Goal: Task Accomplishment & Management: Manage account settings

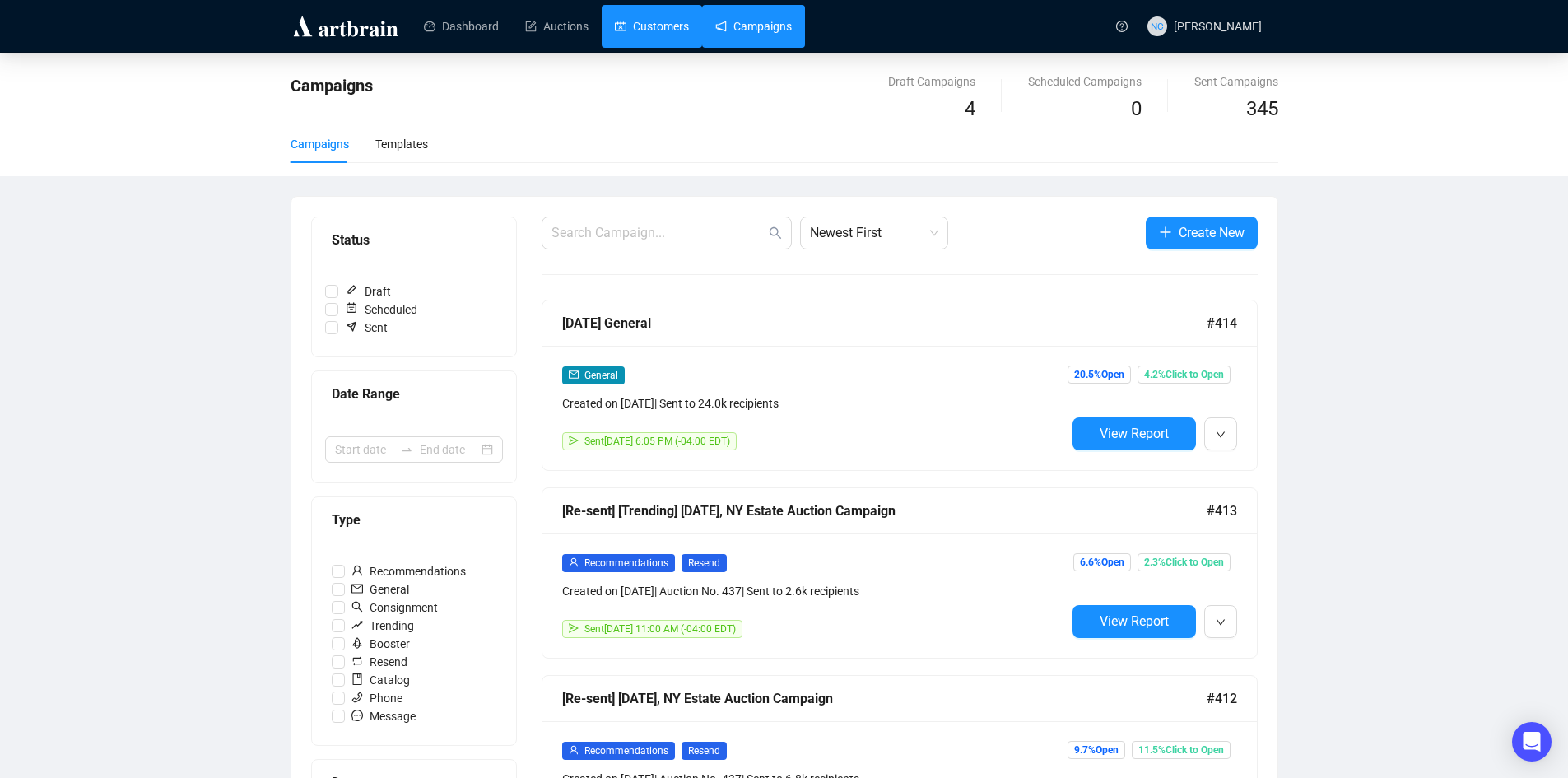
click at [620, 22] on link "Customers" at bounding box center [652, 27] width 74 height 43
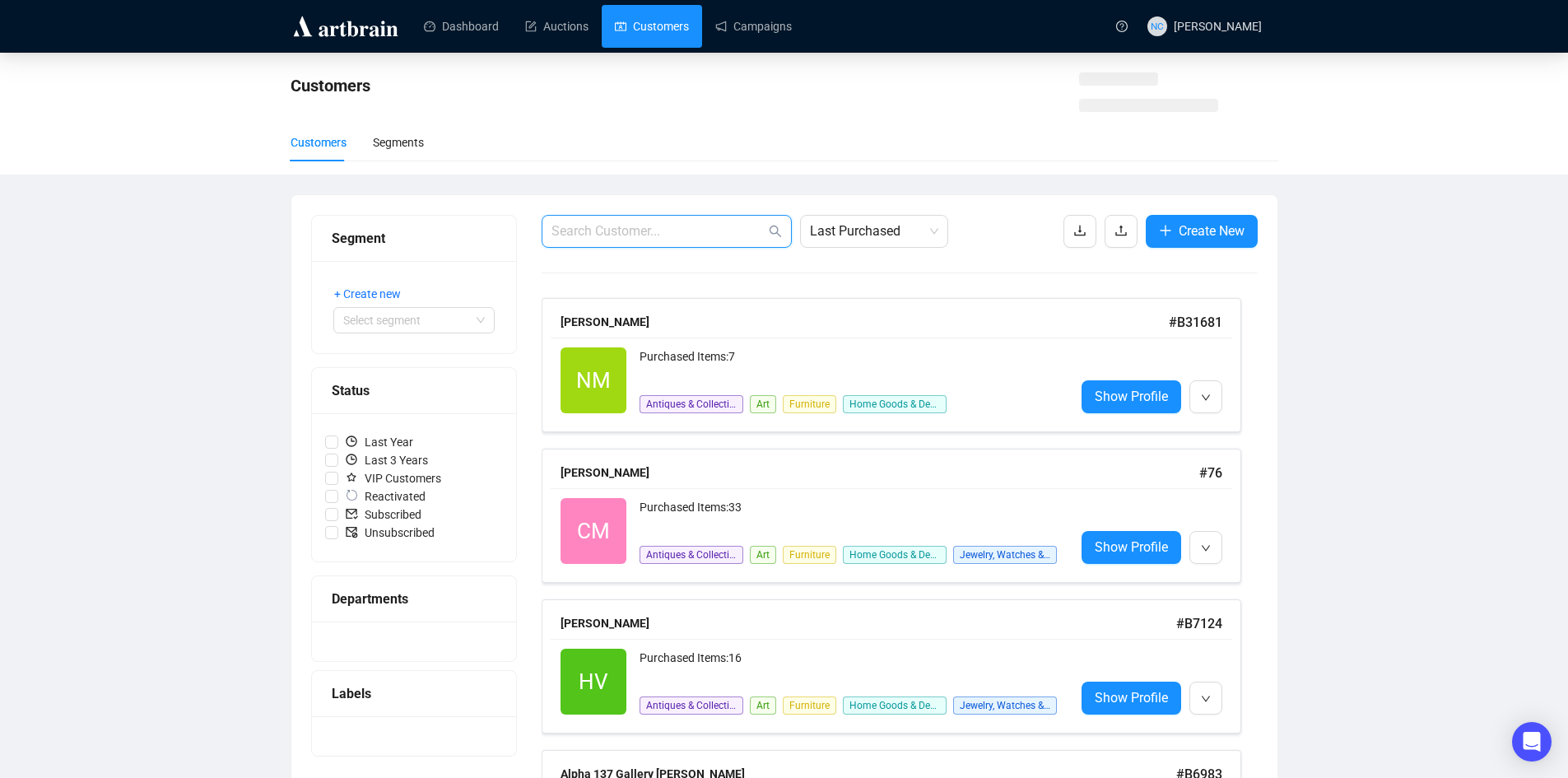
click at [645, 231] on input "text" at bounding box center [658, 232] width 214 height 20
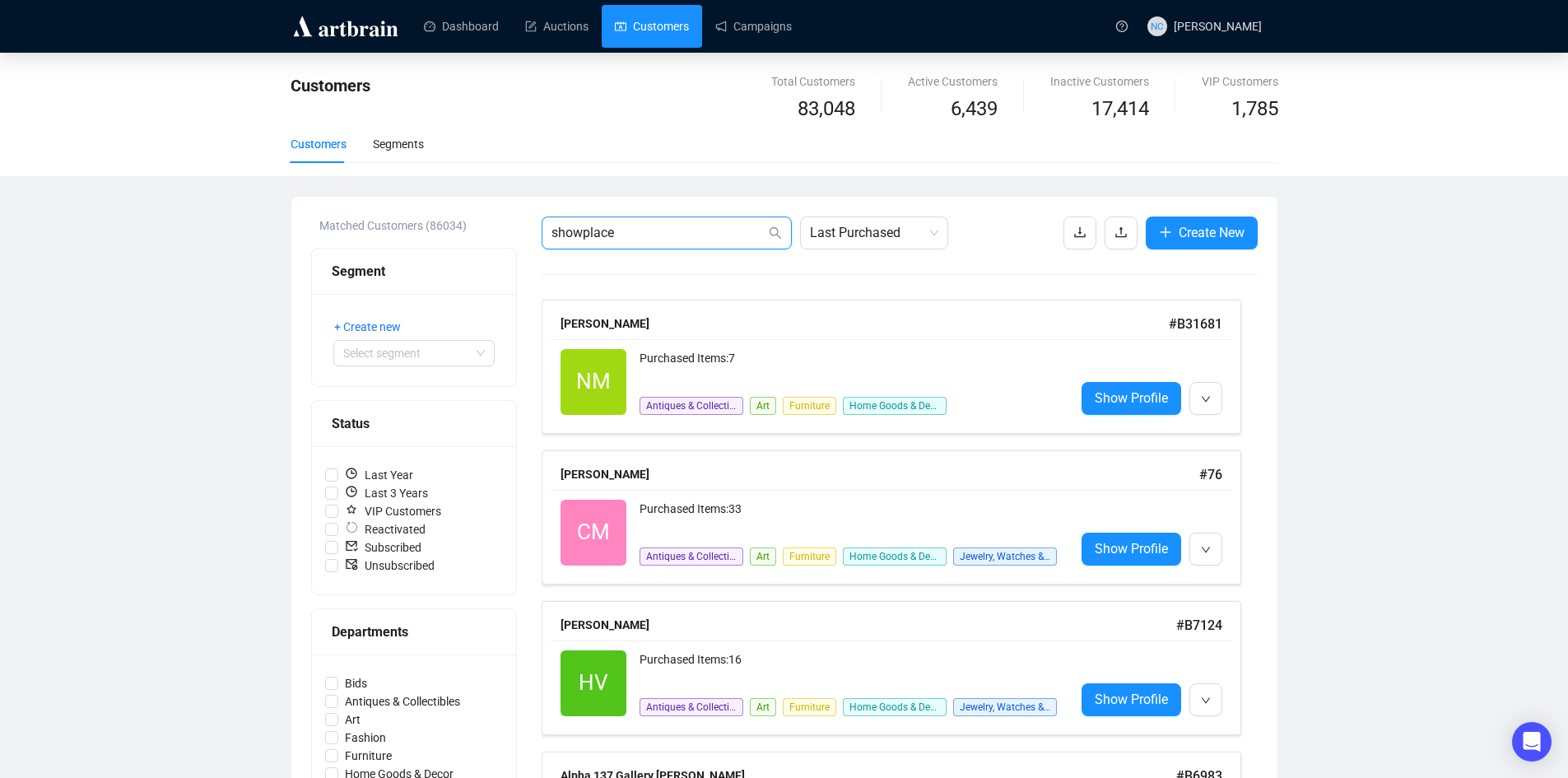
type input "showplace"
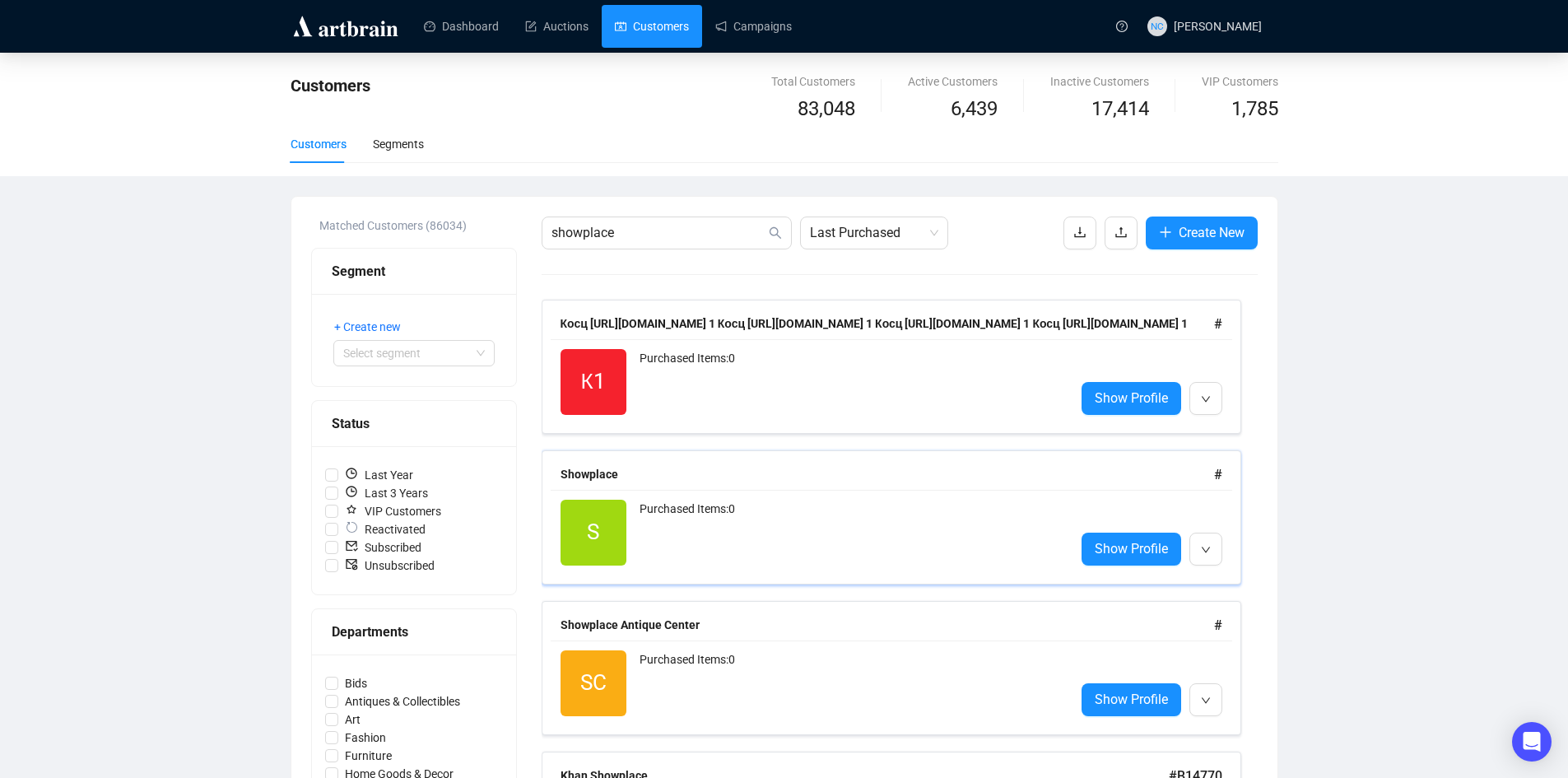
click at [871, 529] on div "Purchased Items: 0" at bounding box center [850, 532] width 423 height 66
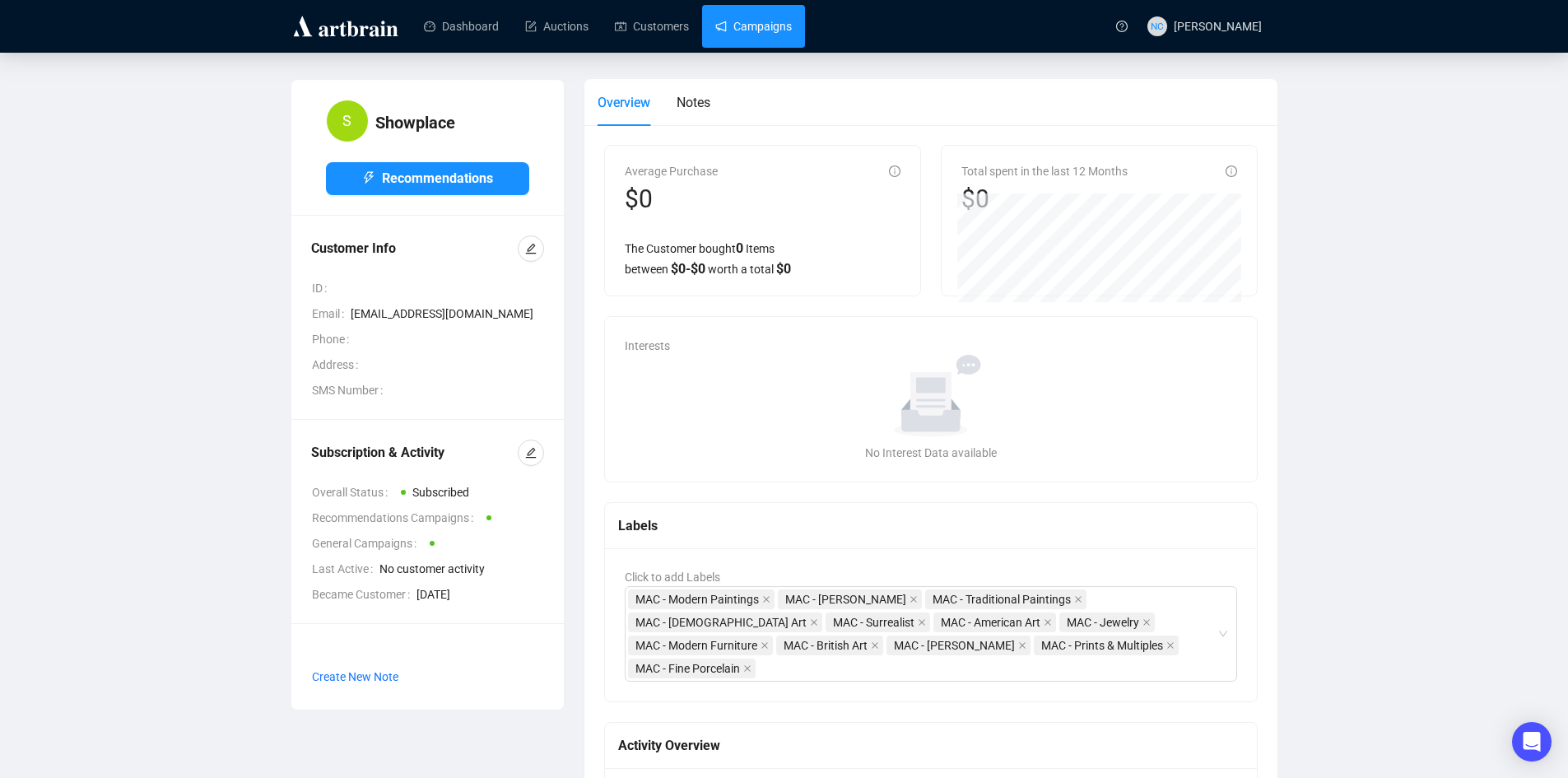
click at [739, 26] on link "Campaigns" at bounding box center [754, 27] width 76 height 43
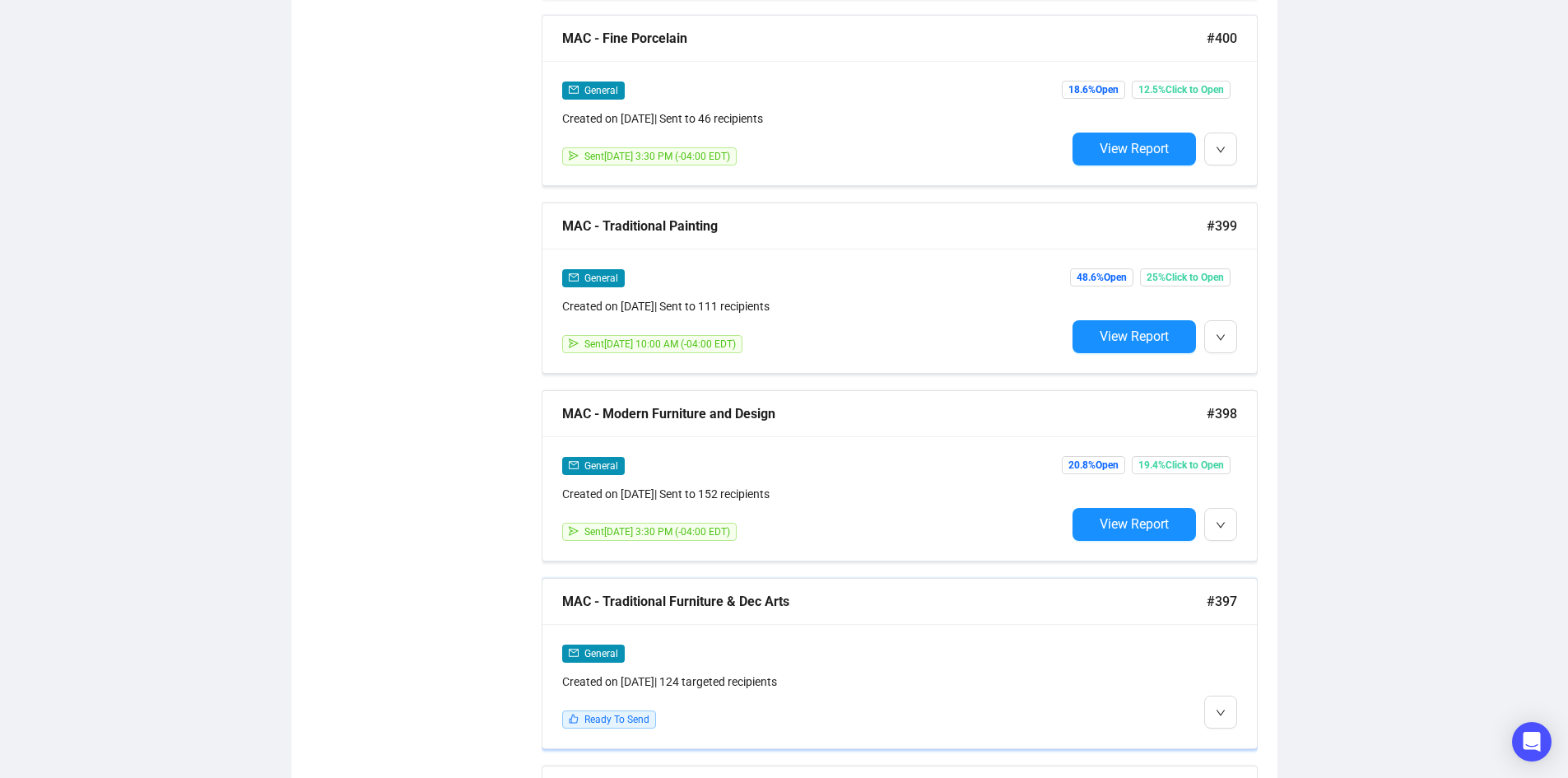
scroll to position [2882, 0]
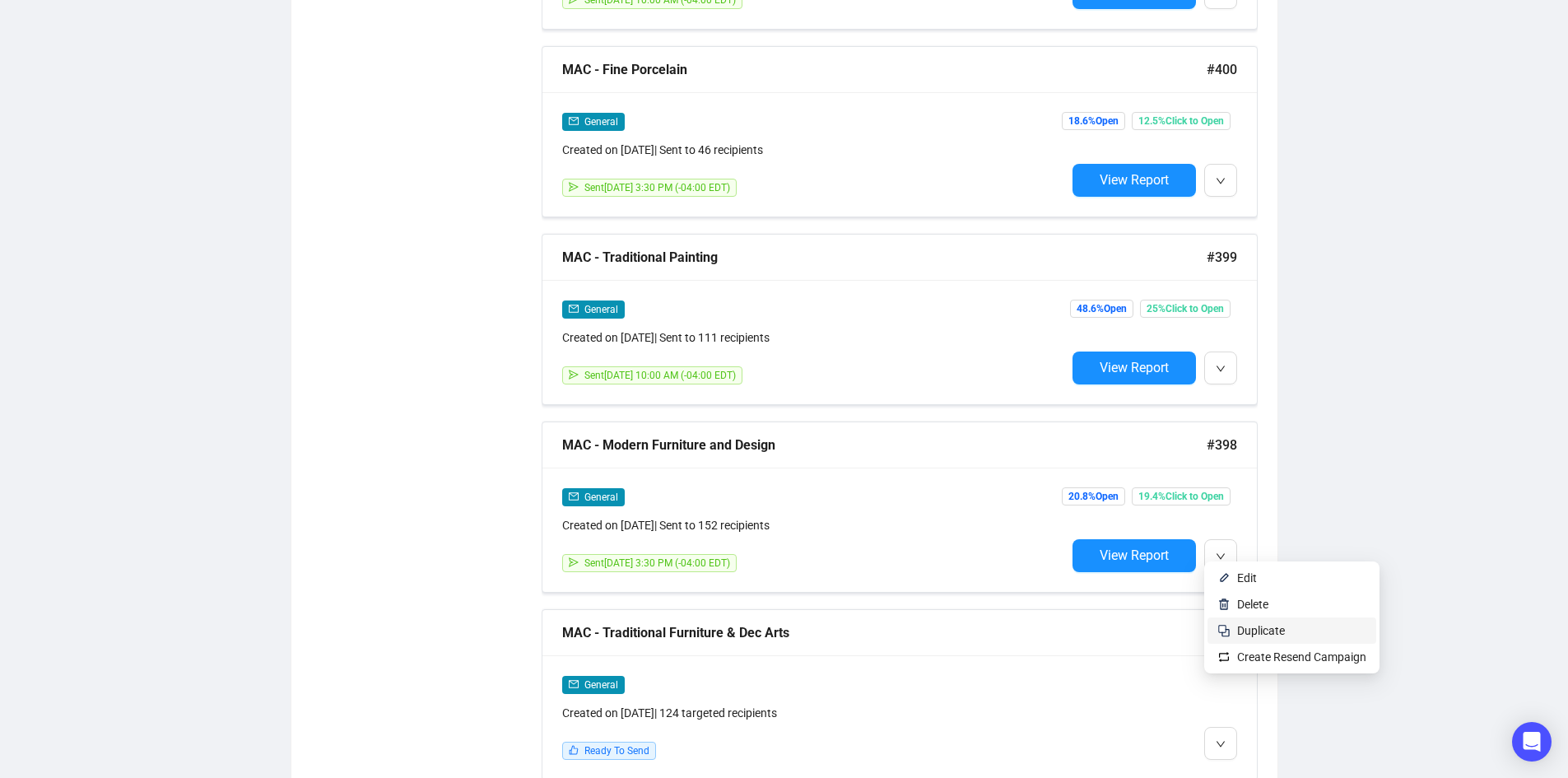
click at [1258, 637] on span "Duplicate" at bounding box center [1261, 631] width 48 height 13
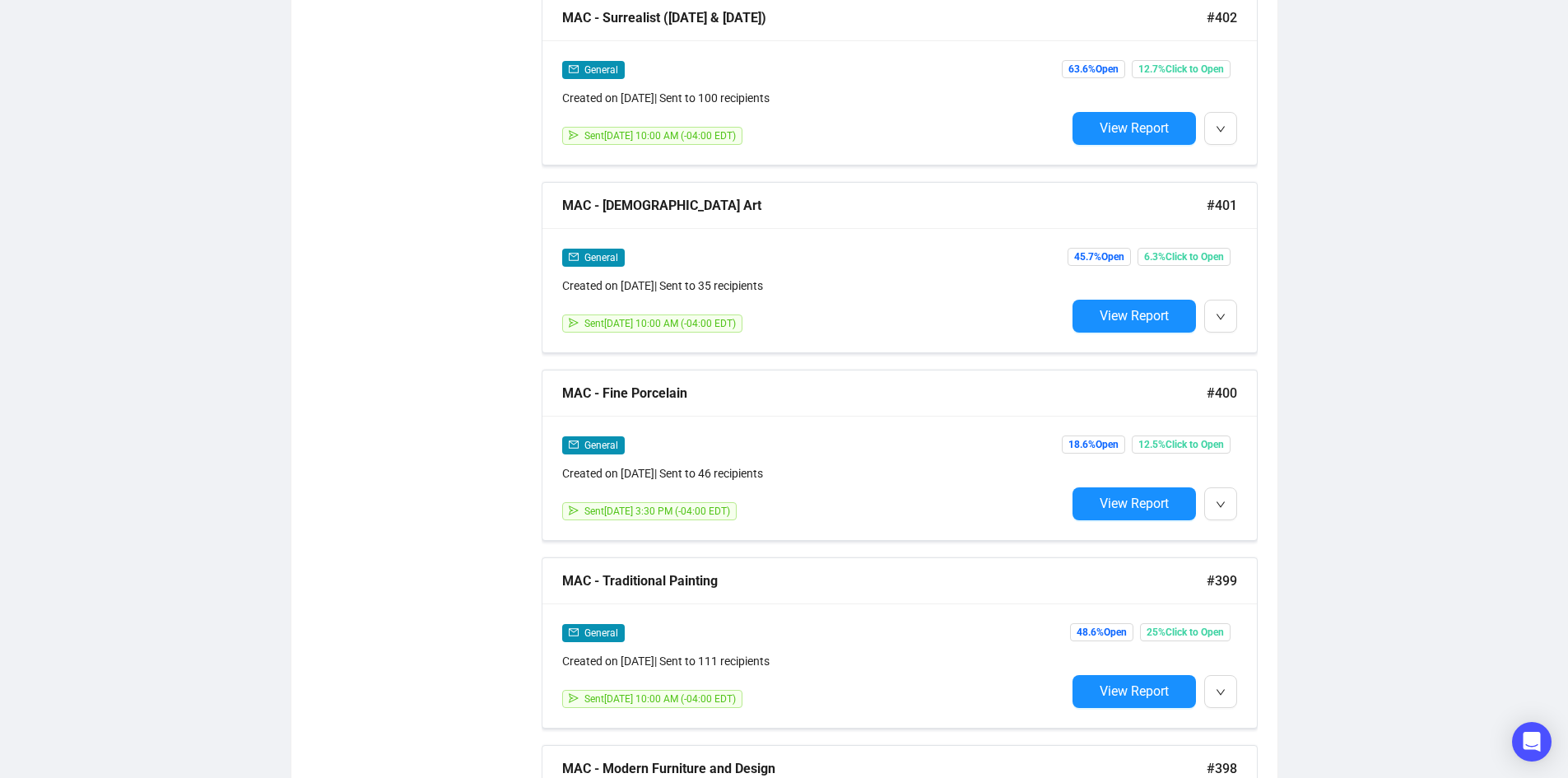
scroll to position [2717, 0]
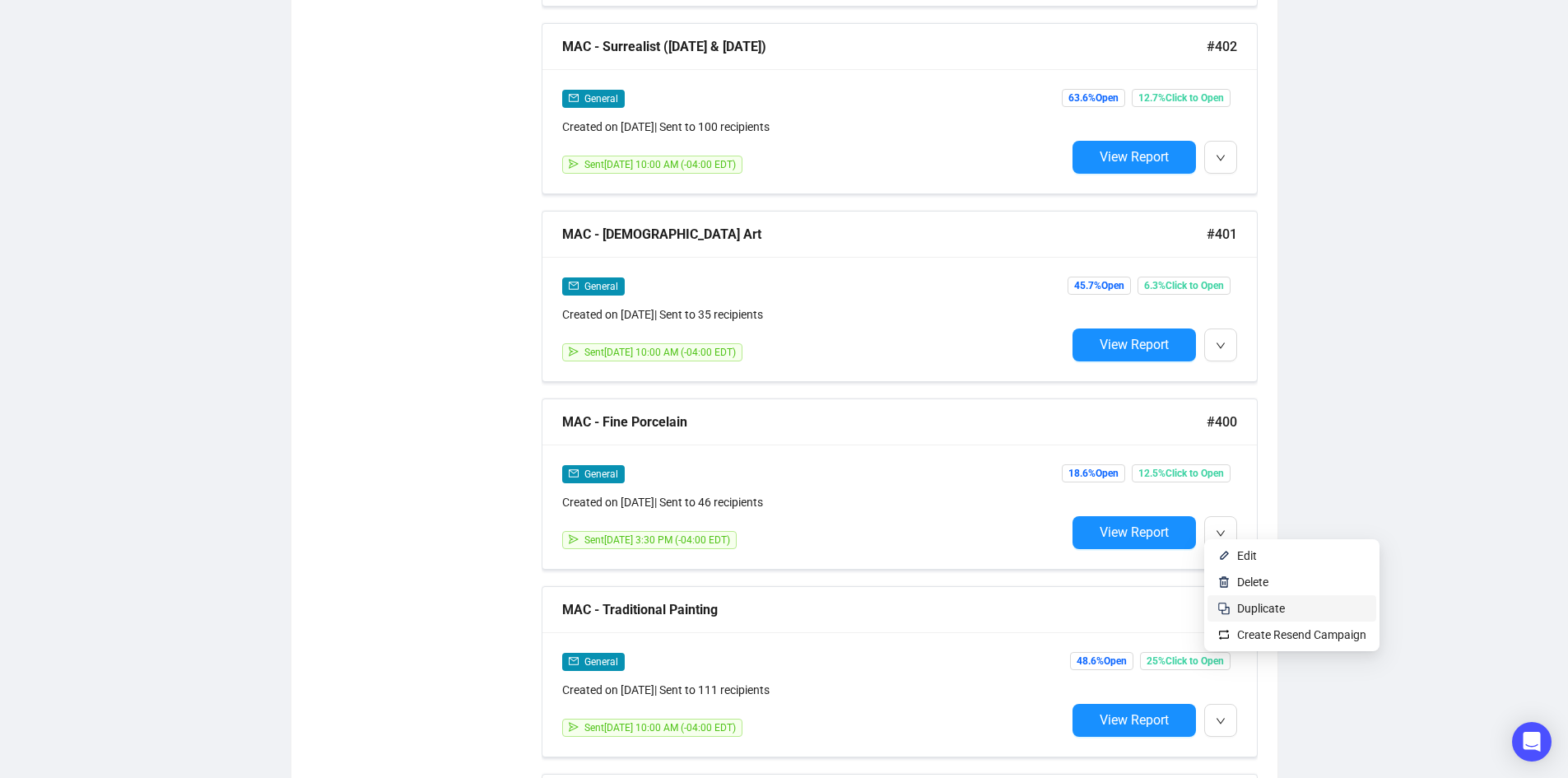
click at [1272, 605] on span "Duplicate" at bounding box center [1261, 609] width 48 height 13
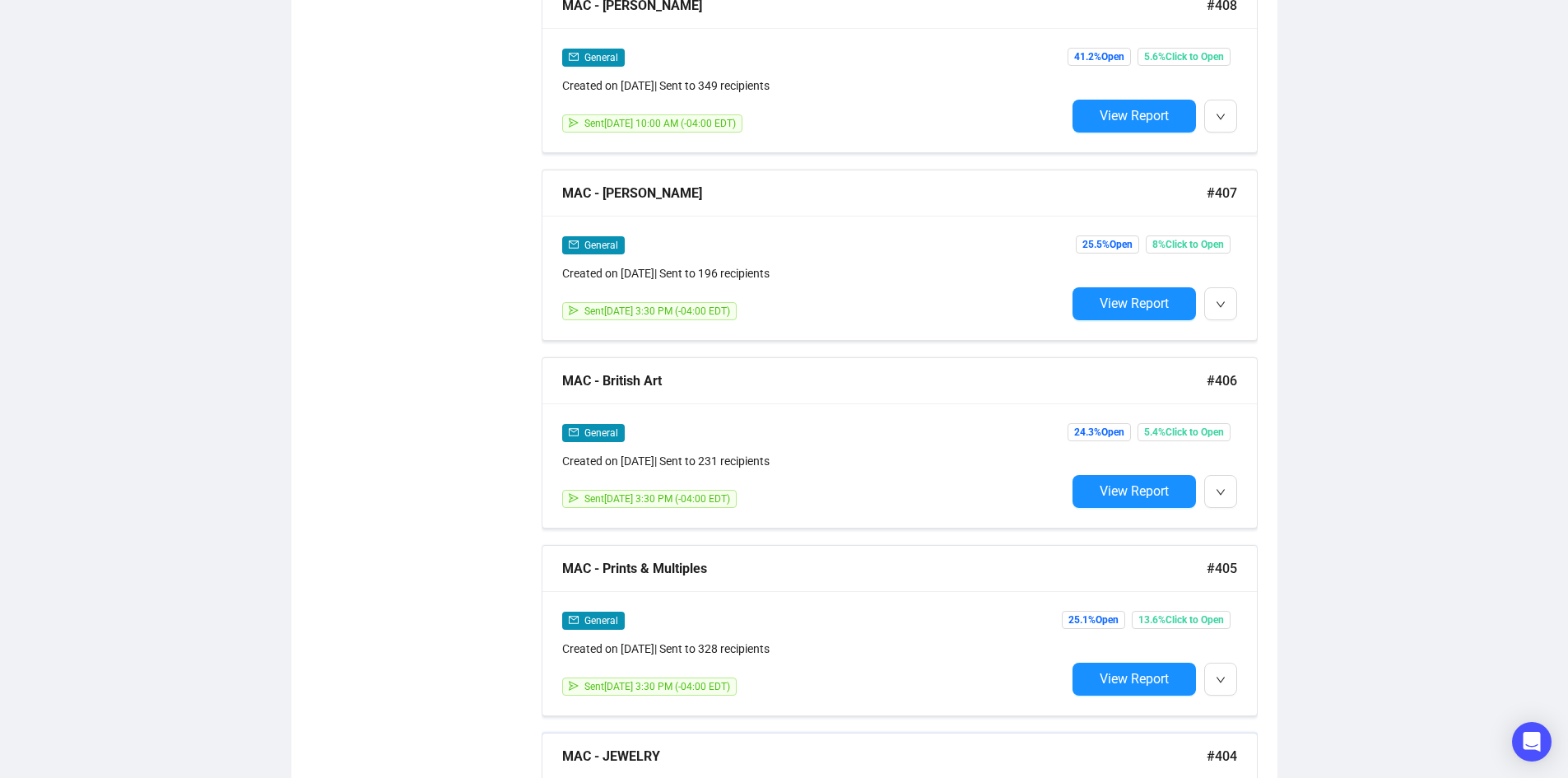
scroll to position [1812, 0]
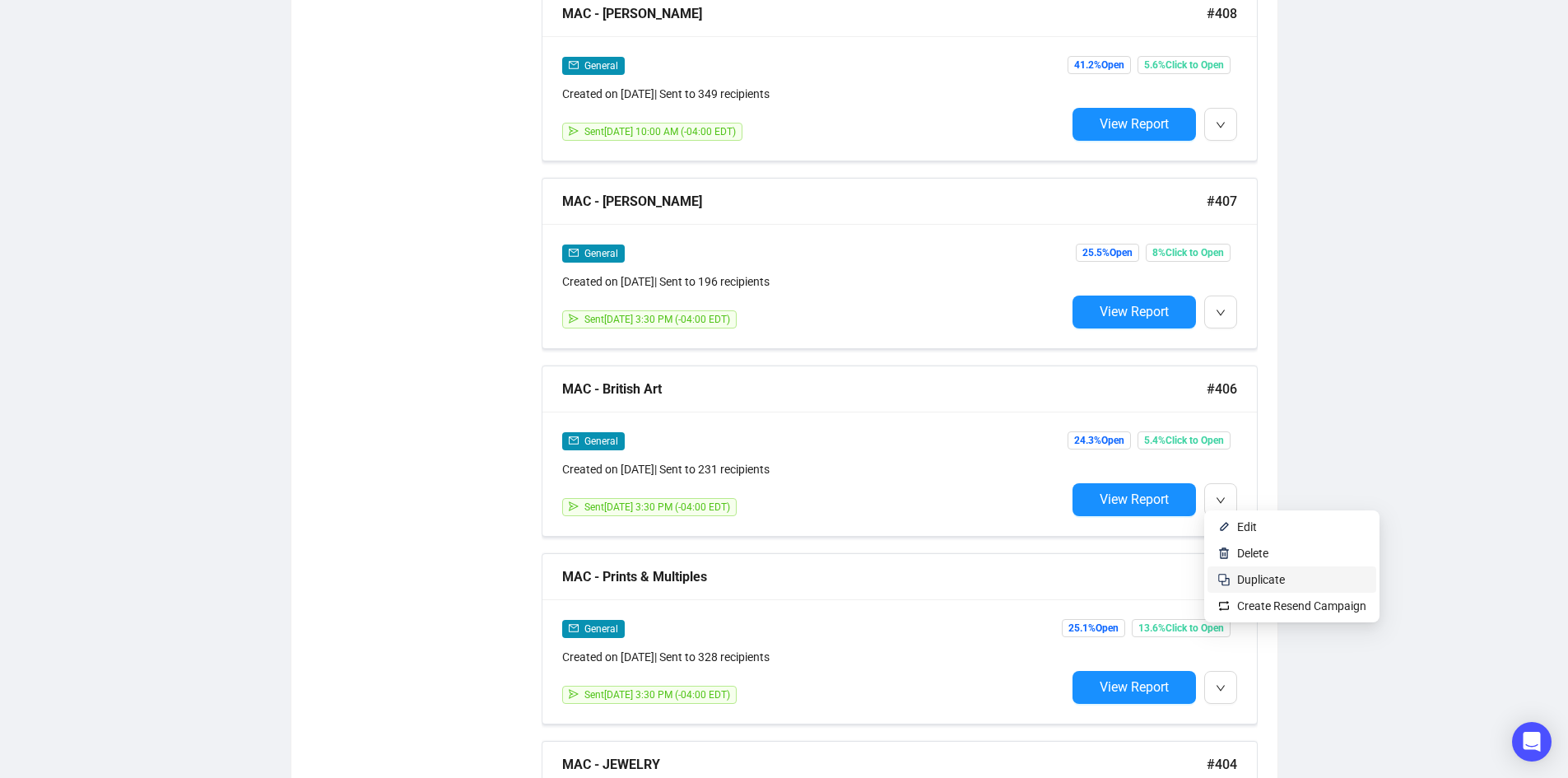
click at [1268, 575] on span "Duplicate" at bounding box center [1261, 580] width 48 height 13
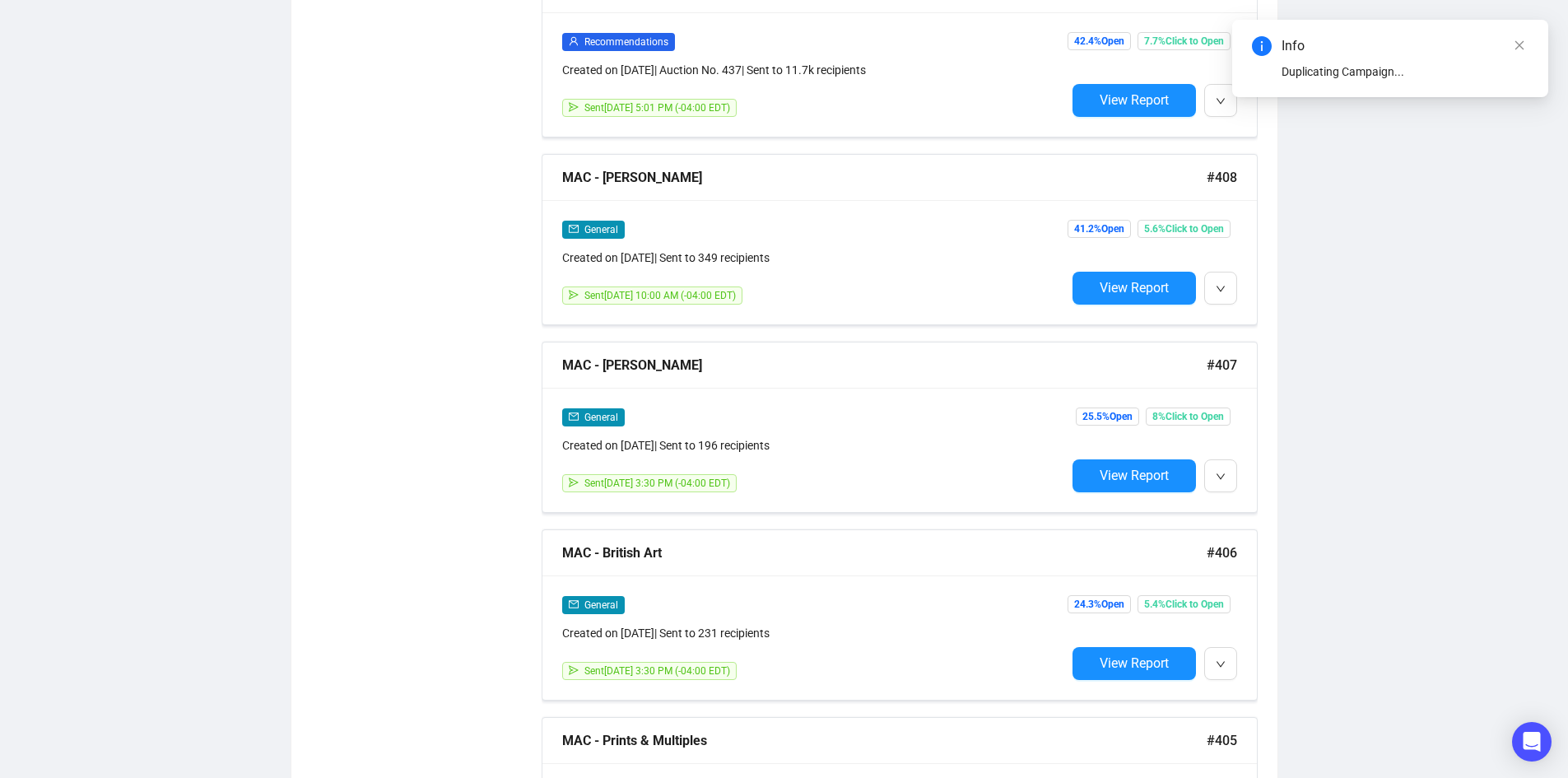
scroll to position [1647, 0]
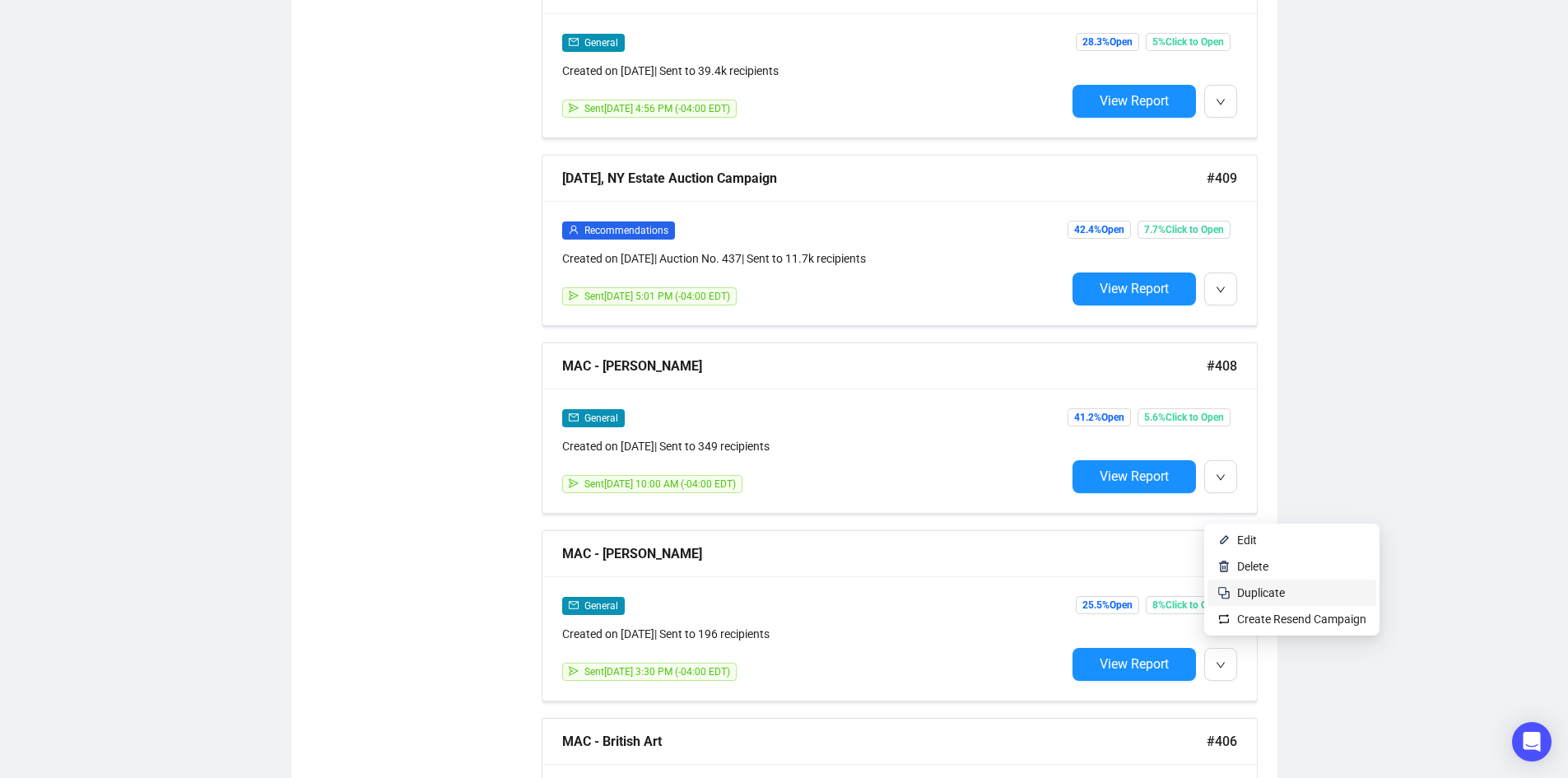
click at [1253, 598] on span "Duplicate" at bounding box center [1261, 593] width 48 height 13
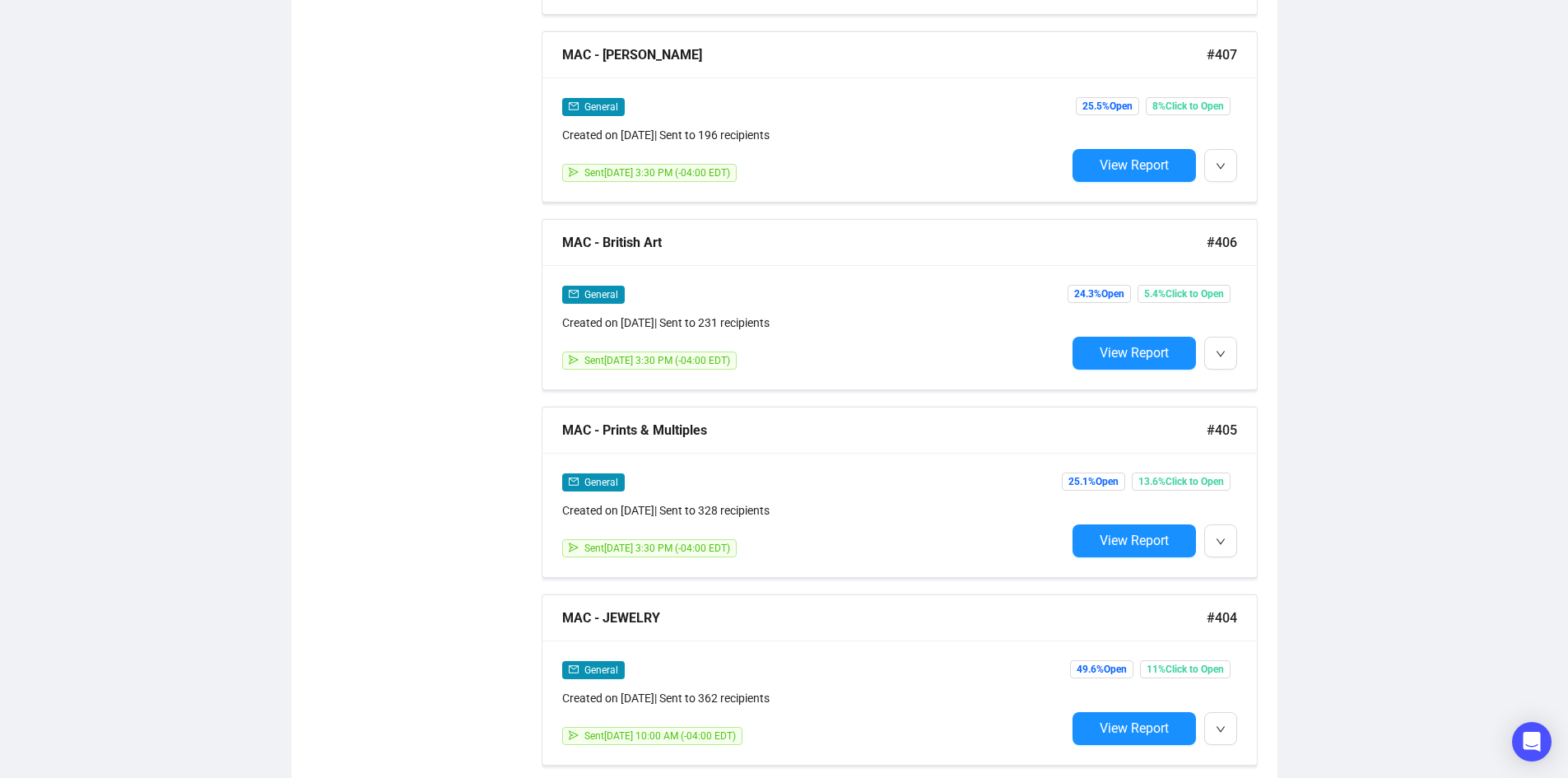
scroll to position [2388, 0]
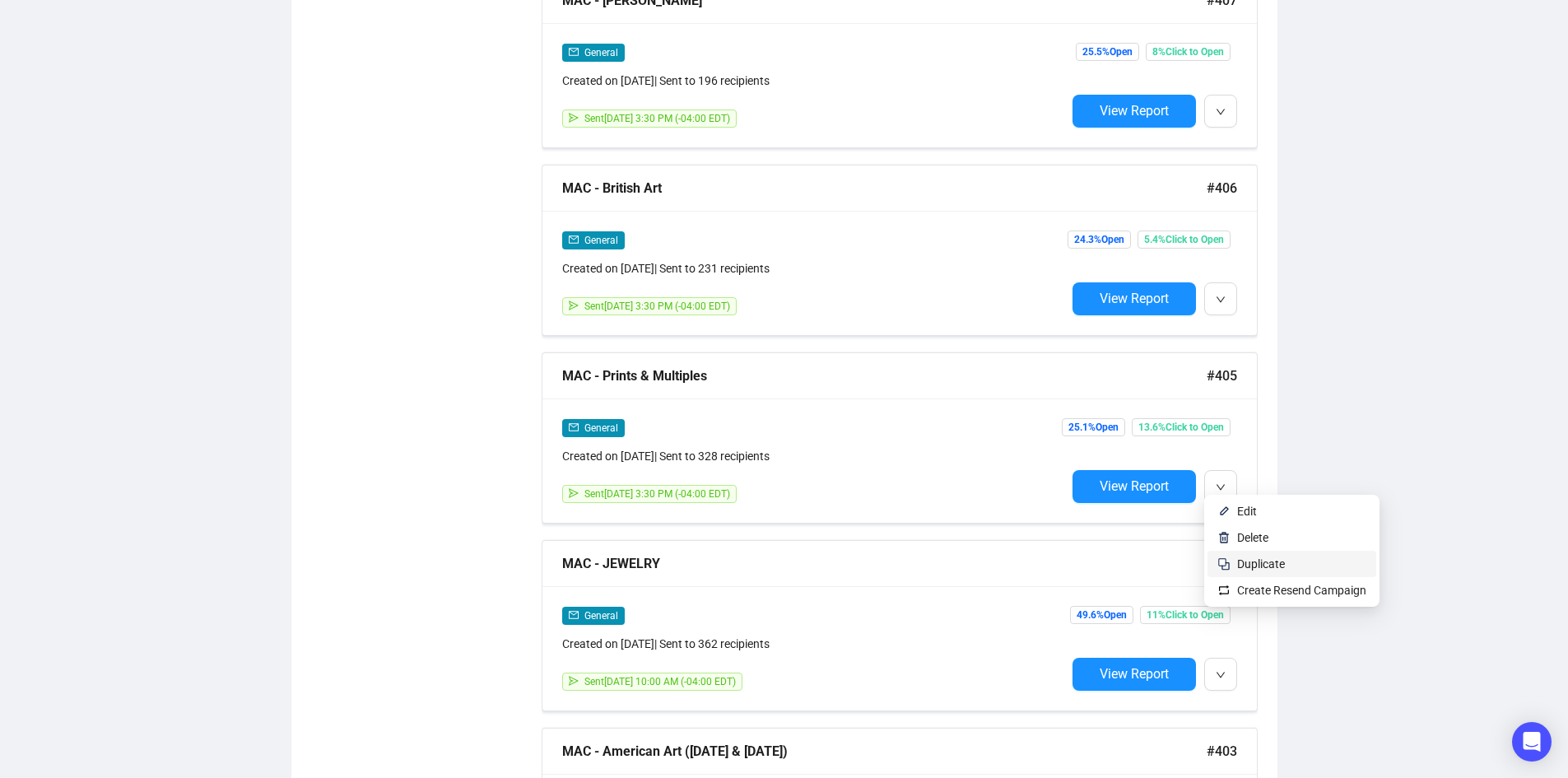
click at [1259, 569] on span "Duplicate" at bounding box center [1261, 564] width 48 height 13
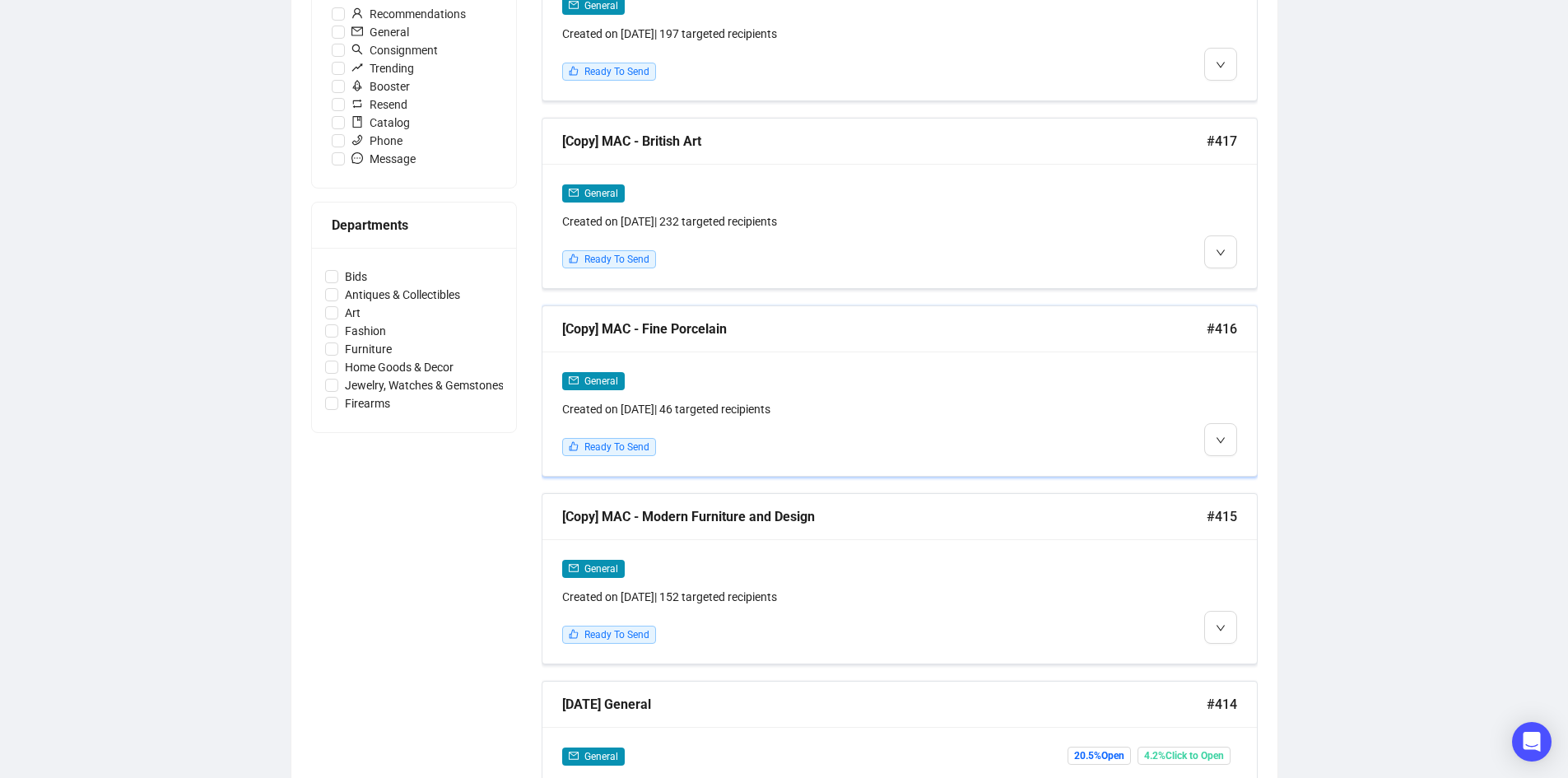
scroll to position [658, 0]
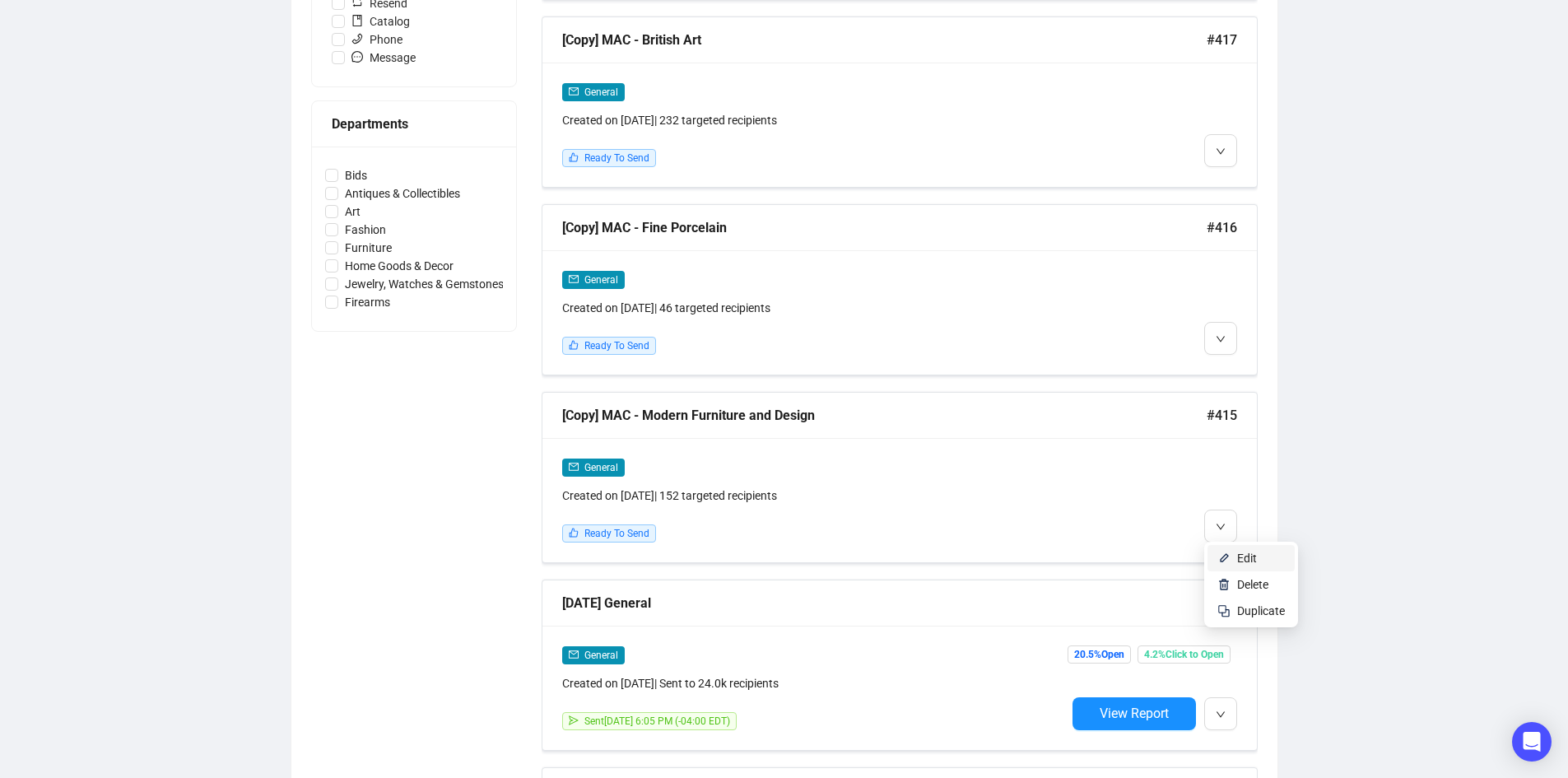
click at [1241, 558] on span "Edit" at bounding box center [1247, 558] width 20 height 13
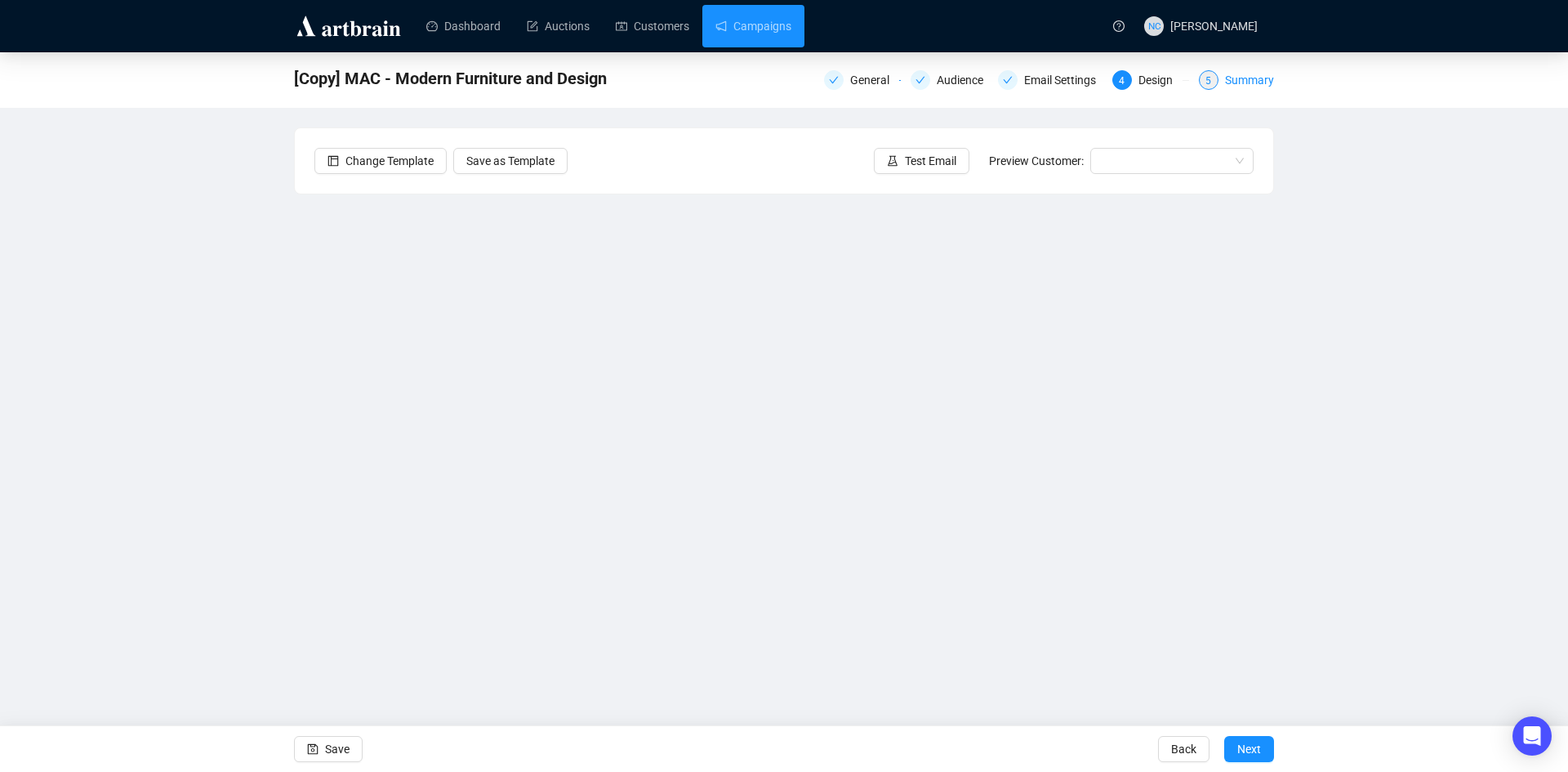
click at [1253, 80] on div "Summary" at bounding box center [1248, 80] width 49 height 20
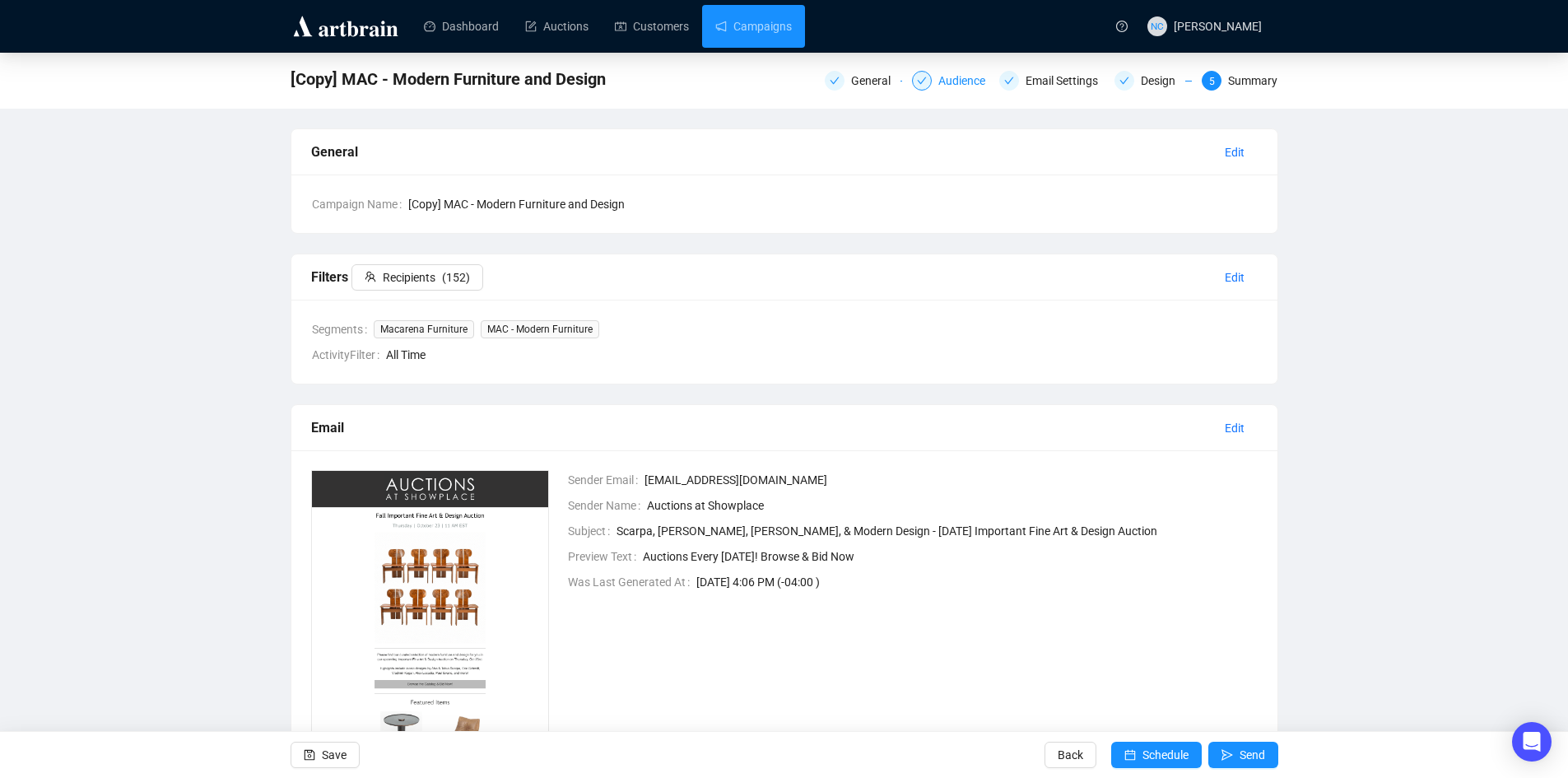
click at [960, 76] on div "Audience" at bounding box center [966, 81] width 56 height 20
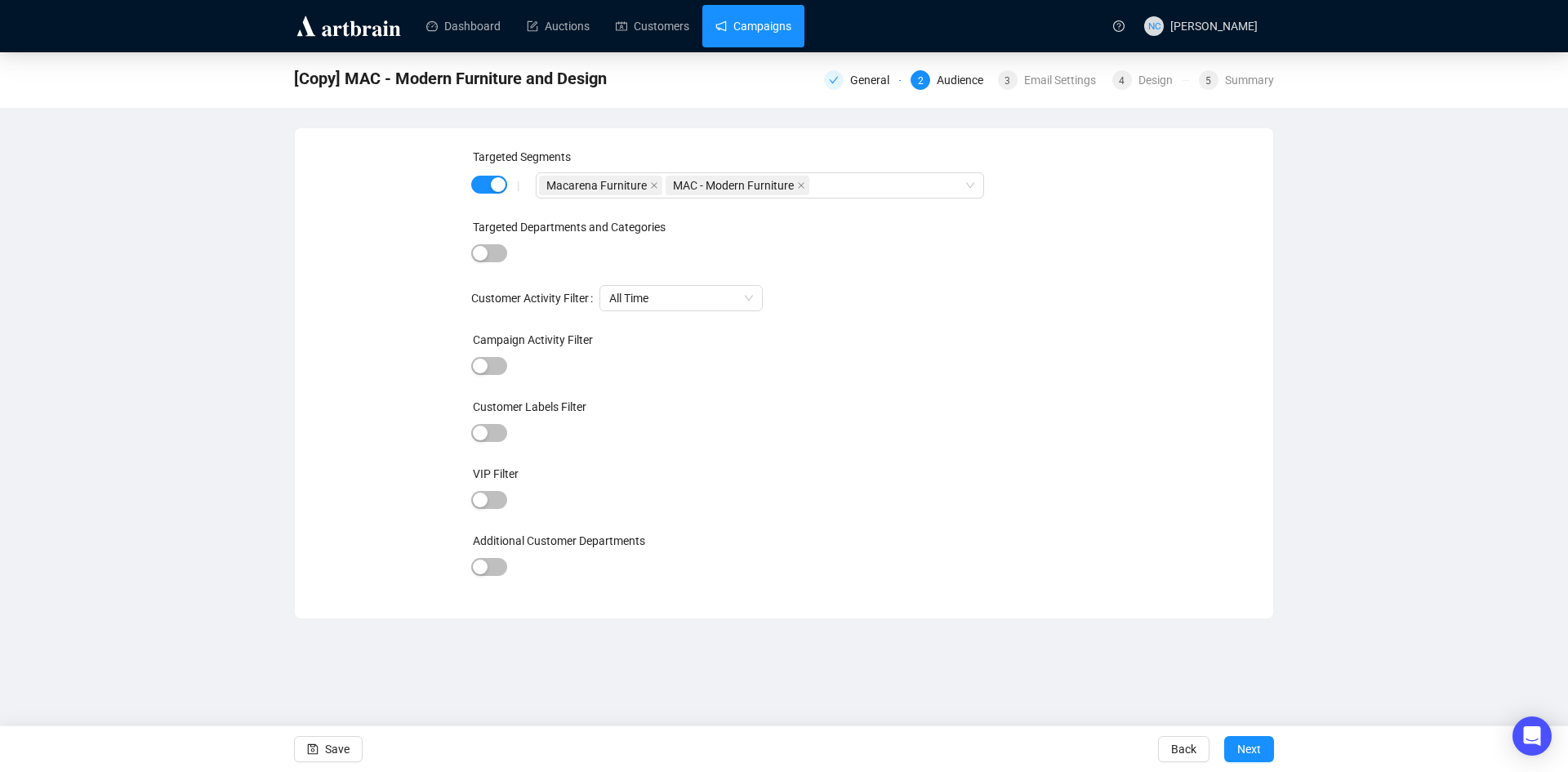
click at [749, 27] on link "Campaigns" at bounding box center [754, 26] width 76 height 43
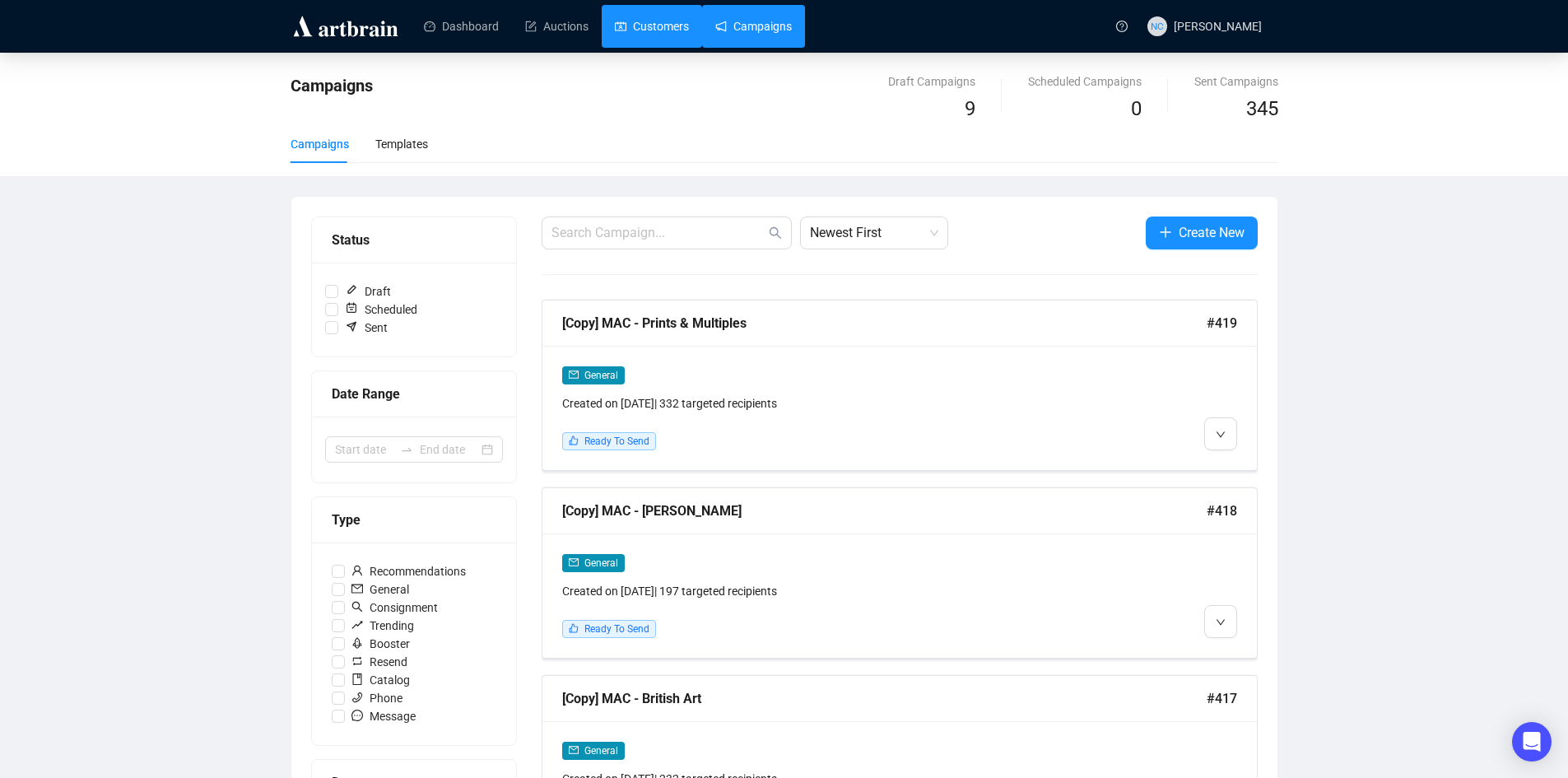
click at [642, 21] on link "Customers" at bounding box center [652, 27] width 74 height 43
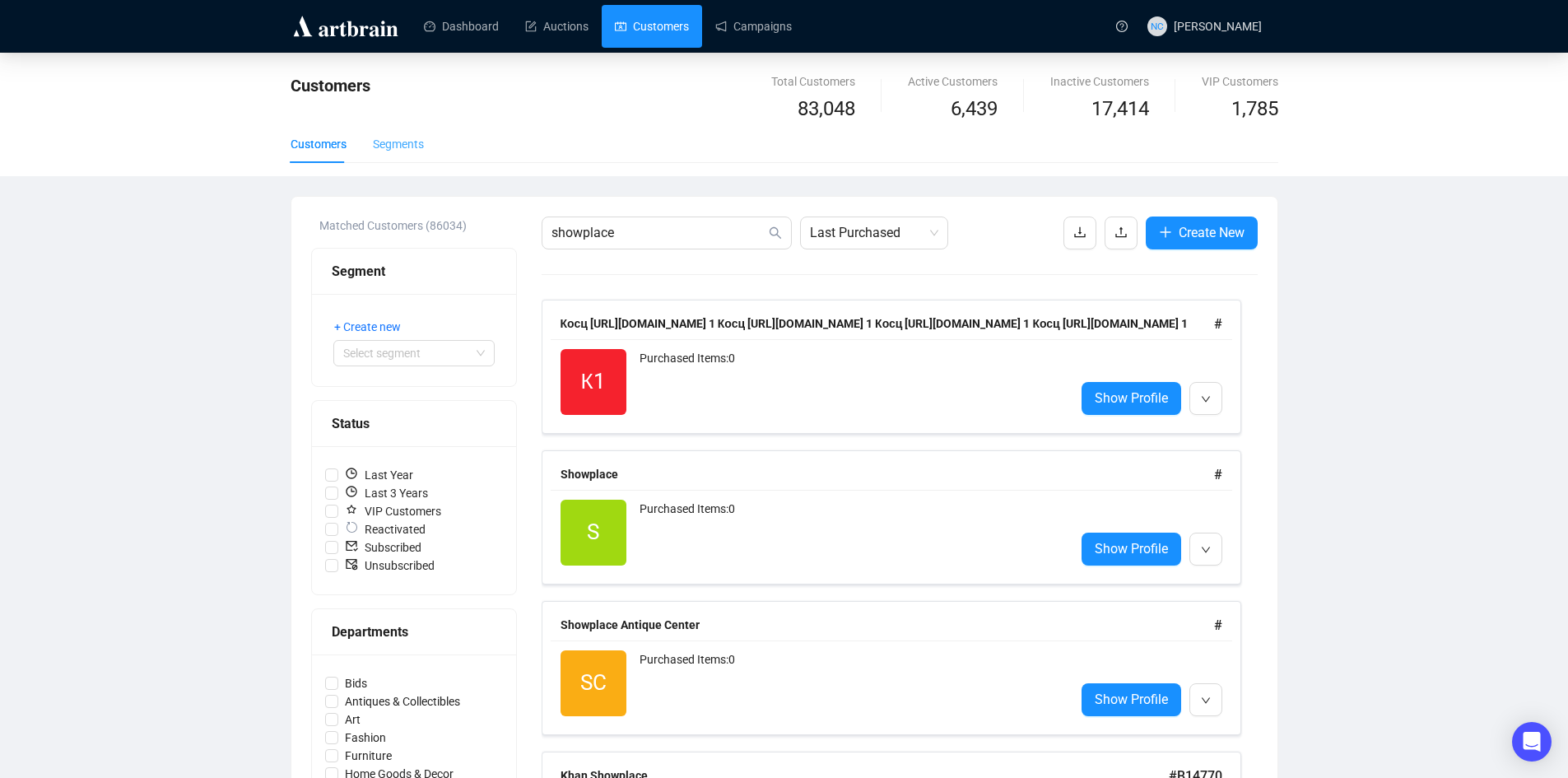
click at [399, 155] on div "Segments" at bounding box center [398, 144] width 51 height 38
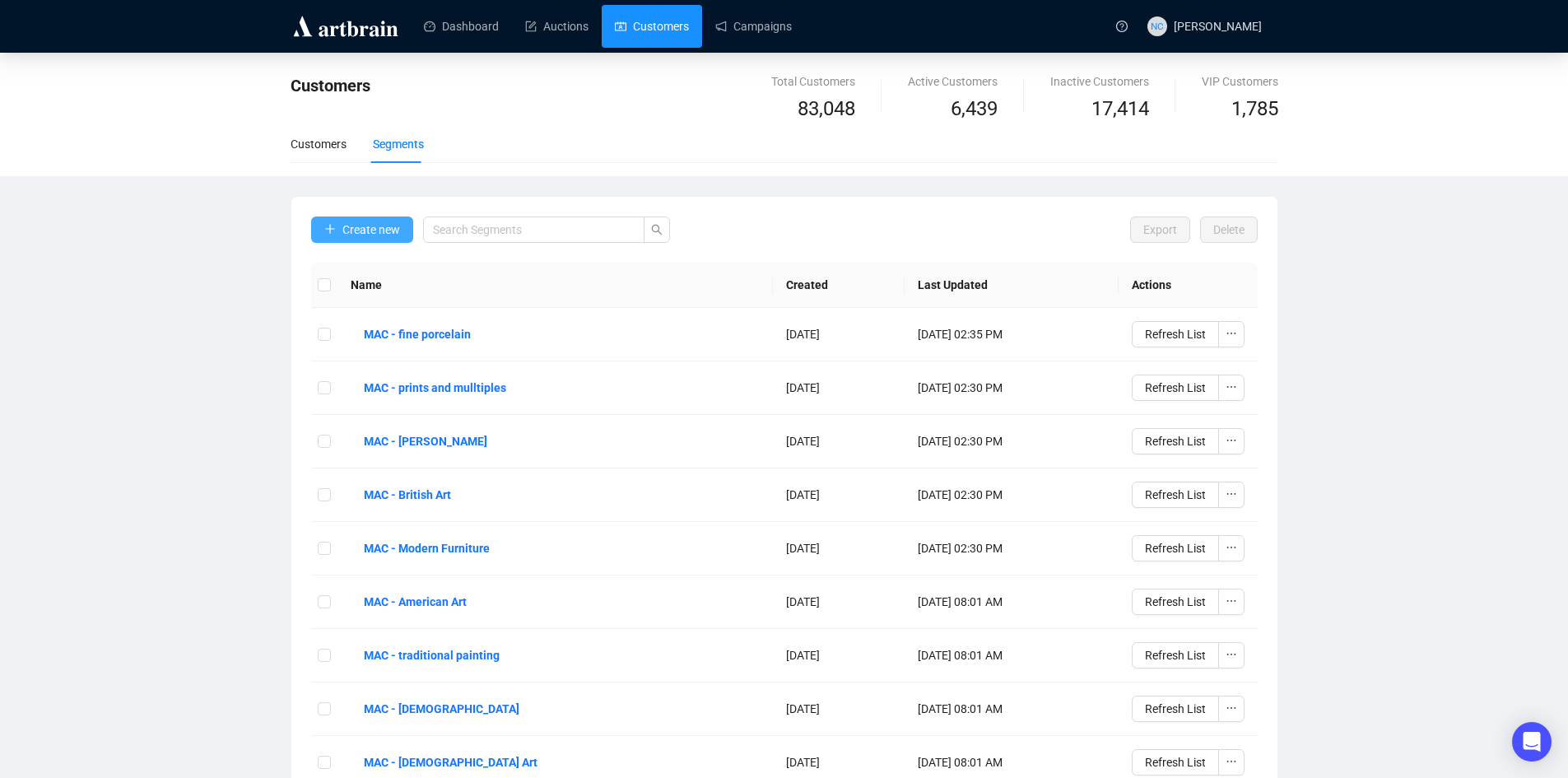
click at [383, 240] on button "Create new" at bounding box center [362, 230] width 102 height 27
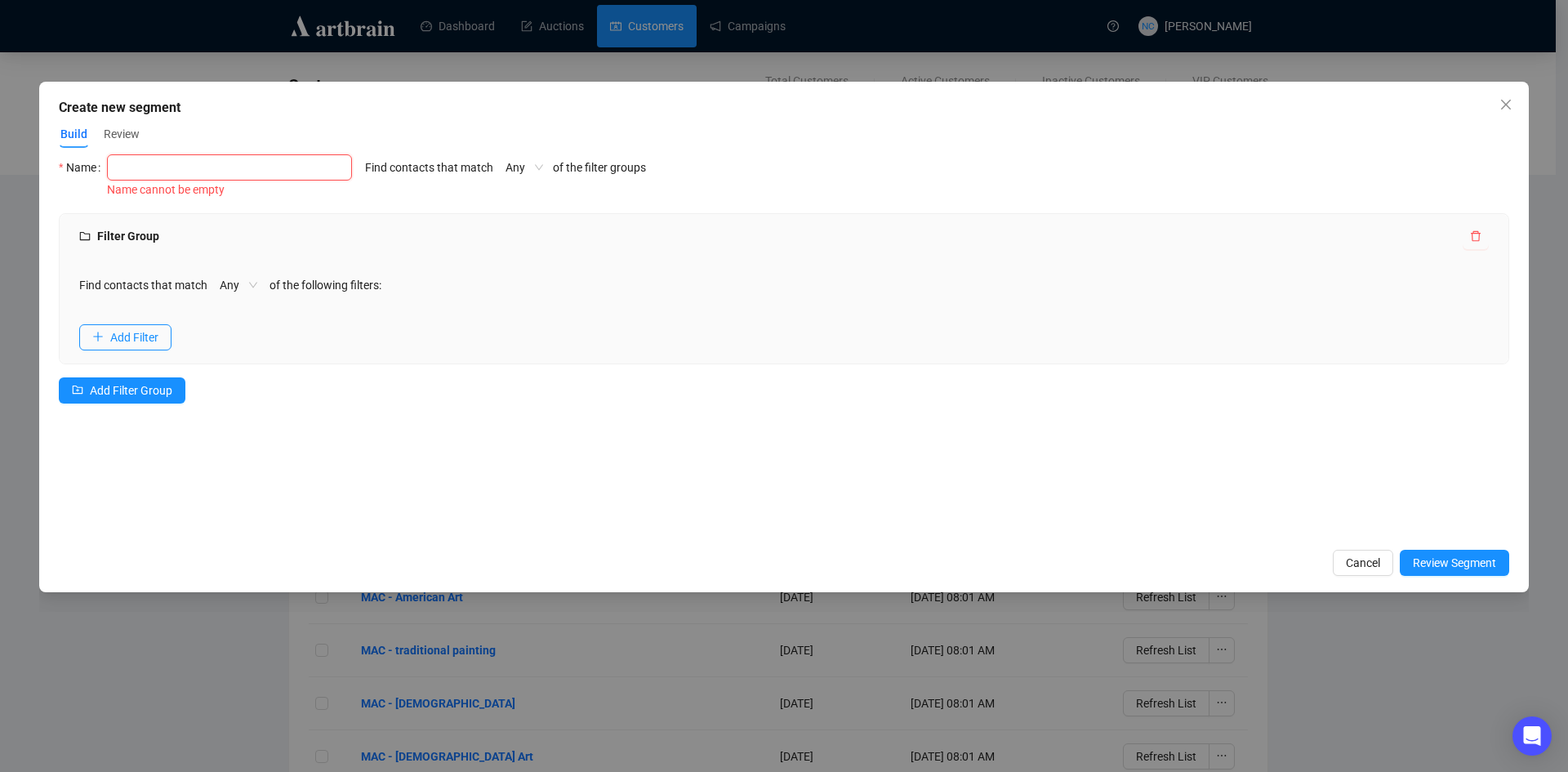
click at [279, 172] on input "text" at bounding box center [229, 167] width 245 height 26
type input "Showplace"
click at [142, 333] on span "Add Filter" at bounding box center [134, 338] width 49 height 18
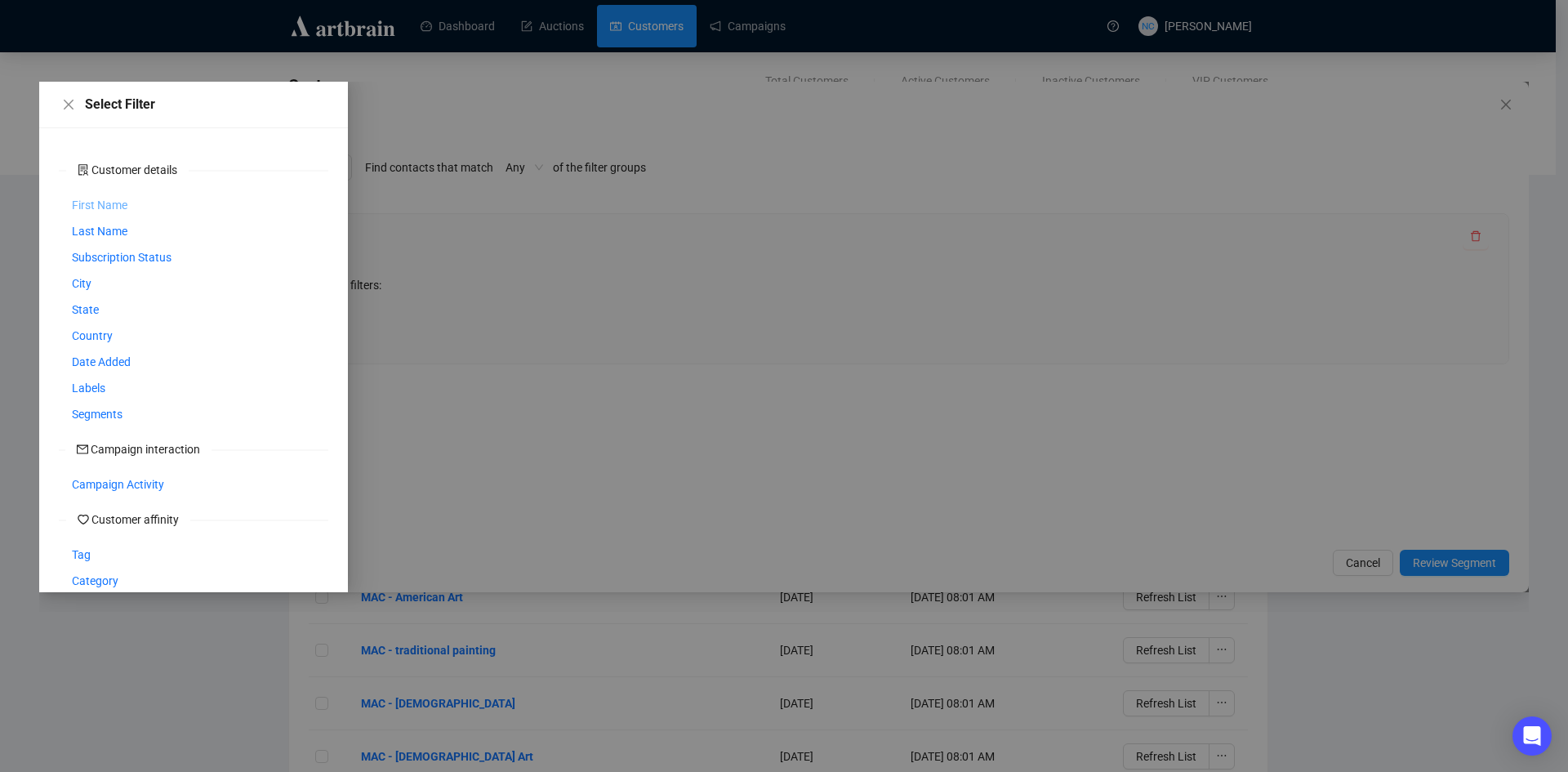
click at [102, 208] on span "First Name" at bounding box center [99, 205] width 55 height 18
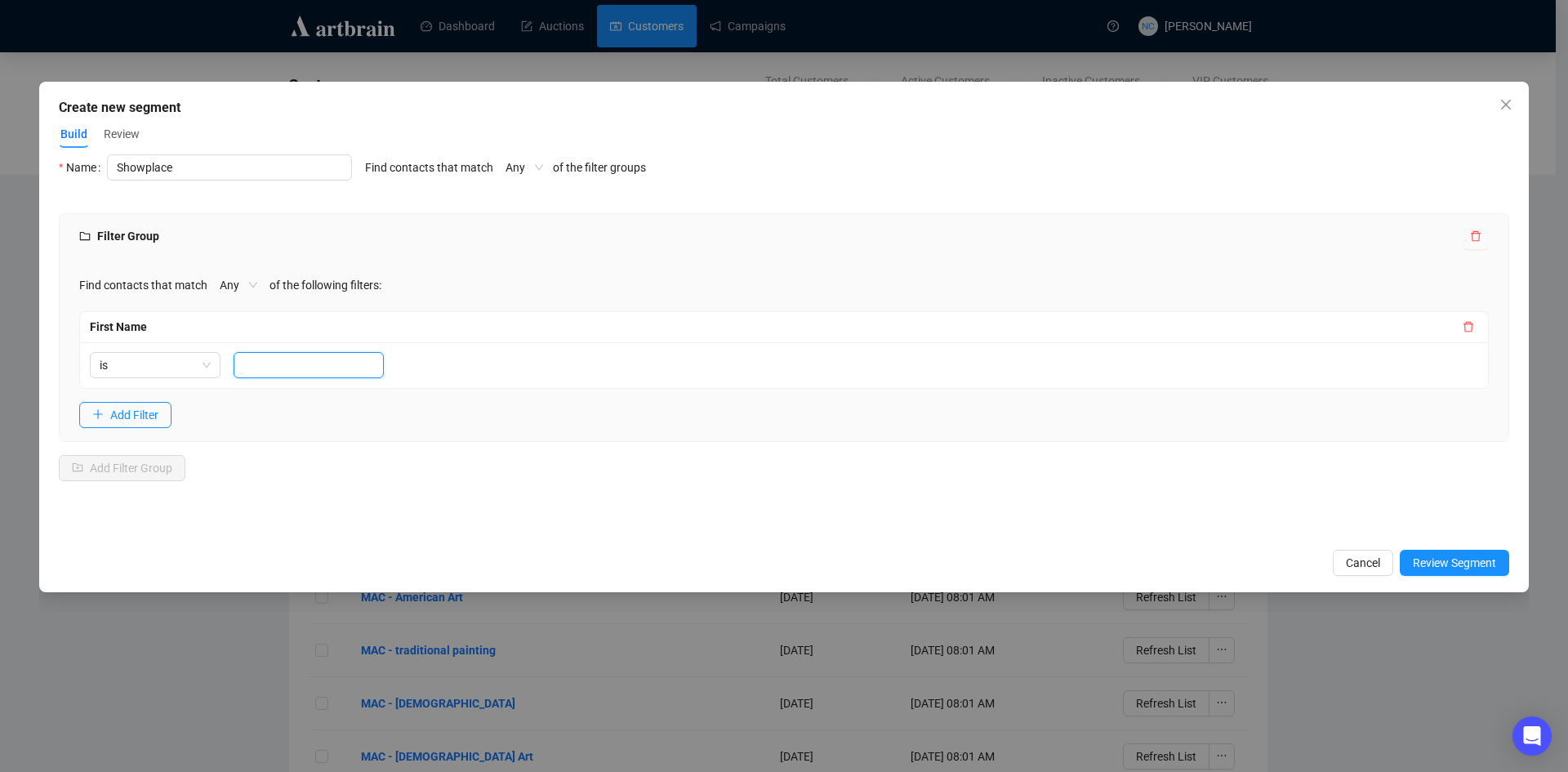
click at [282, 364] on input "text" at bounding box center [309, 365] width 150 height 26
type input "showplace"
click at [638, 515] on div "Select Filter Customer details First Name Last Name Subscription Status City St…" at bounding box center [783, 347] width 1450 height 386
click at [1444, 563] on span "Review Segment" at bounding box center [1454, 563] width 83 height 18
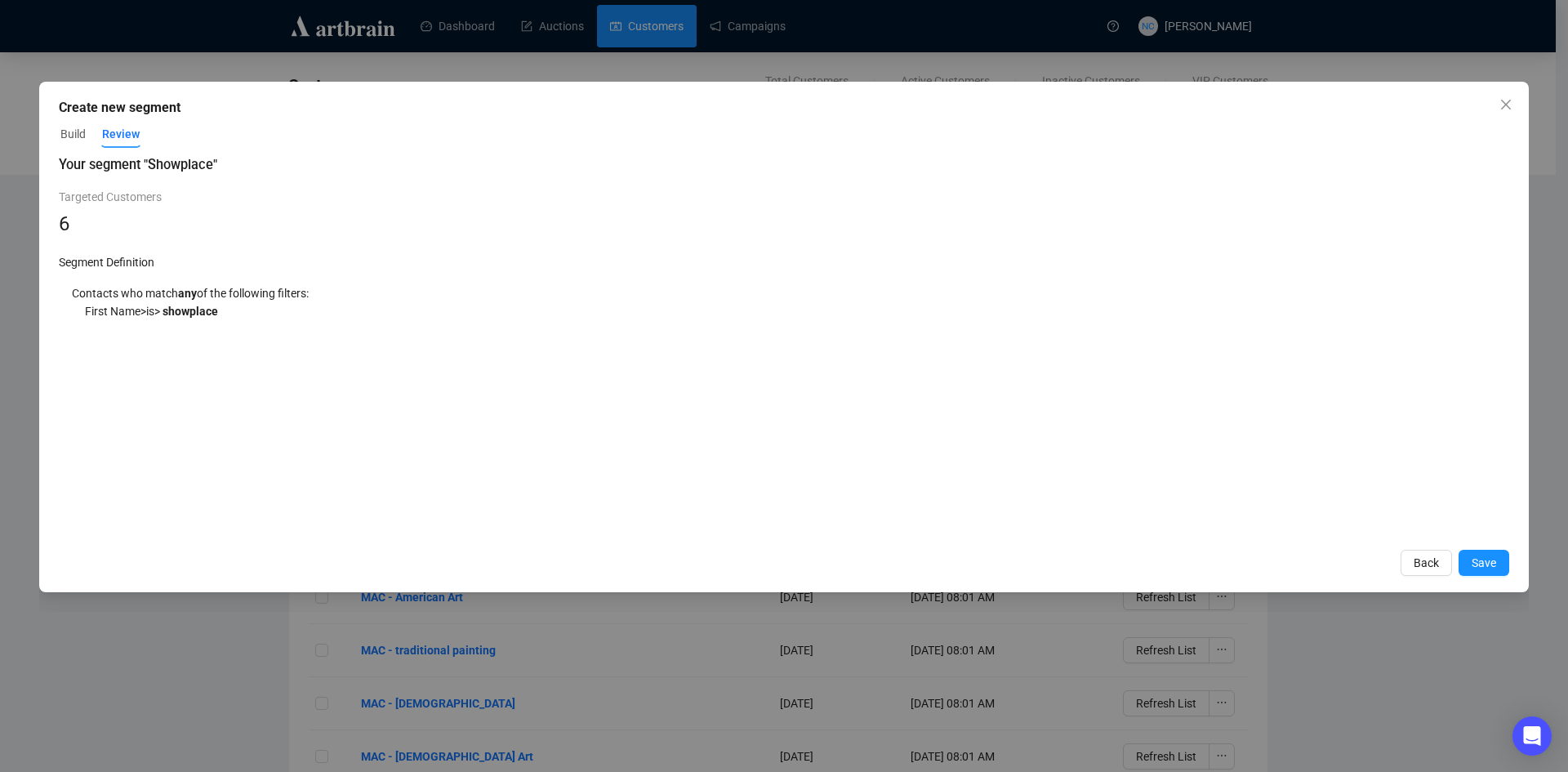
click at [65, 138] on span "Build" at bounding box center [72, 134] width 26 height 17
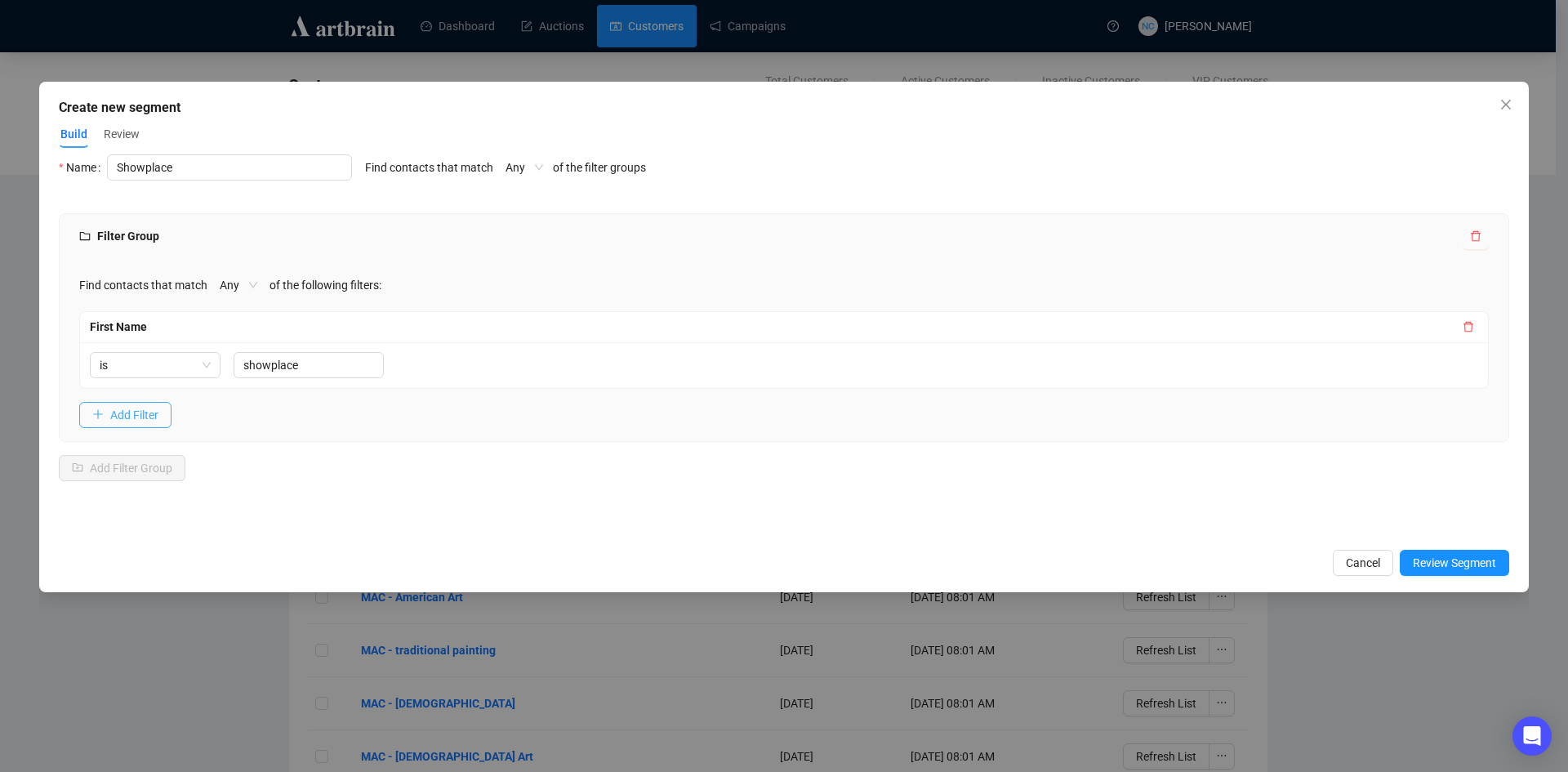
click at [141, 406] on span "Add Filter" at bounding box center [134, 415] width 49 height 18
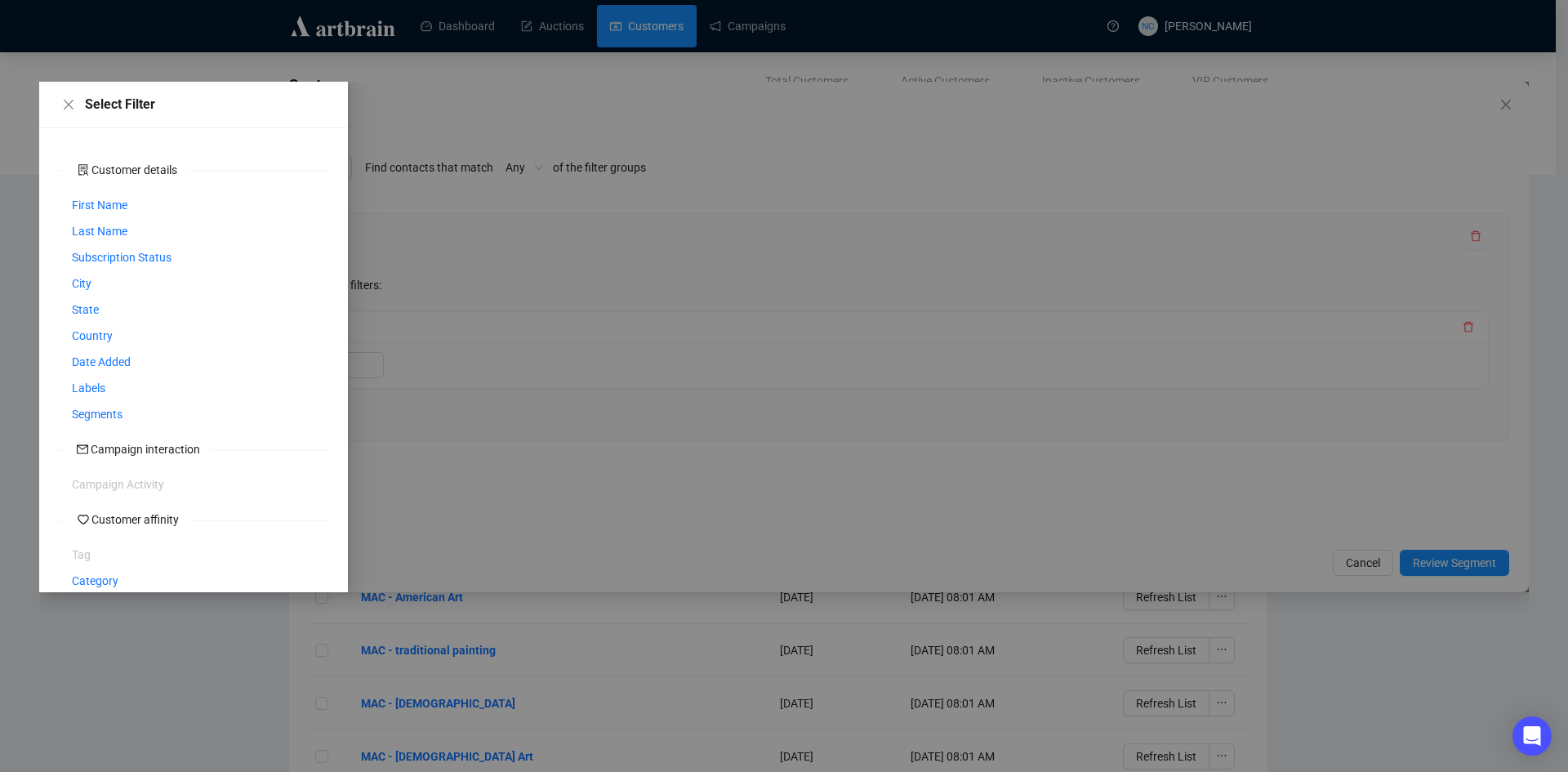
click at [532, 281] on div at bounding box center [784, 337] width 1490 height 511
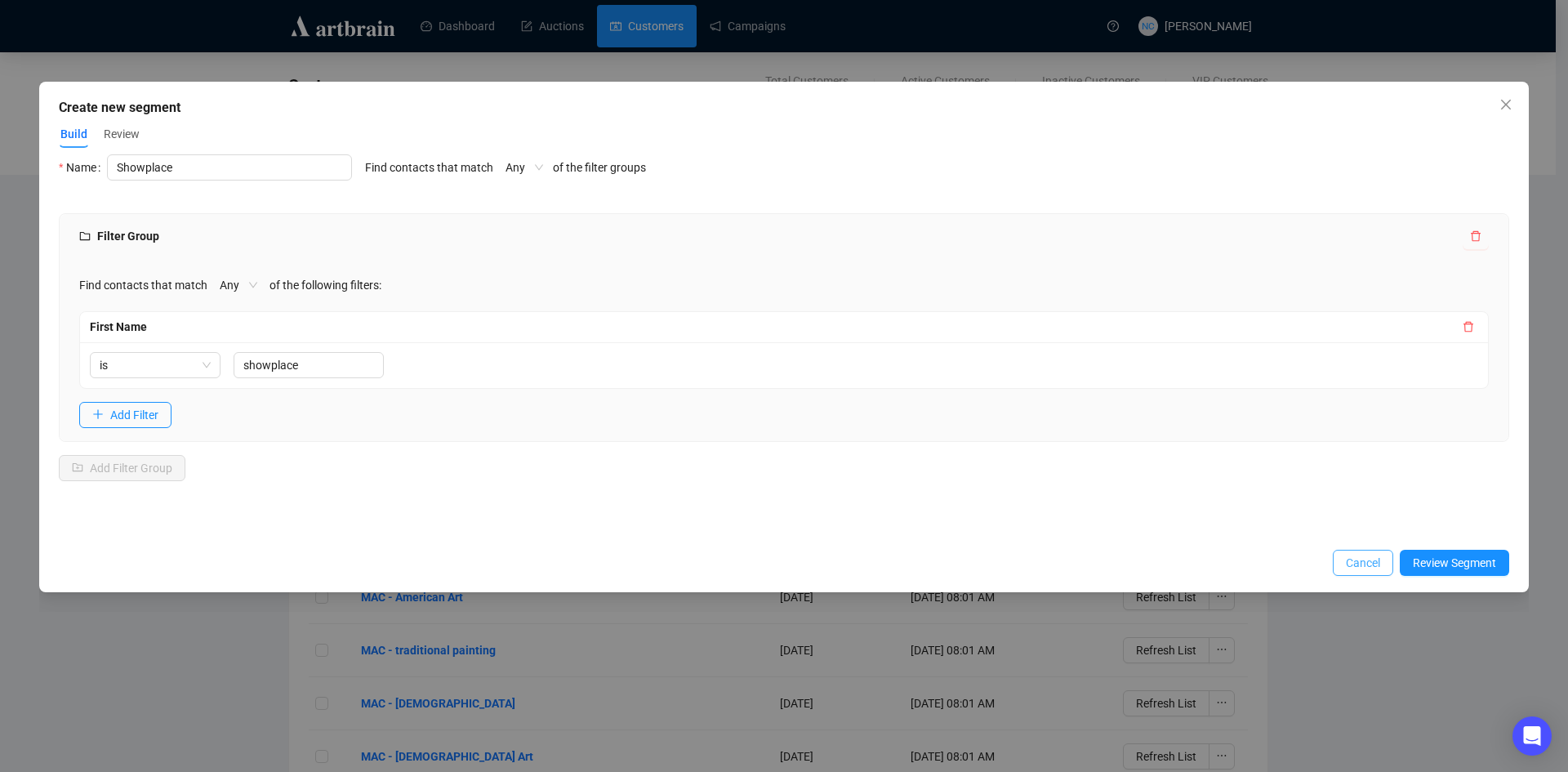
click at [1362, 562] on span "Cancel" at bounding box center [1363, 563] width 35 height 18
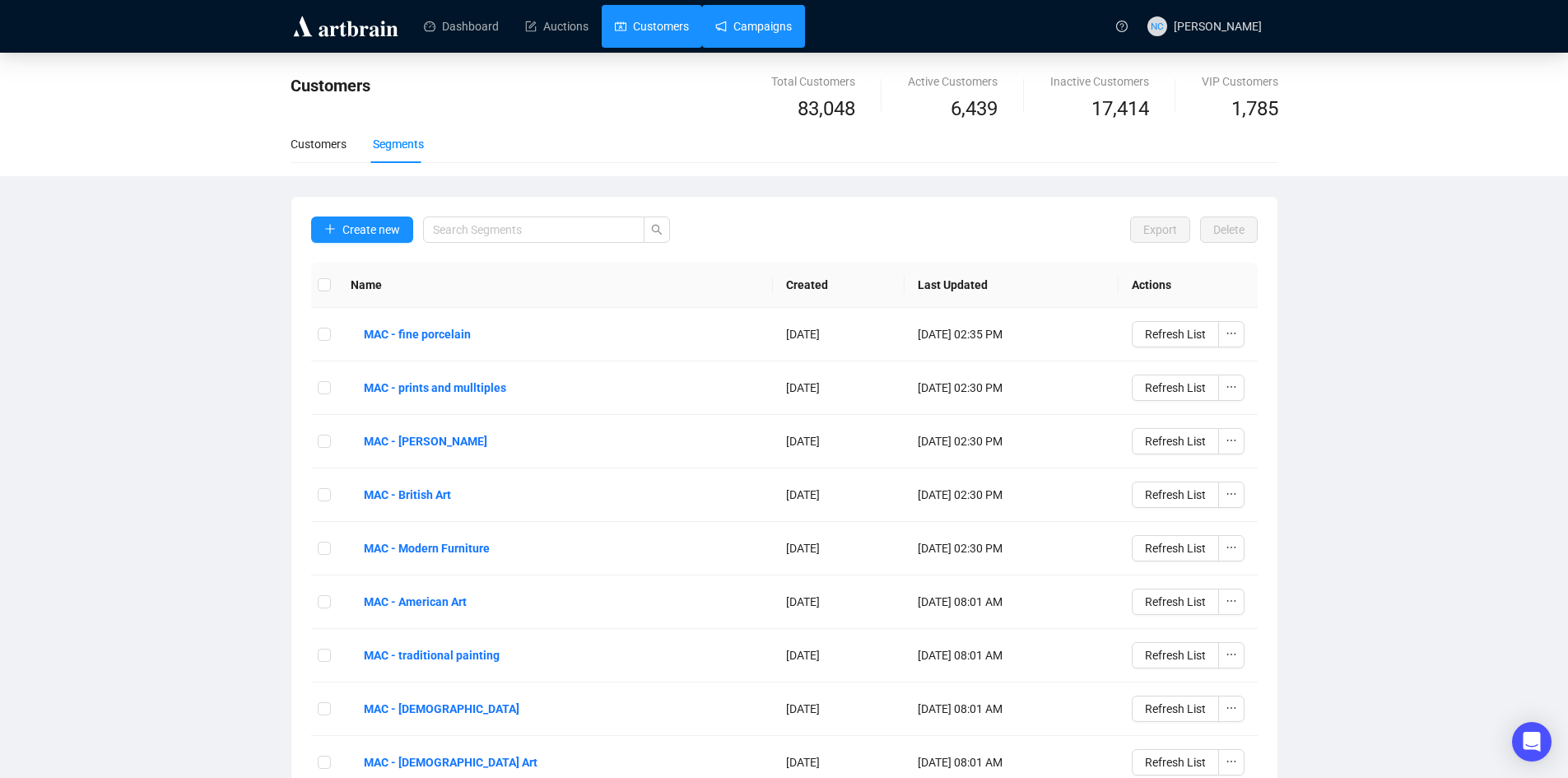
click at [764, 36] on link "Campaigns" at bounding box center [754, 27] width 76 height 43
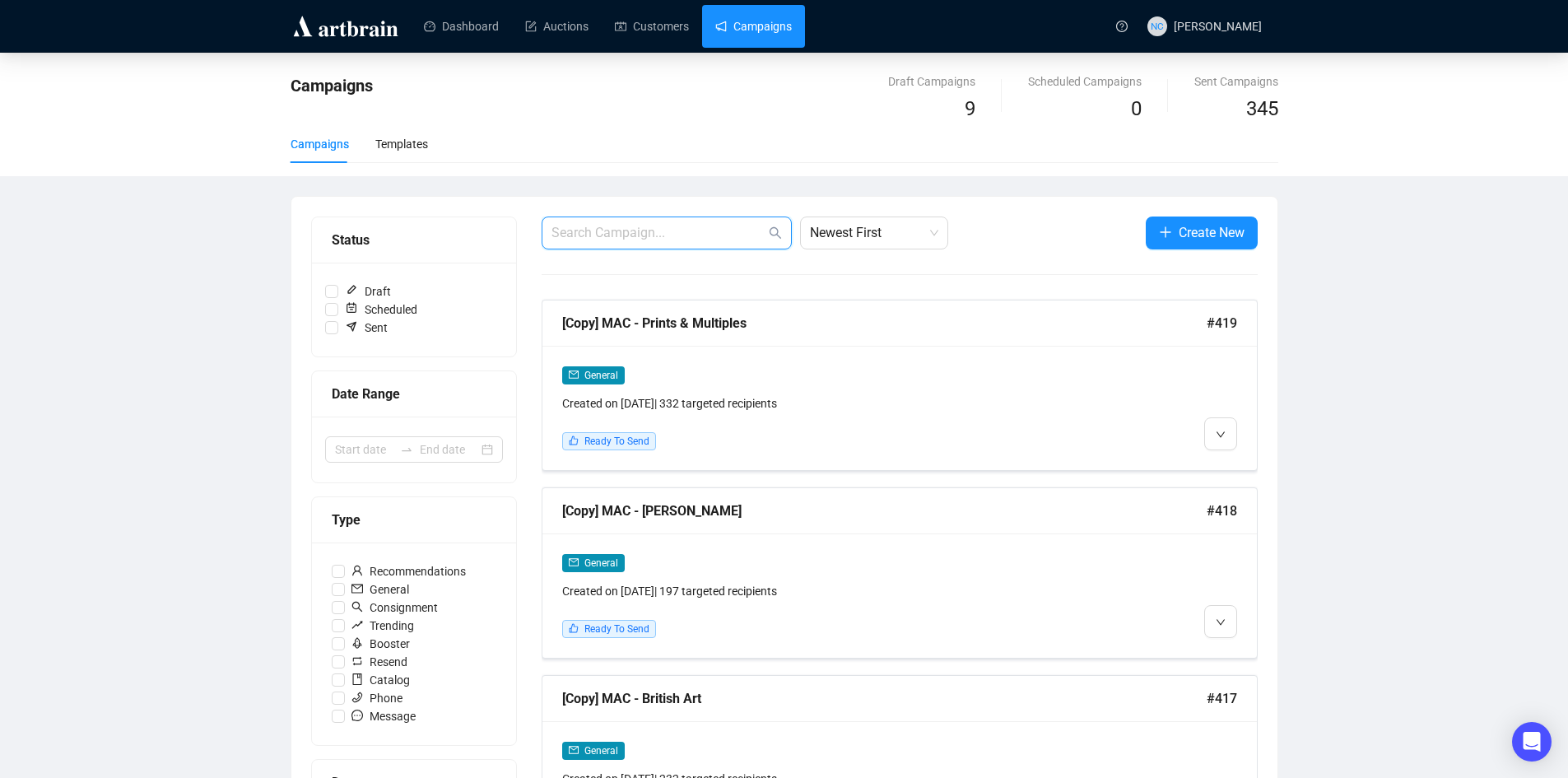
click at [653, 242] on input "text" at bounding box center [658, 233] width 214 height 20
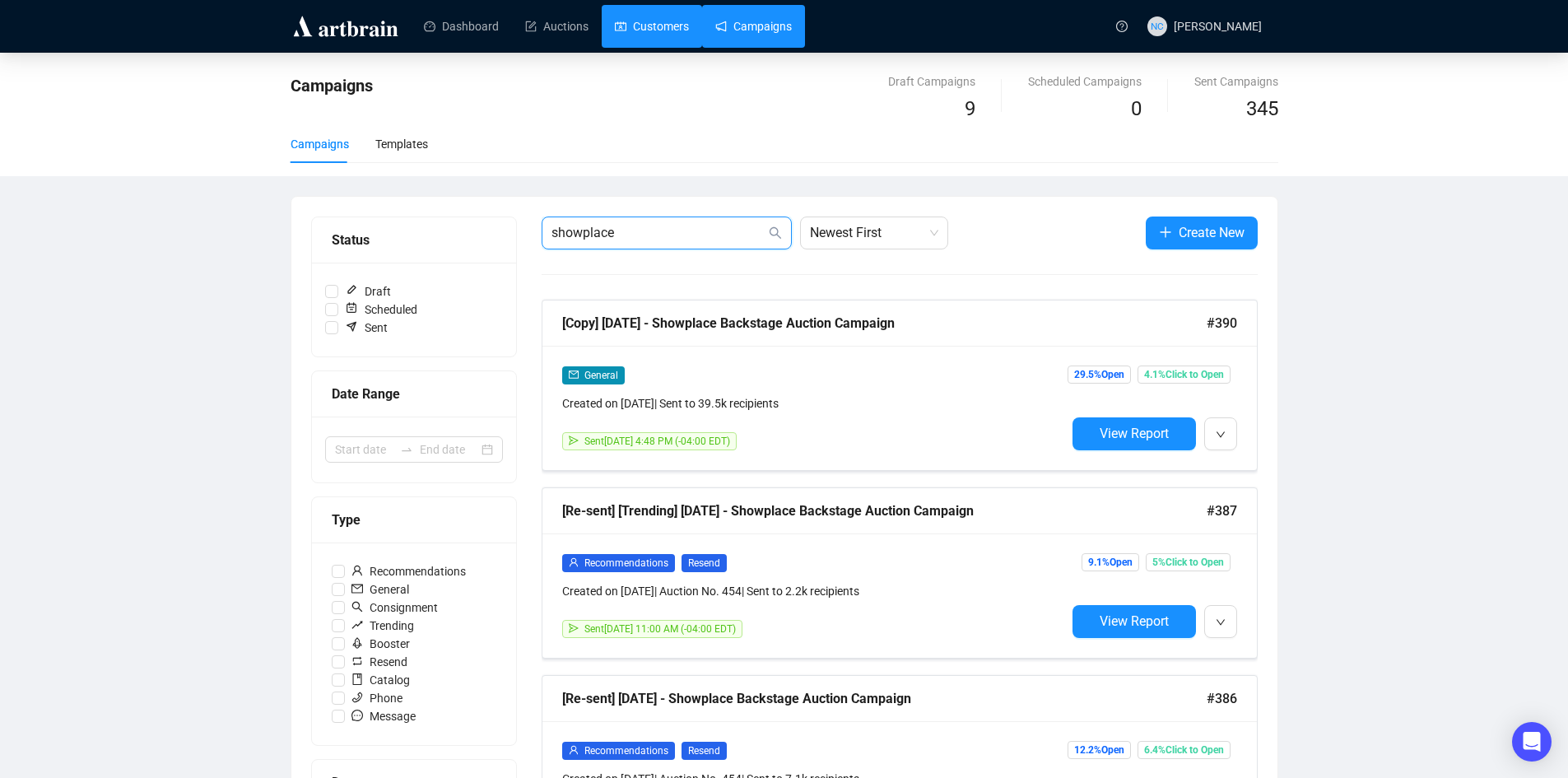
type input "showplace"
click at [652, 39] on link "Customers" at bounding box center [652, 27] width 74 height 43
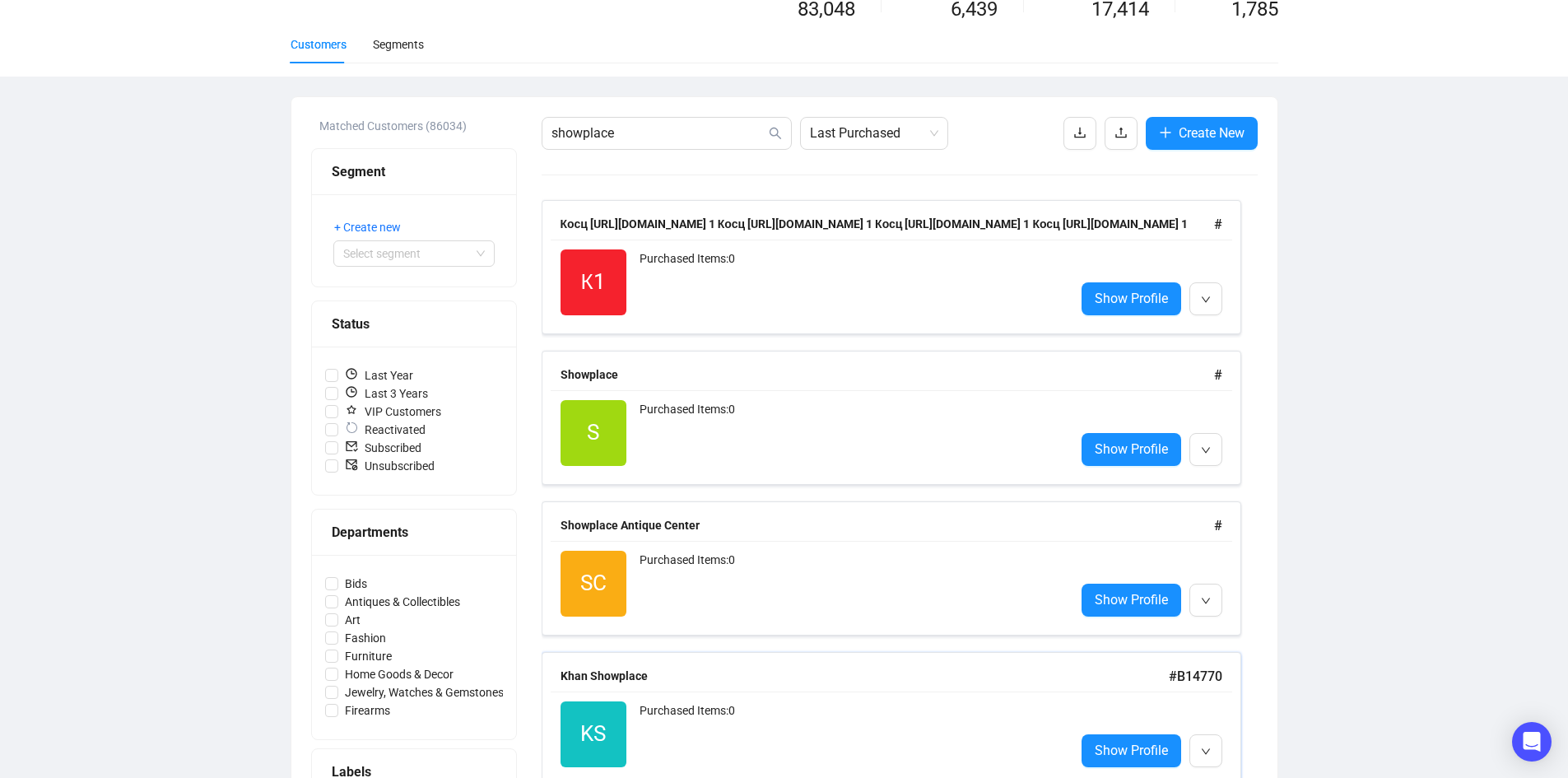
scroll to position [247, 0]
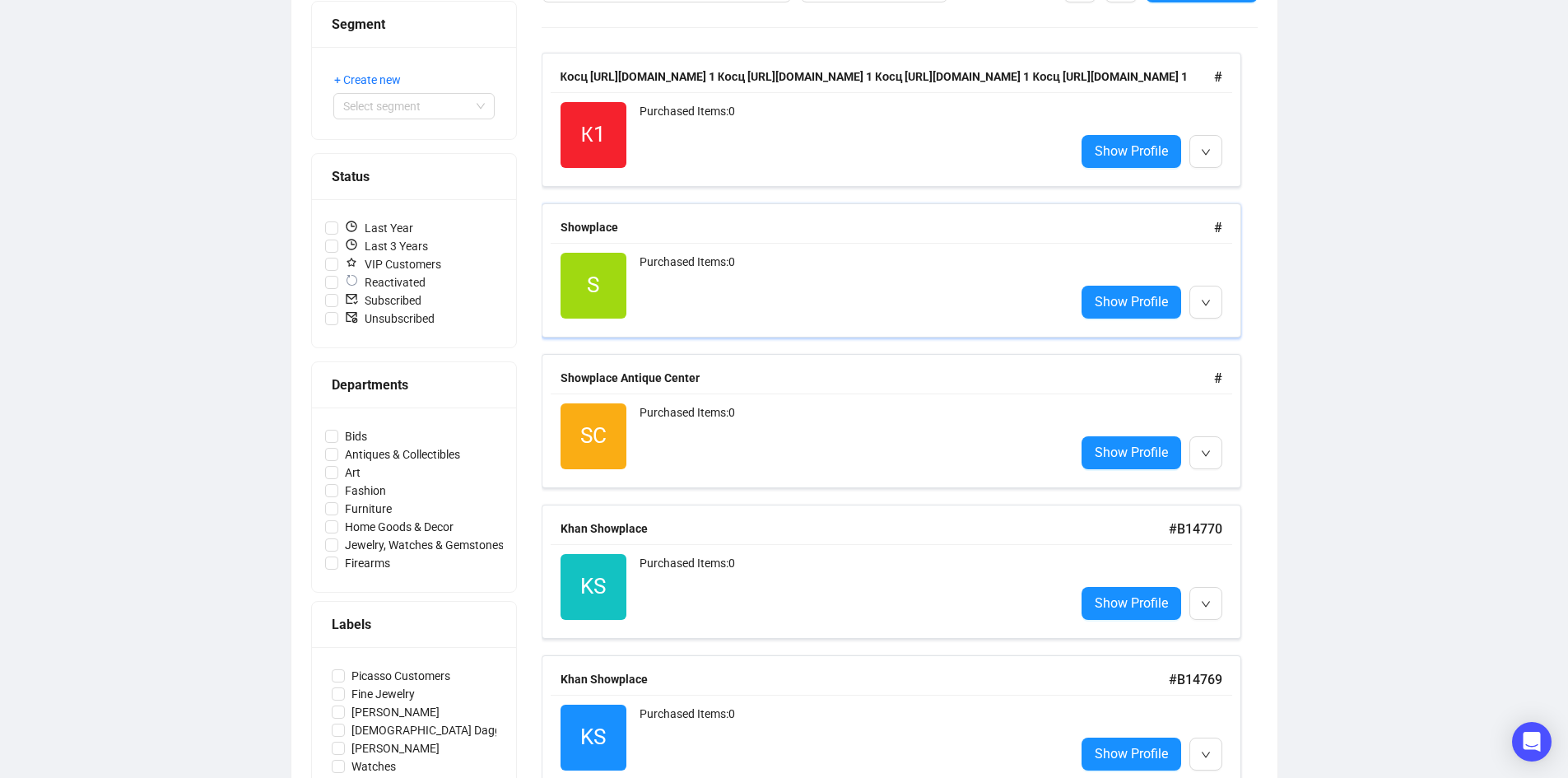
click at [807, 281] on div "Purchased Items: 0" at bounding box center [850, 285] width 423 height 66
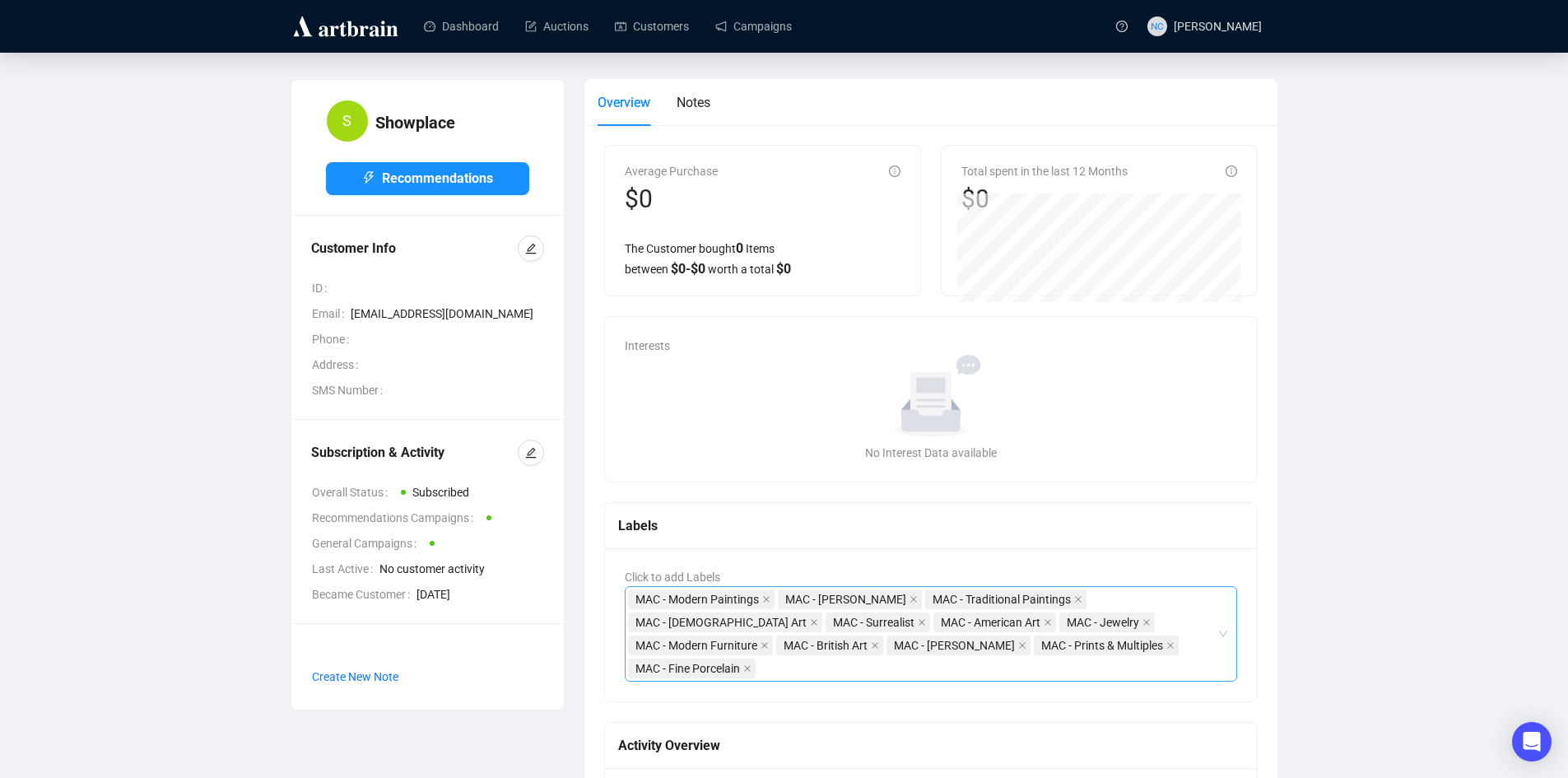
click at [783, 673] on div "MAC - Modern Paintings MAC - Abraham Lincoln MAC - Traditional Paintings MAC - …" at bounding box center [923, 634] width 589 height 92
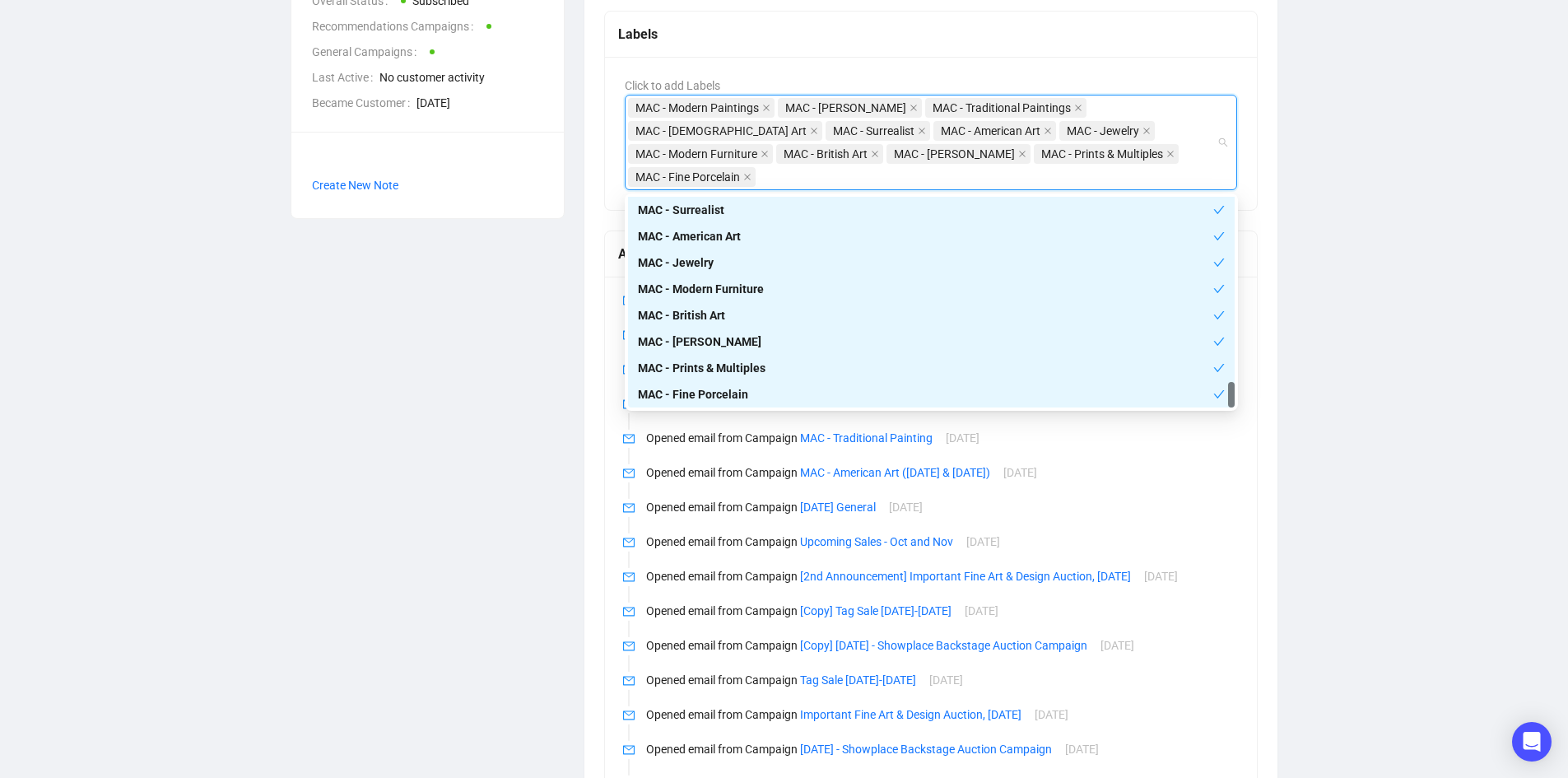
scroll to position [494, 0]
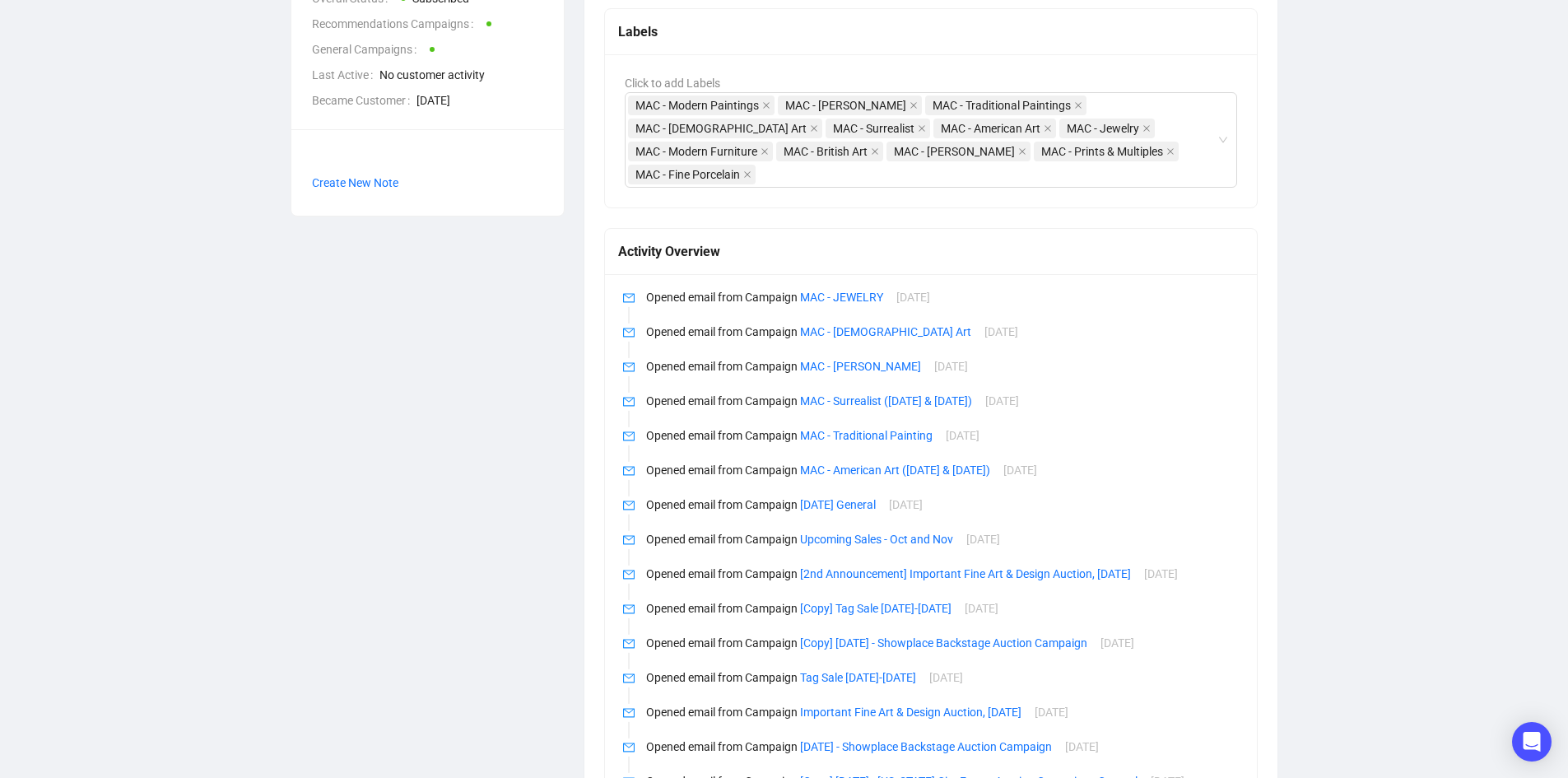
click at [1369, 462] on div "S Showplace Recommendations Customer Info ID Email auctions@nyshowplace.com Pho…" at bounding box center [784, 387] width 1502 height 1604
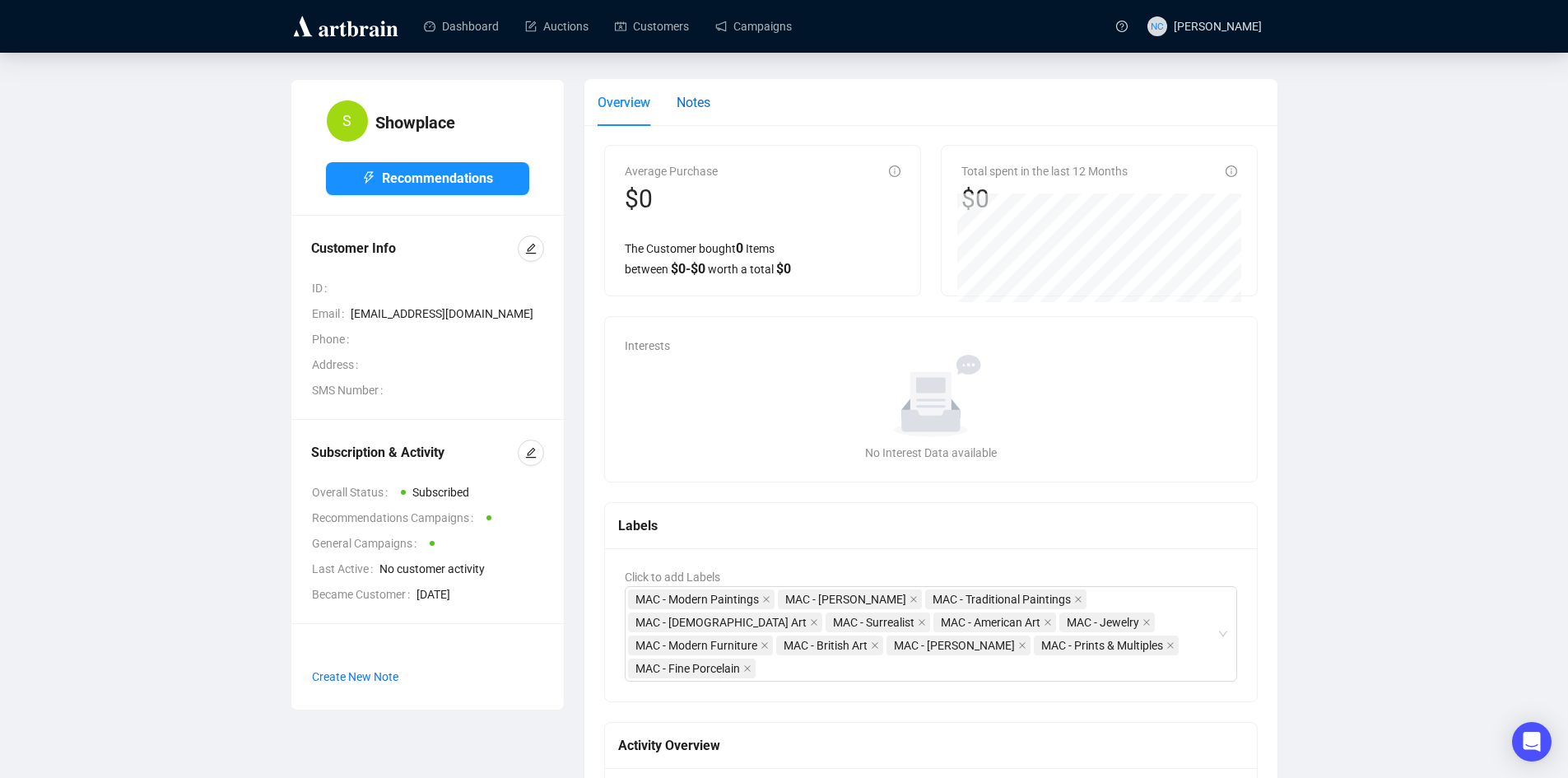
click at [692, 110] on span "Notes" at bounding box center [693, 102] width 34 height 16
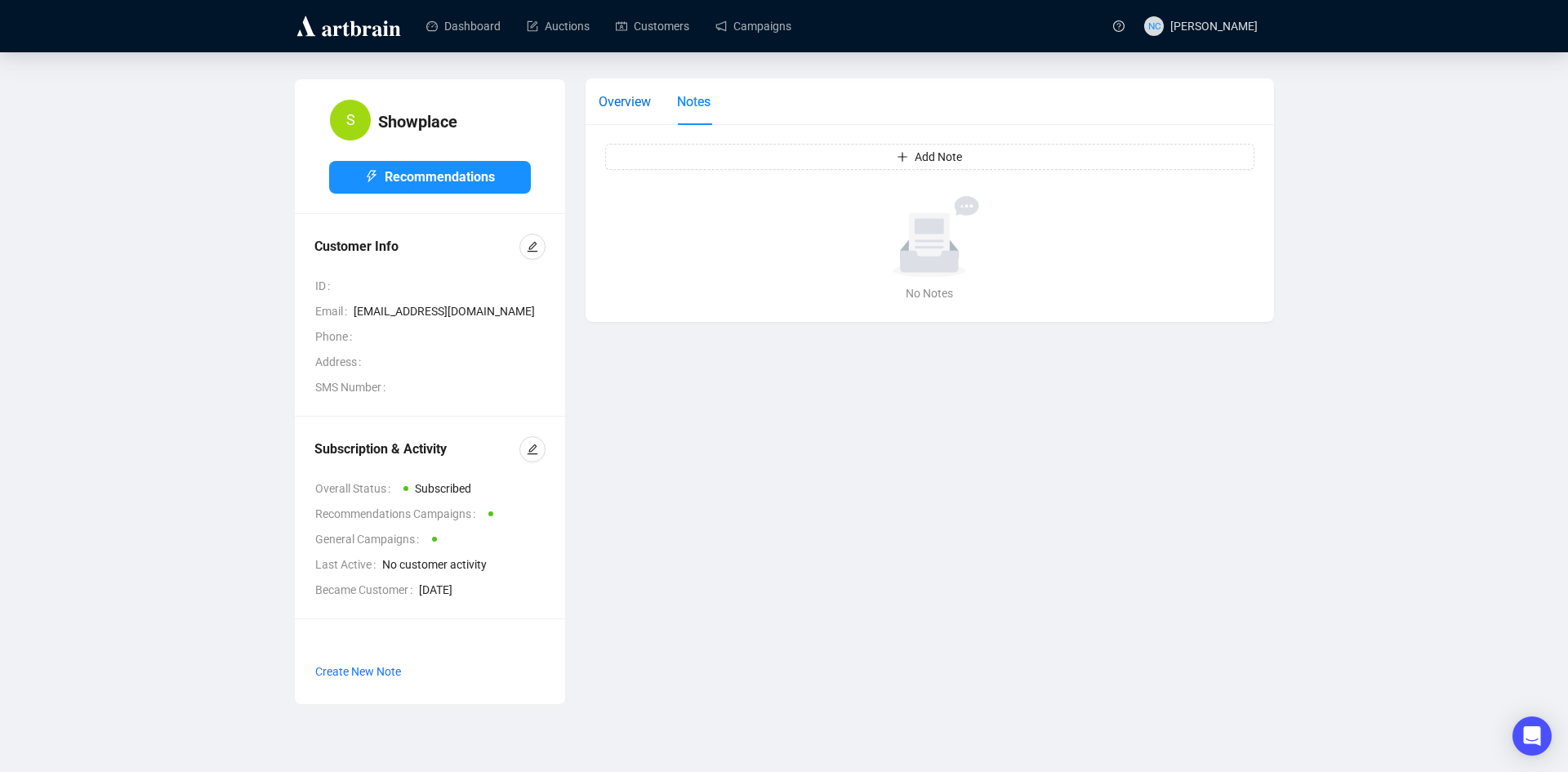
click at [623, 110] on div "Overview" at bounding box center [624, 101] width 52 height 21
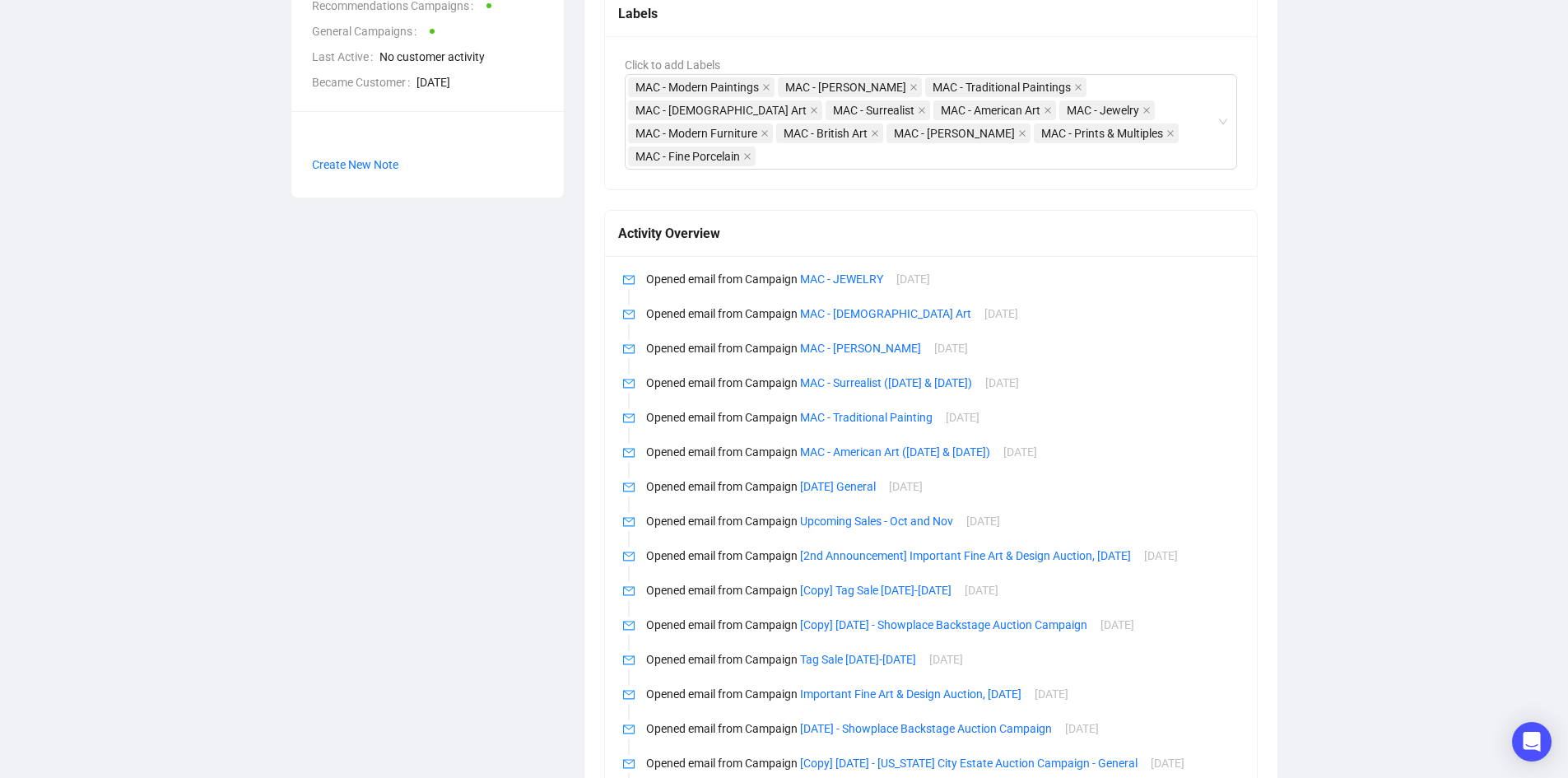
scroll to position [22, 0]
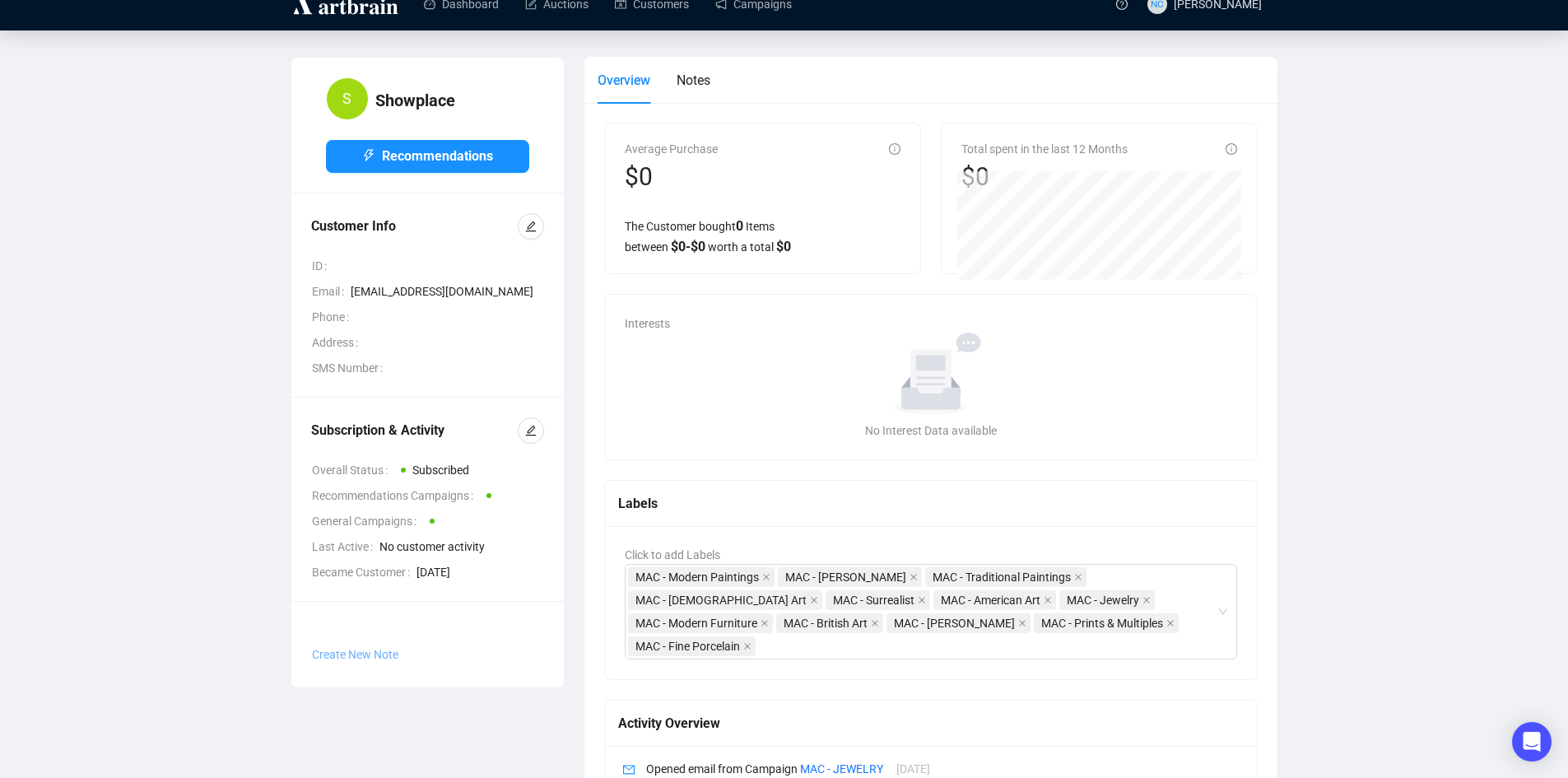
click at [373, 651] on span "Create New Note" at bounding box center [355, 654] width 86 height 13
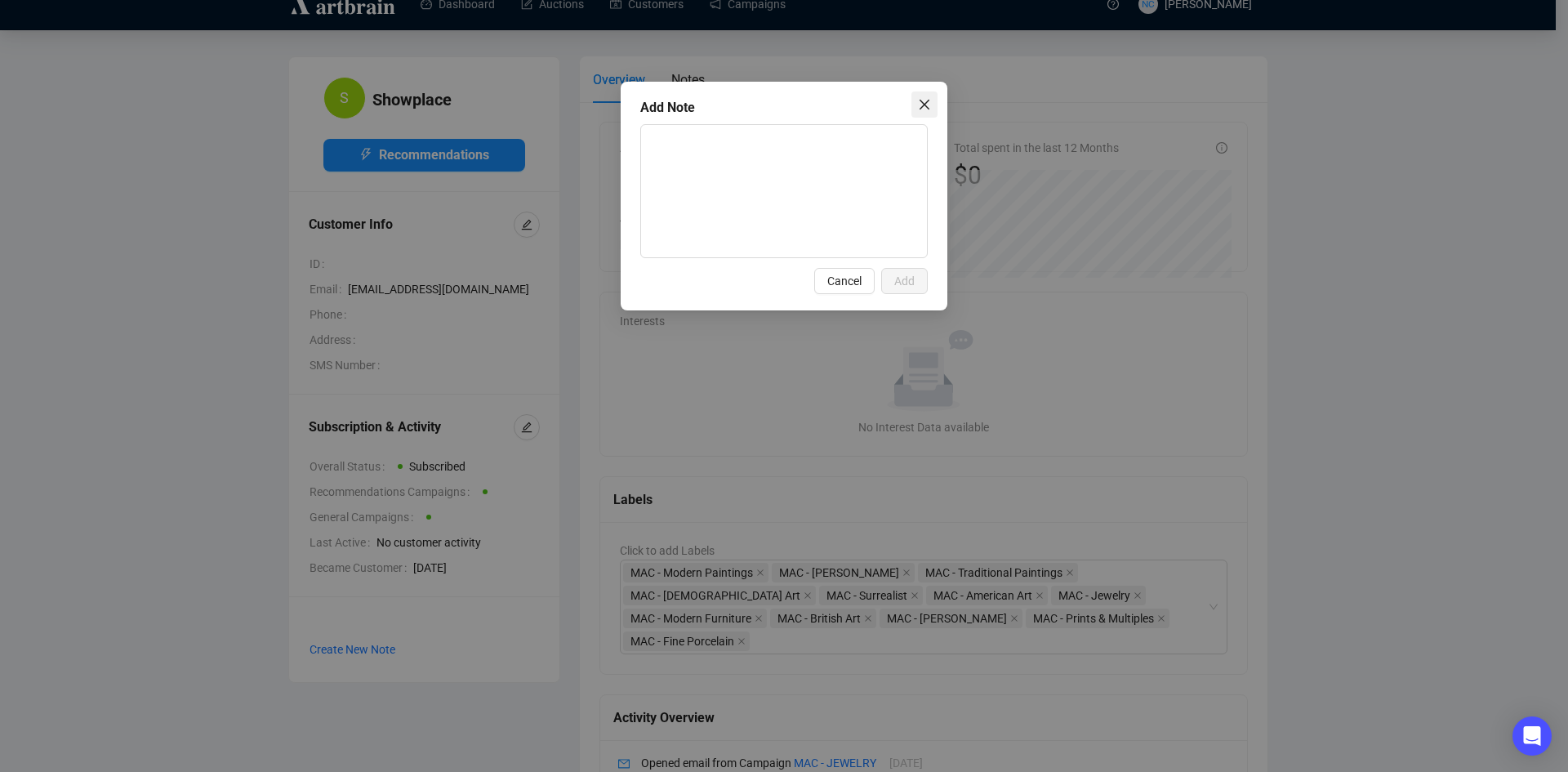
click at [931, 100] on span "Close" at bounding box center [925, 105] width 26 height 13
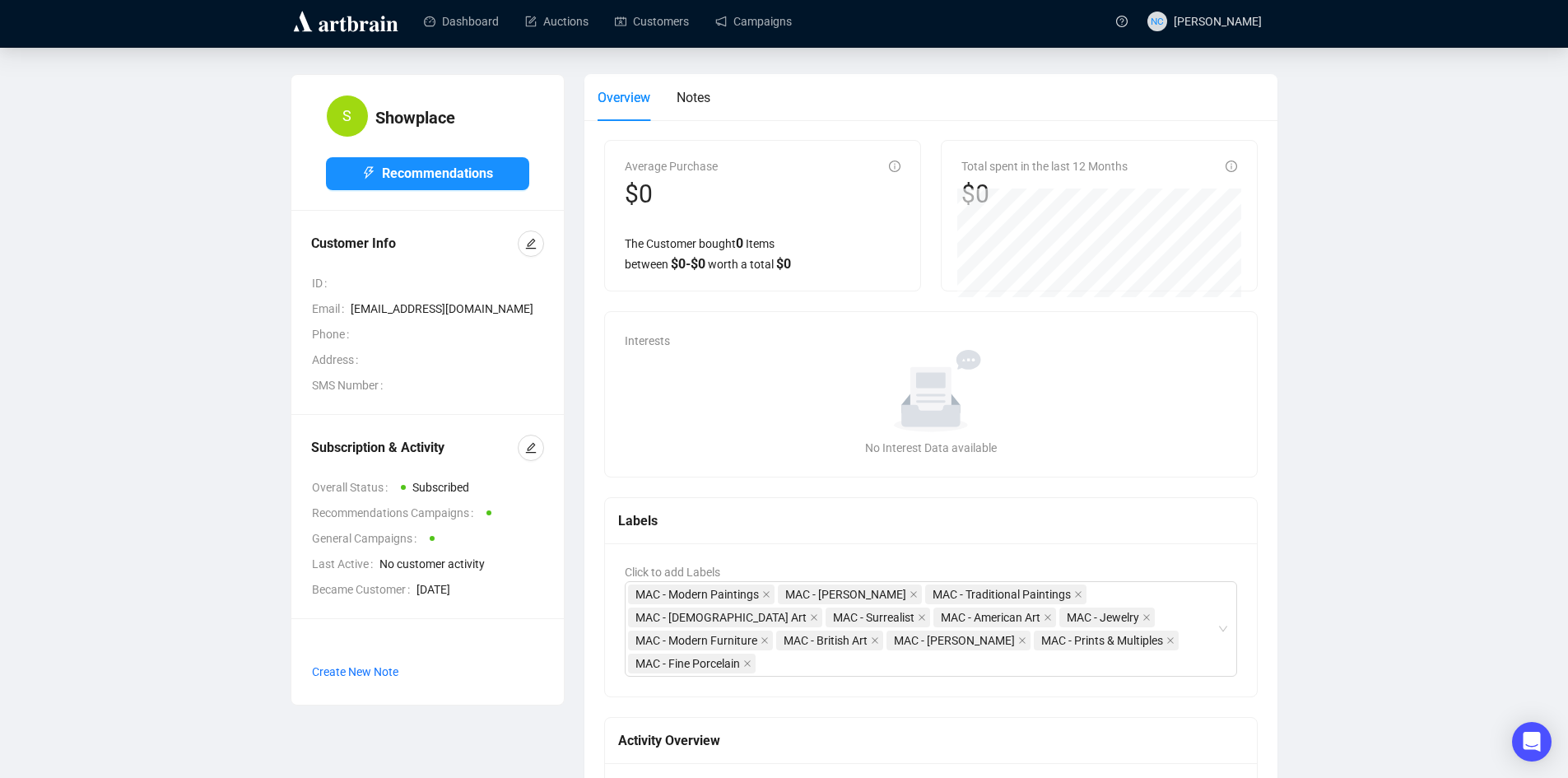
scroll to position [0, 0]
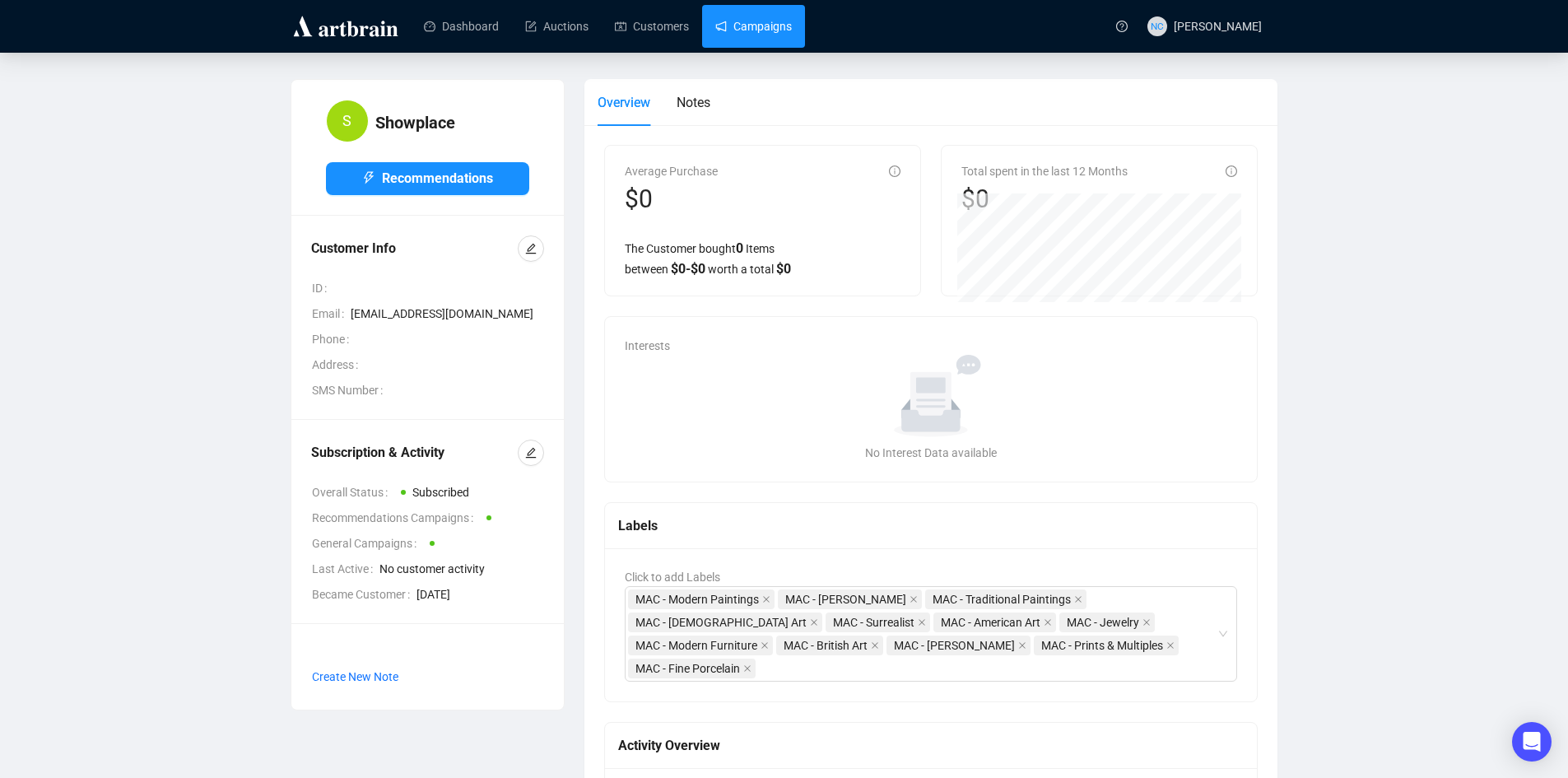
click at [759, 19] on link "Campaigns" at bounding box center [754, 27] width 76 height 43
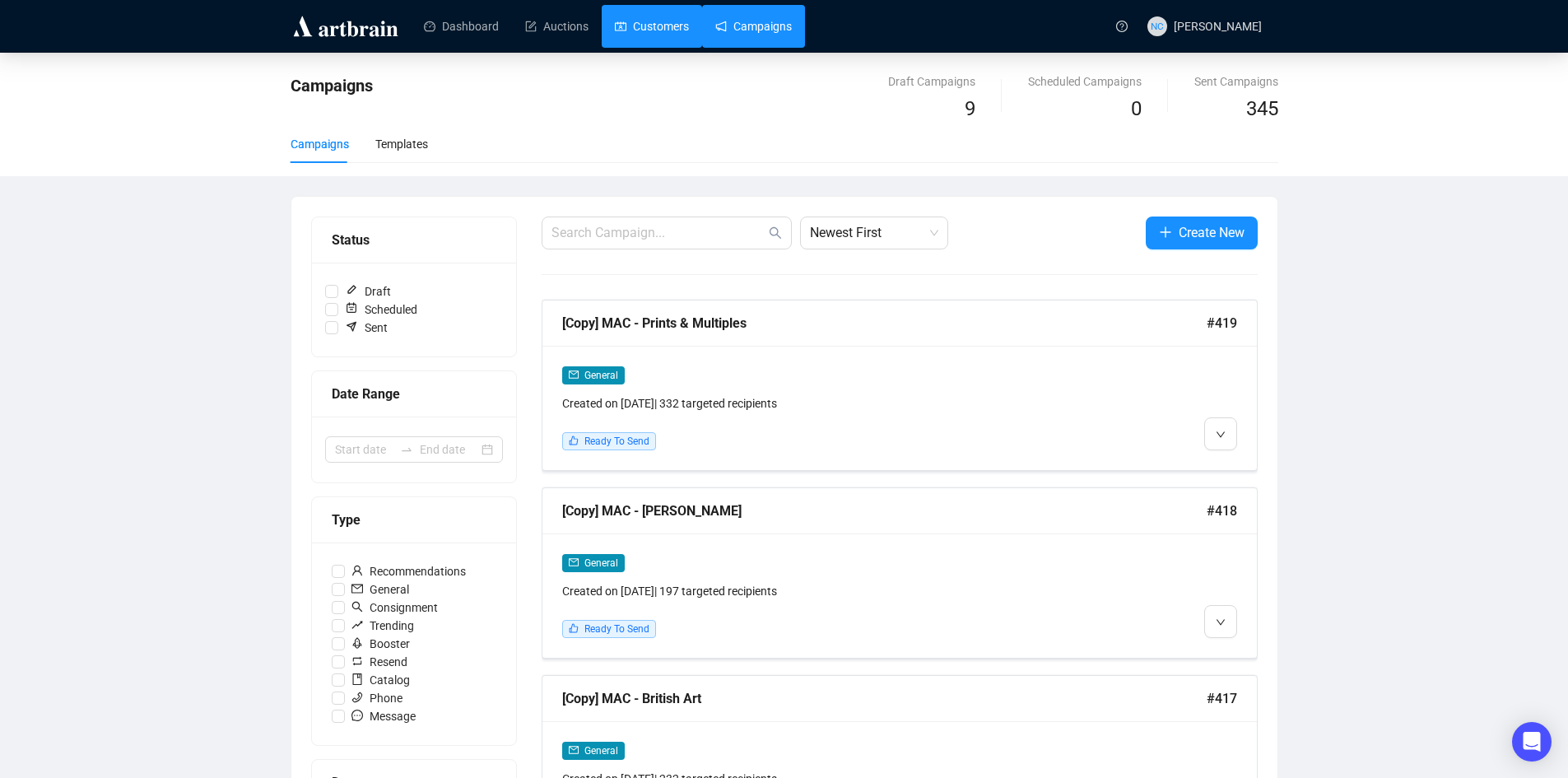
click at [648, 21] on link "Customers" at bounding box center [652, 27] width 74 height 43
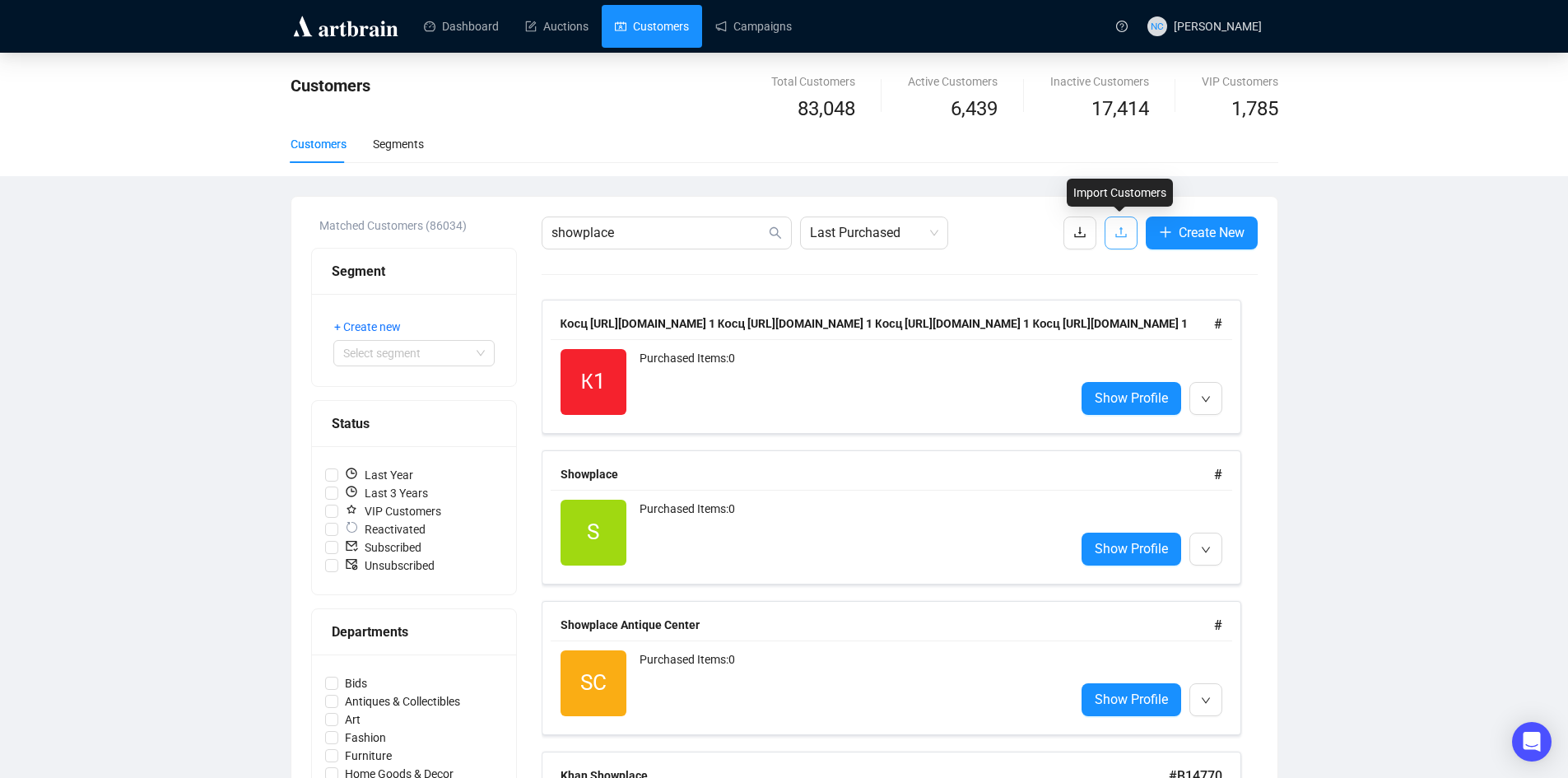
click at [1116, 237] on icon "upload" at bounding box center [1121, 232] width 13 height 13
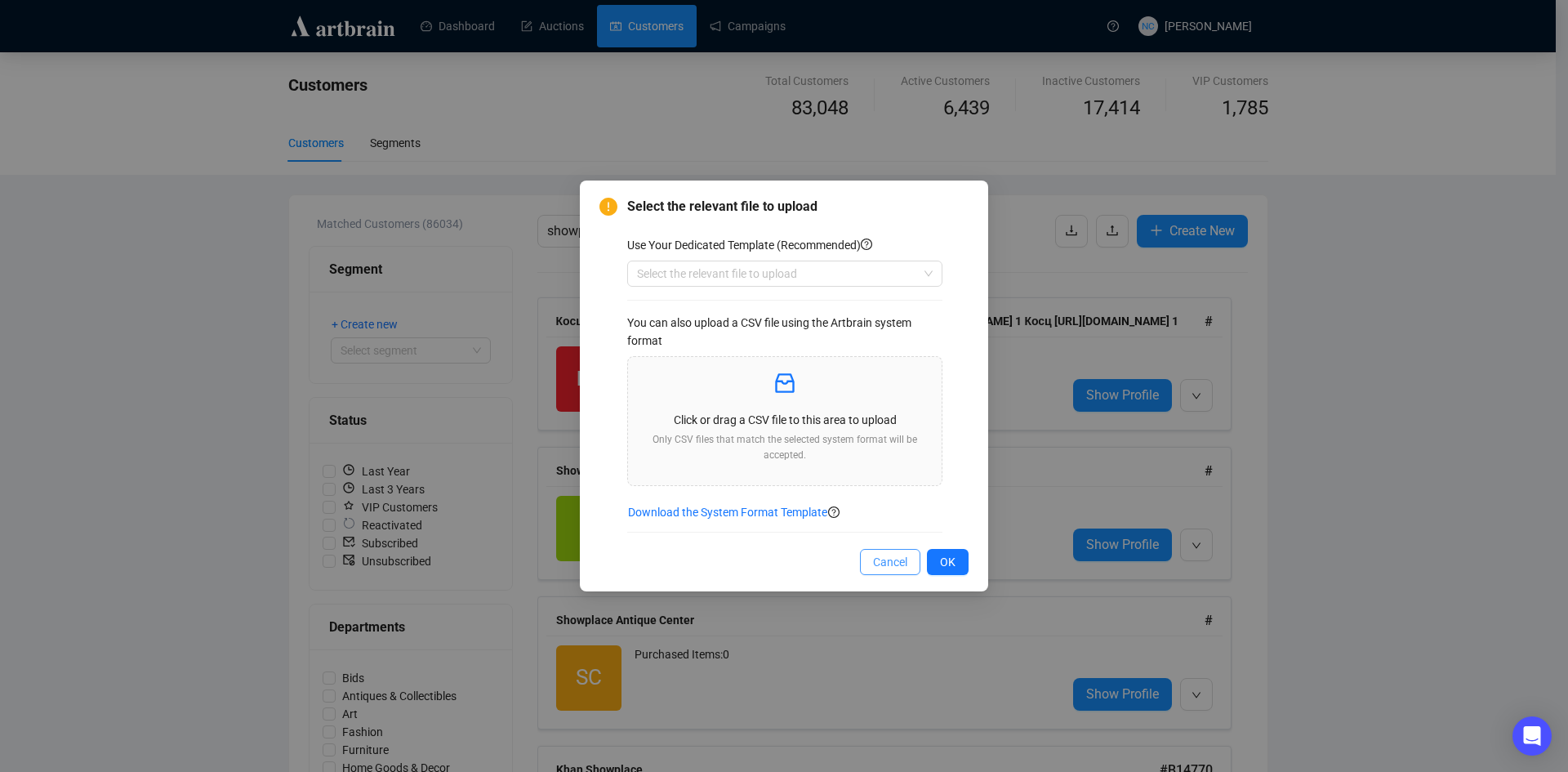
click at [878, 559] on span "Cancel" at bounding box center [890, 562] width 35 height 18
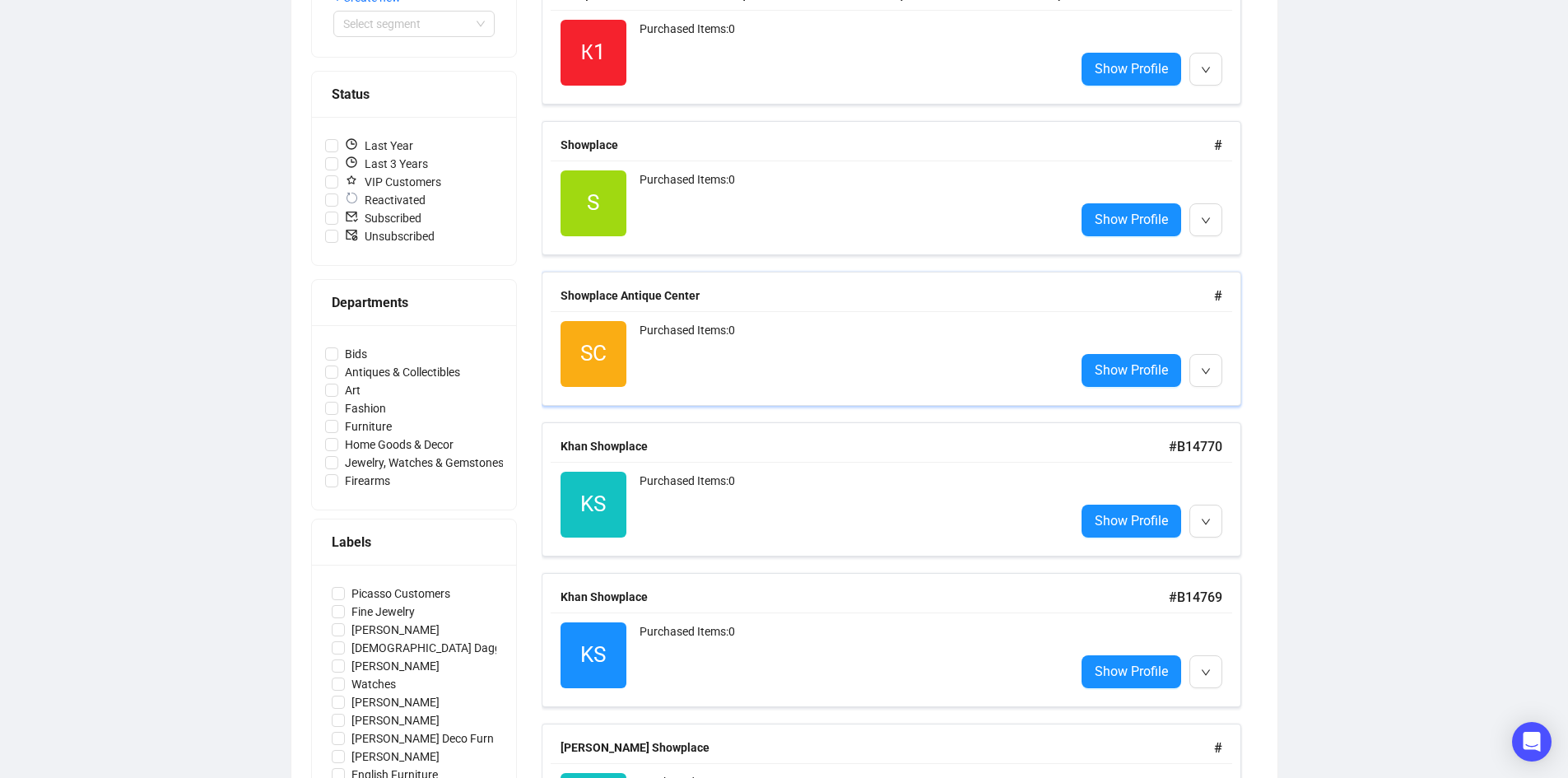
click at [817, 346] on div "Purchased Items: 0" at bounding box center [850, 354] width 423 height 66
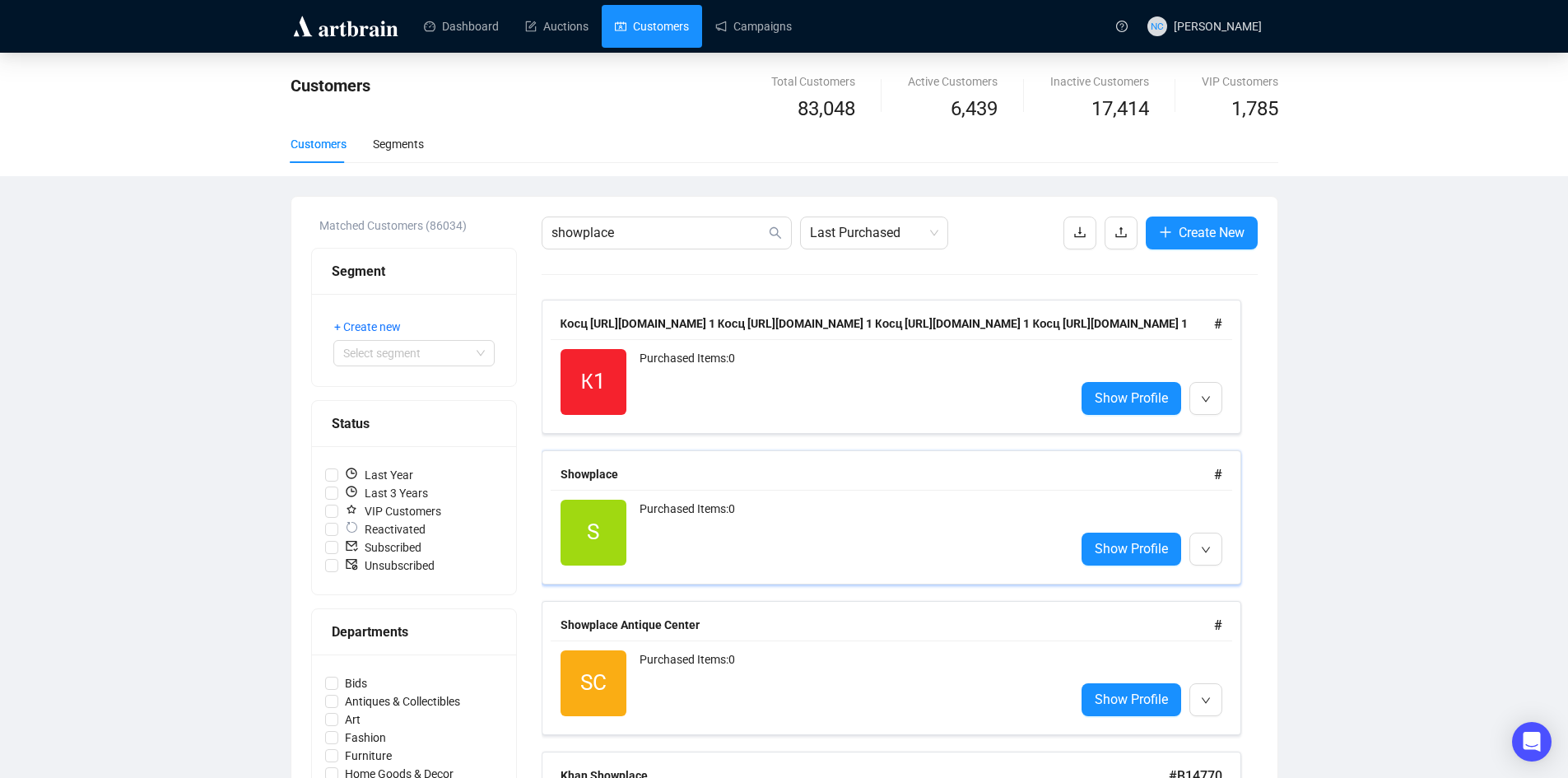
click at [754, 512] on div "Purchased Items: 0" at bounding box center [850, 532] width 423 height 66
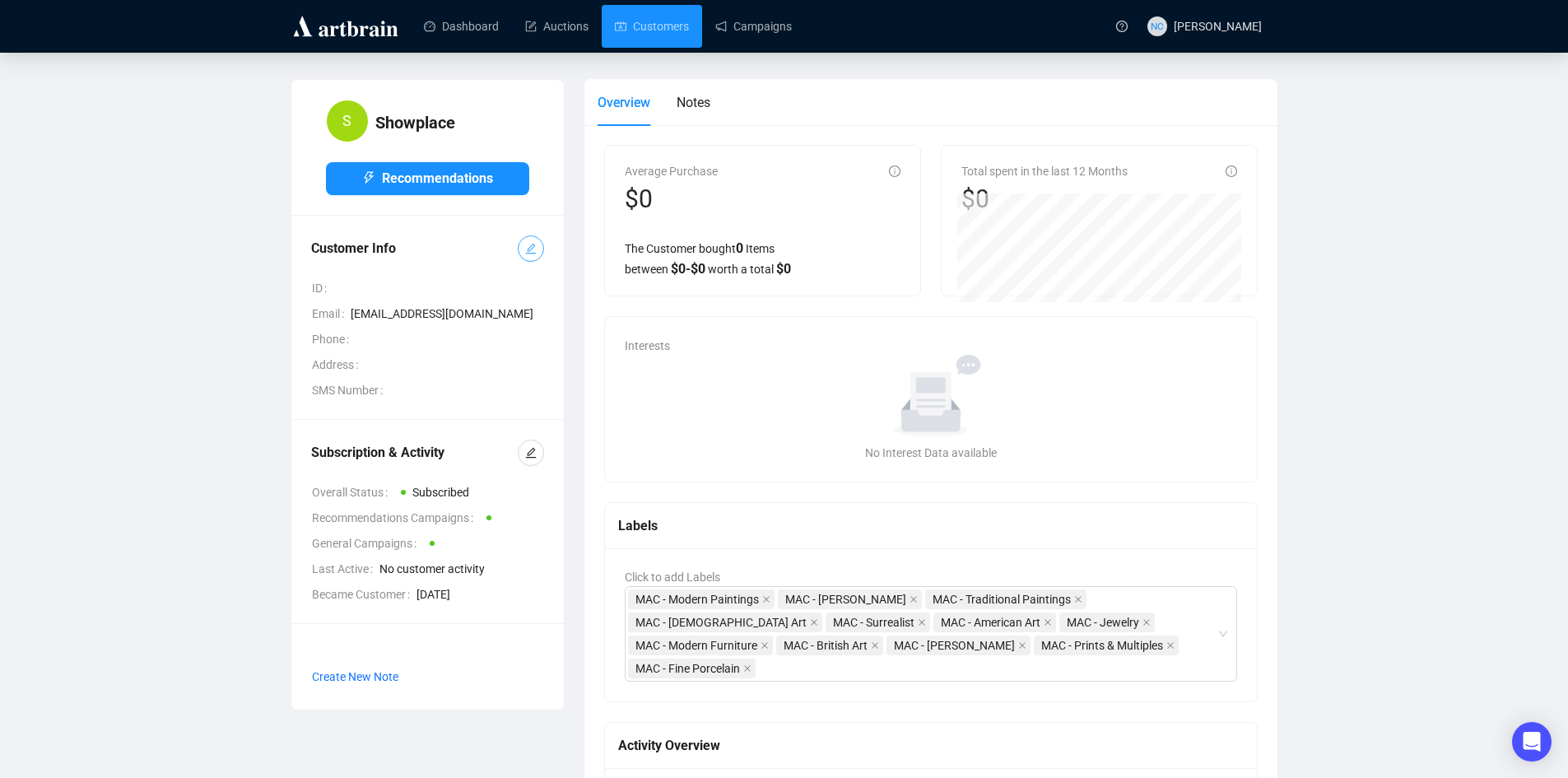
click at [526, 247] on icon "edit" at bounding box center [531, 249] width 12 height 12
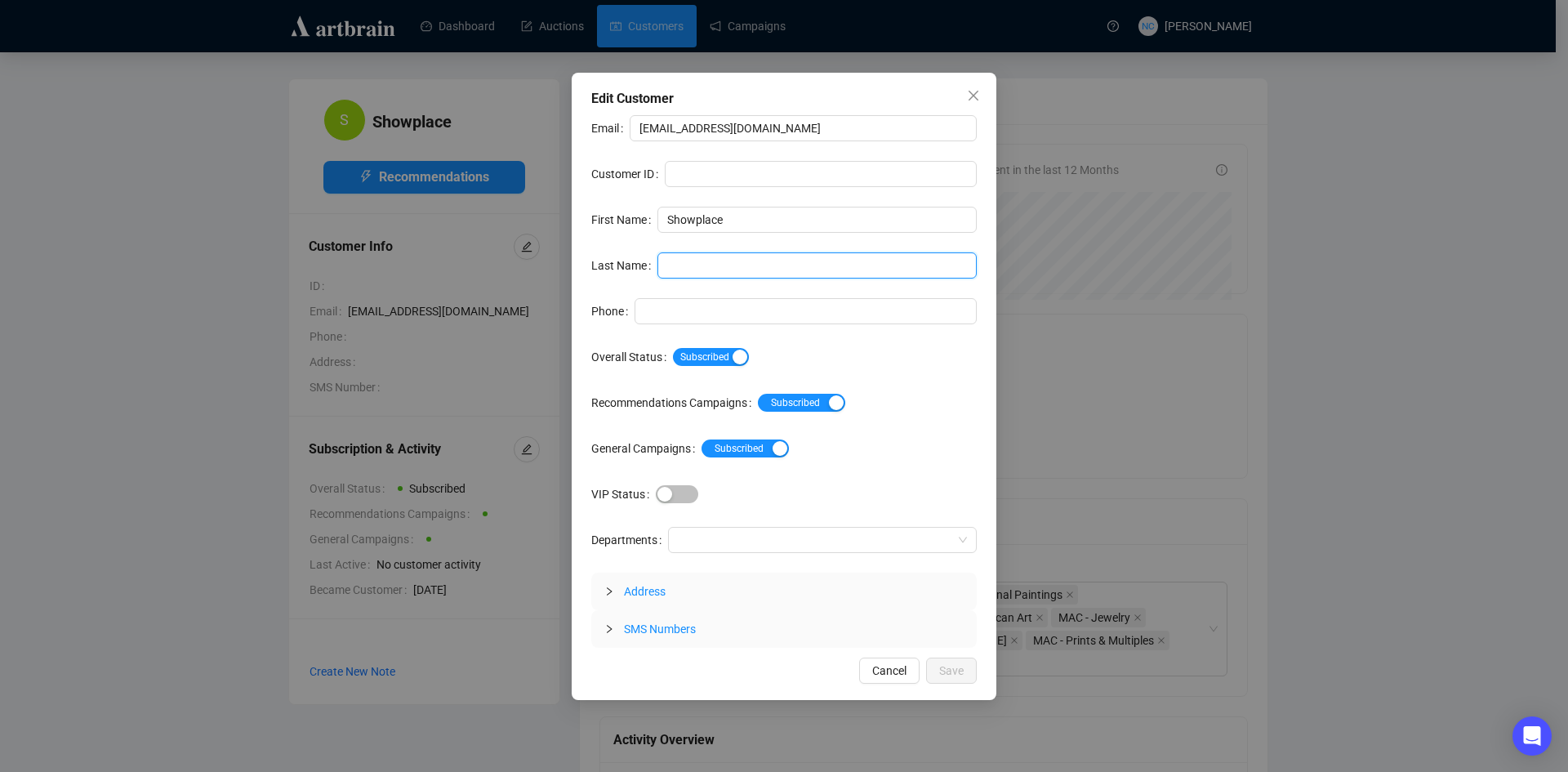
click at [748, 265] on input "Last Name" at bounding box center [817, 265] width 320 height 26
type input "Auctions"
click at [956, 667] on span "Save" at bounding box center [951, 671] width 25 height 18
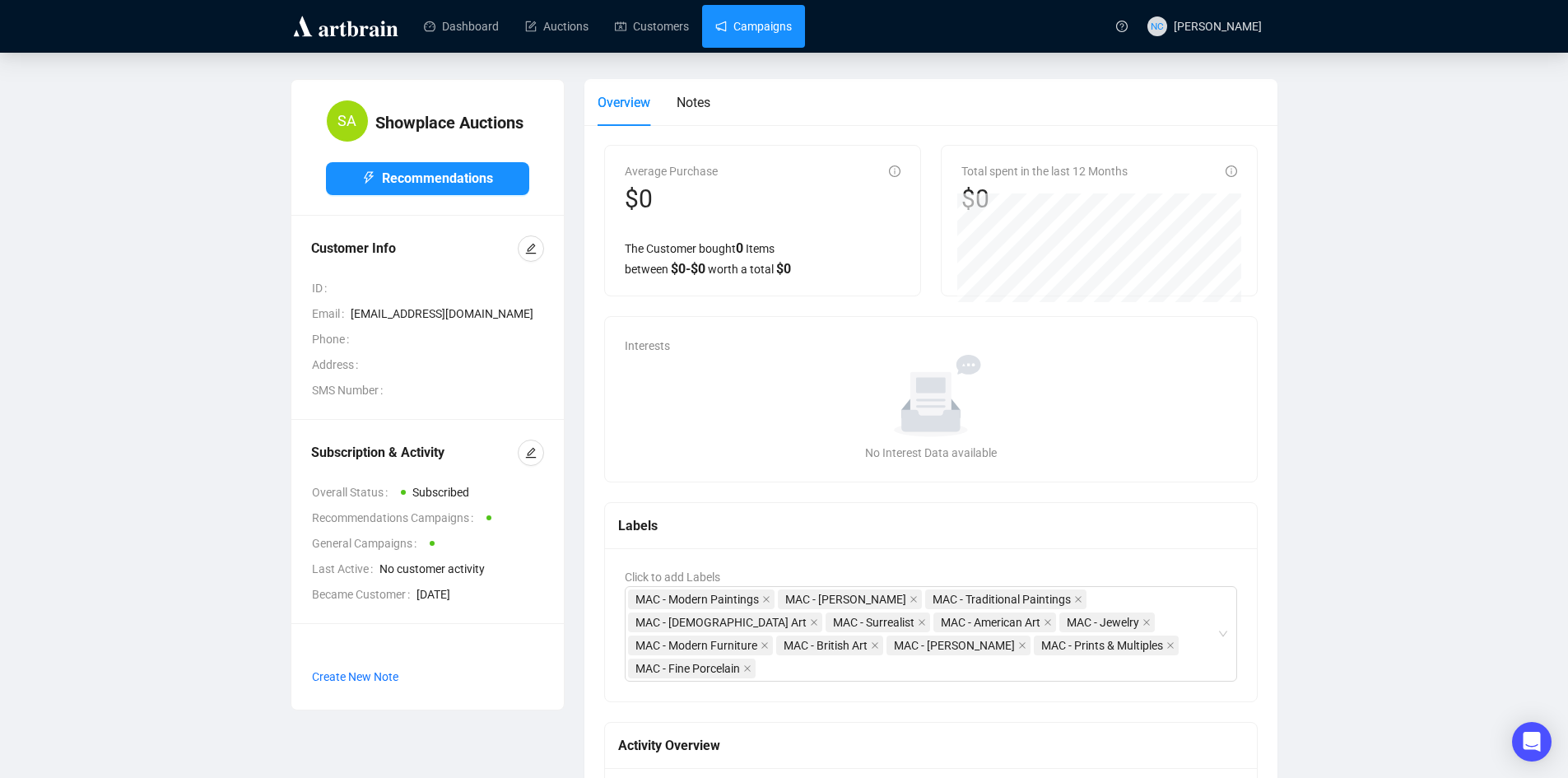
click at [748, 30] on link "Campaigns" at bounding box center [754, 27] width 76 height 43
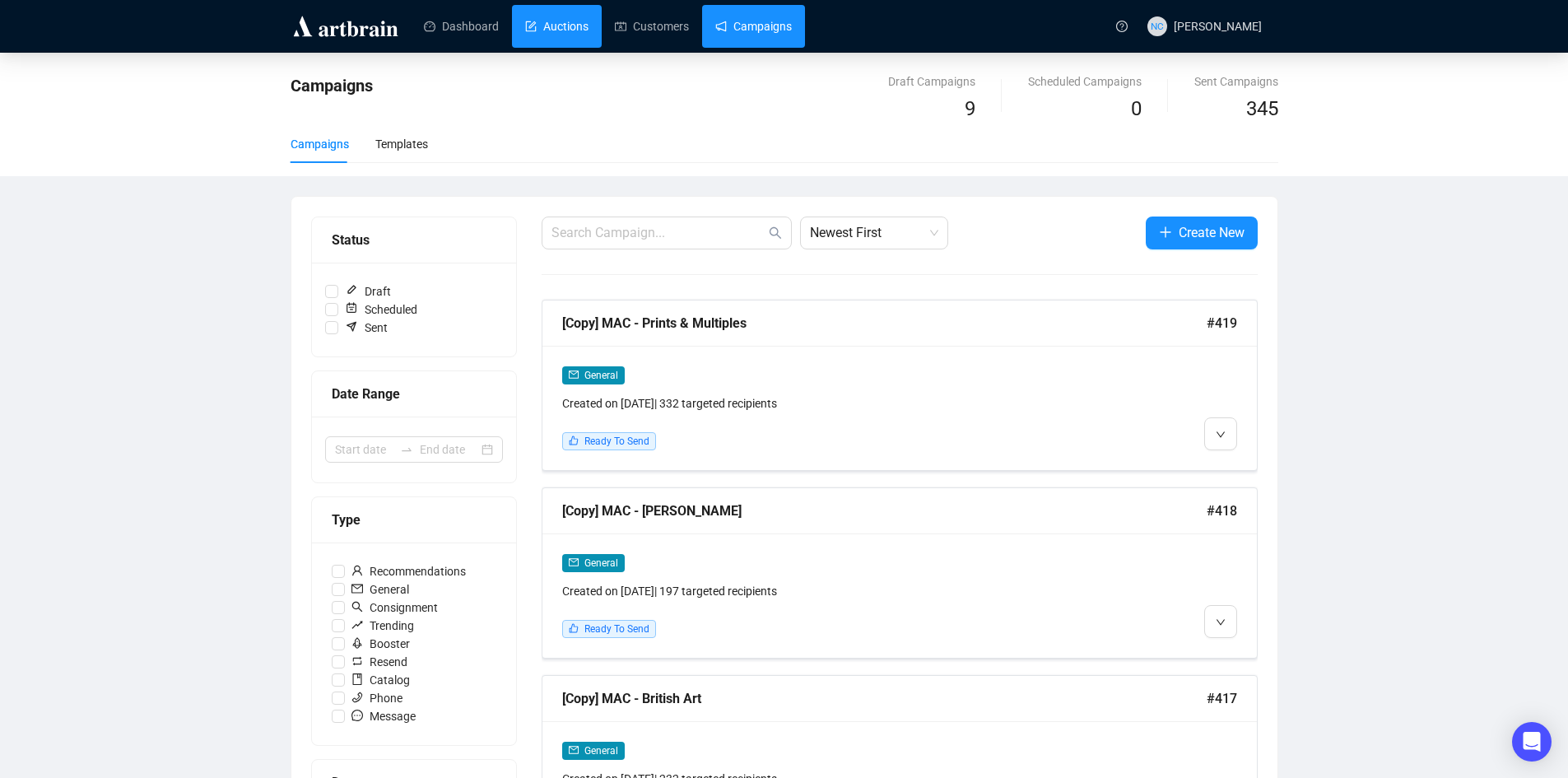
click at [526, 29] on link "Auctions" at bounding box center [557, 27] width 63 height 43
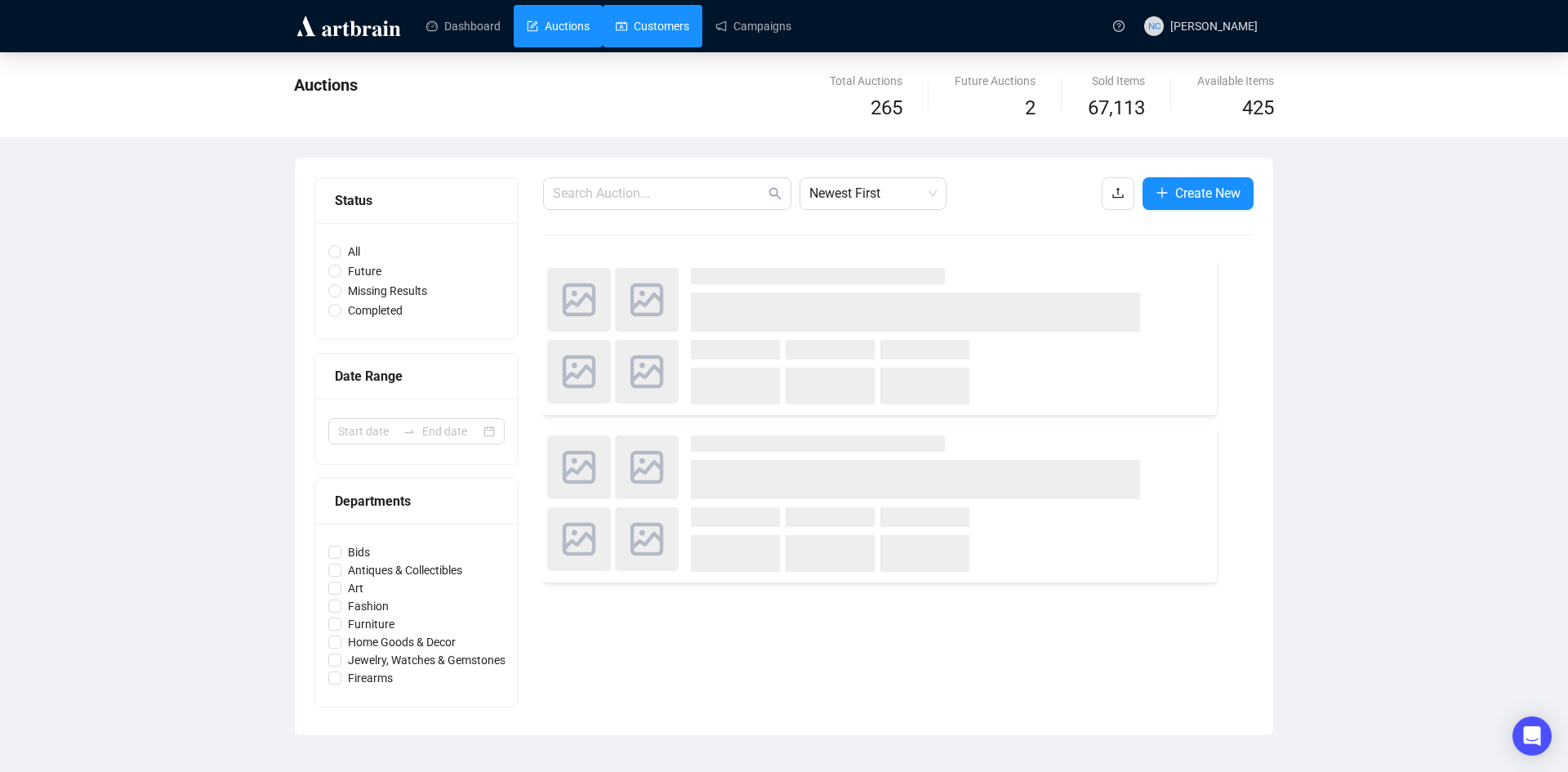
click at [637, 26] on link "Customers" at bounding box center [652, 26] width 73 height 43
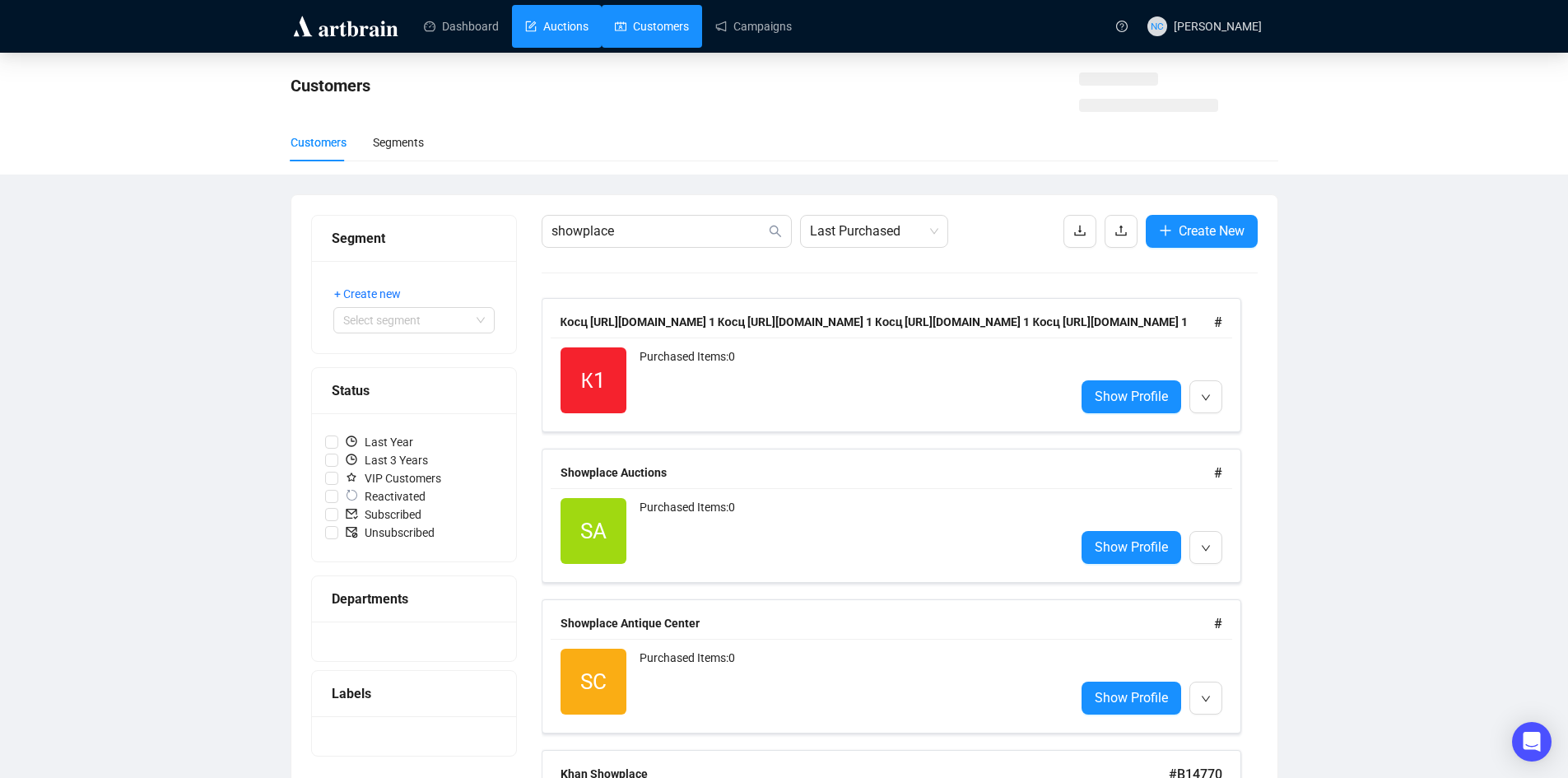
click at [551, 23] on link "Auctions" at bounding box center [557, 27] width 63 height 43
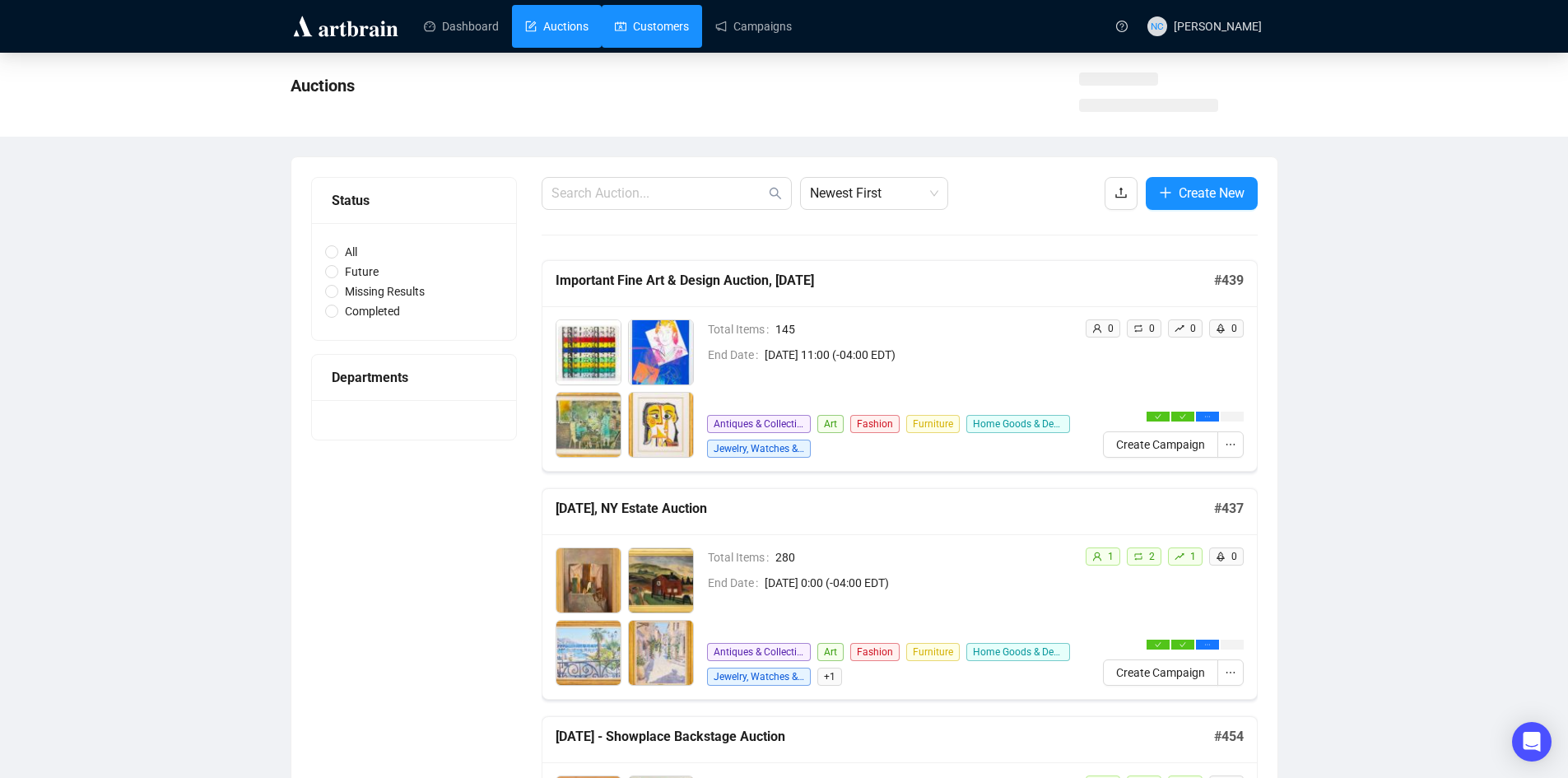
click at [632, 25] on link "Customers" at bounding box center [652, 27] width 74 height 43
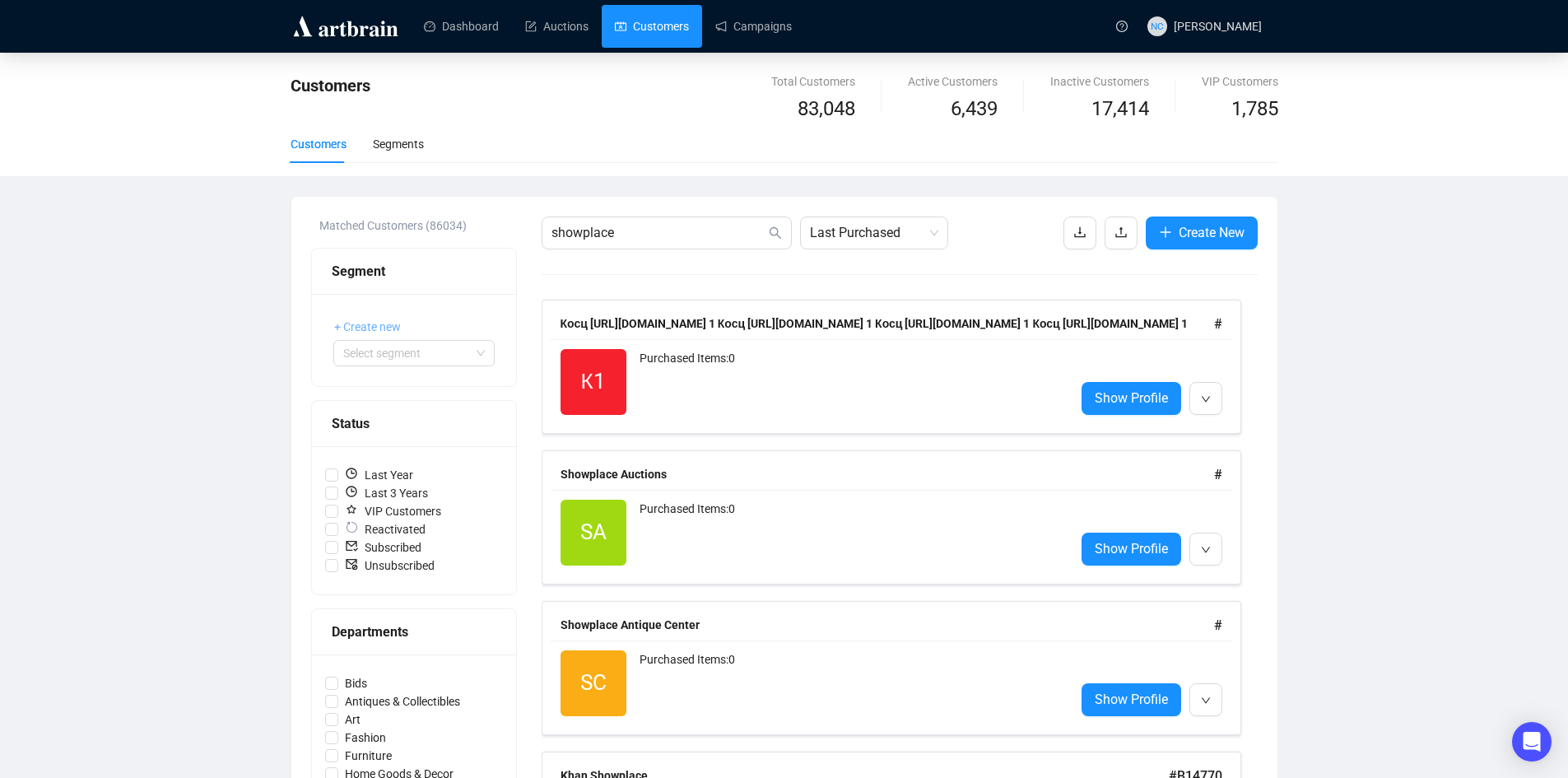
click at [382, 324] on span "+ Create new" at bounding box center [368, 327] width 66 height 18
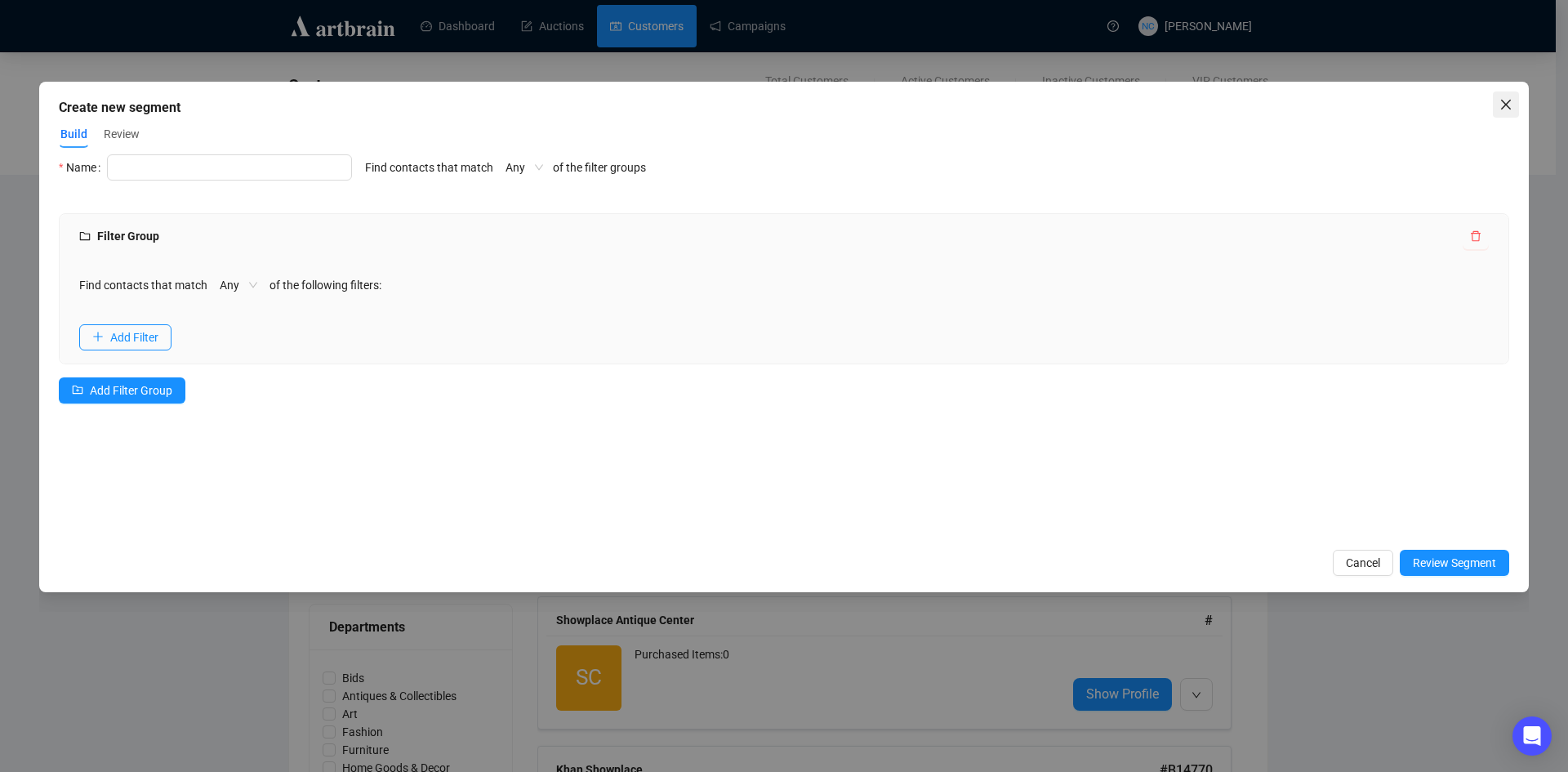
click at [1505, 110] on icon "close" at bounding box center [1506, 105] width 13 height 13
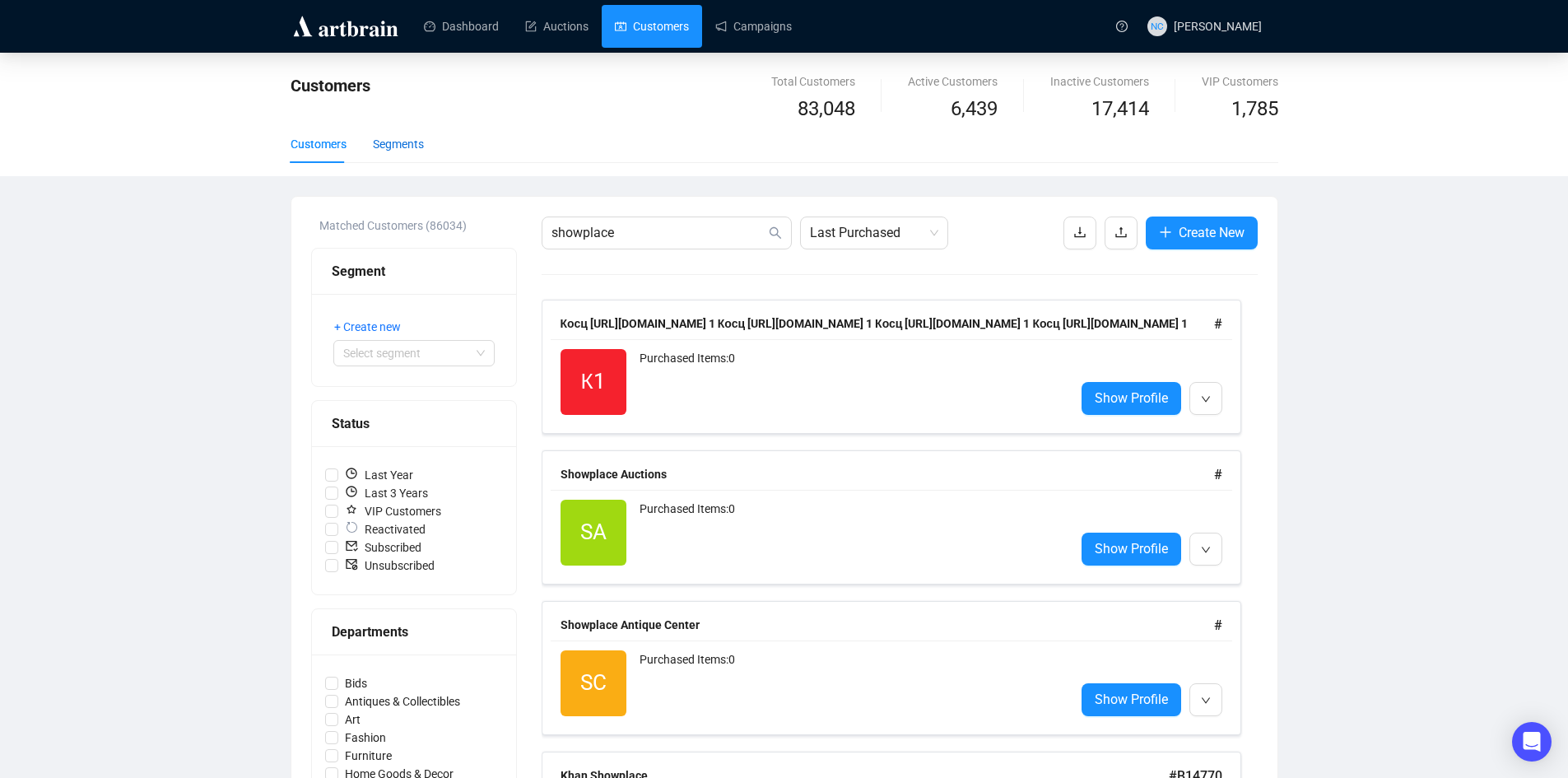
click at [386, 145] on div "Segments" at bounding box center [398, 144] width 51 height 18
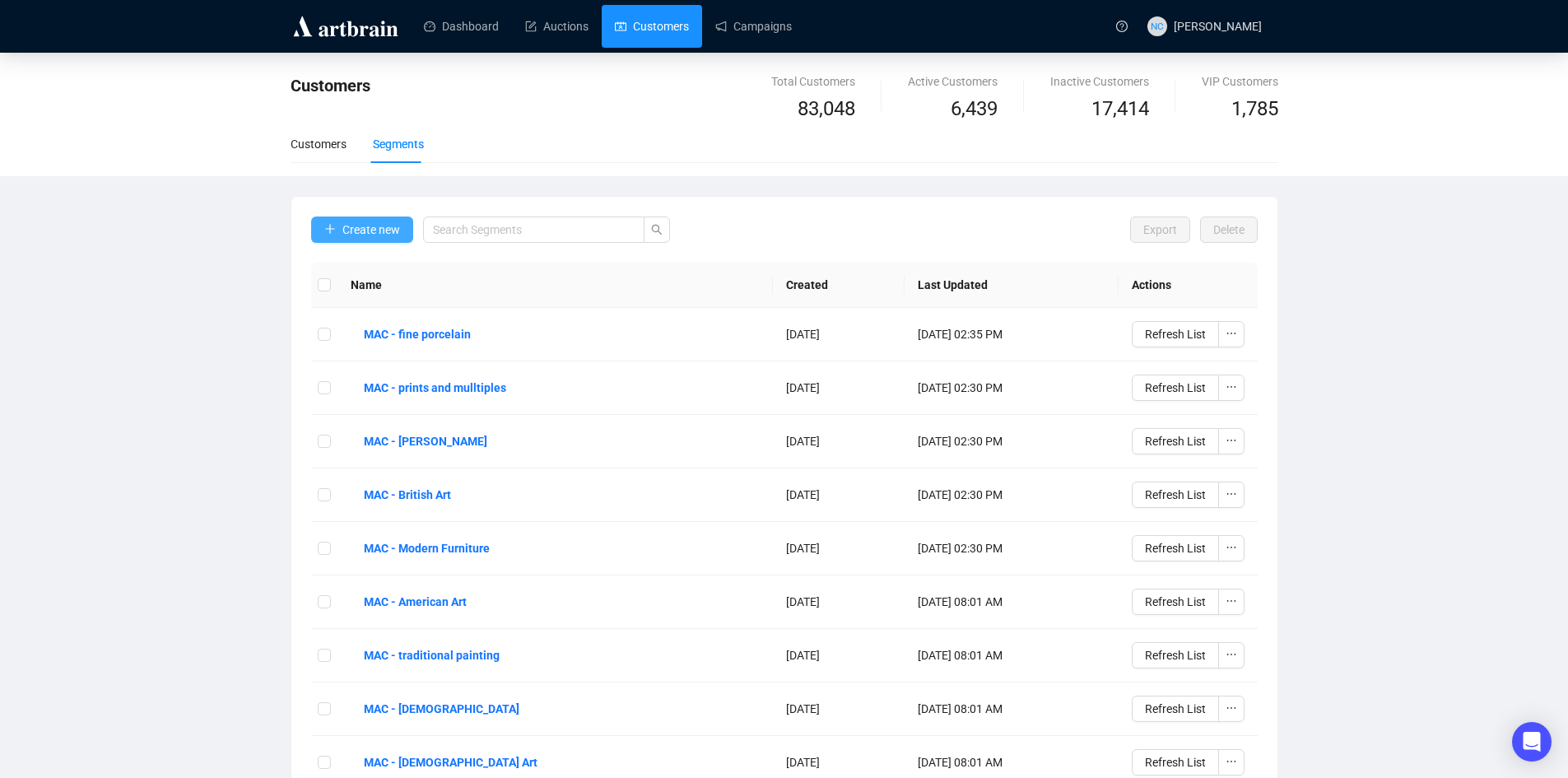
click at [361, 221] on span "Create new" at bounding box center [371, 230] width 57 height 18
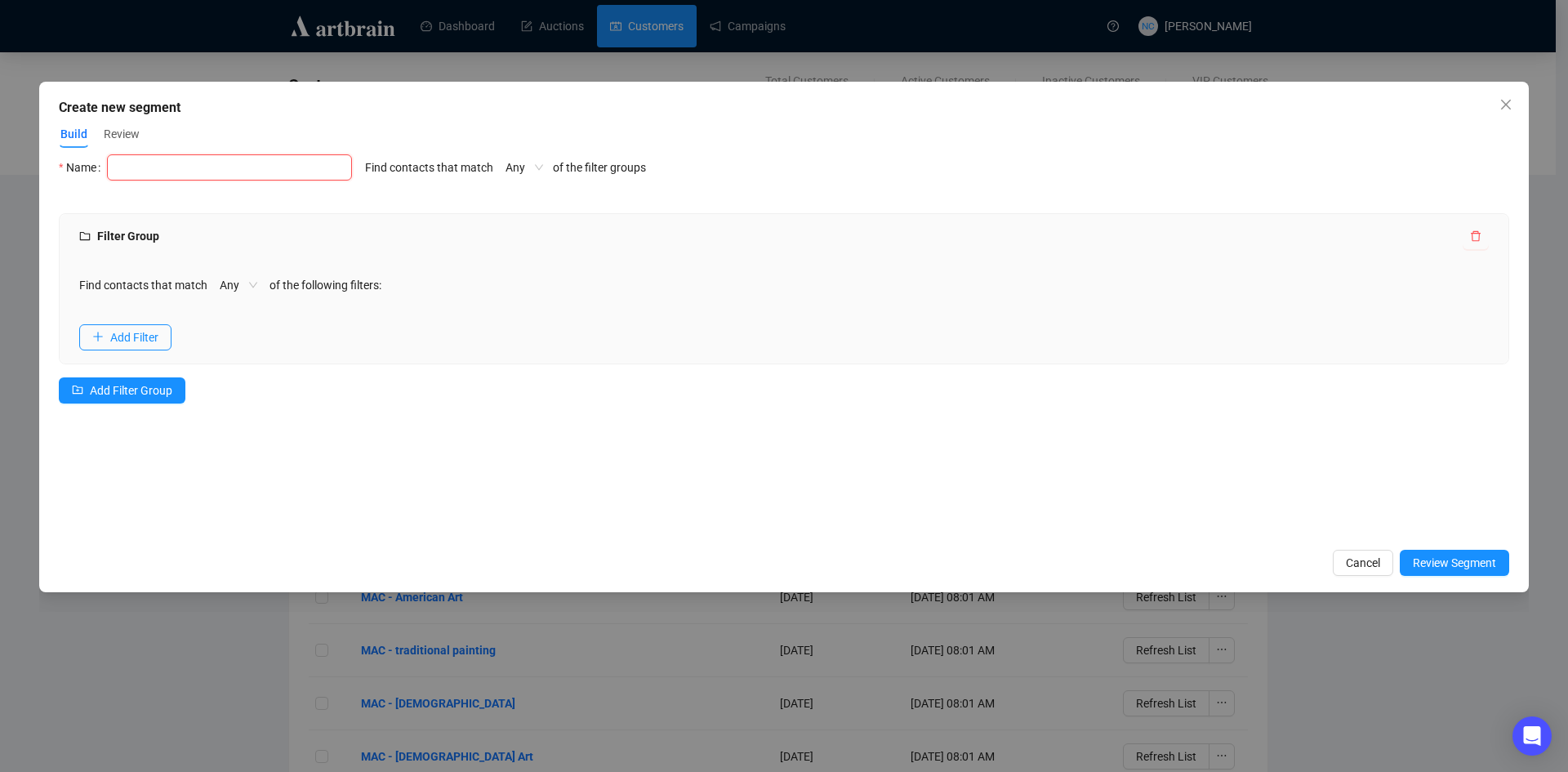
click at [245, 171] on input "text" at bounding box center [229, 167] width 245 height 26
type input "SP"
click at [492, 202] on div "Name SP Find contacts that match Any of the filter groups Filter Group Find con…" at bounding box center [783, 347] width 1450 height 386
click at [116, 333] on span "Add Filter" at bounding box center [134, 338] width 49 height 18
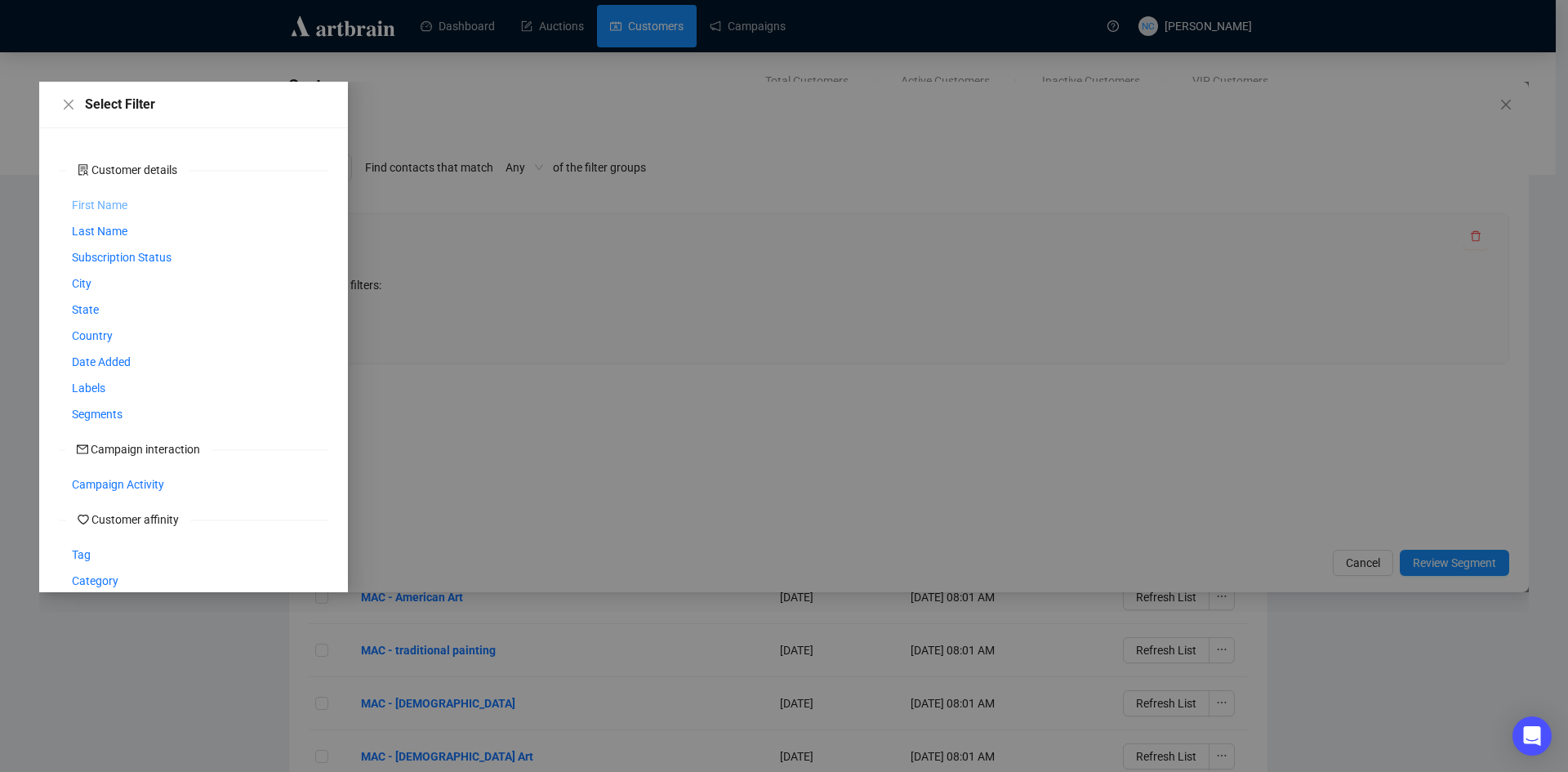
click at [98, 201] on span "First Name" at bounding box center [99, 205] width 55 height 18
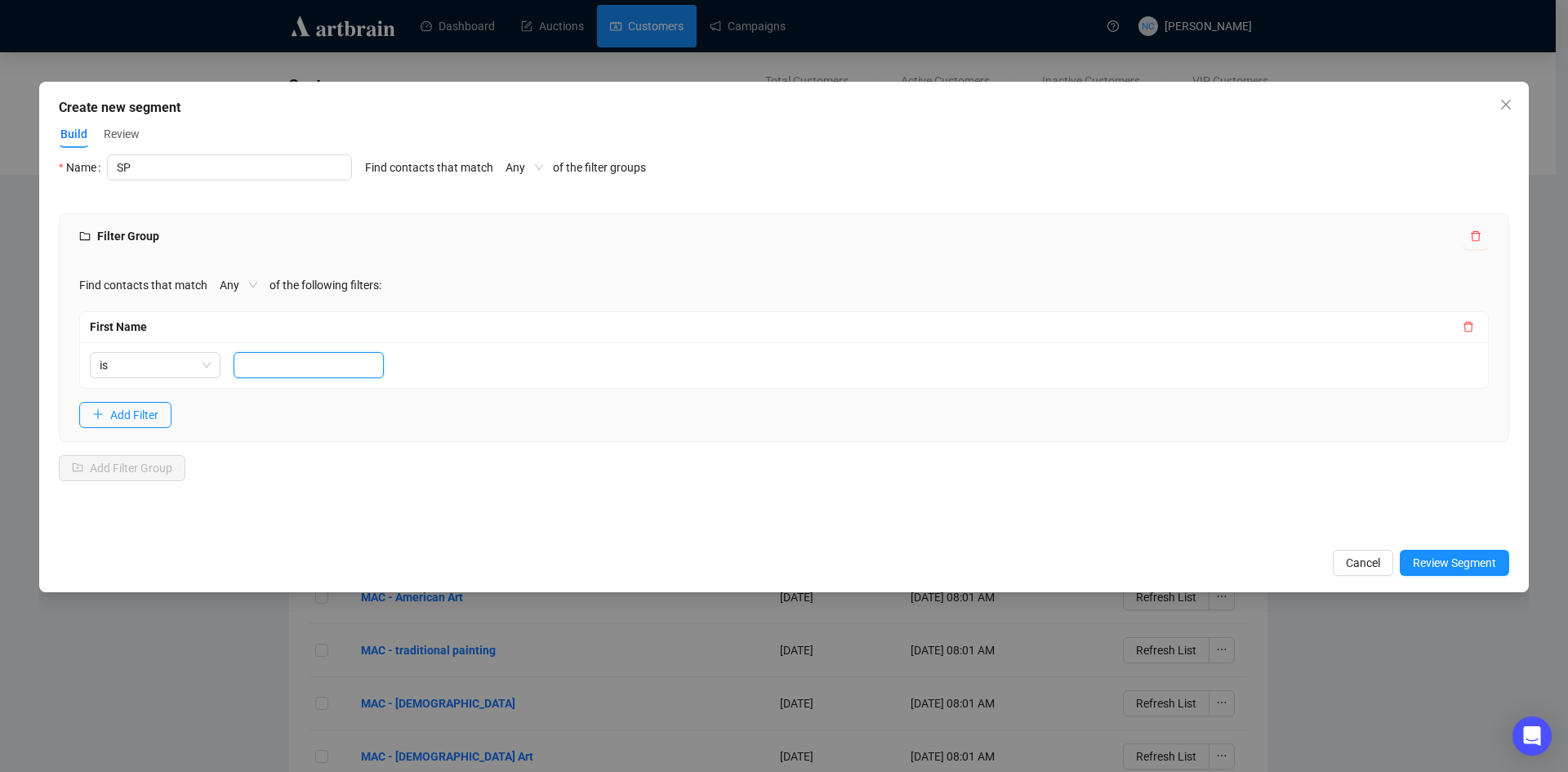
click at [266, 371] on input "text" at bounding box center [309, 365] width 150 height 26
type input "showplace"
click at [147, 422] on span "Add Filter" at bounding box center [134, 415] width 49 height 18
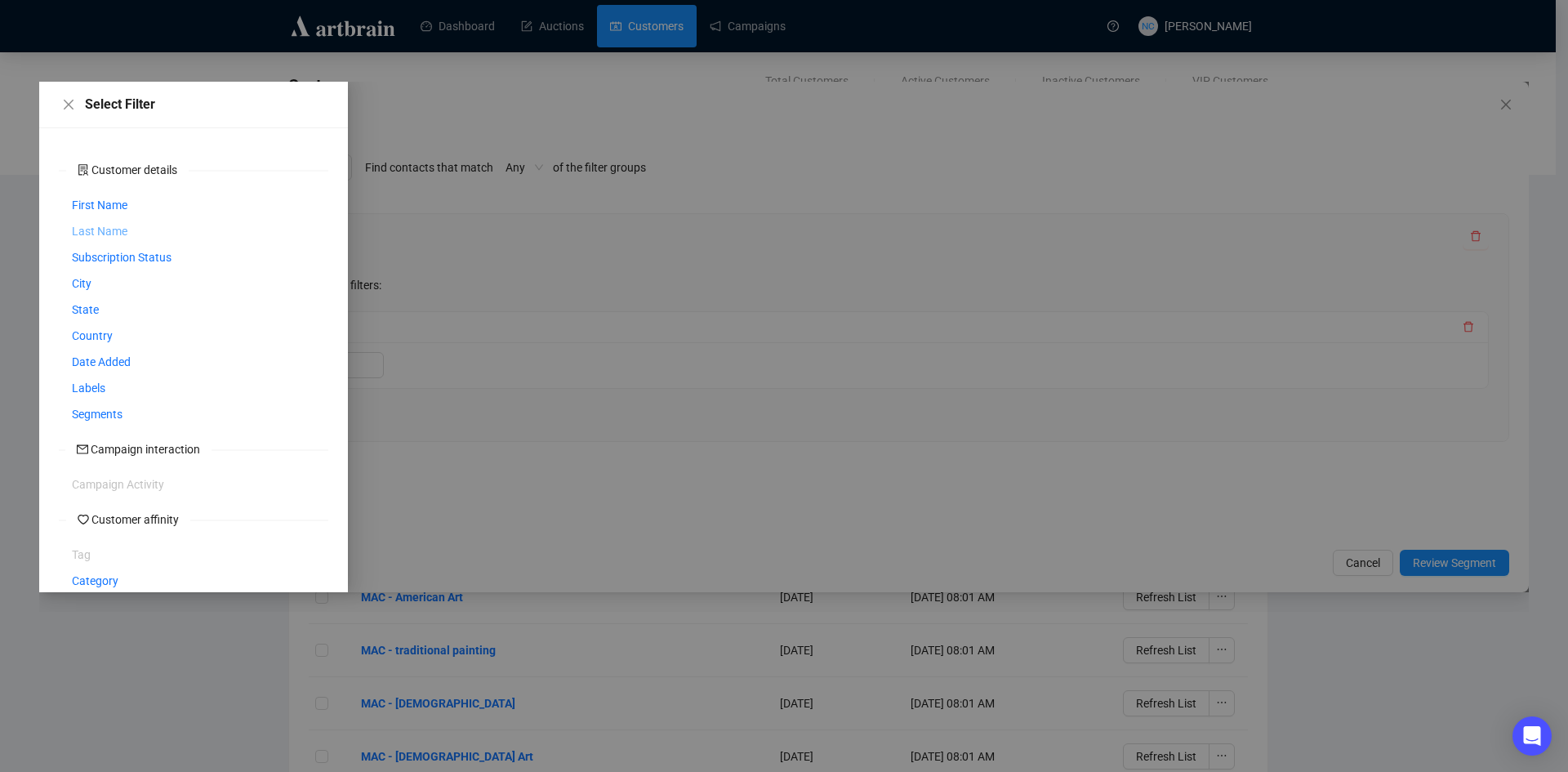
click at [99, 234] on span "Last Name" at bounding box center [99, 232] width 55 height 18
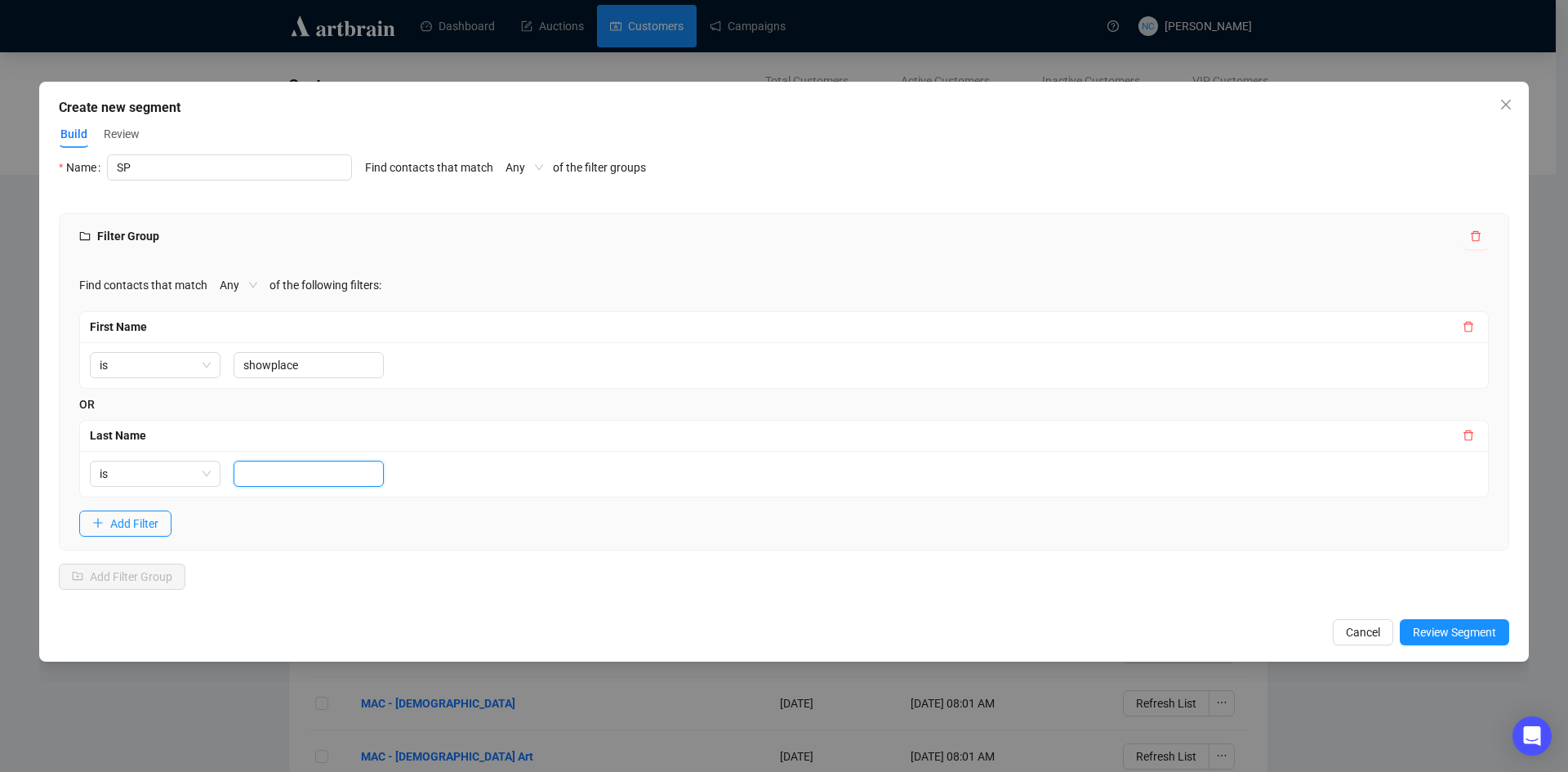
click at [291, 475] on input "text" at bounding box center [309, 474] width 150 height 26
click at [220, 283] on span "Any" at bounding box center [239, 285] width 38 height 25
type input "auctions"
click at [231, 340] on div "All" at bounding box center [236, 344] width 31 height 18
click at [534, 517] on div "Find contacts that match All All of the following filters: First Name is showpl…" at bounding box center [783, 404] width 1449 height 291
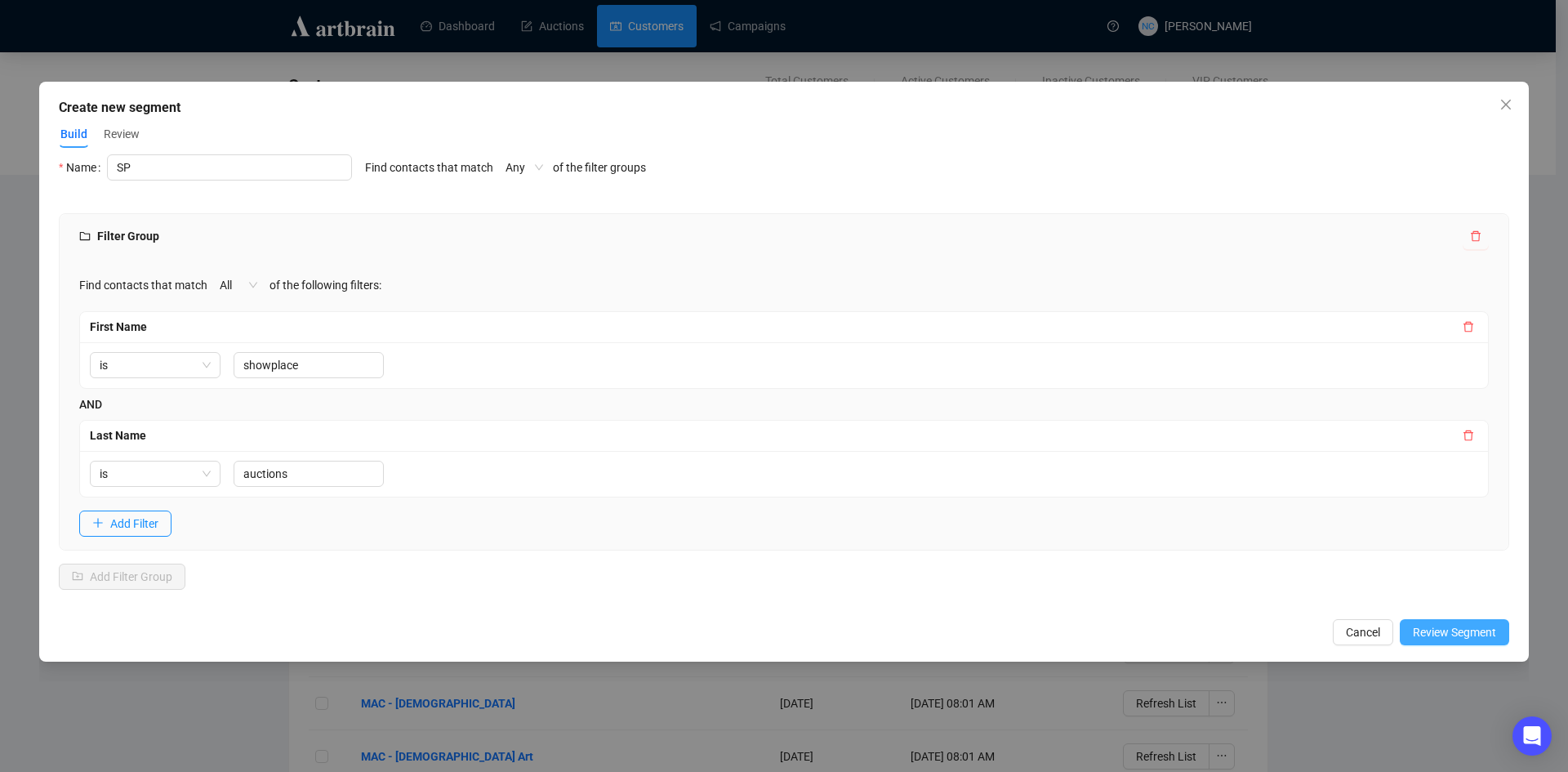
click at [1446, 630] on span "Review Segment" at bounding box center [1454, 633] width 83 height 18
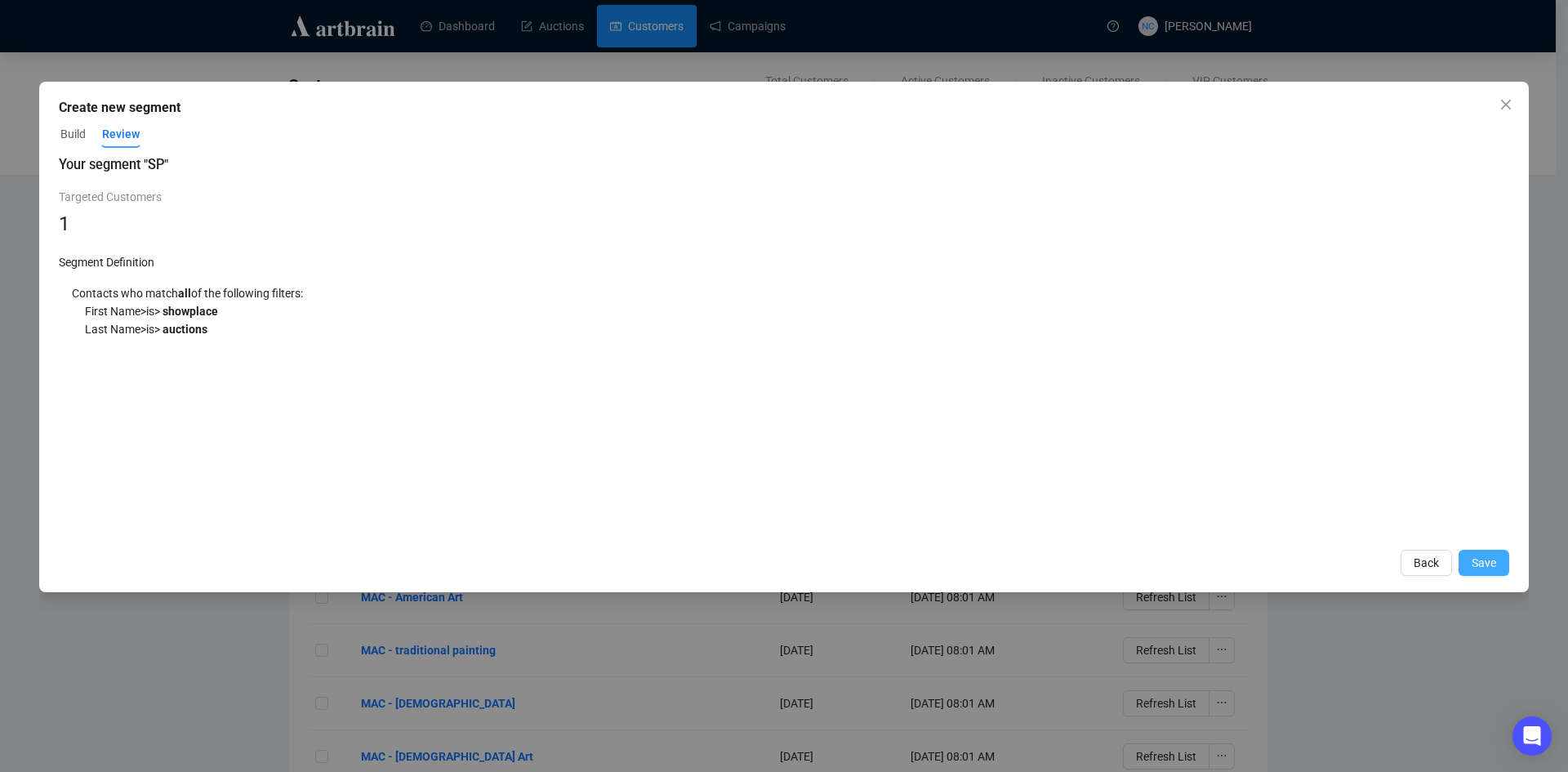
click at [1497, 568] on button "Save" at bounding box center [1483, 563] width 50 height 26
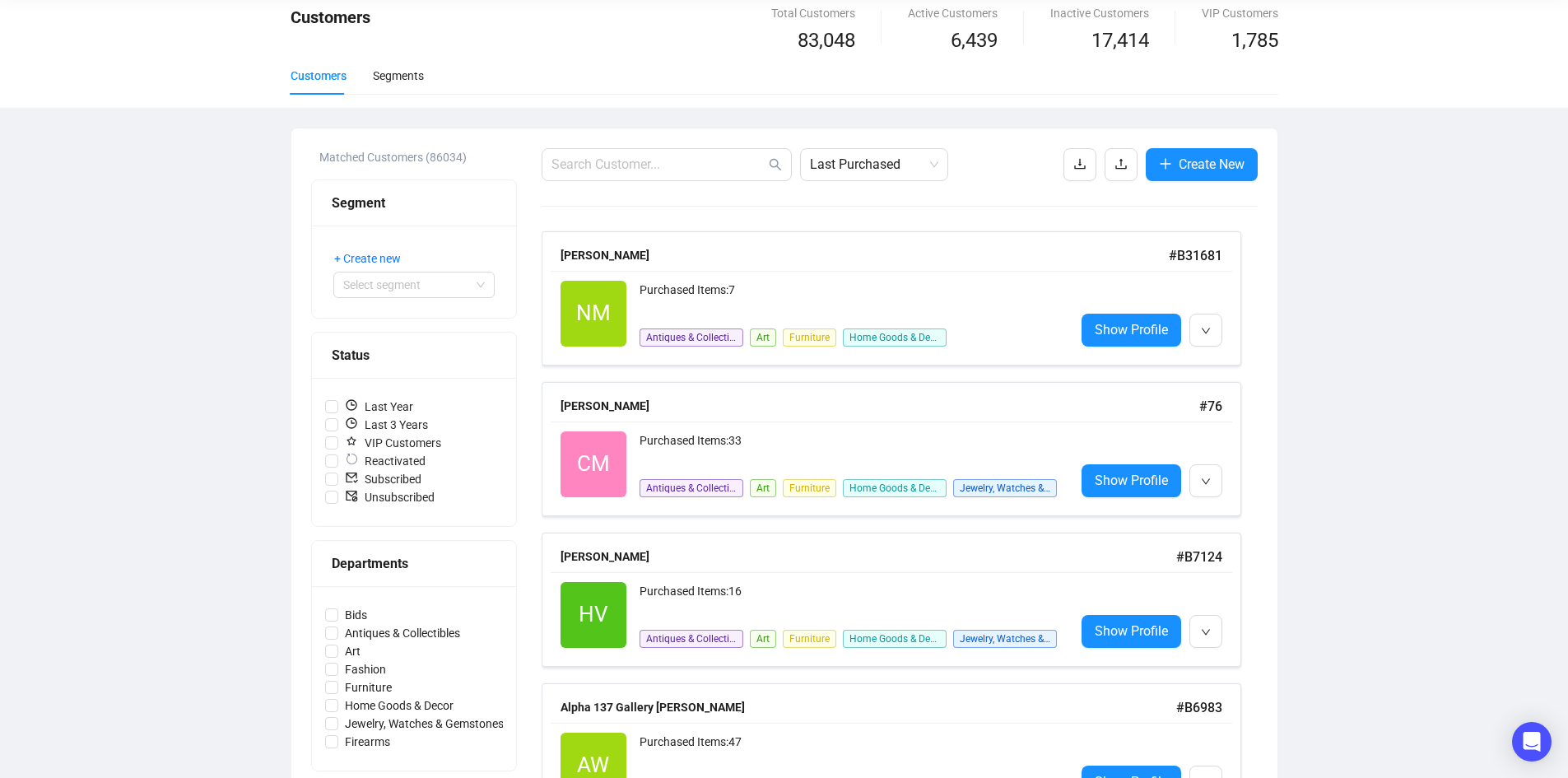
scroll to position [50, 0]
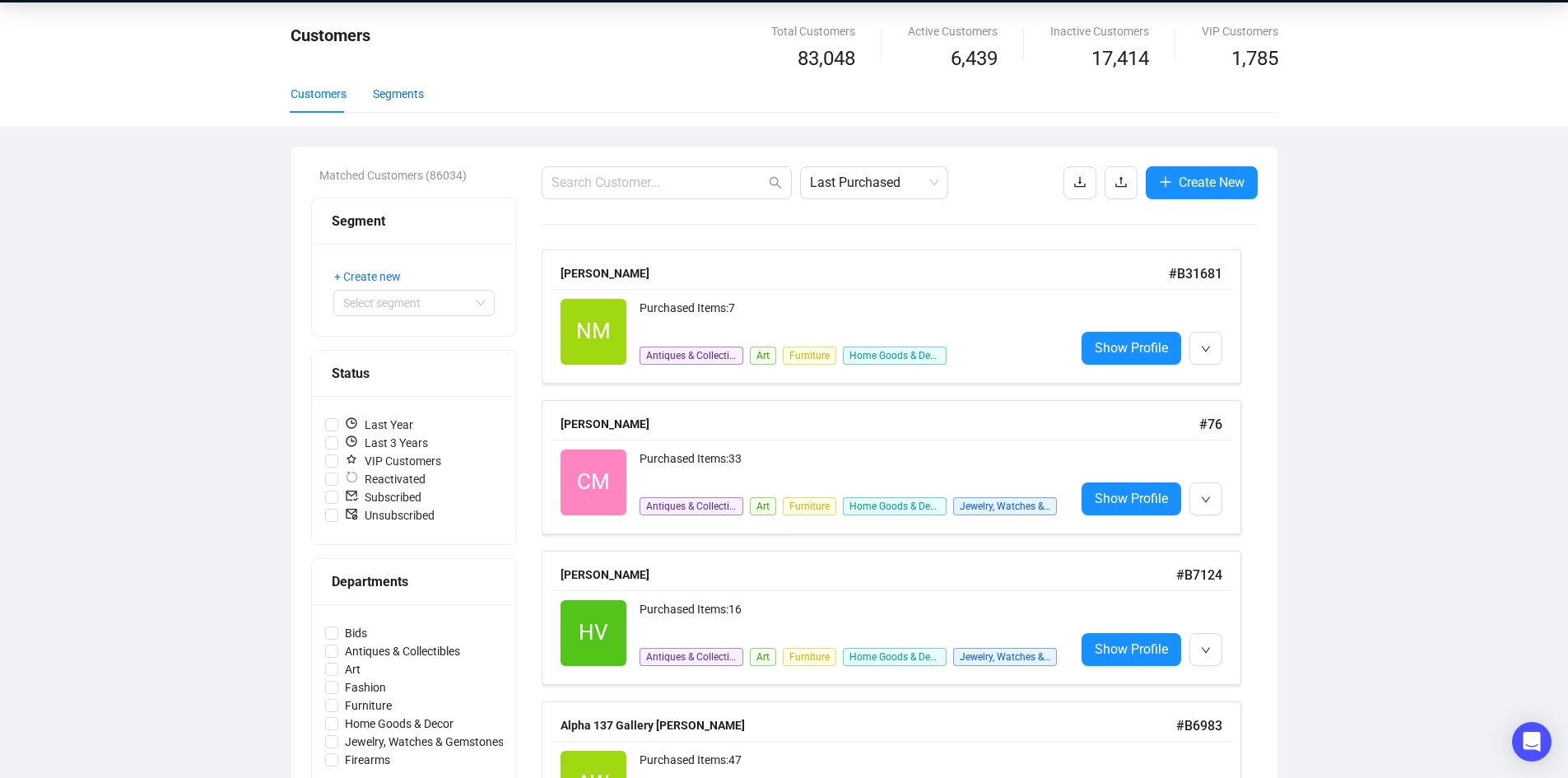
click at [416, 94] on div "Segments" at bounding box center [398, 94] width 51 height 18
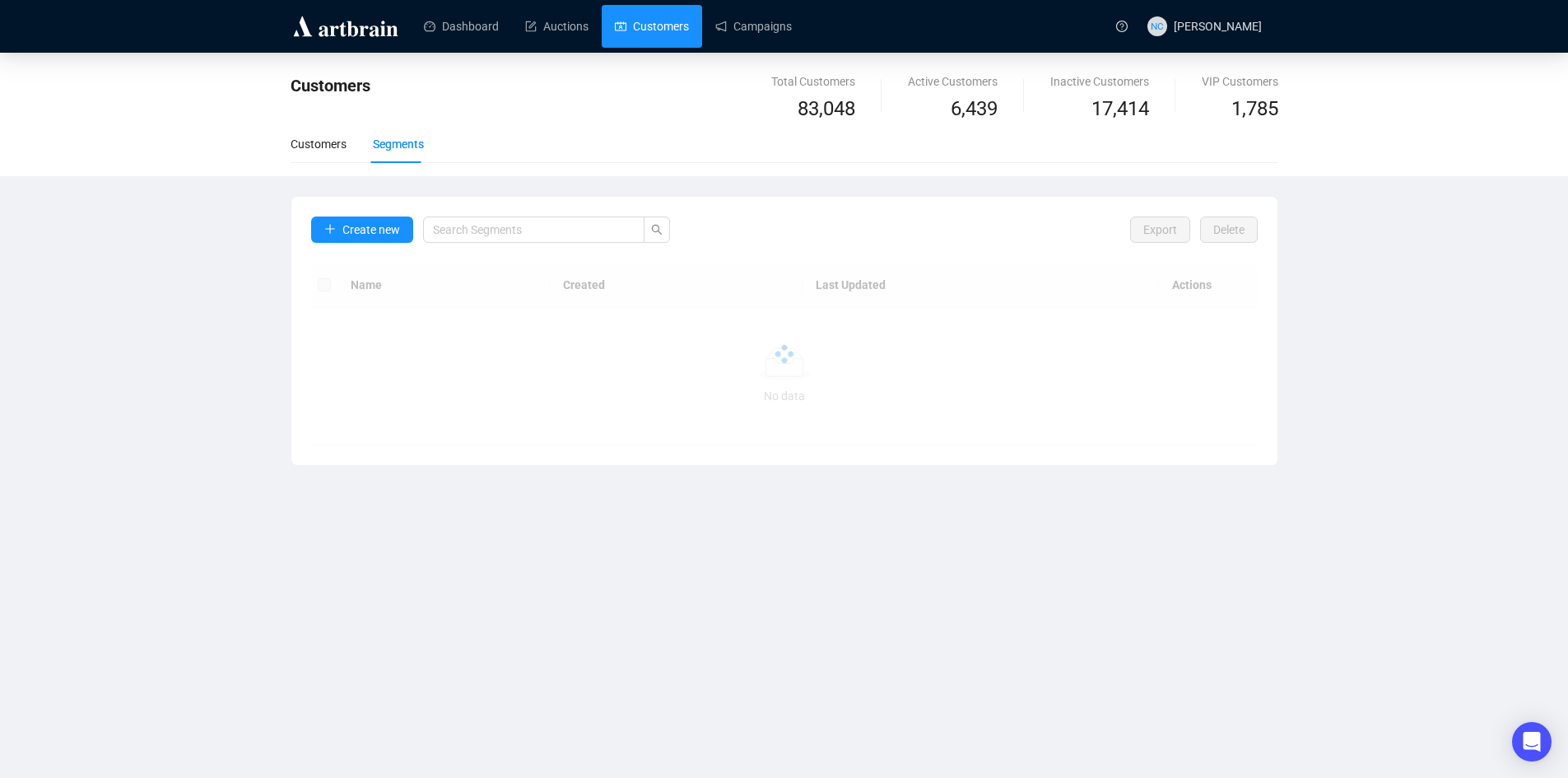
scroll to position [0, 0]
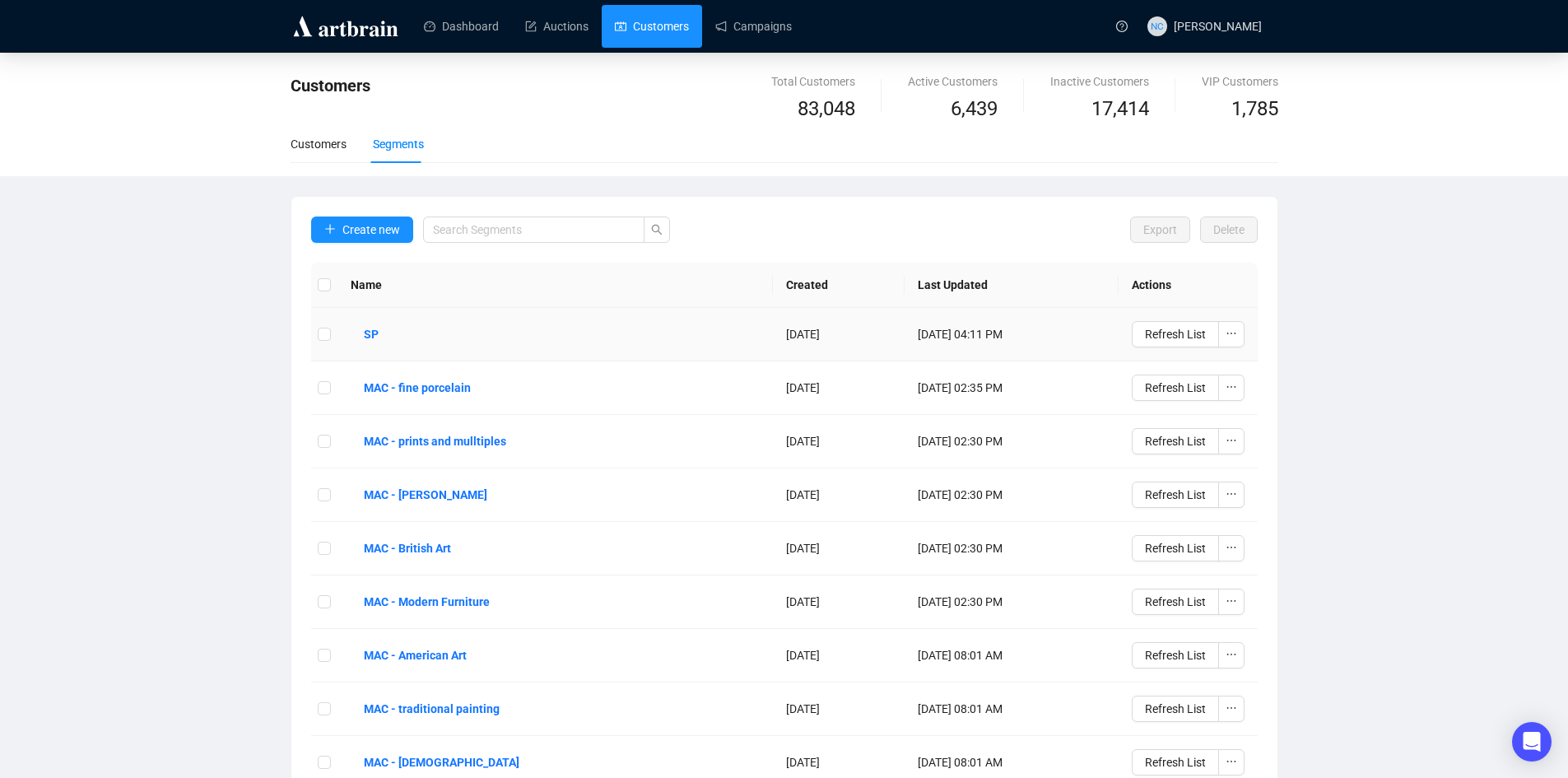
click at [492, 336] on td "SP" at bounding box center [555, 335] width 436 height 53
click at [364, 331] on b "SP" at bounding box center [371, 335] width 15 height 18
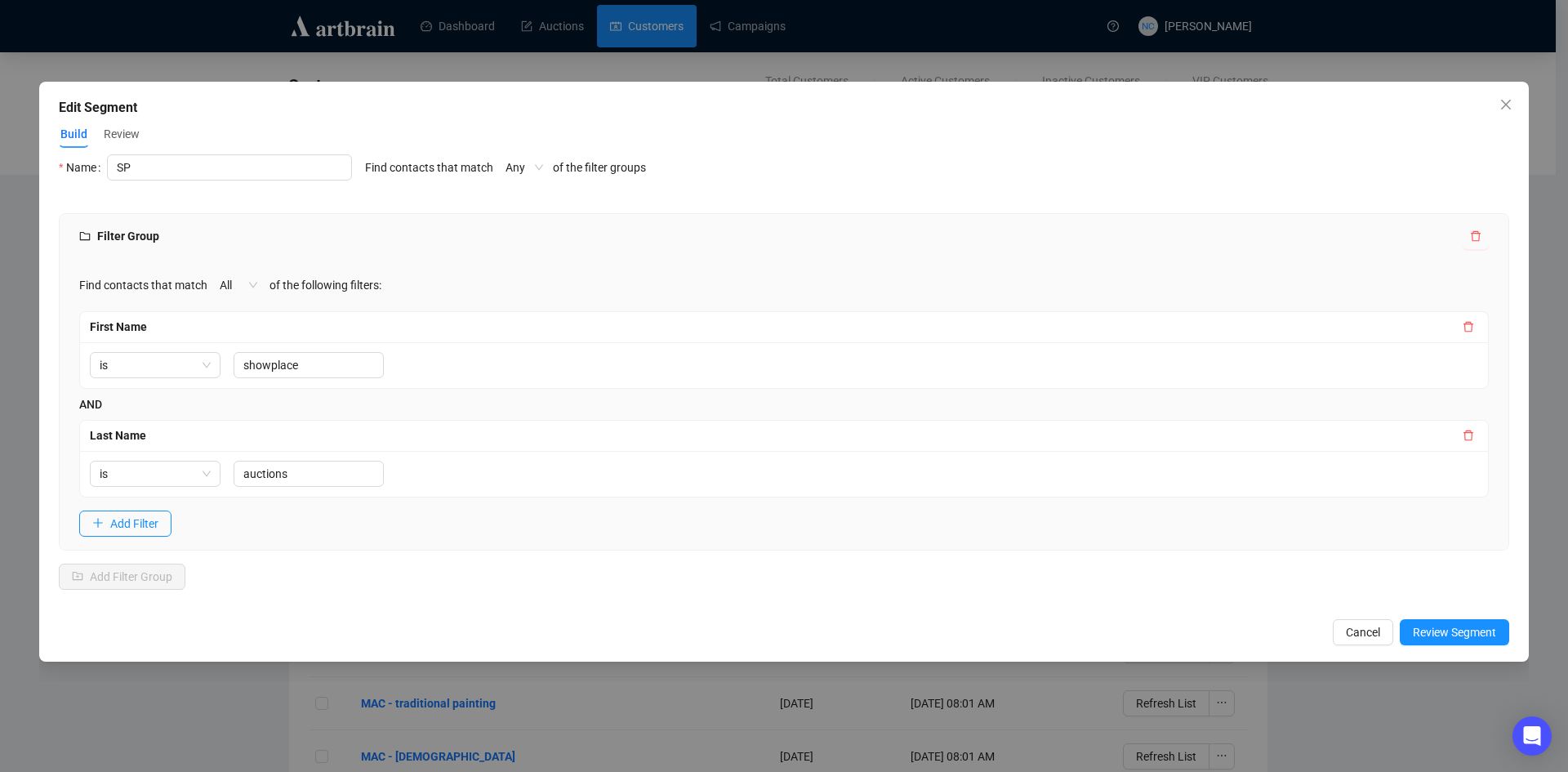
click at [113, 136] on span "Review" at bounding box center [122, 134] width 36 height 17
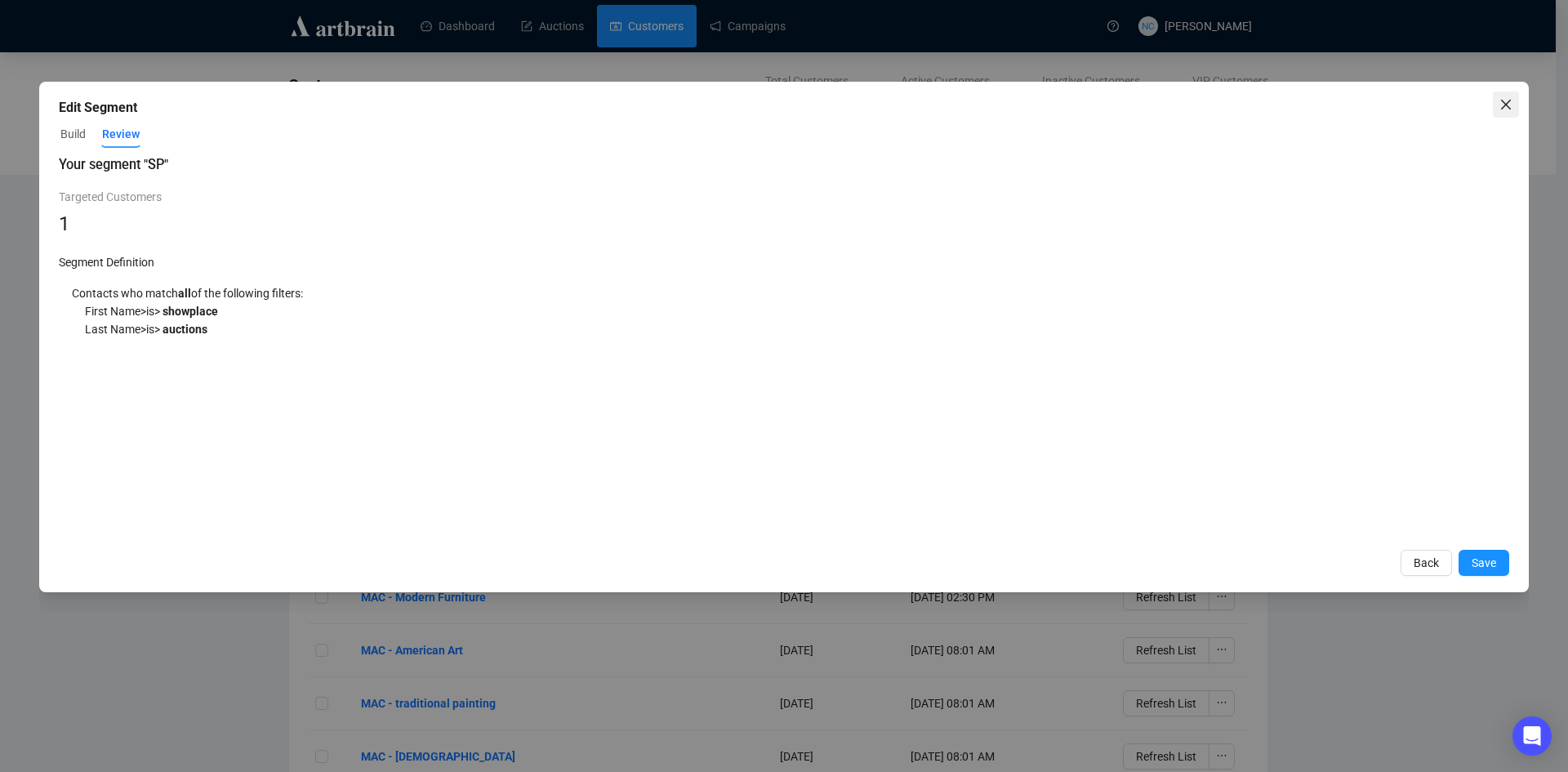
click at [1500, 101] on icon "close" at bounding box center [1506, 105] width 13 height 13
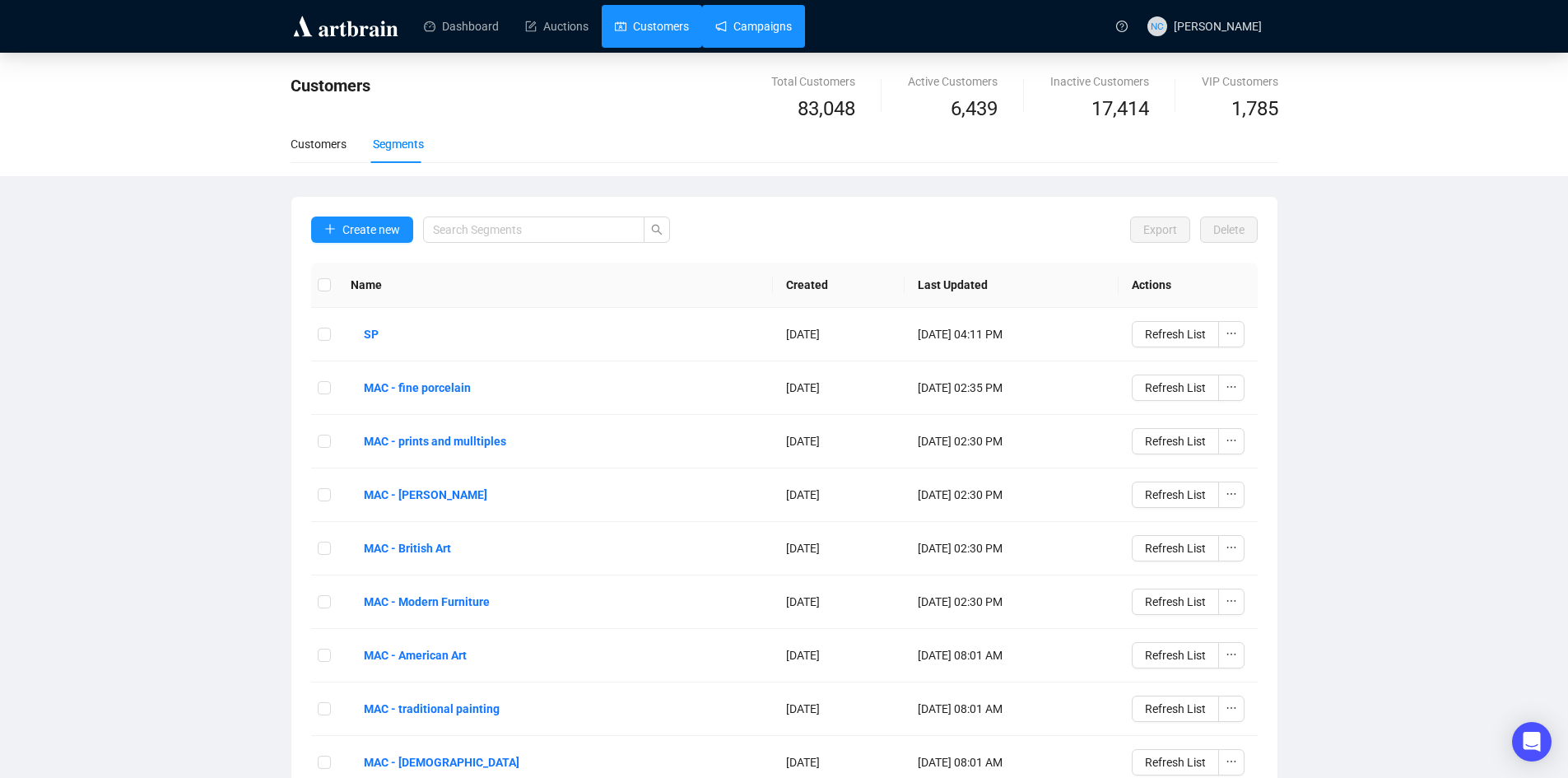
click at [761, 31] on link "Campaigns" at bounding box center [754, 27] width 76 height 43
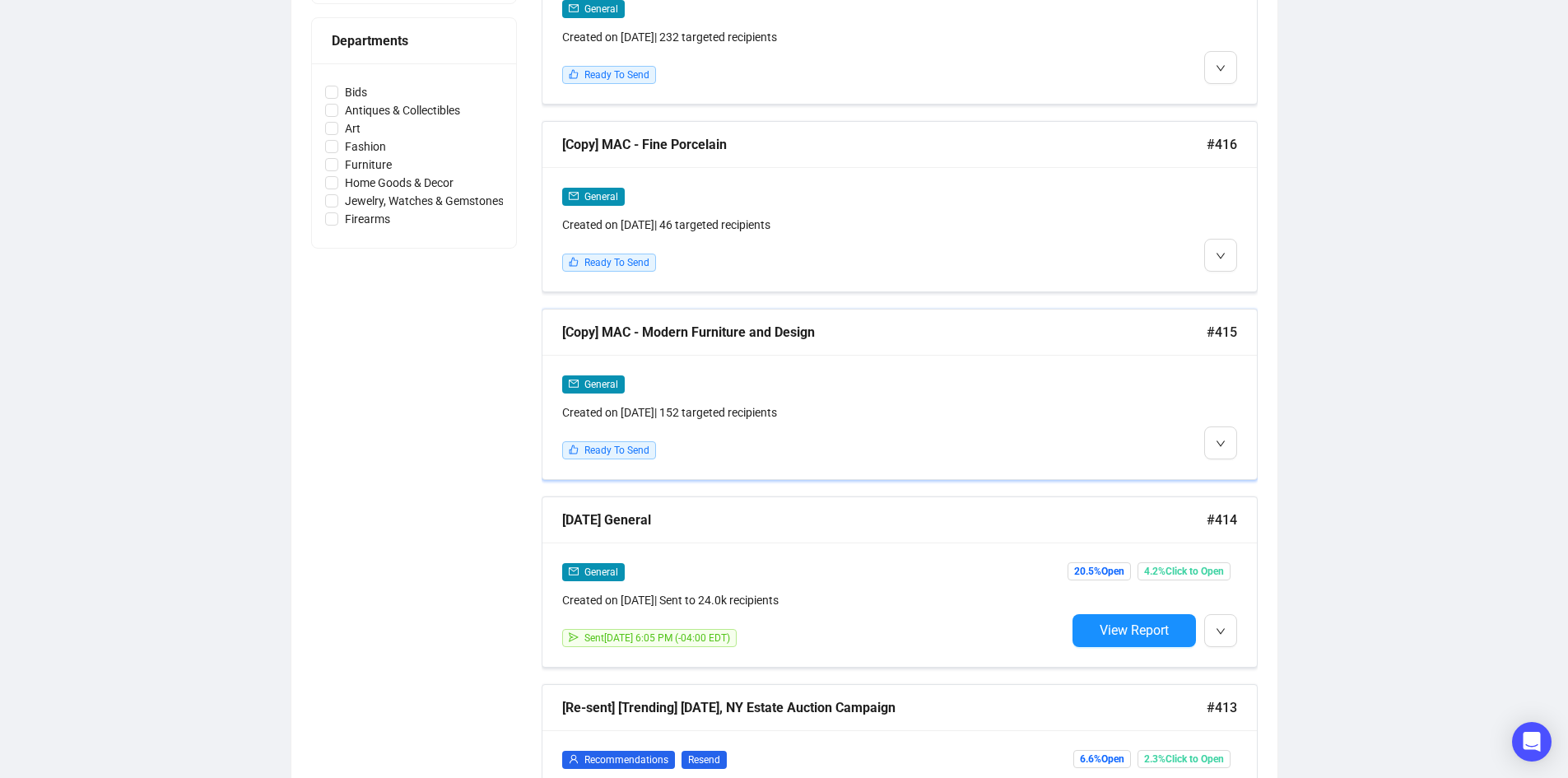
scroll to position [741, 0]
click at [1256, 478] on span "Edit" at bounding box center [1247, 476] width 20 height 13
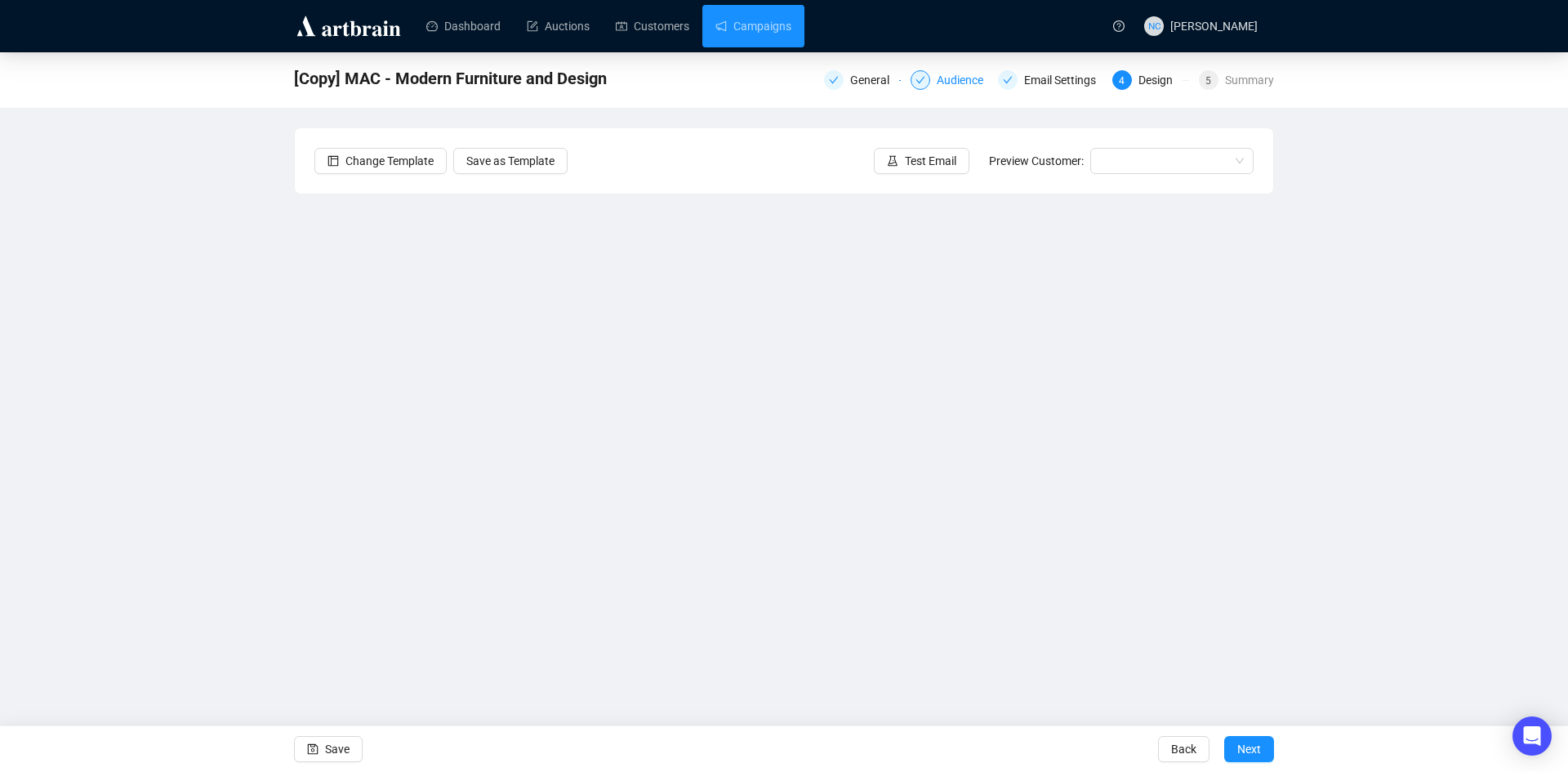
click at [968, 87] on div "Audience" at bounding box center [964, 80] width 56 height 20
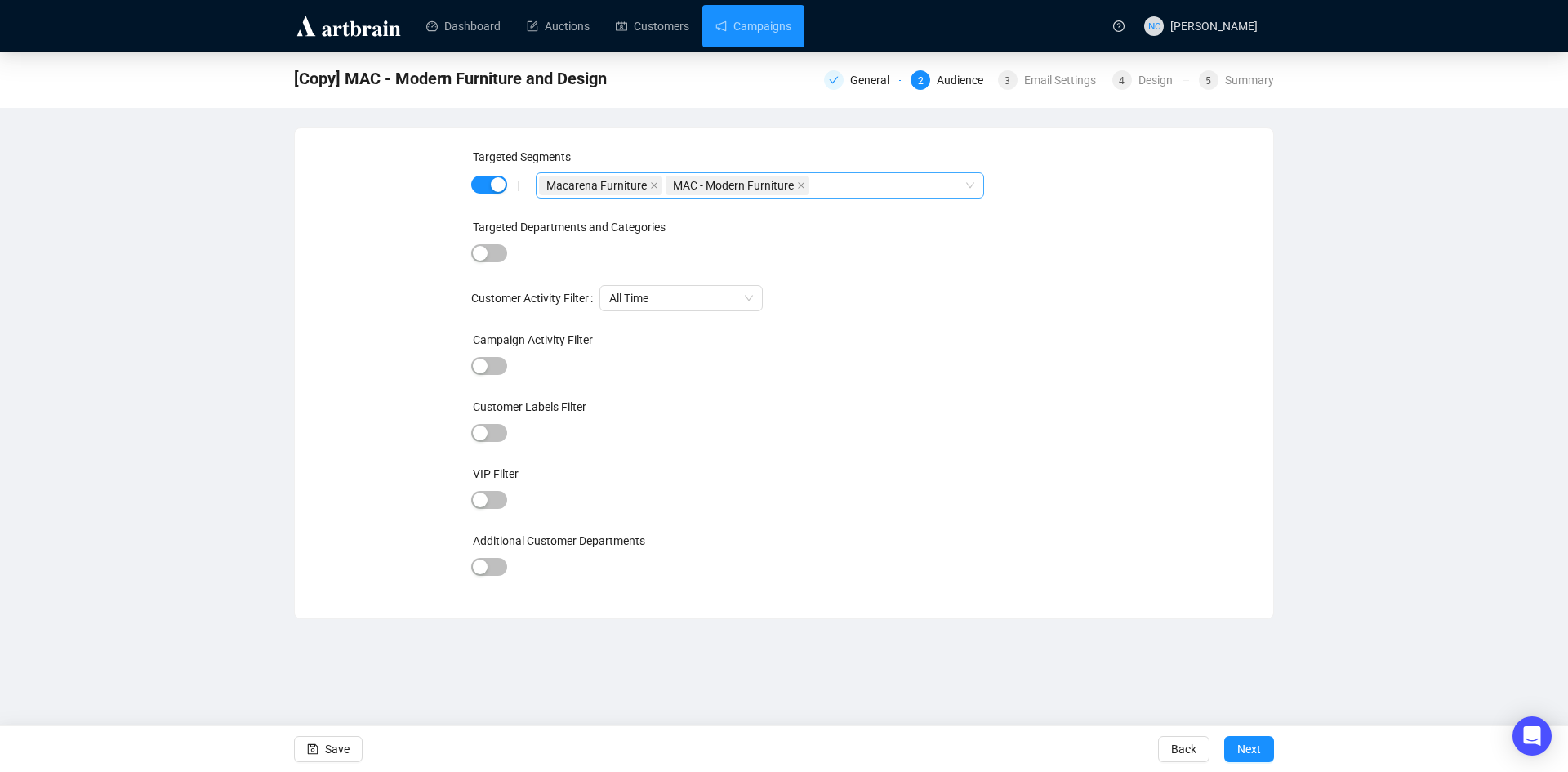
click at [802, 187] on icon "close" at bounding box center [801, 185] width 8 height 8
click at [655, 183] on icon "close" at bounding box center [654, 185] width 8 height 8
click at [655, 184] on div at bounding box center [751, 185] width 425 height 23
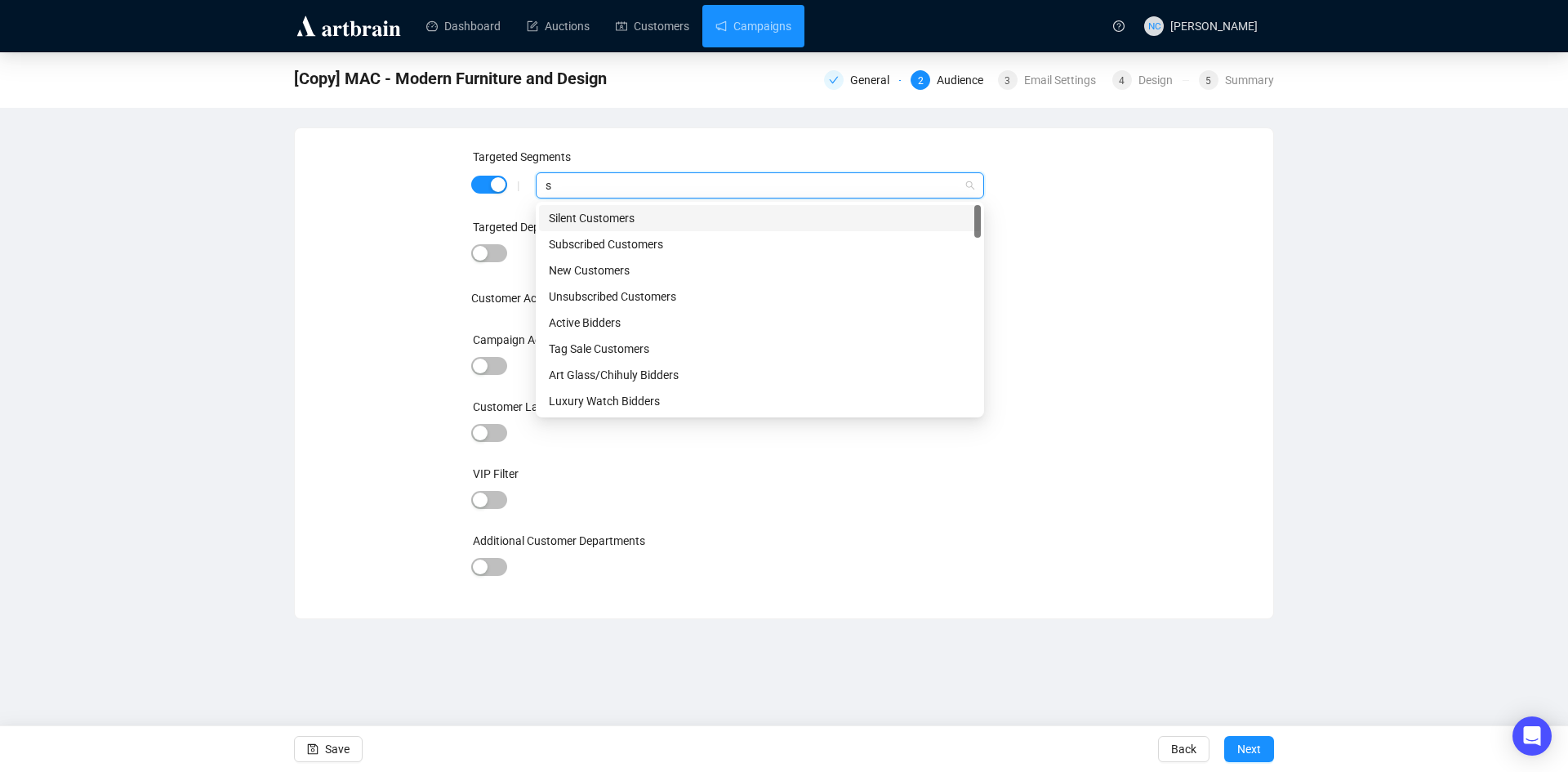
type input "sp"
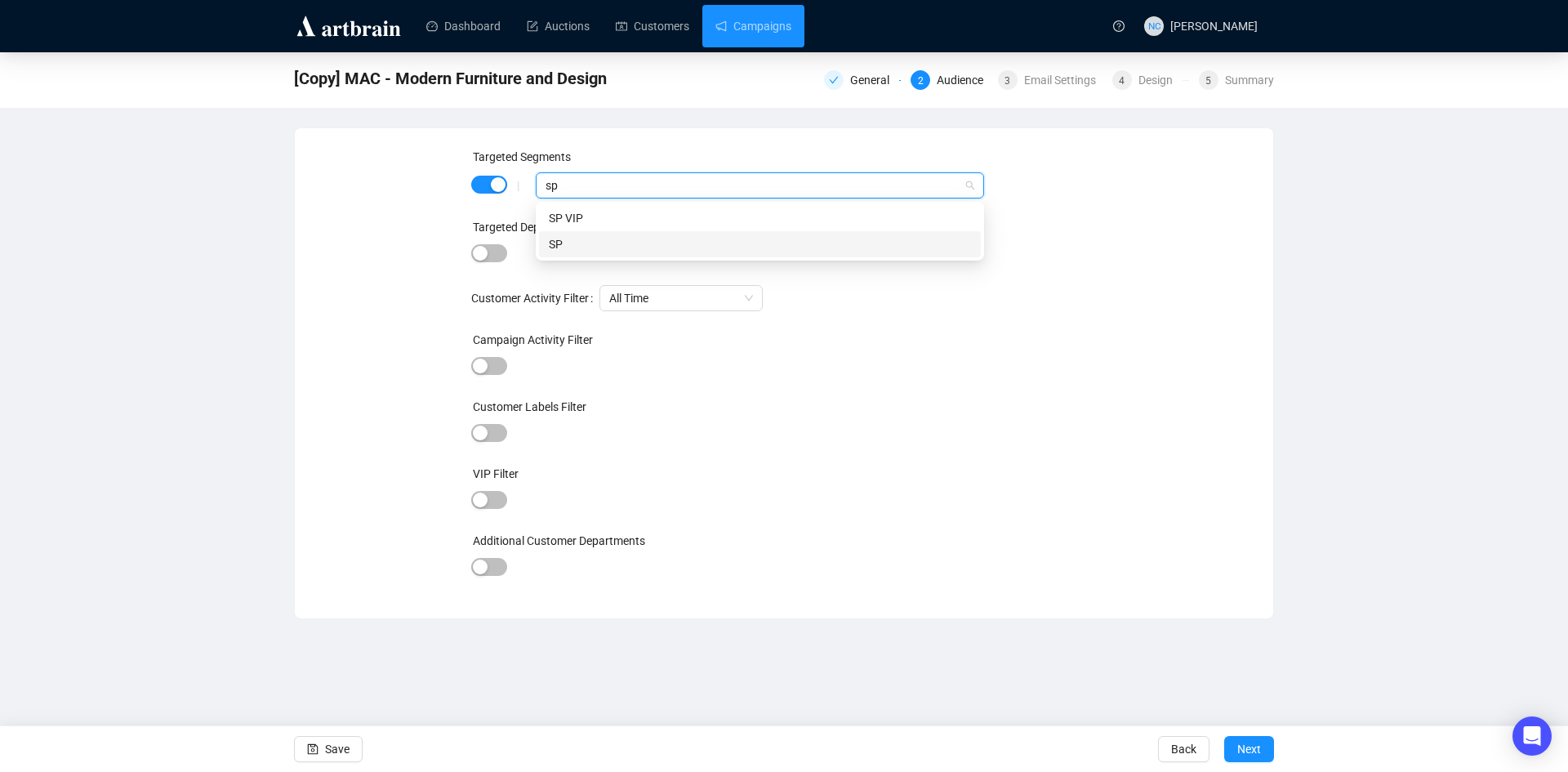
click at [689, 251] on div "SP" at bounding box center [759, 245] width 422 height 18
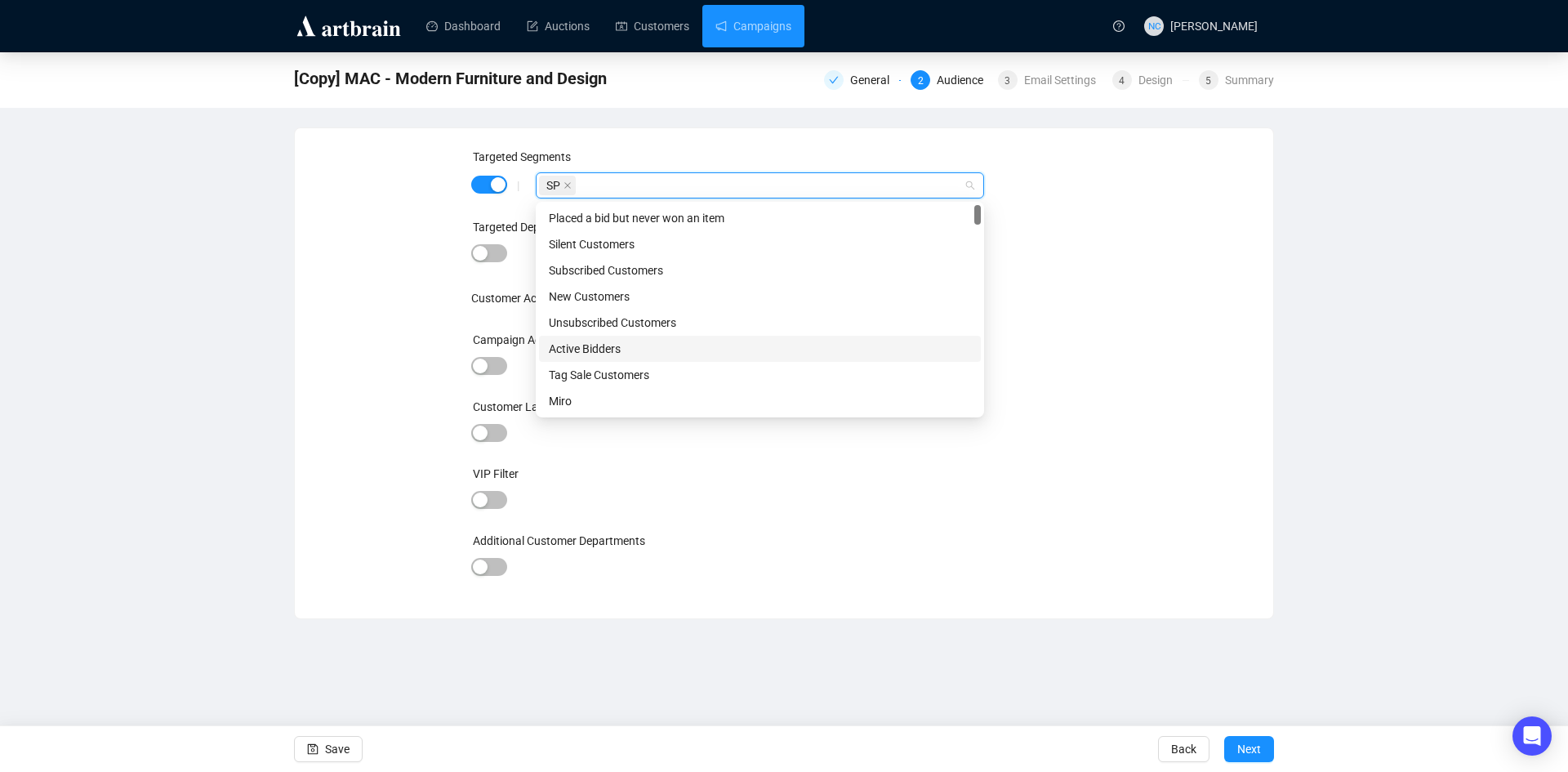
click at [1225, 494] on div "Targeted Segments | SP Targeted Departments and Categories Customer Activity Fi…" at bounding box center [784, 372] width 939 height 451
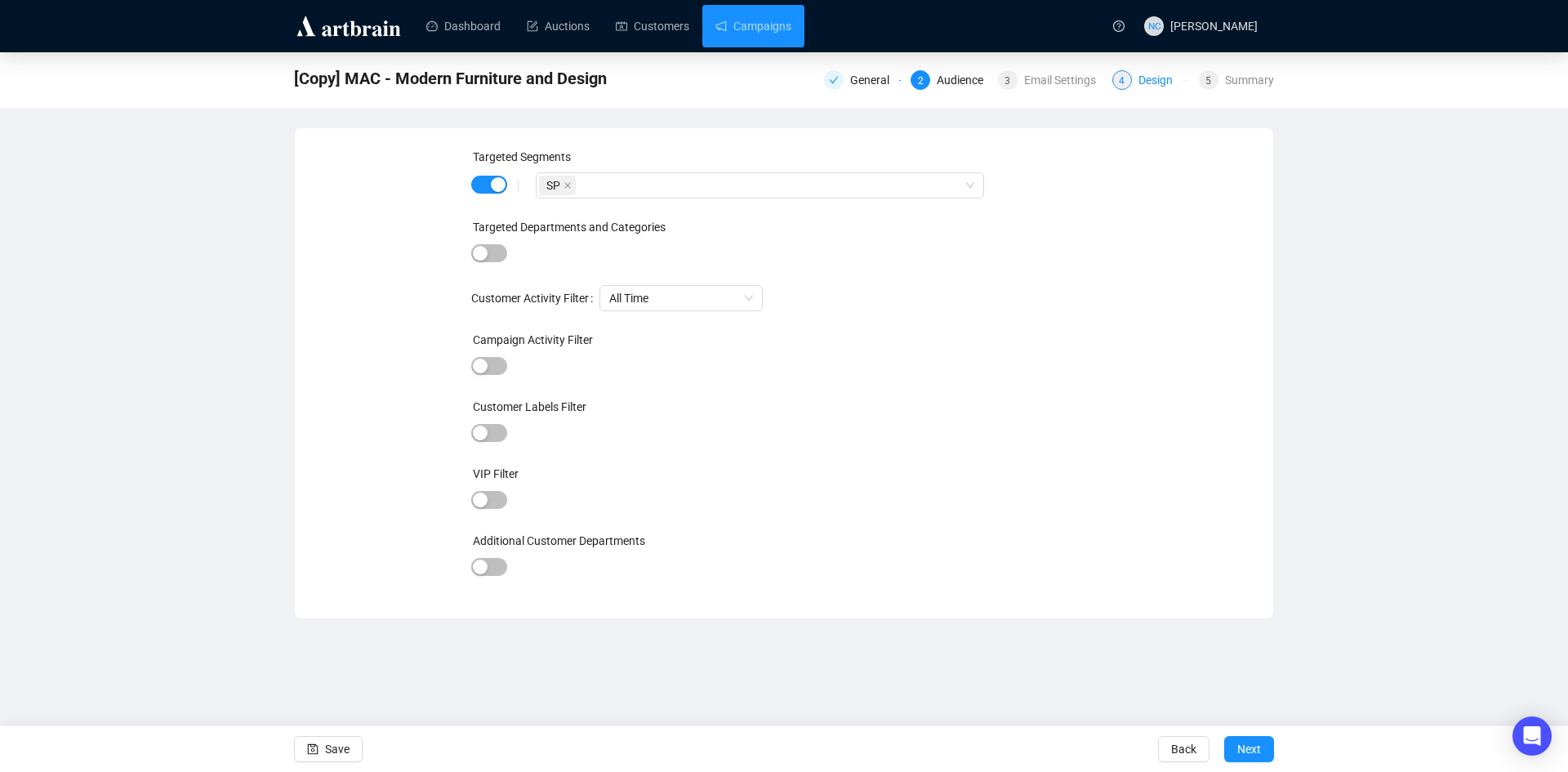
click at [1155, 81] on div "Design" at bounding box center [1160, 80] width 44 height 20
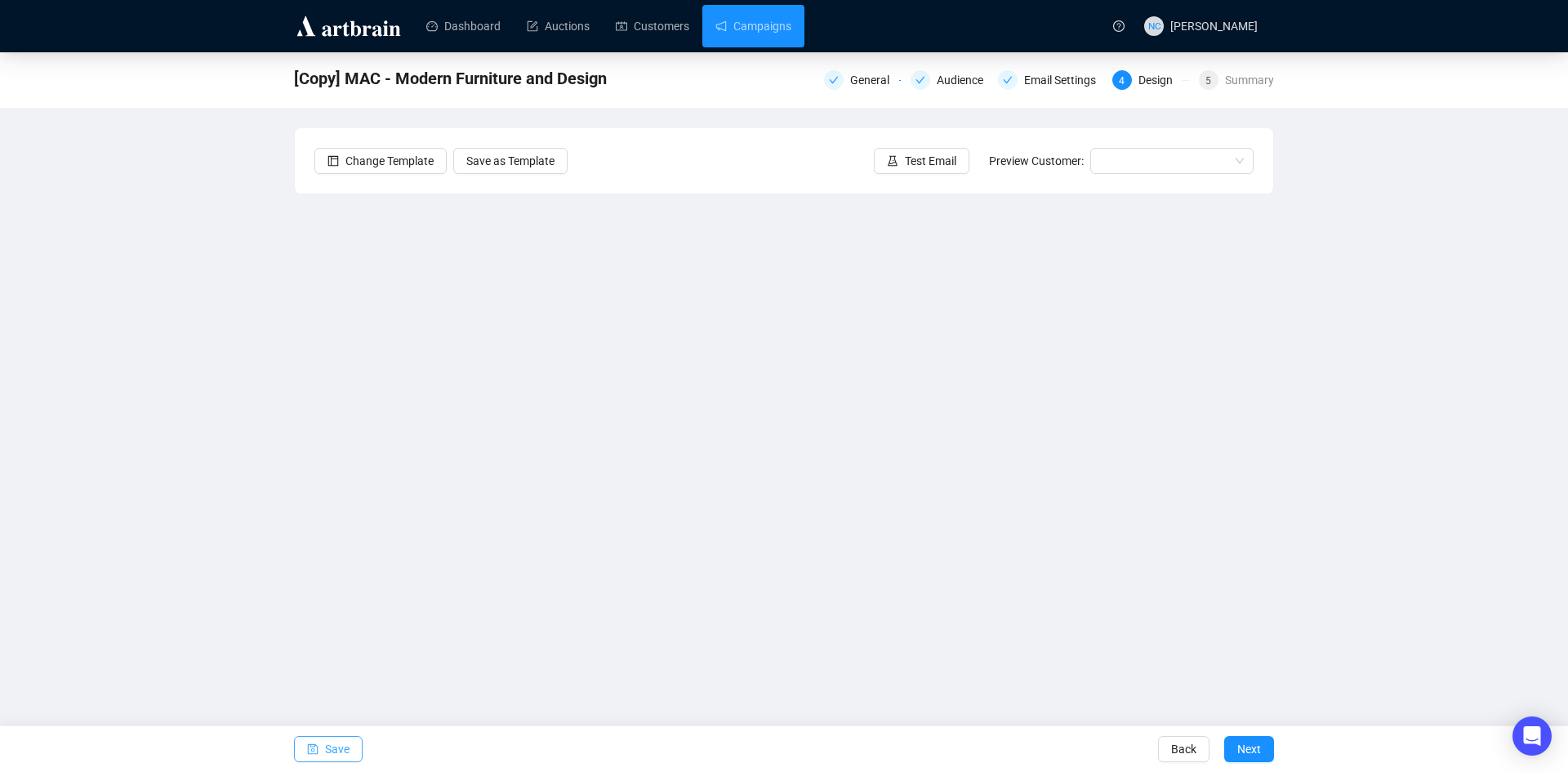
click at [338, 748] on span "Save" at bounding box center [338, 750] width 25 height 46
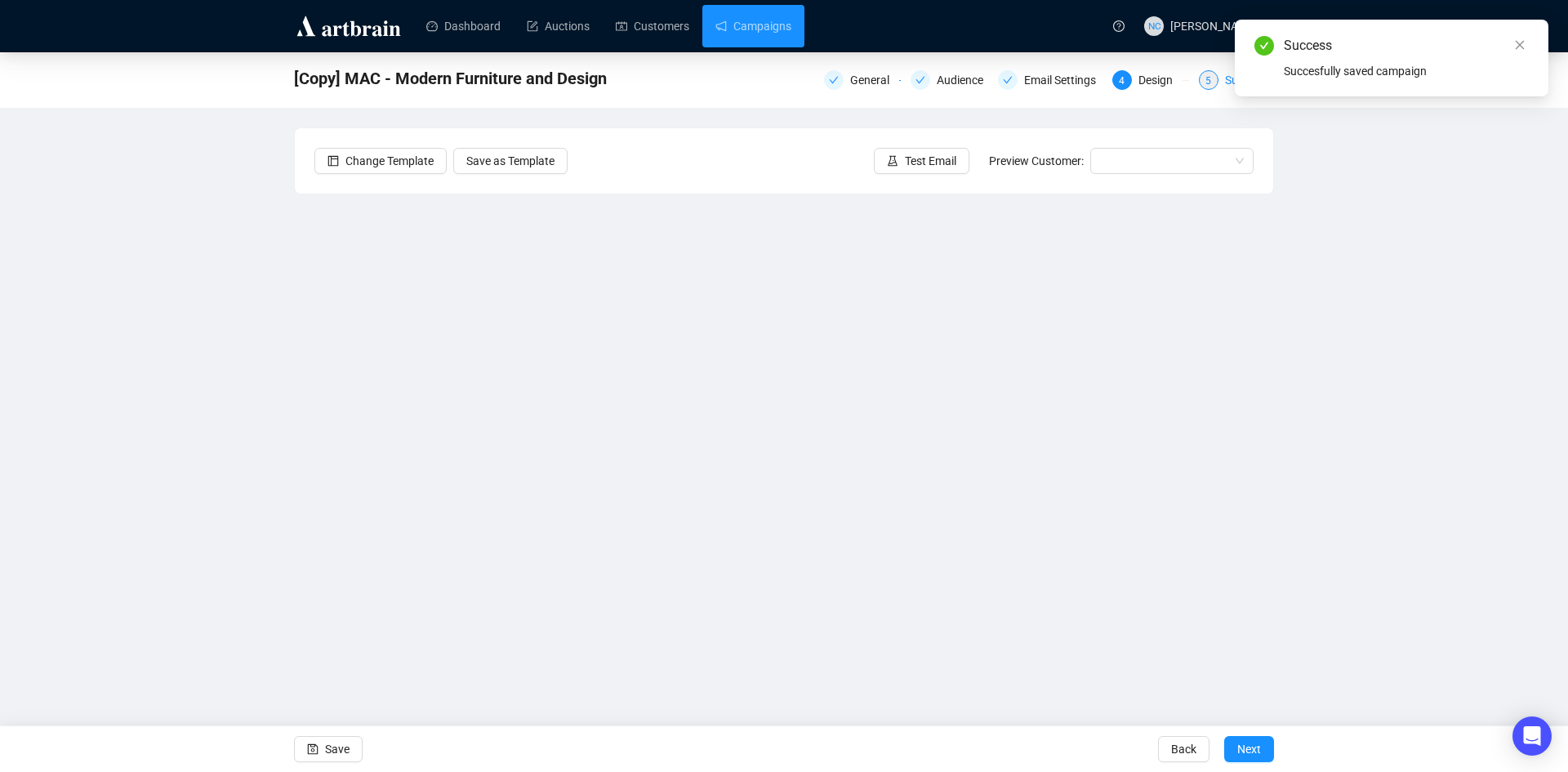
click at [1225, 82] on div "Summary" at bounding box center [1248, 80] width 49 height 20
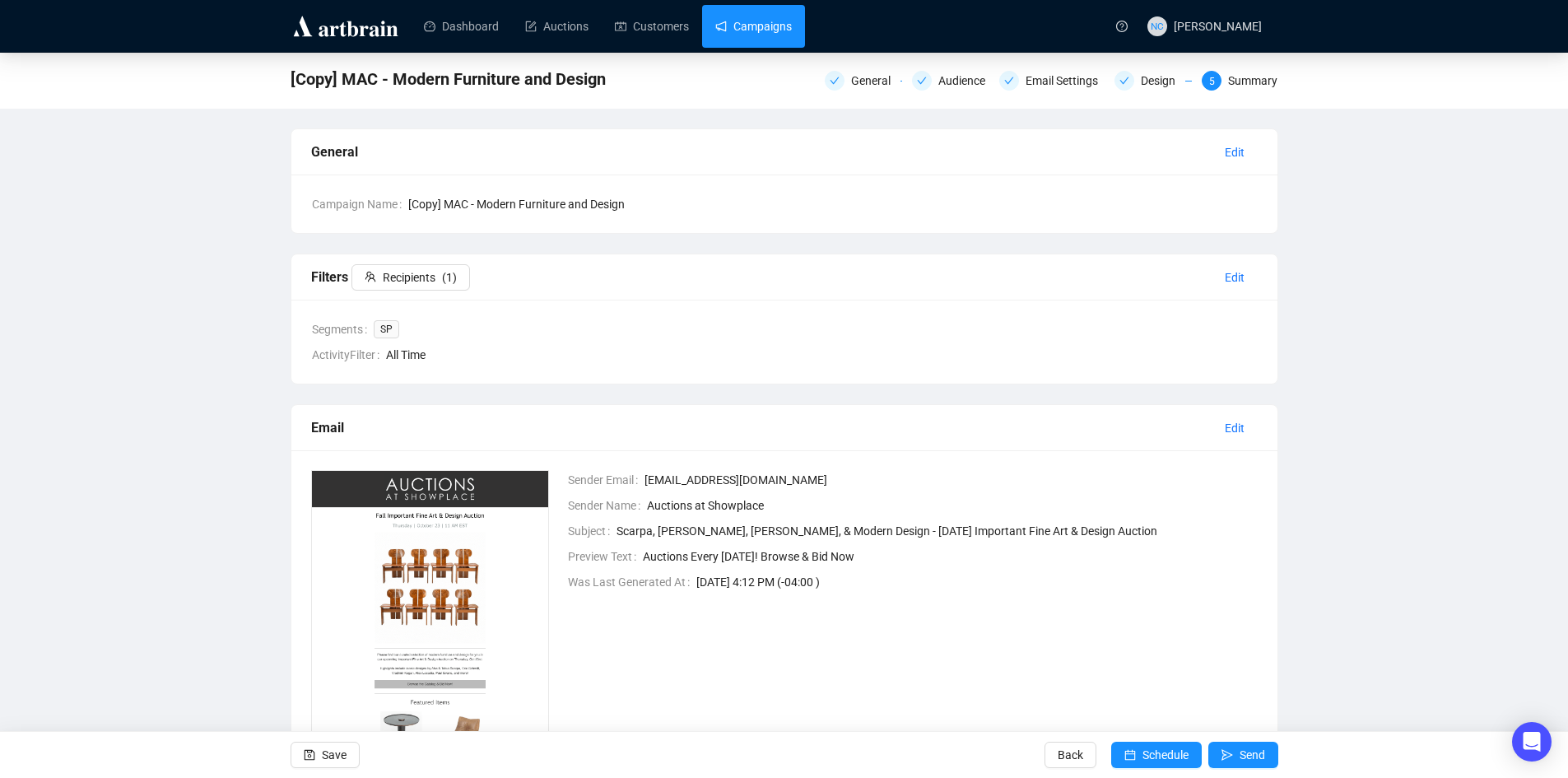
click at [777, 20] on link "Campaigns" at bounding box center [754, 27] width 76 height 43
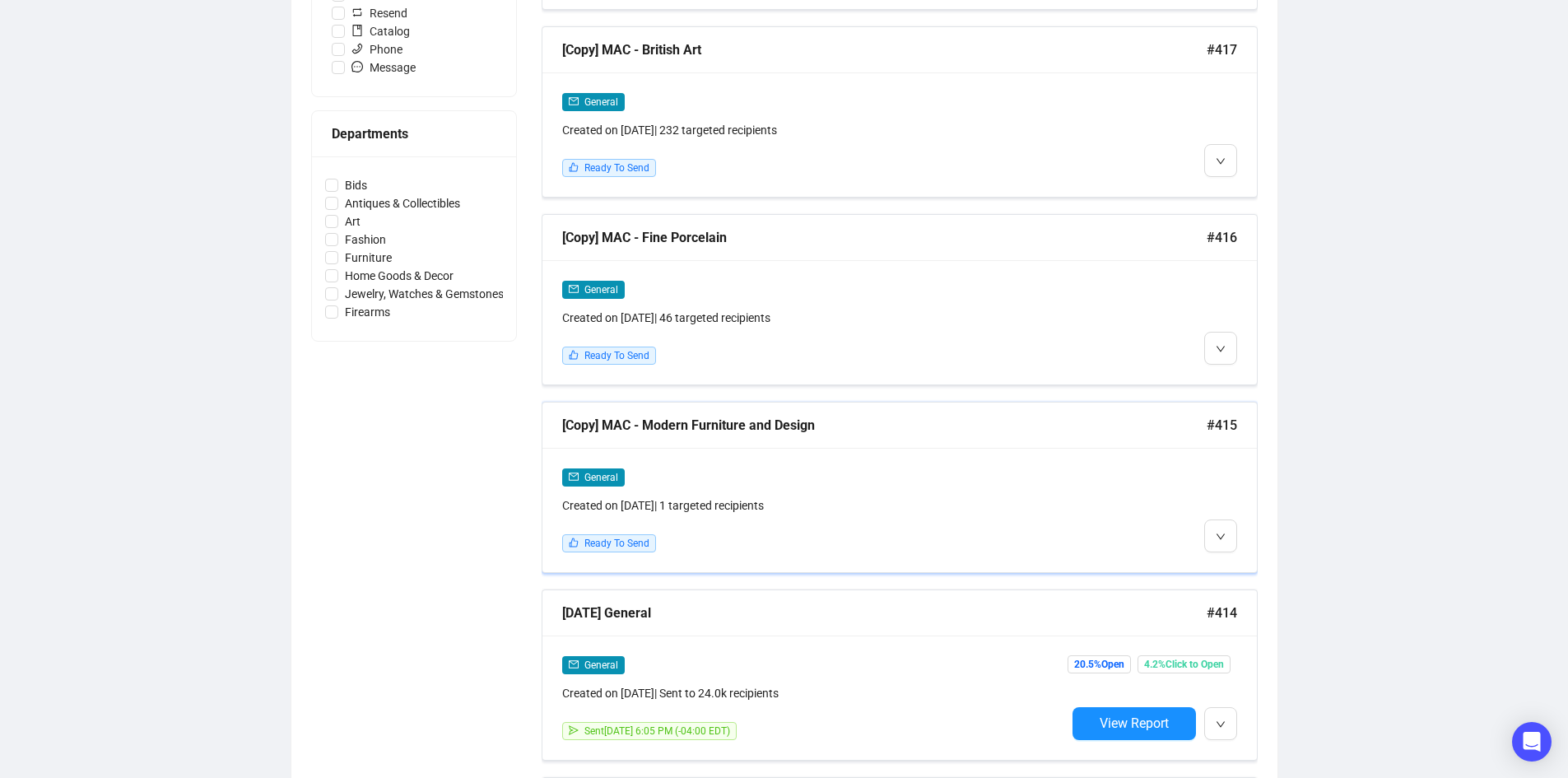
scroll to position [658, 0]
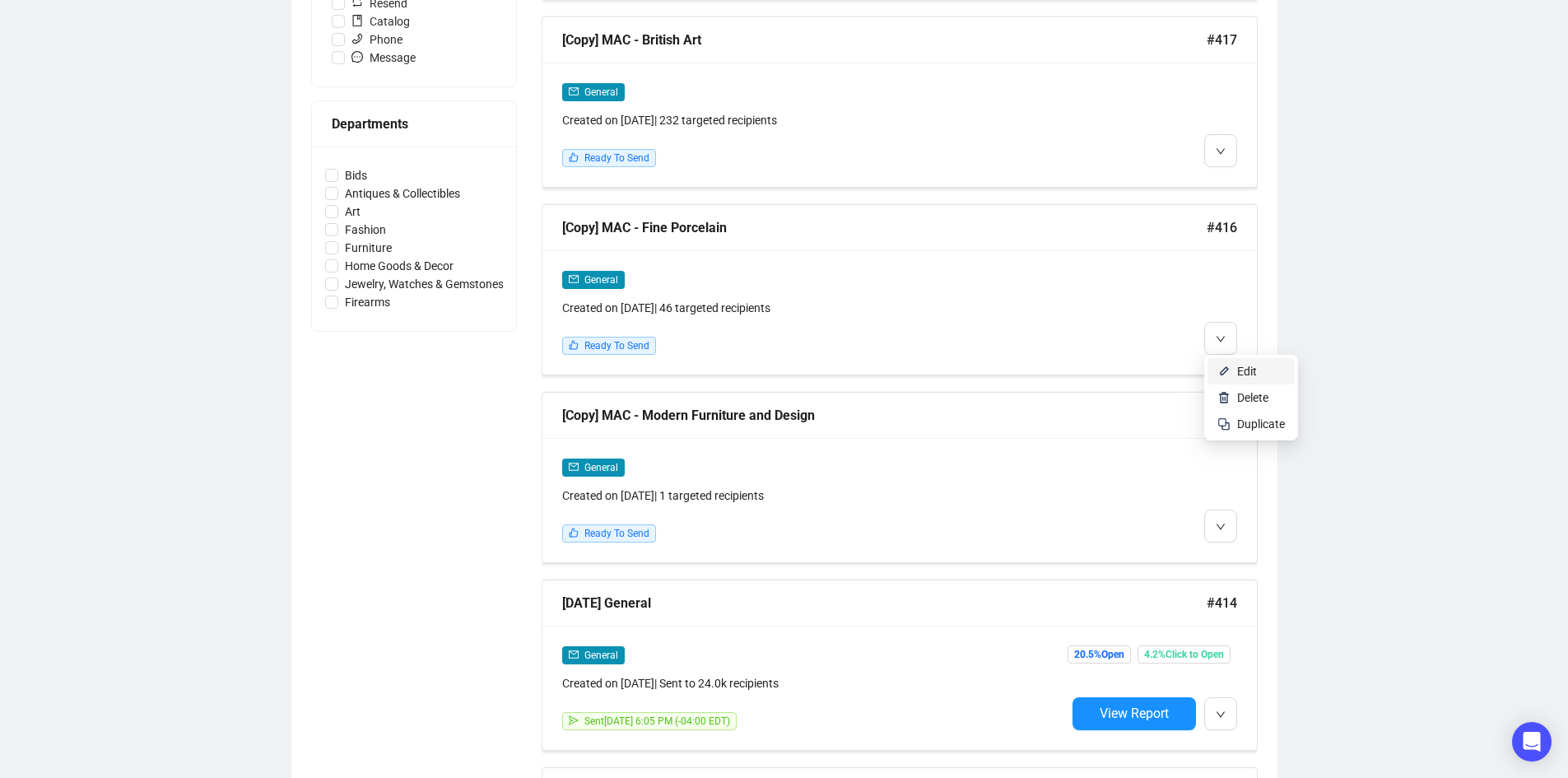
click at [1235, 365] on li "Edit" at bounding box center [1251, 371] width 87 height 27
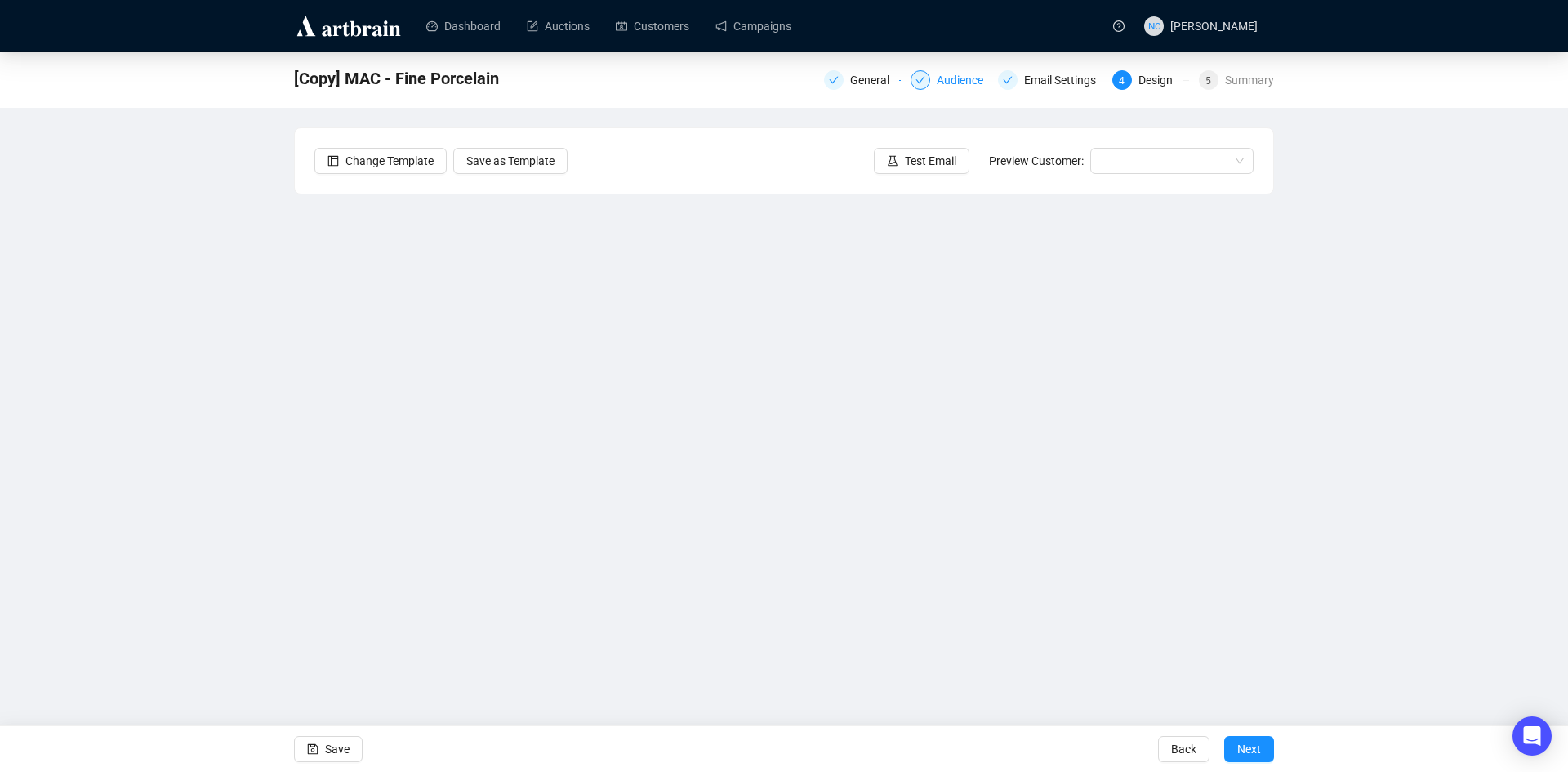
click at [962, 85] on div "Audience" at bounding box center [964, 80] width 56 height 20
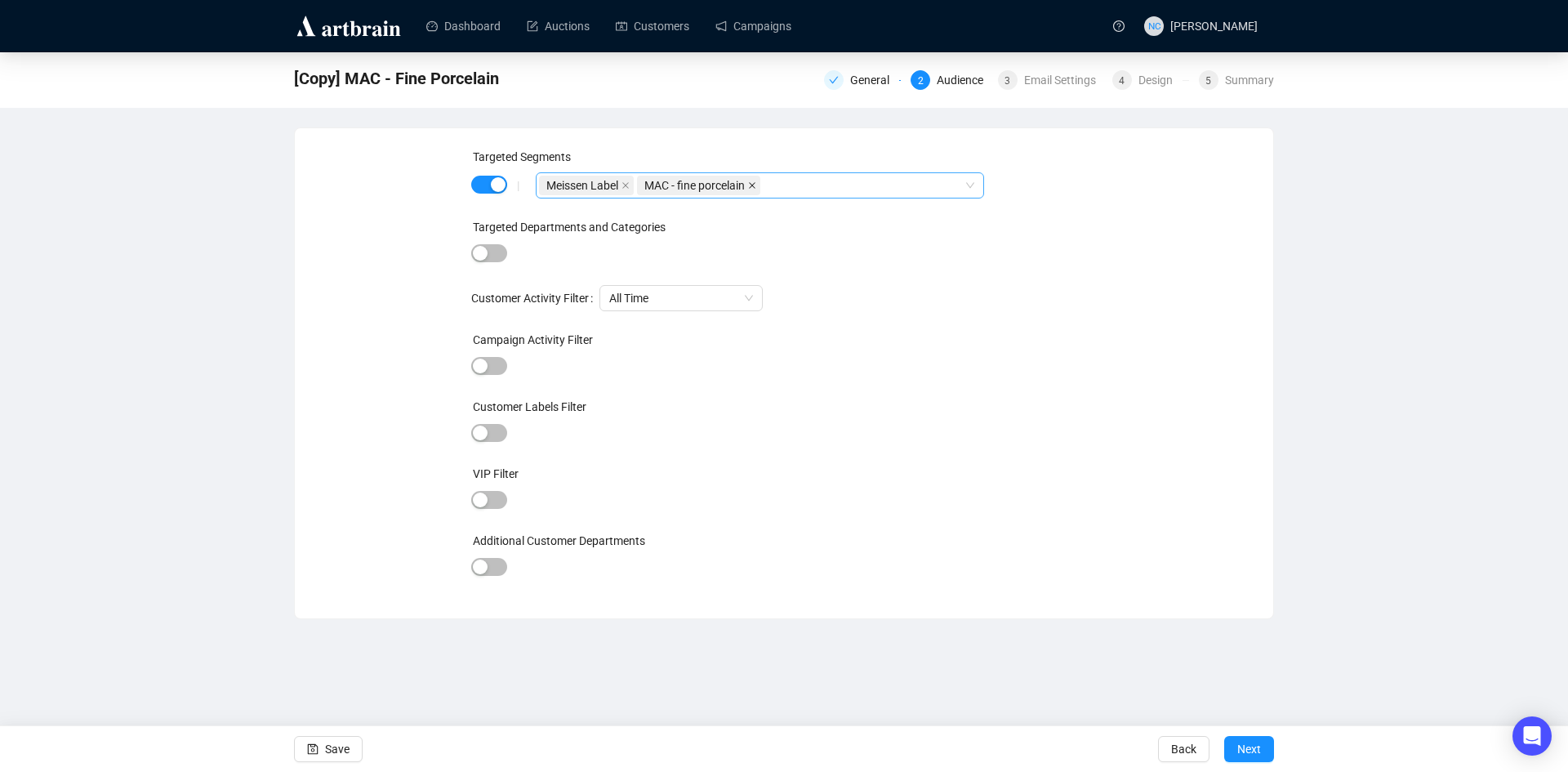
click at [752, 186] on icon "close" at bounding box center [752, 185] width 8 height 8
click at [625, 185] on icon "close" at bounding box center [626, 185] width 7 height 7
click at [635, 189] on div at bounding box center [751, 185] width 425 height 23
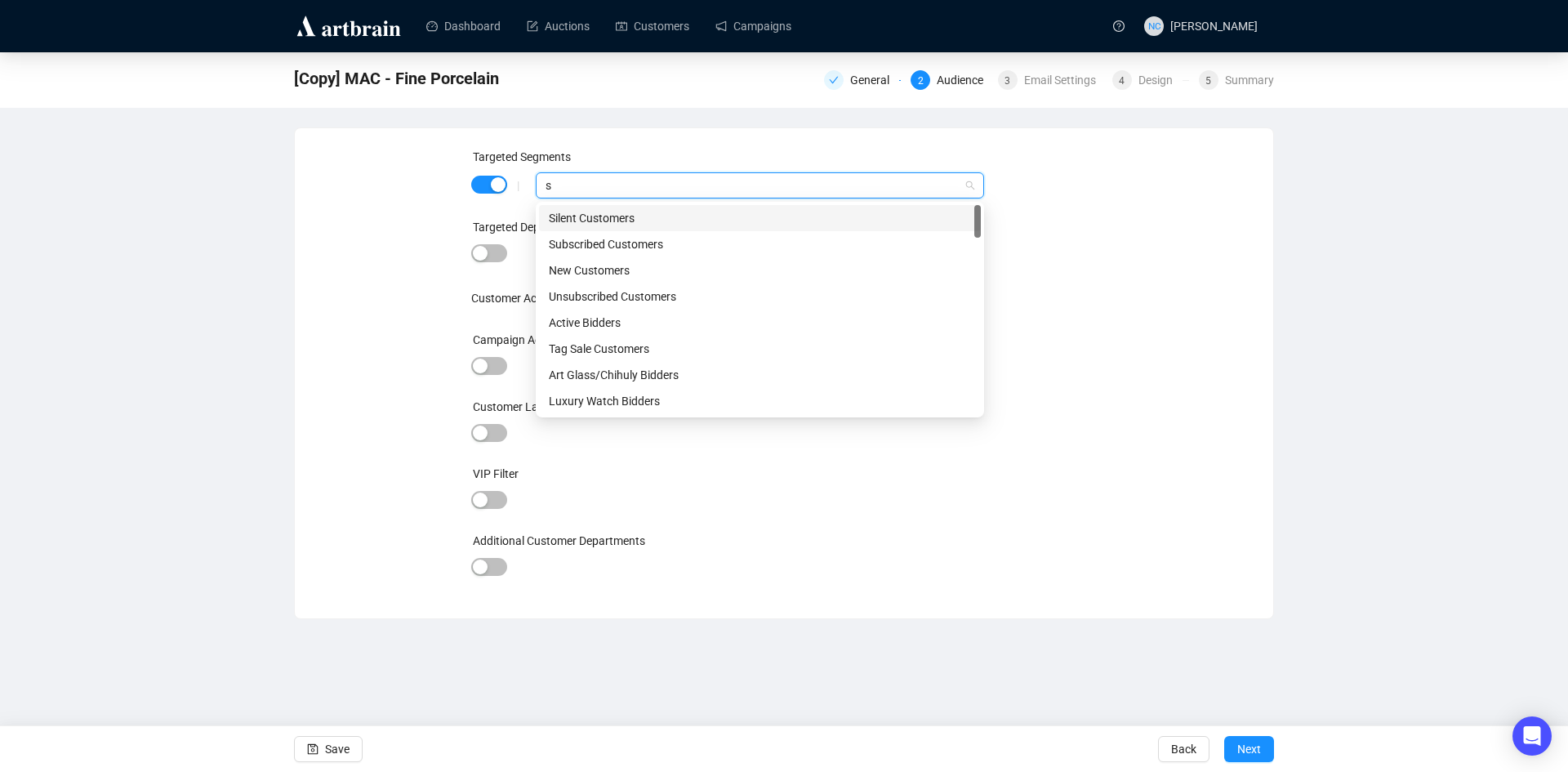
type input "sp"
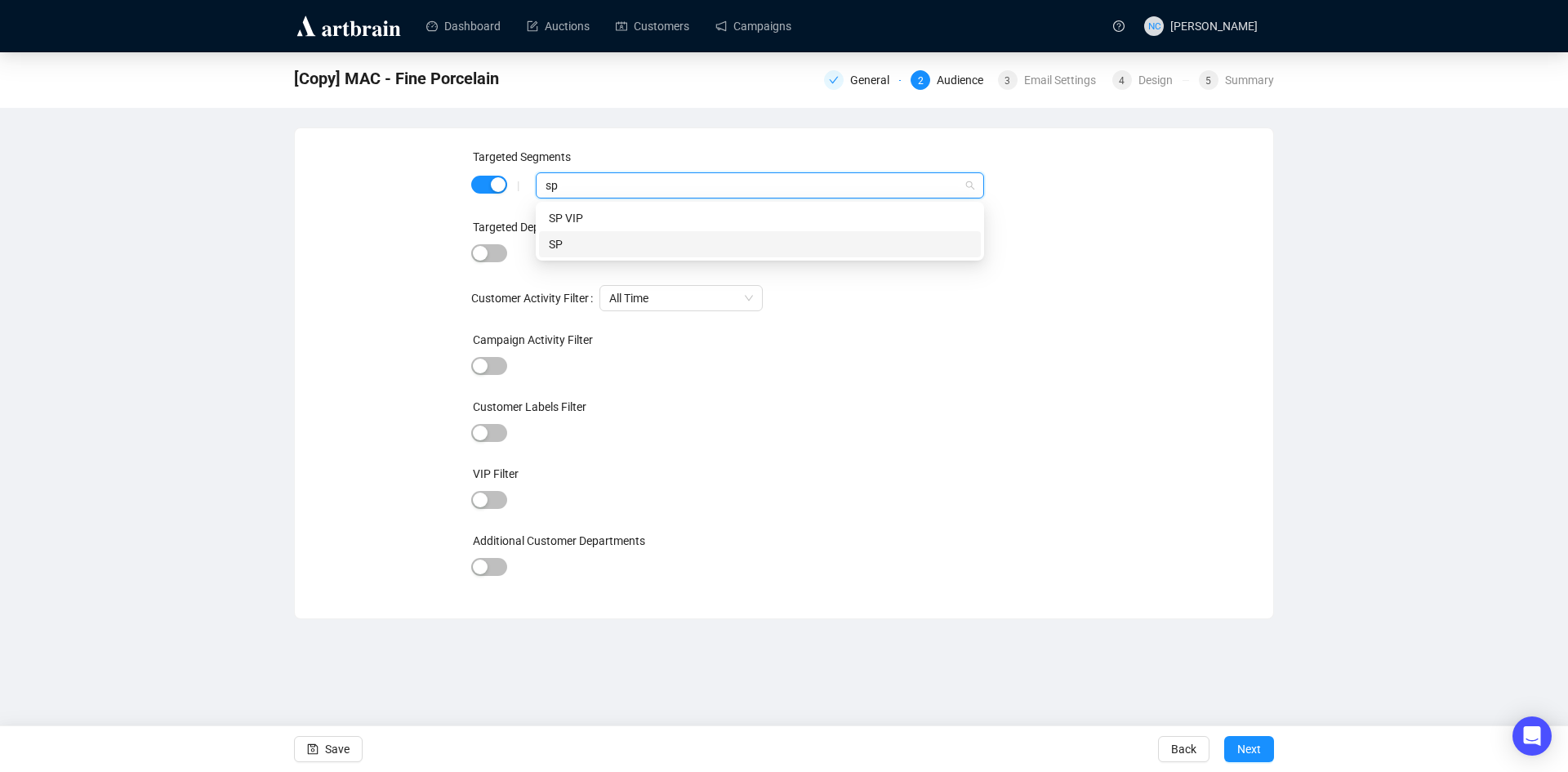
click at [654, 240] on div "SP" at bounding box center [759, 245] width 422 height 18
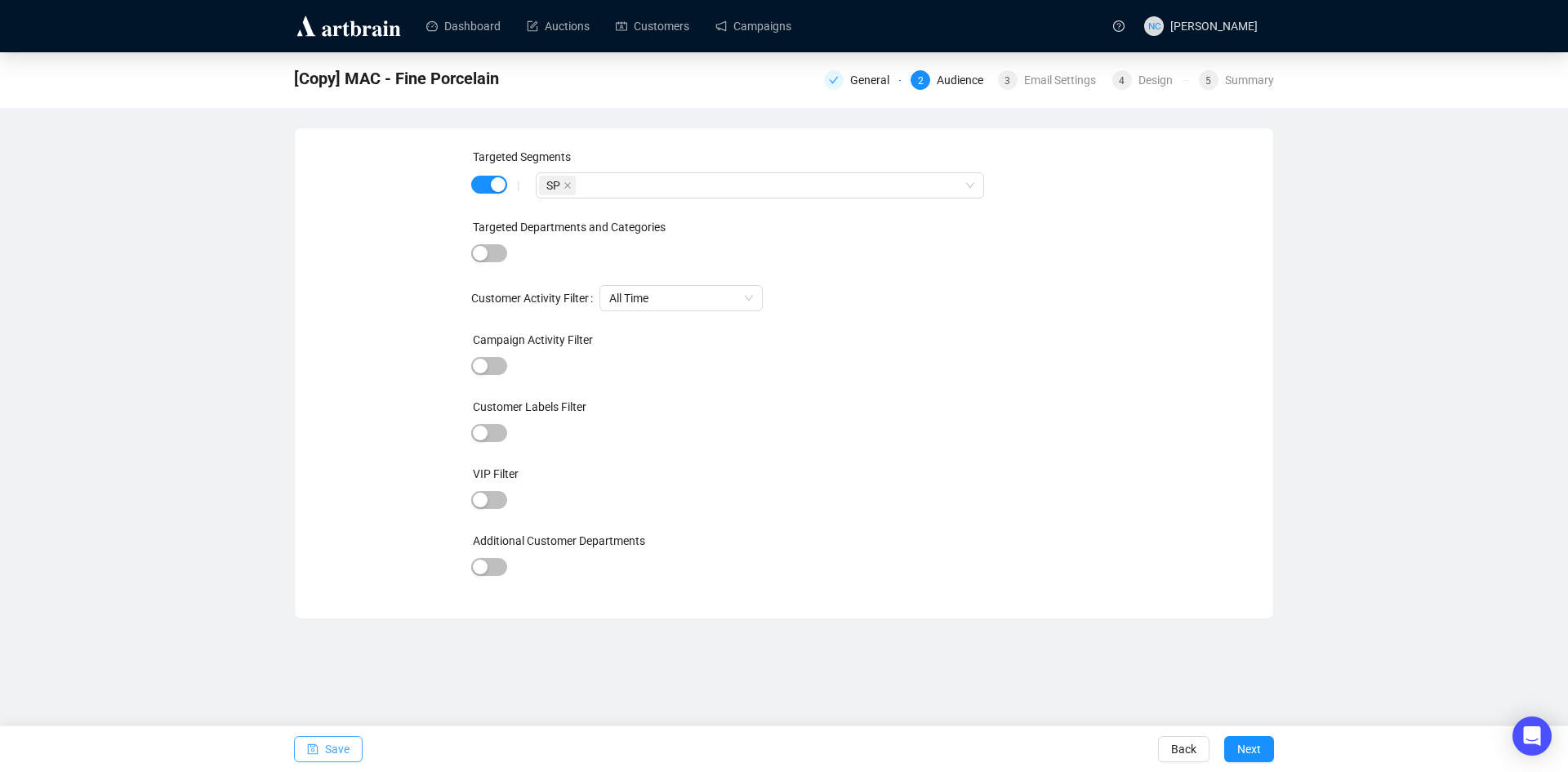
click at [330, 757] on span "Save" at bounding box center [338, 750] width 25 height 46
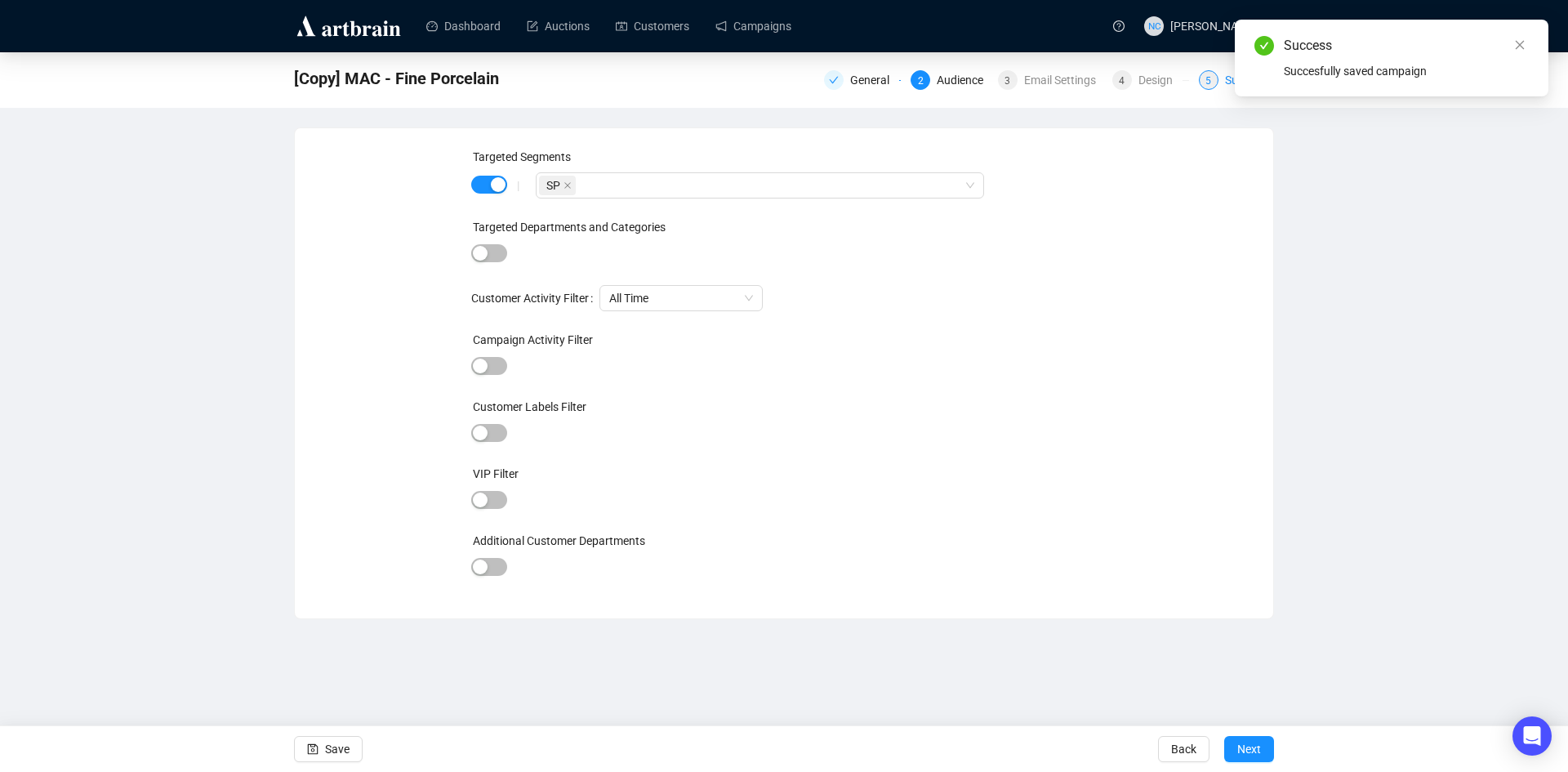
click at [1220, 82] on div "5 Summary" at bounding box center [1236, 80] width 75 height 20
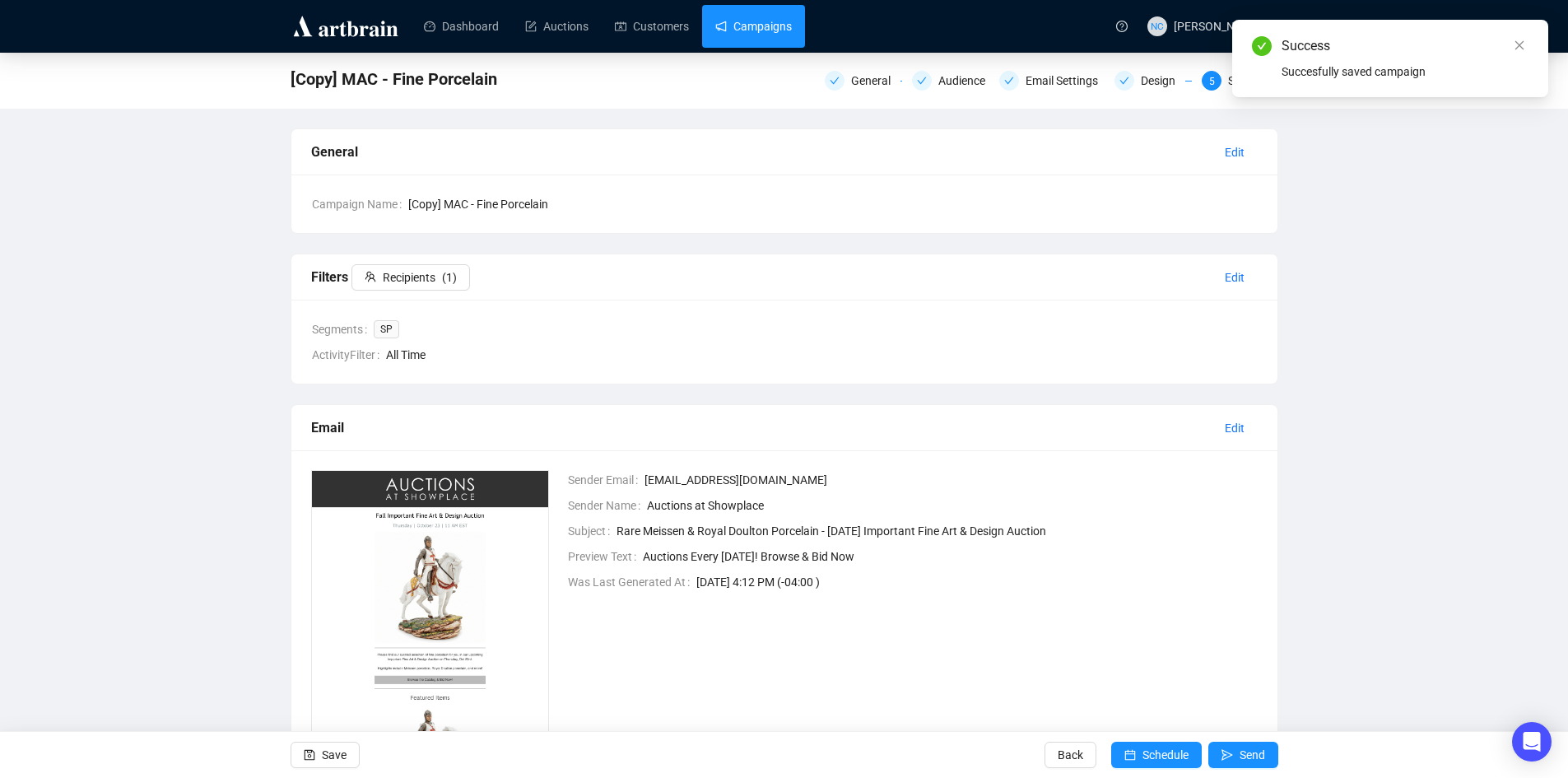
click at [760, 24] on link "Campaigns" at bounding box center [754, 27] width 76 height 43
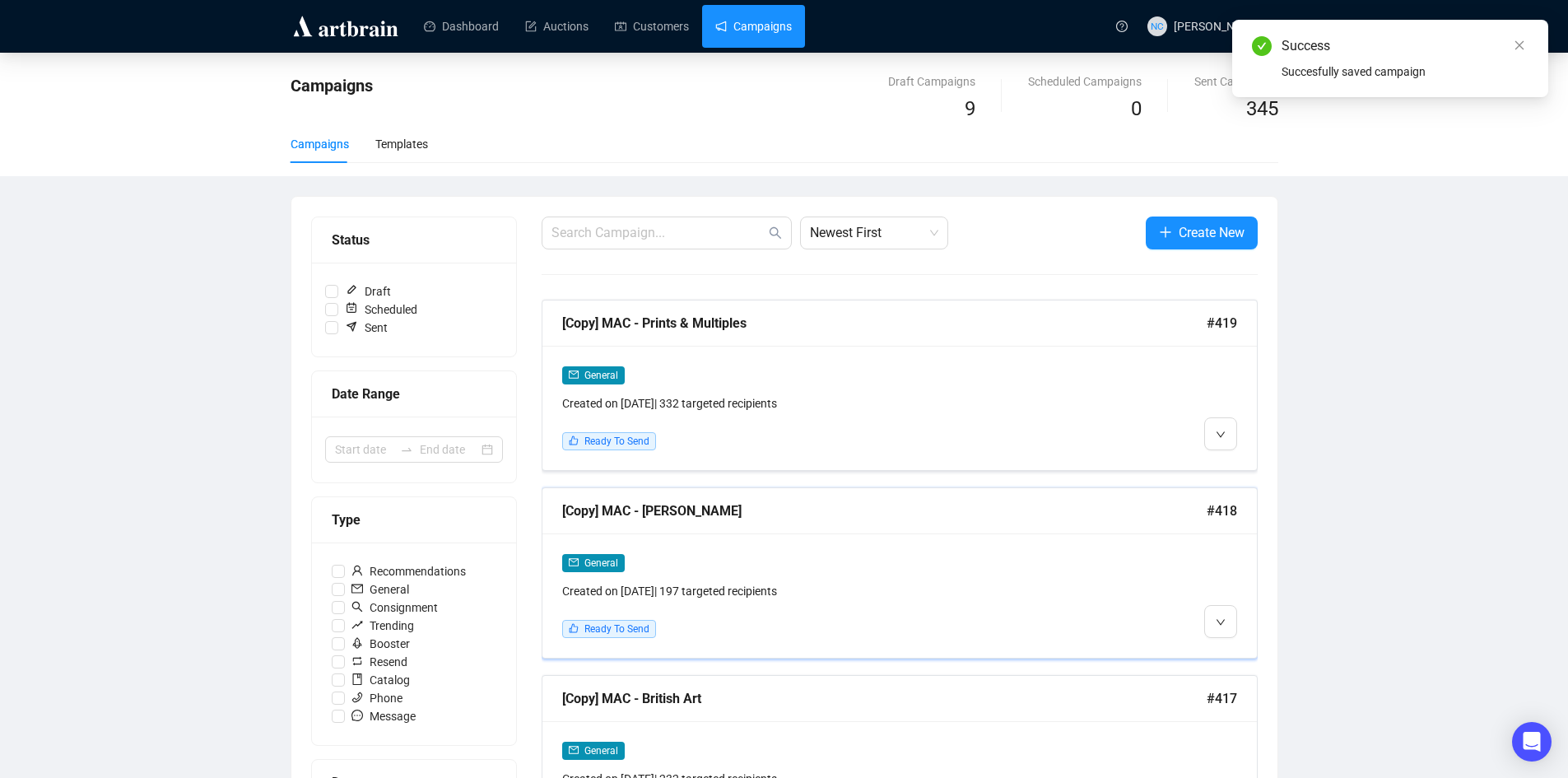
scroll to position [412, 0]
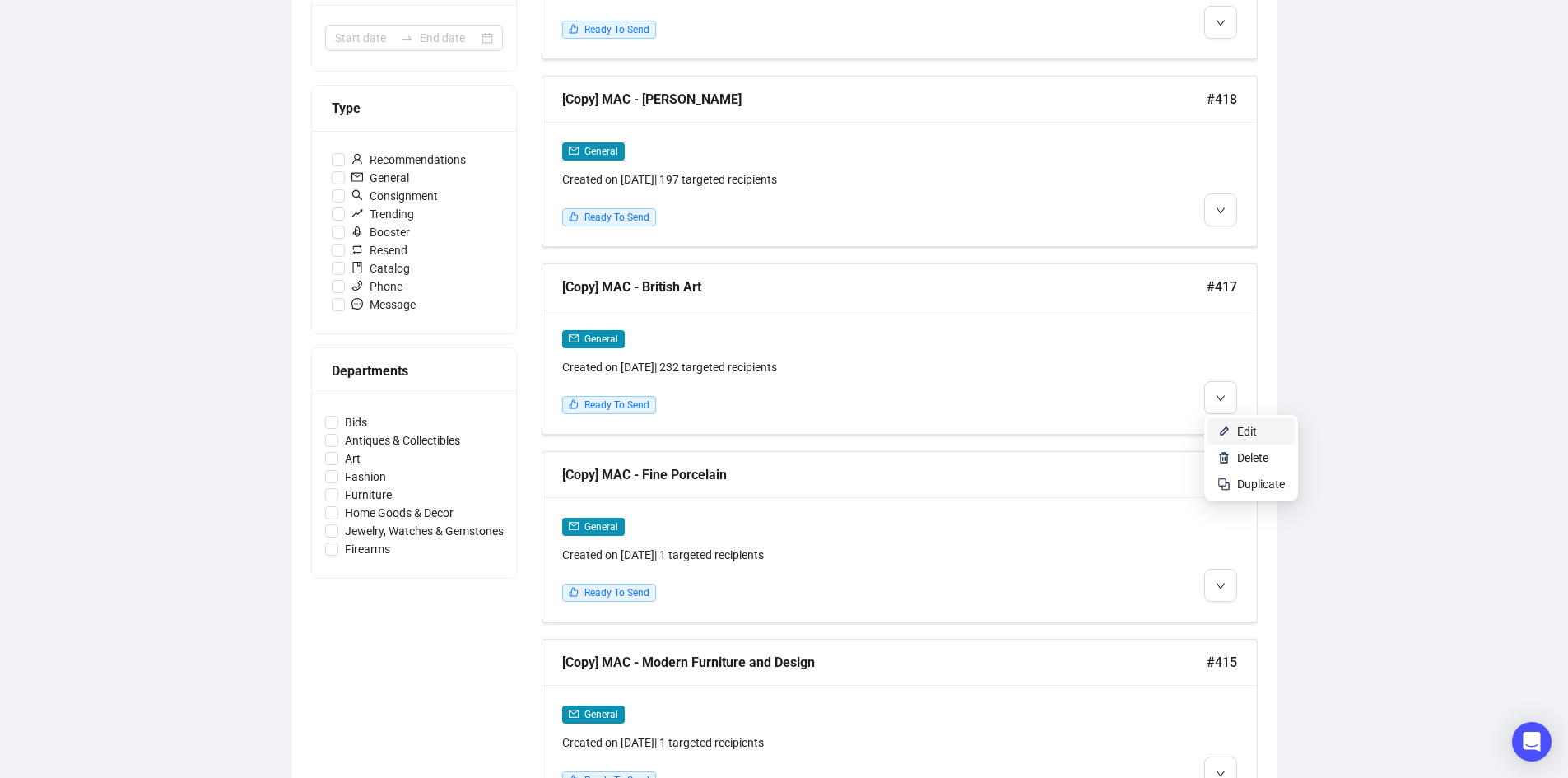
click at [1236, 423] on li "Edit" at bounding box center [1251, 432] width 87 height 27
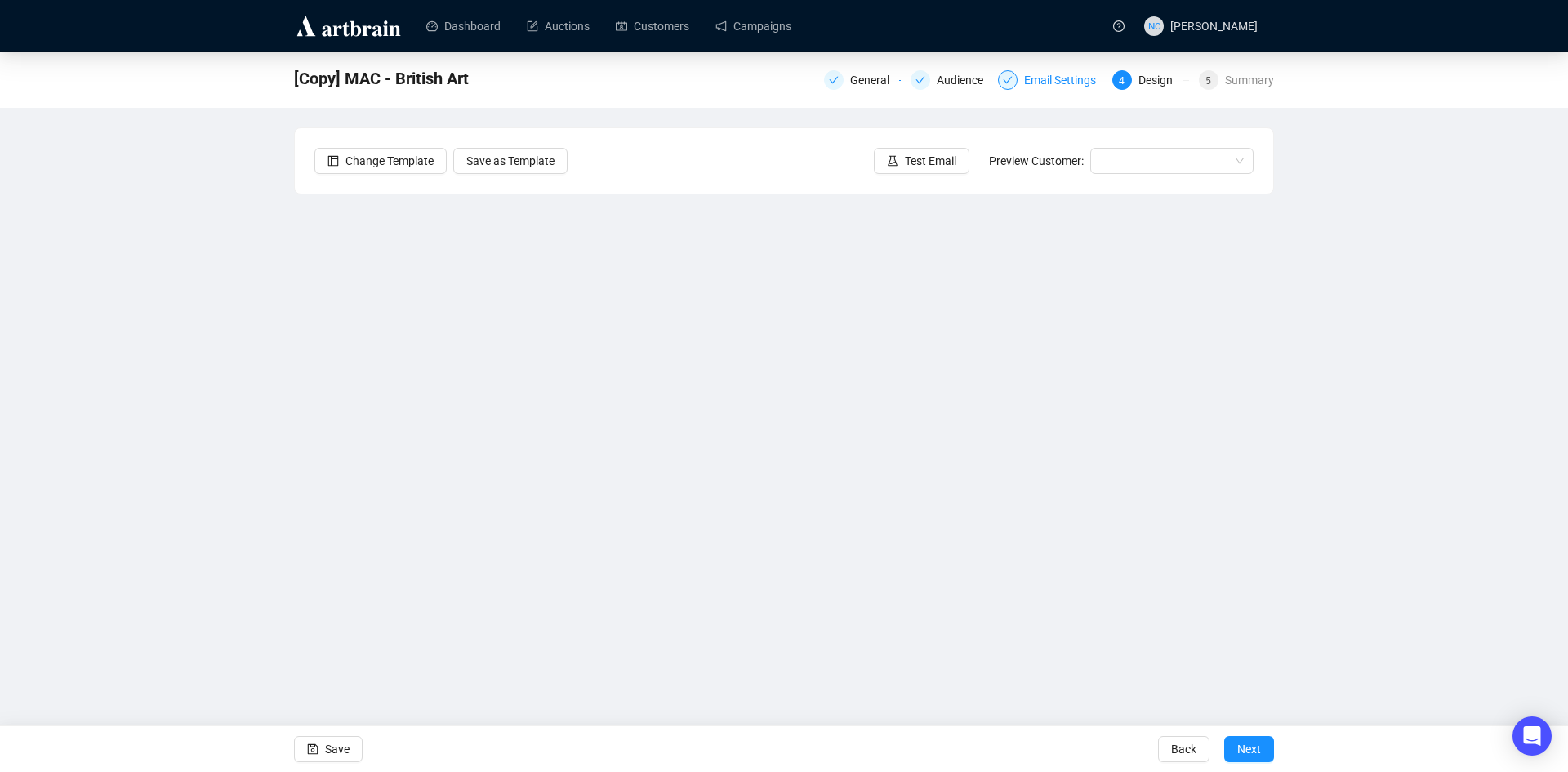
click at [1045, 83] on div "Email Settings" at bounding box center [1064, 80] width 82 height 20
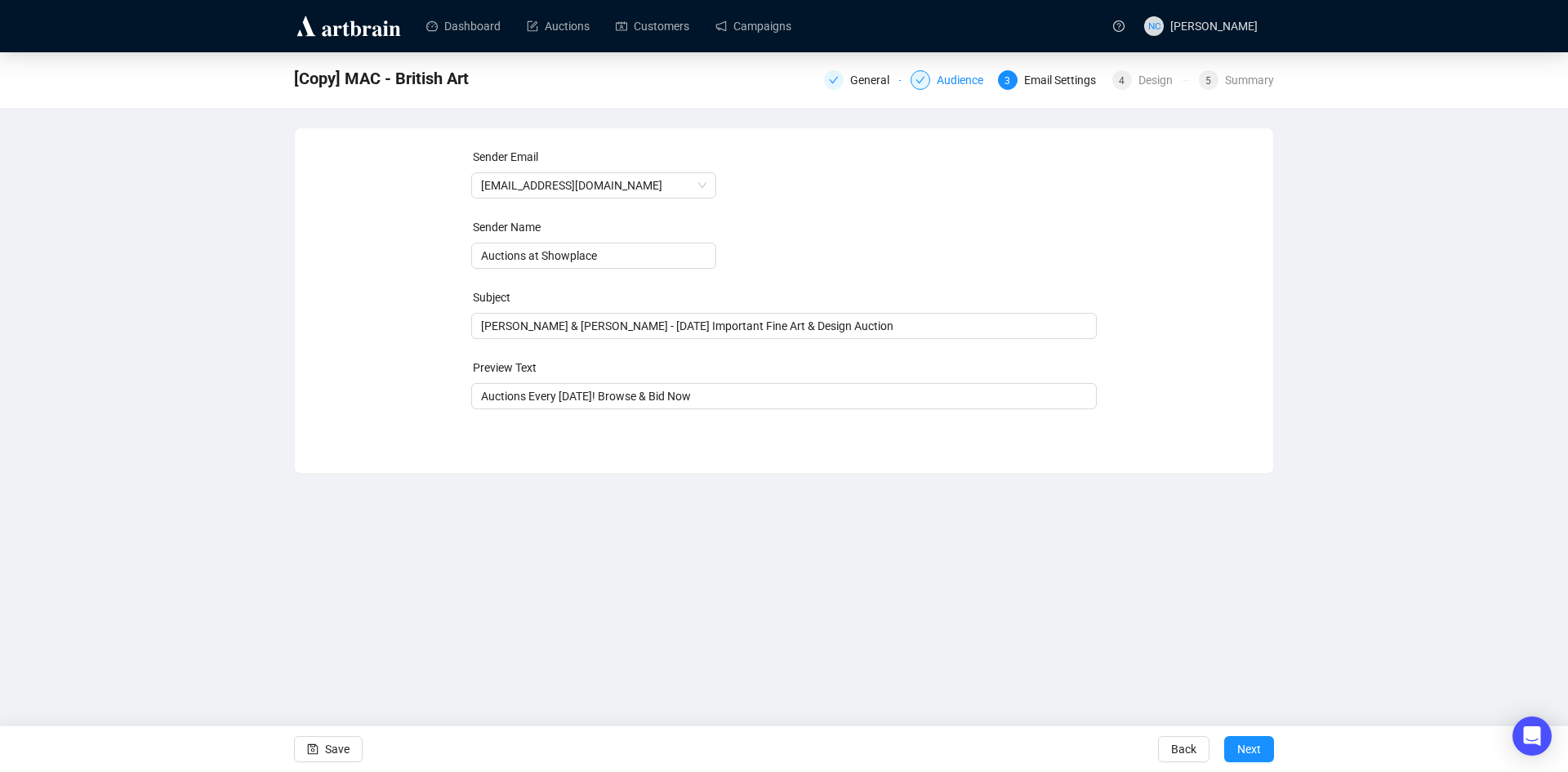
click at [973, 78] on div "Audience" at bounding box center [964, 80] width 56 height 20
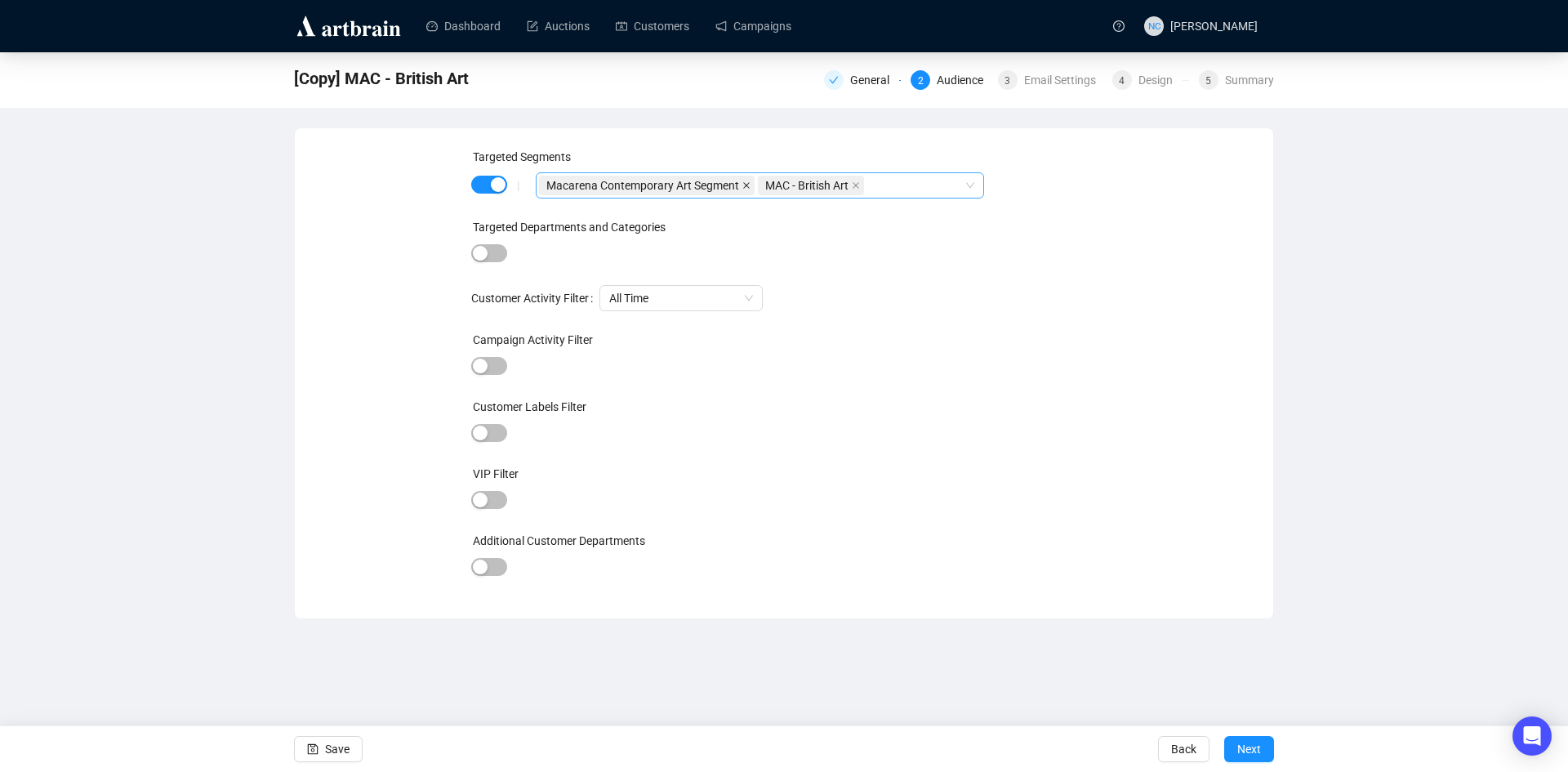
click at [747, 189] on icon "close" at bounding box center [746, 185] width 8 height 8
click at [634, 185] on icon "close" at bounding box center [637, 185] width 8 height 8
click at [646, 185] on div at bounding box center [751, 185] width 425 height 23
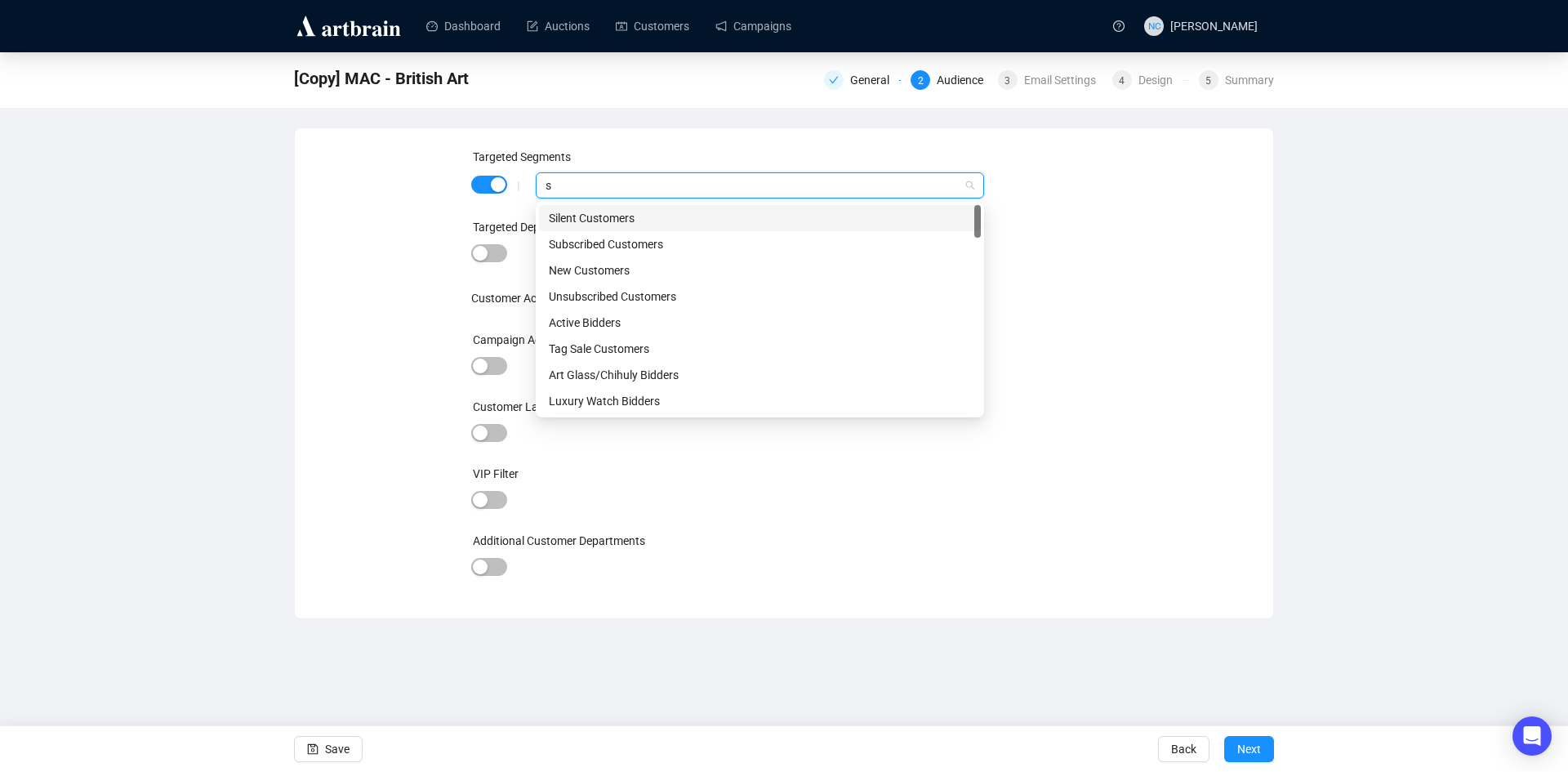
type input "sp"
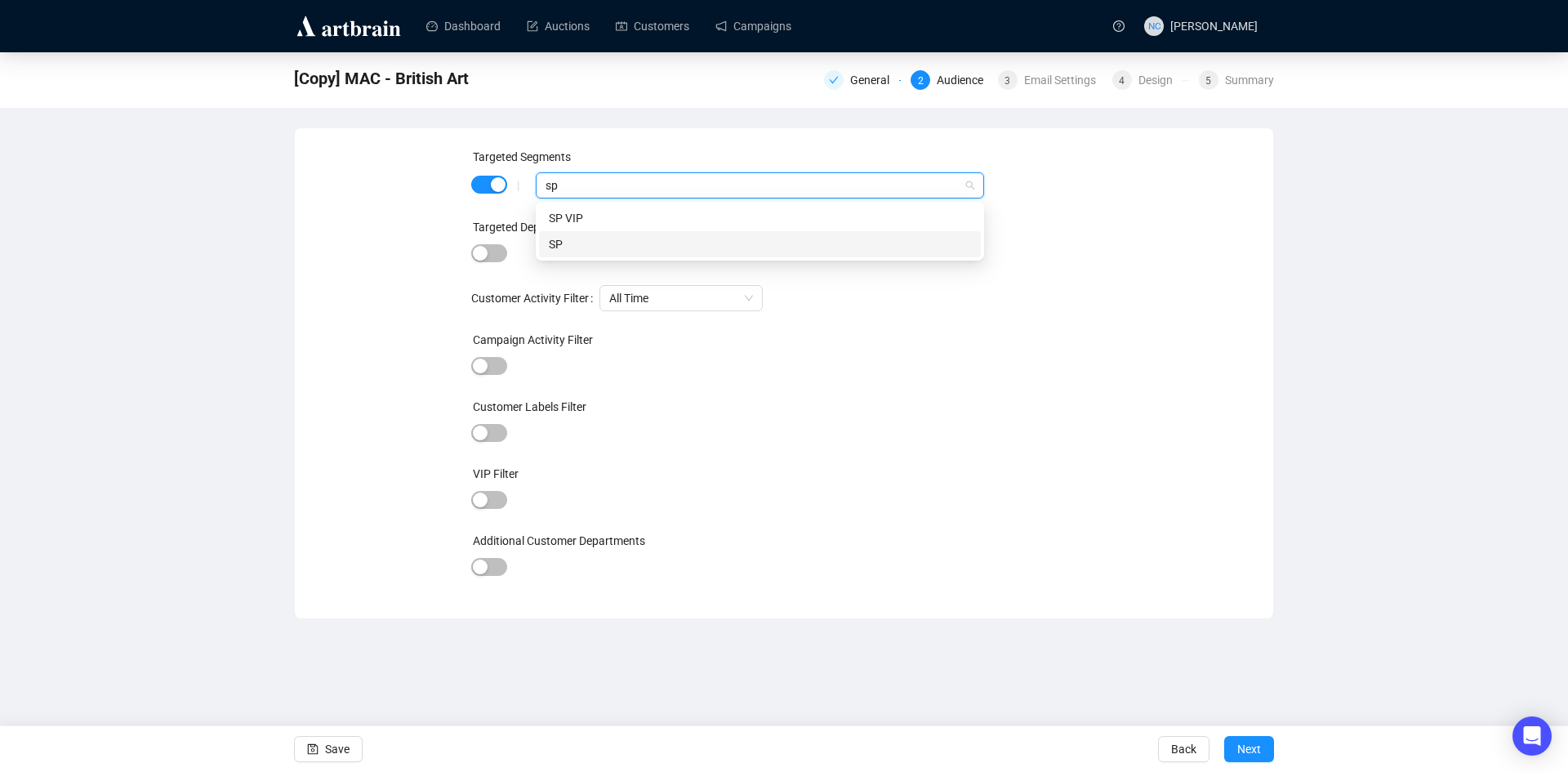
click at [612, 246] on div "SP" at bounding box center [759, 245] width 422 height 18
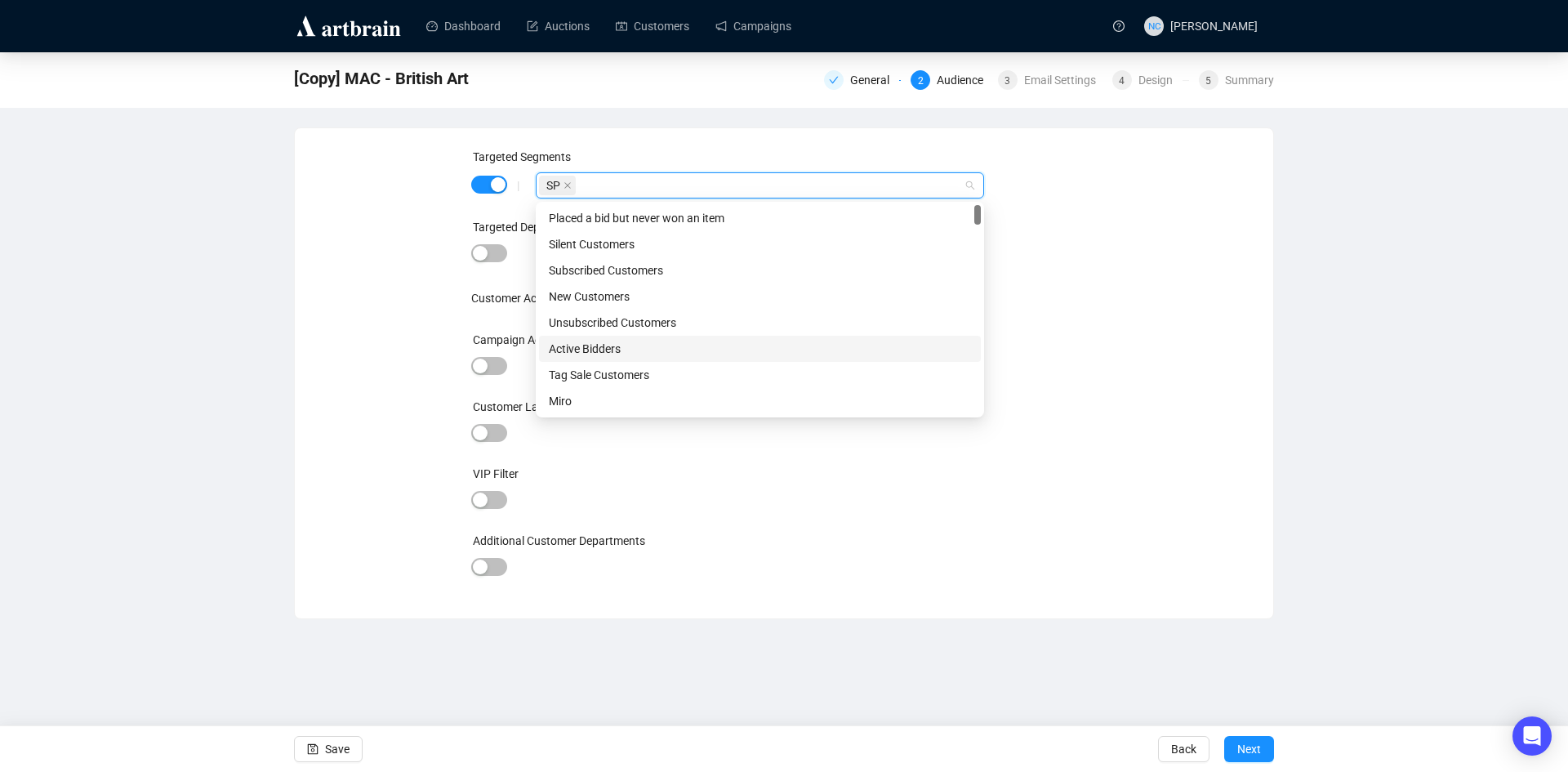
click at [1099, 386] on div "Targeted Segments | SP Targeted Departments and Categories Customer Activity Fi…" at bounding box center [784, 372] width 939 height 451
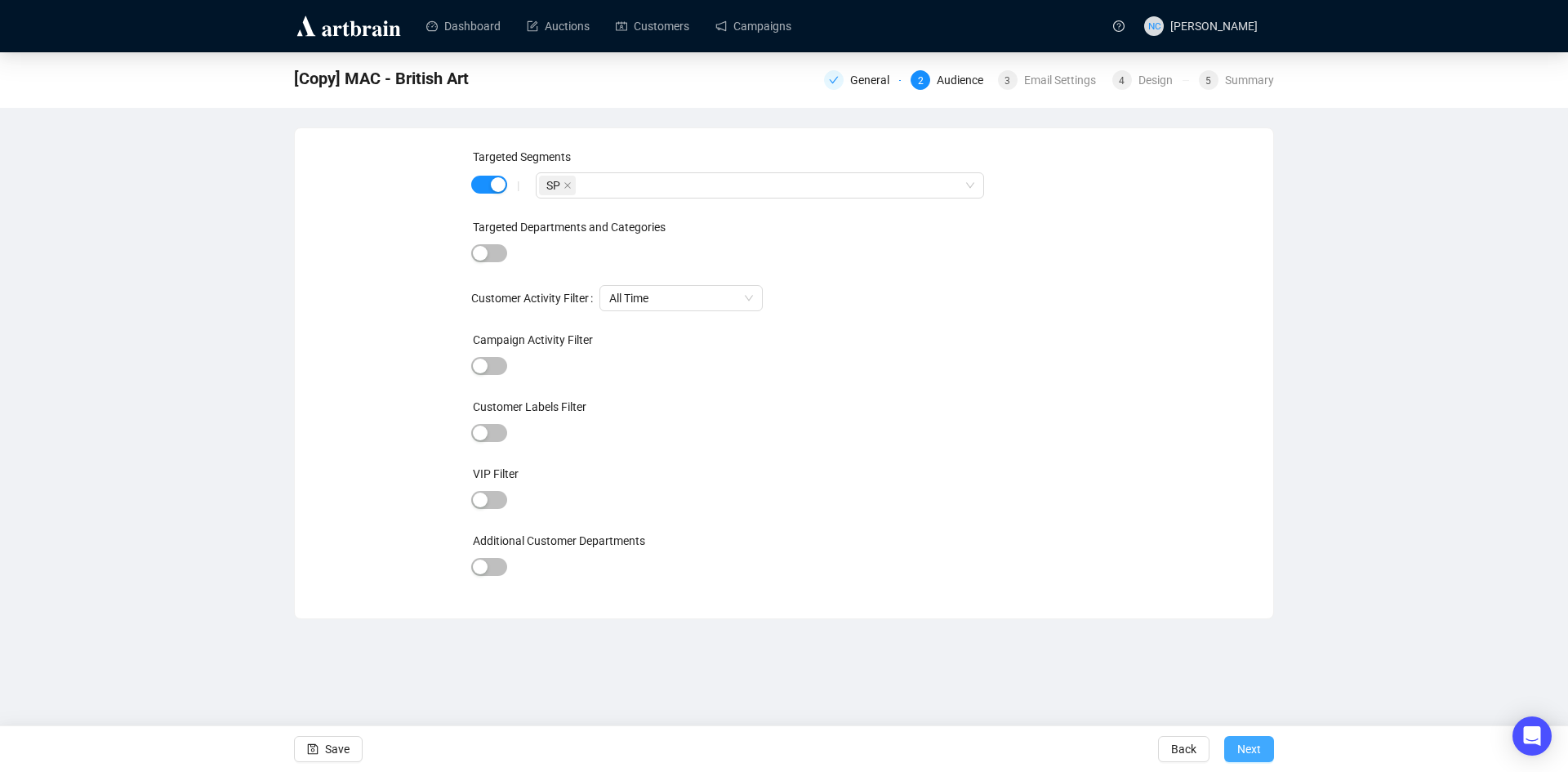
click at [1245, 745] on span "Next" at bounding box center [1248, 750] width 24 height 46
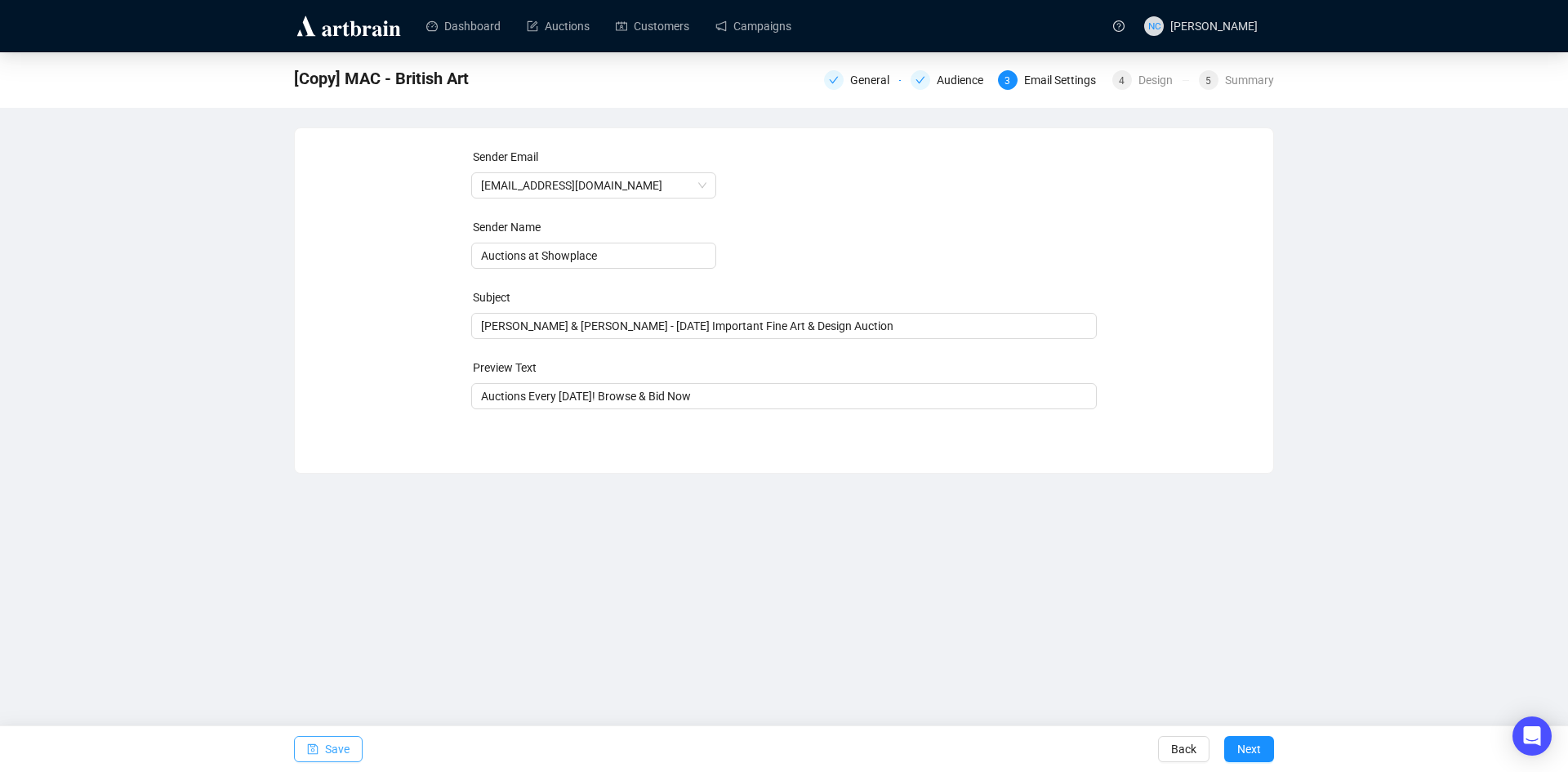
click at [341, 744] on span "Save" at bounding box center [338, 750] width 25 height 46
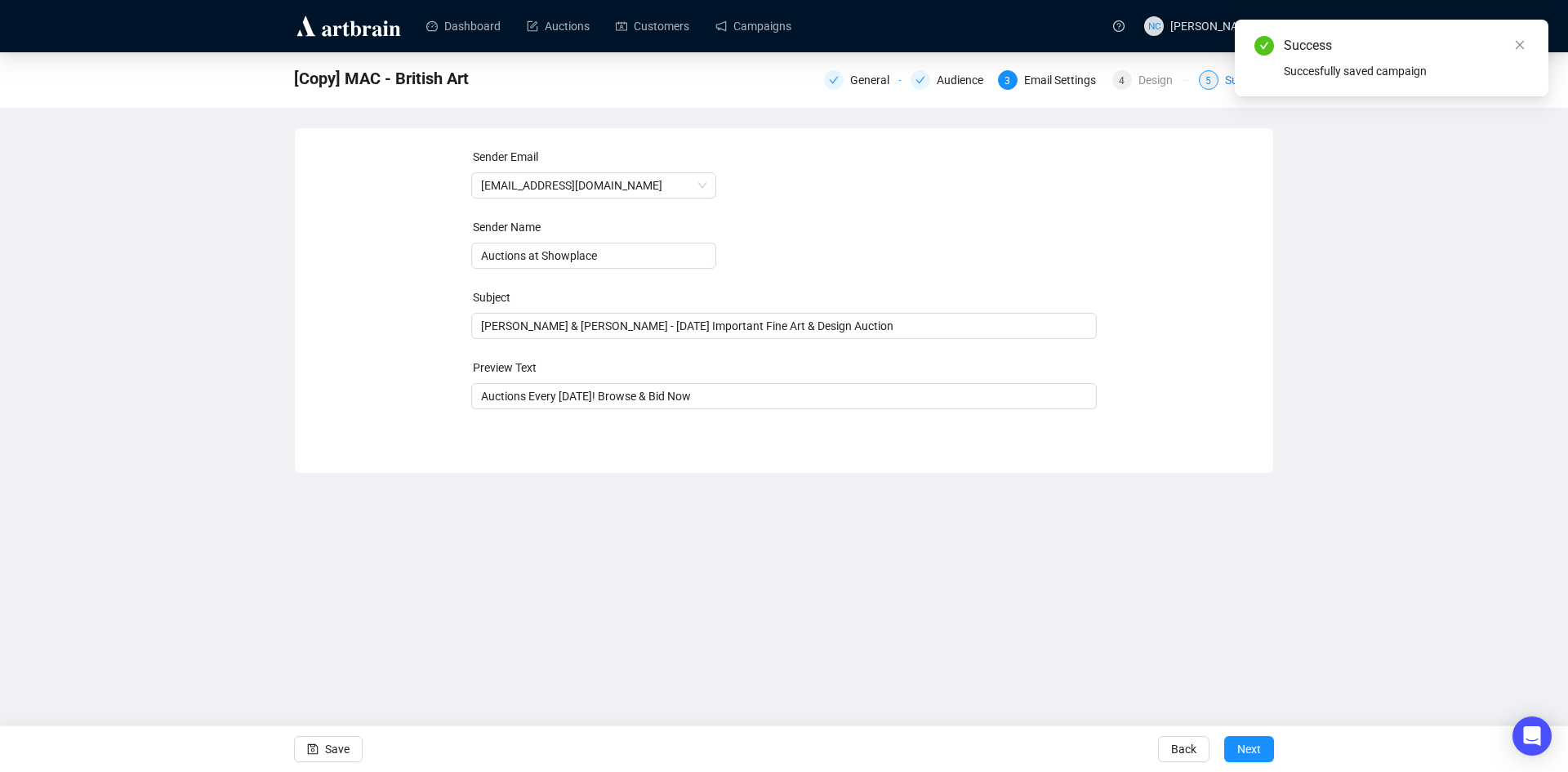
click at [1224, 82] on div "5 Summary" at bounding box center [1236, 80] width 75 height 20
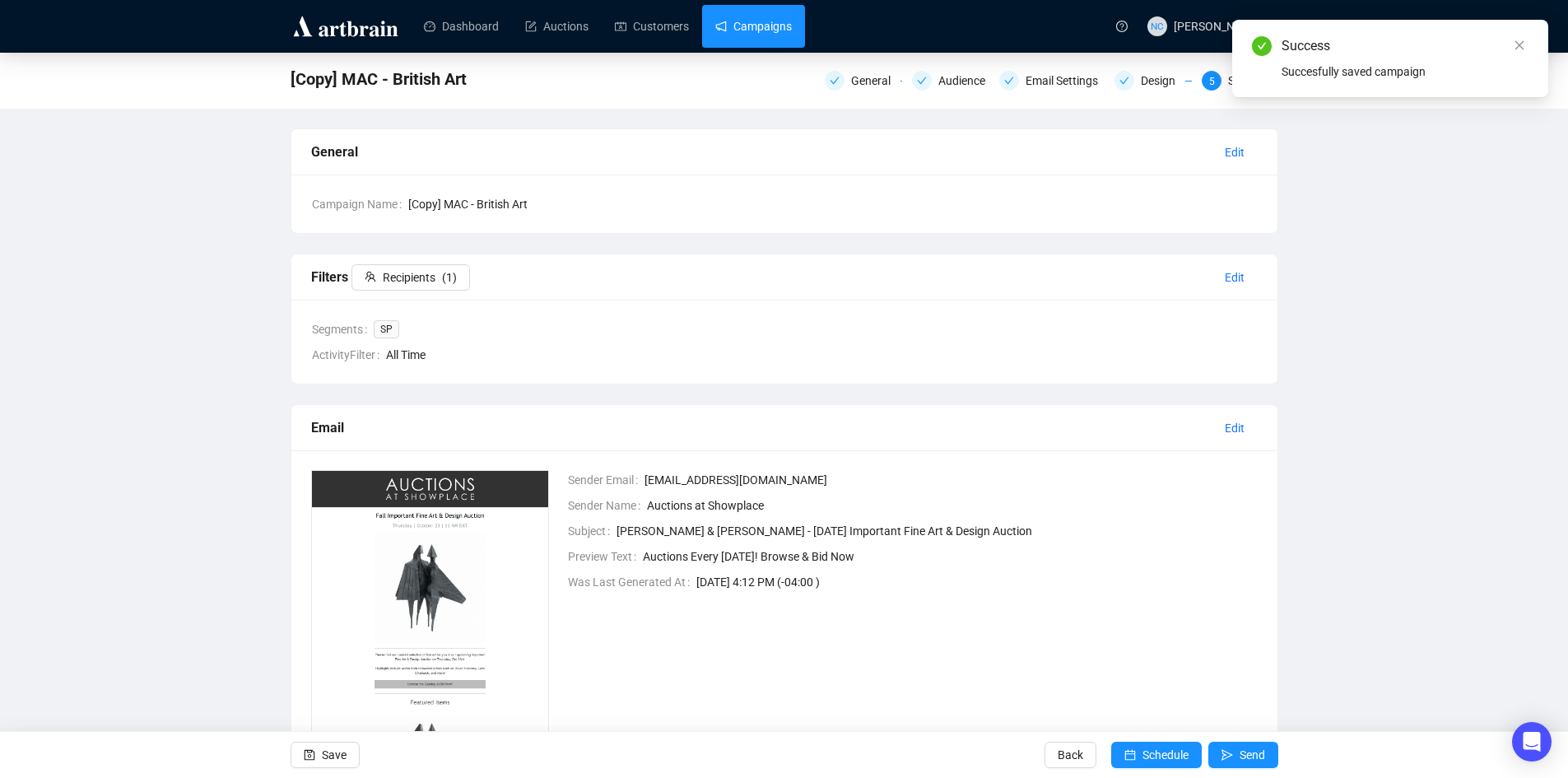
click at [748, 16] on link "Campaigns" at bounding box center [754, 27] width 76 height 43
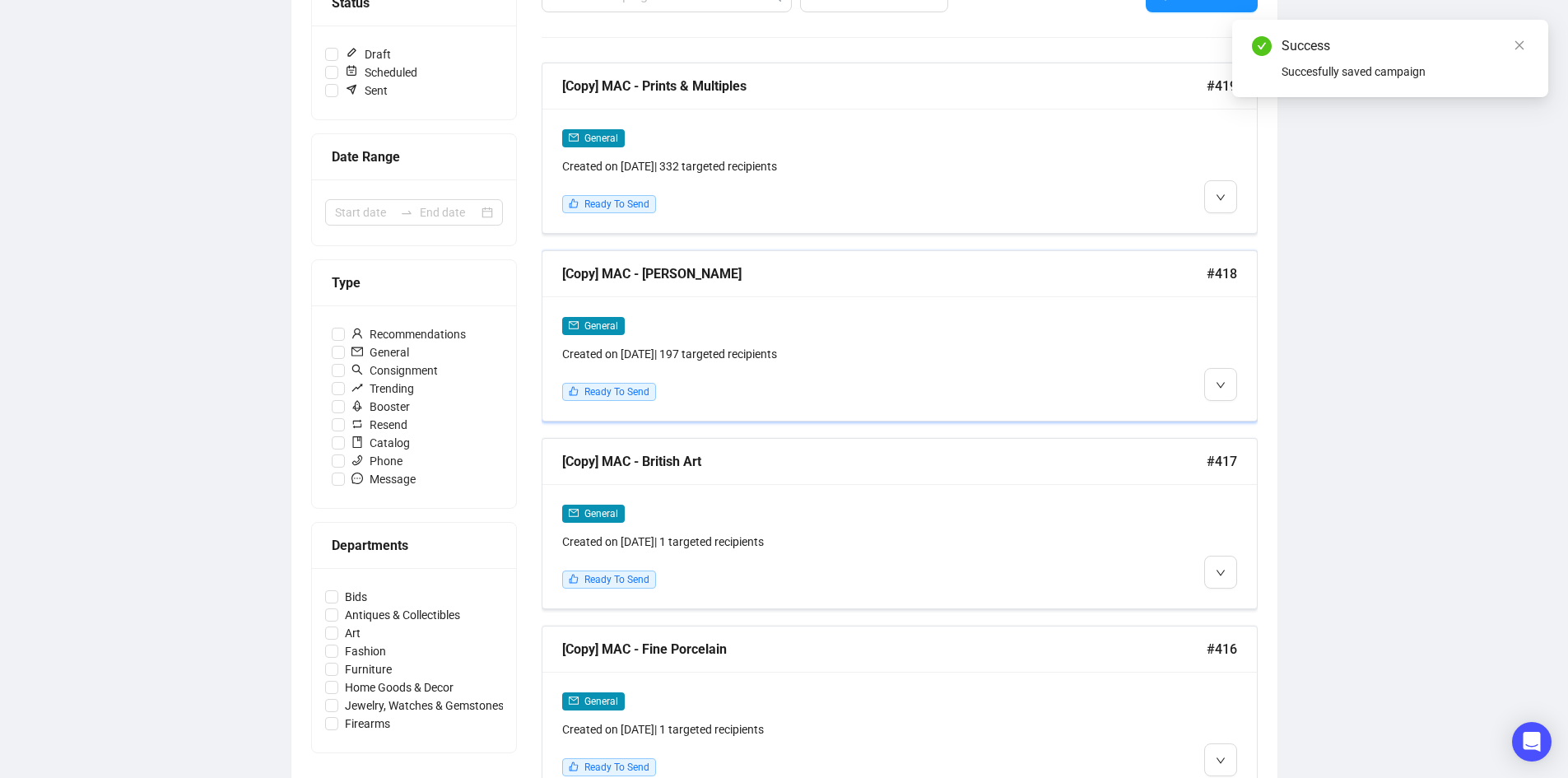
scroll to position [247, 0]
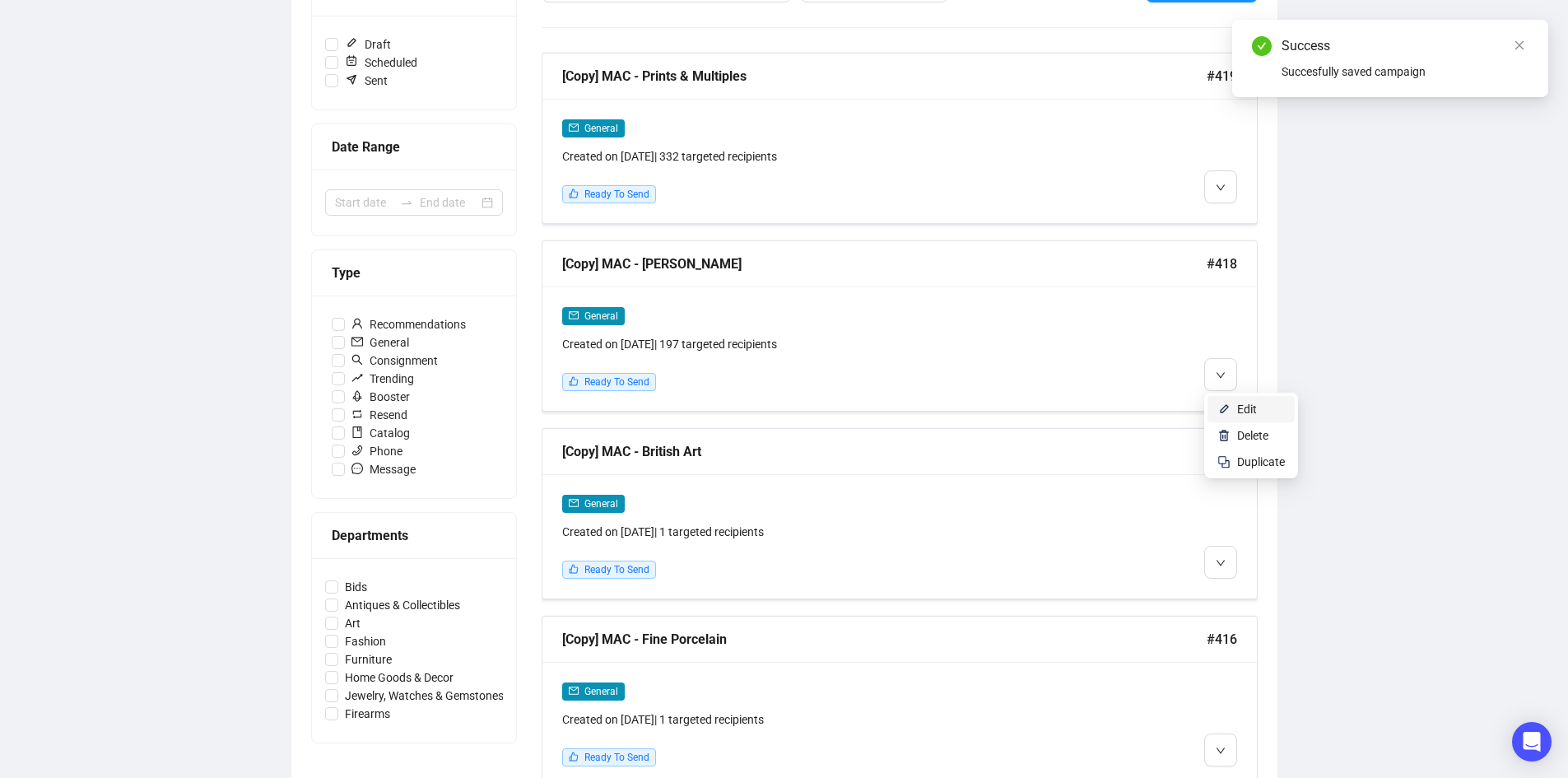
click at [1243, 409] on span "Edit" at bounding box center [1247, 409] width 20 height 13
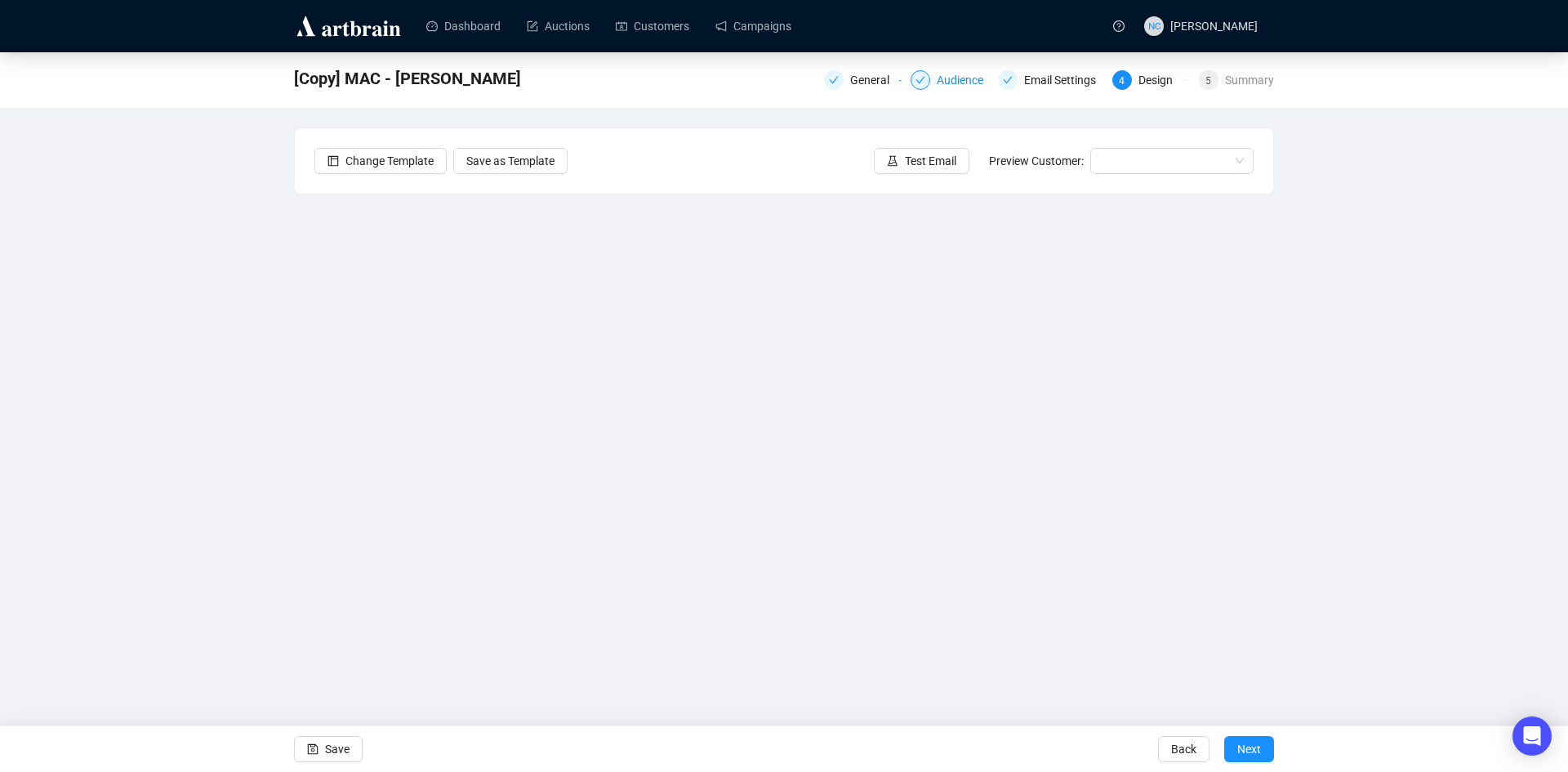
click at [972, 87] on div "Audience" at bounding box center [964, 80] width 56 height 20
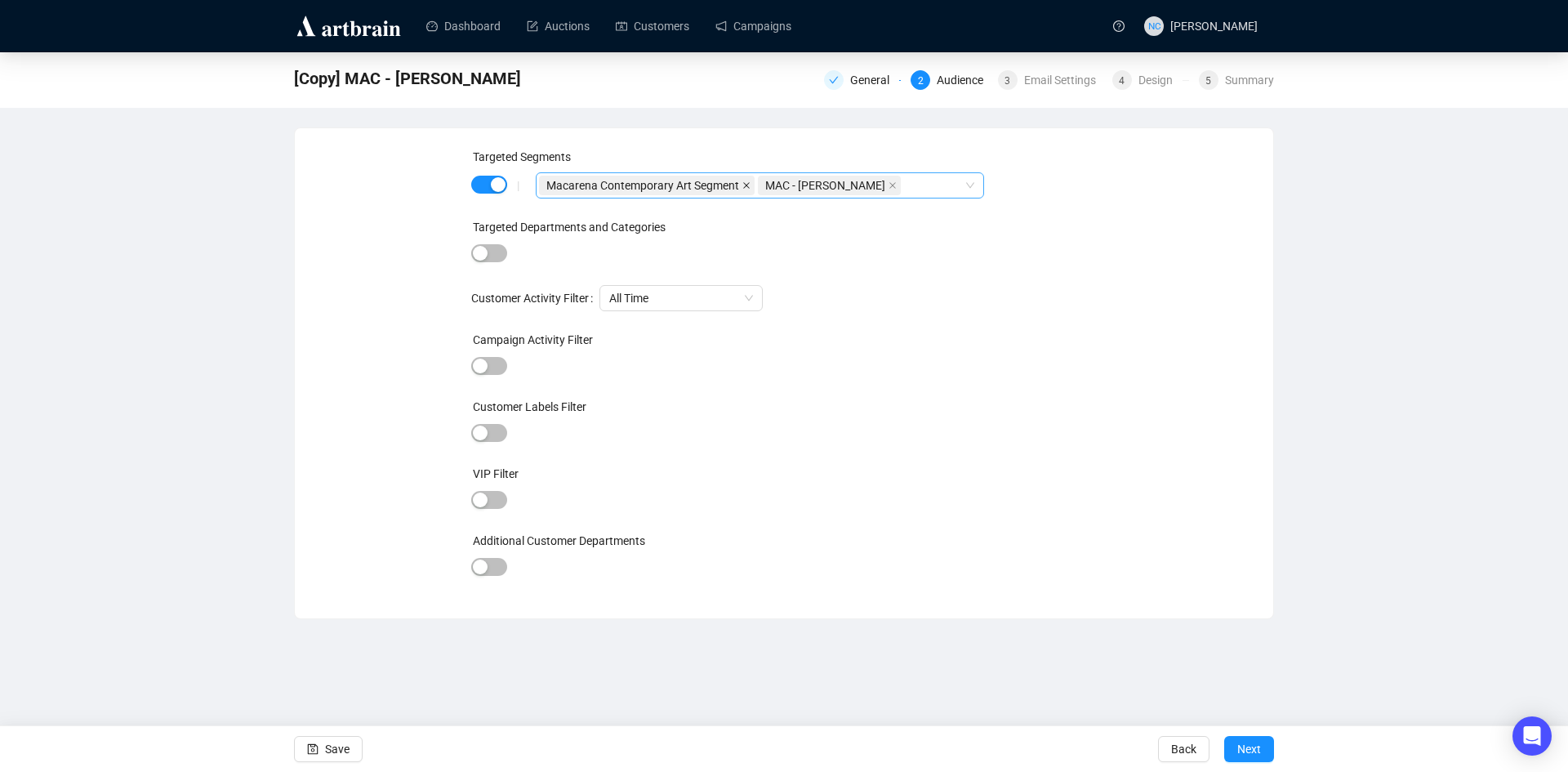
click at [744, 183] on icon "close" at bounding box center [746, 185] width 8 height 8
click at [651, 182] on span "MAC - [PERSON_NAME]" at bounding box center [610, 185] width 143 height 20
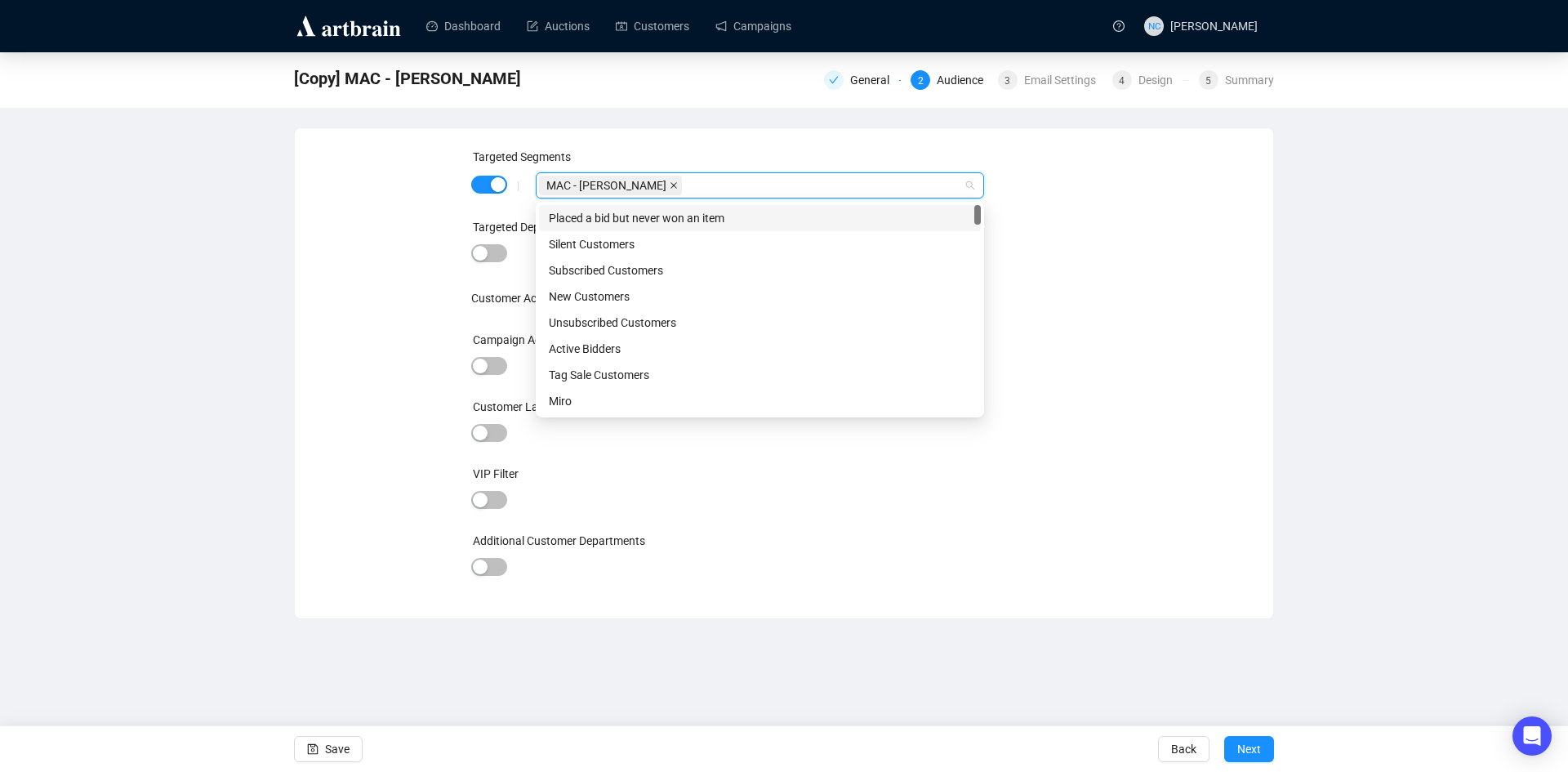
click at [670, 183] on icon "close" at bounding box center [674, 185] width 8 height 8
click at [652, 183] on div at bounding box center [751, 185] width 425 height 23
type input "sp"
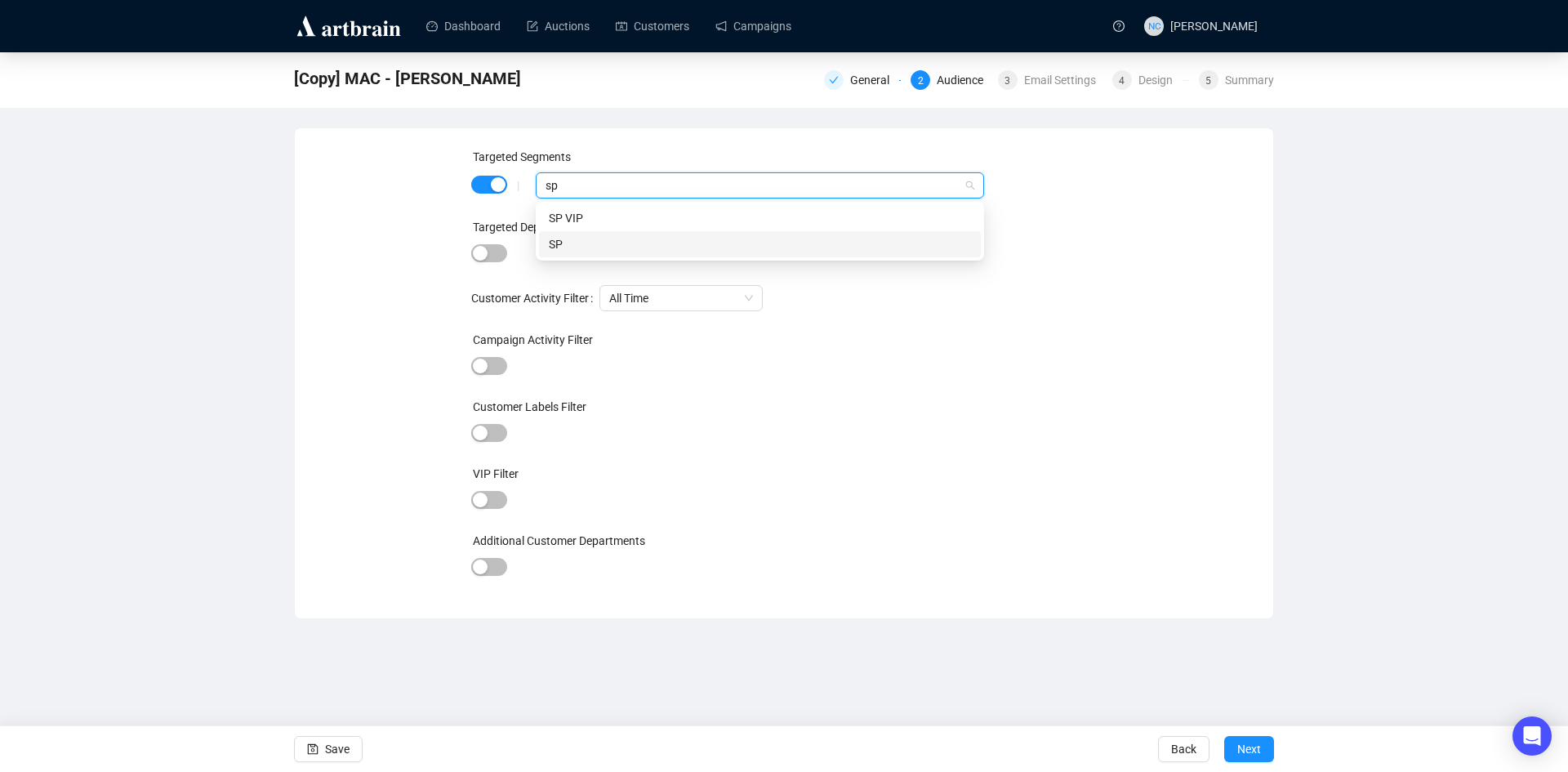
click at [646, 236] on div "SP" at bounding box center [759, 245] width 422 height 18
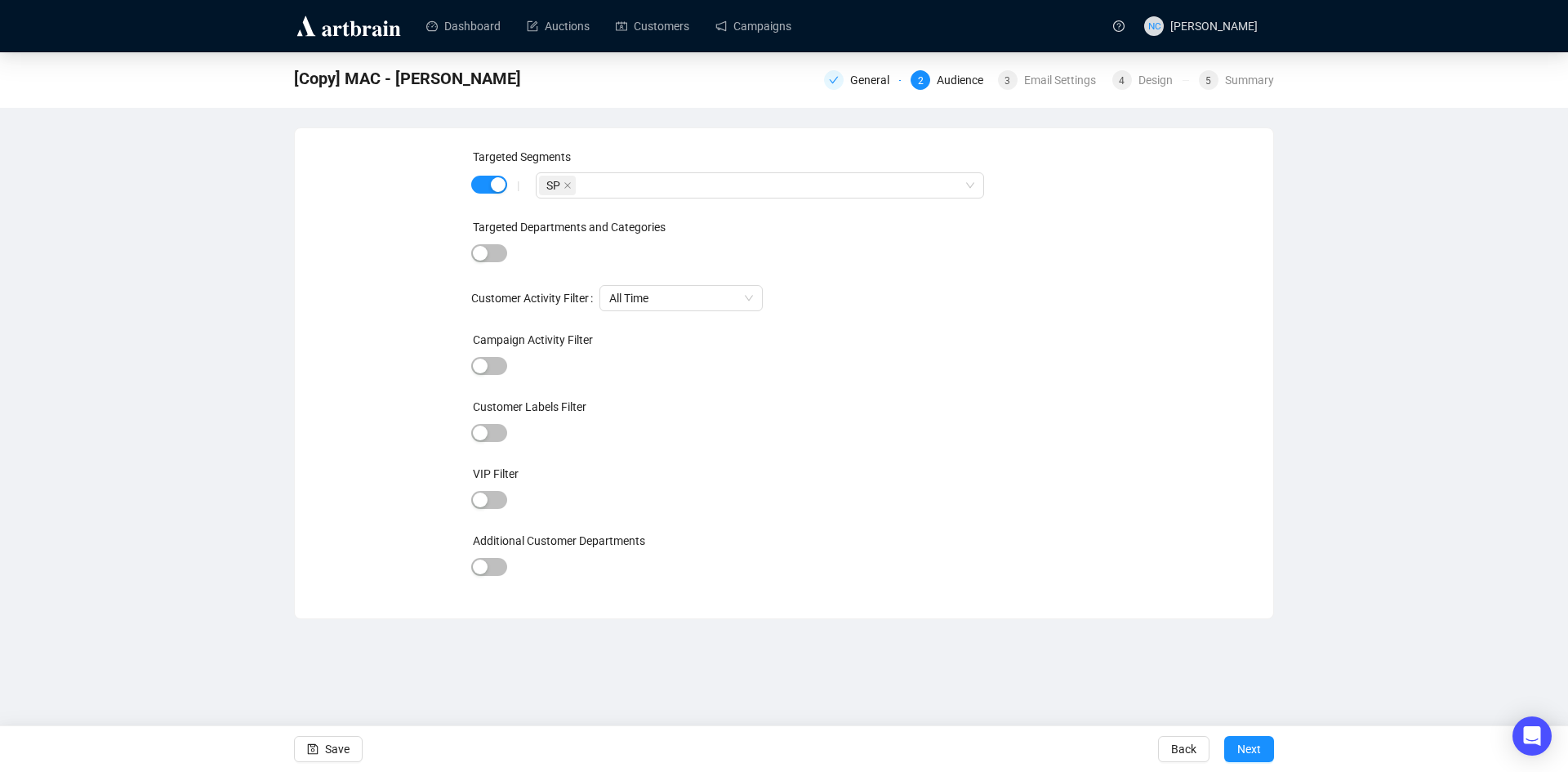
drag, startPoint x: 1042, startPoint y: 246, endPoint x: 1096, endPoint y: 353, distance: 119.9
click at [1044, 246] on div at bounding box center [784, 255] width 627 height 23
click at [1260, 749] on button "Next" at bounding box center [1248, 749] width 49 height 26
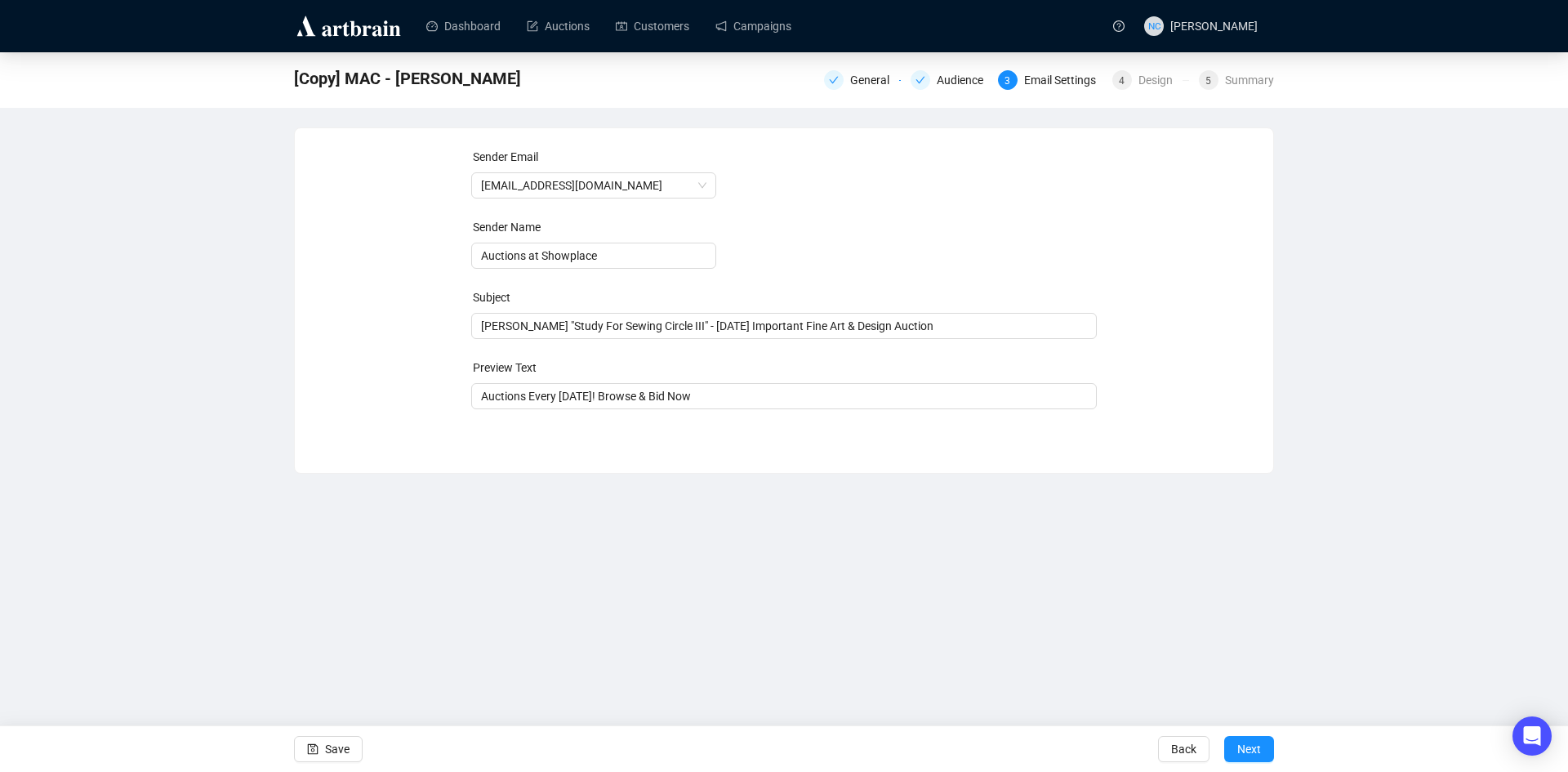
click at [366, 742] on div "Save Back Next" at bounding box center [784, 749] width 1568 height 47
click at [357, 744] on button "Save" at bounding box center [328, 749] width 68 height 26
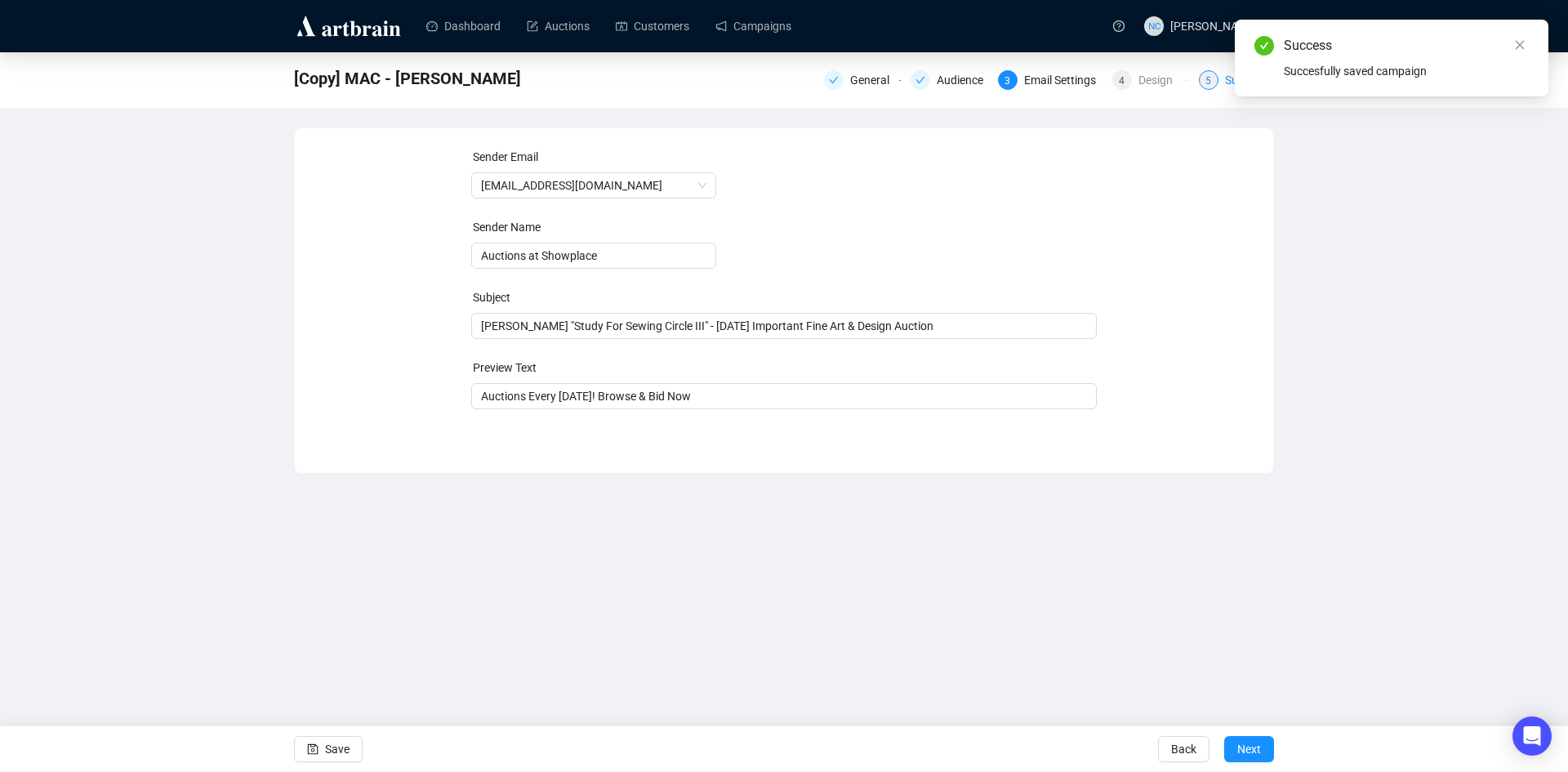
click at [1220, 81] on div "5 Summary" at bounding box center [1236, 80] width 75 height 20
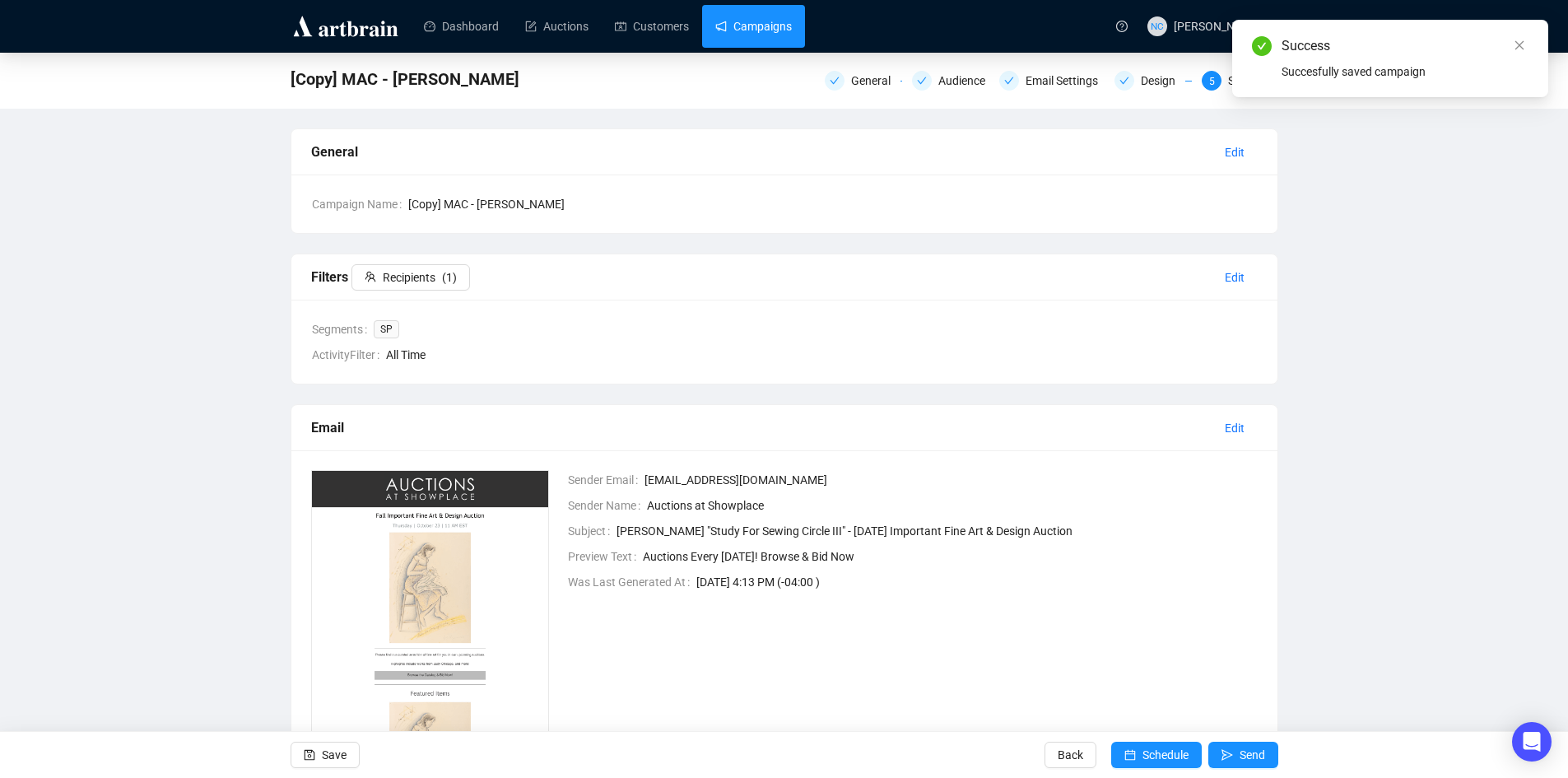
click at [766, 14] on link "Campaigns" at bounding box center [754, 27] width 76 height 43
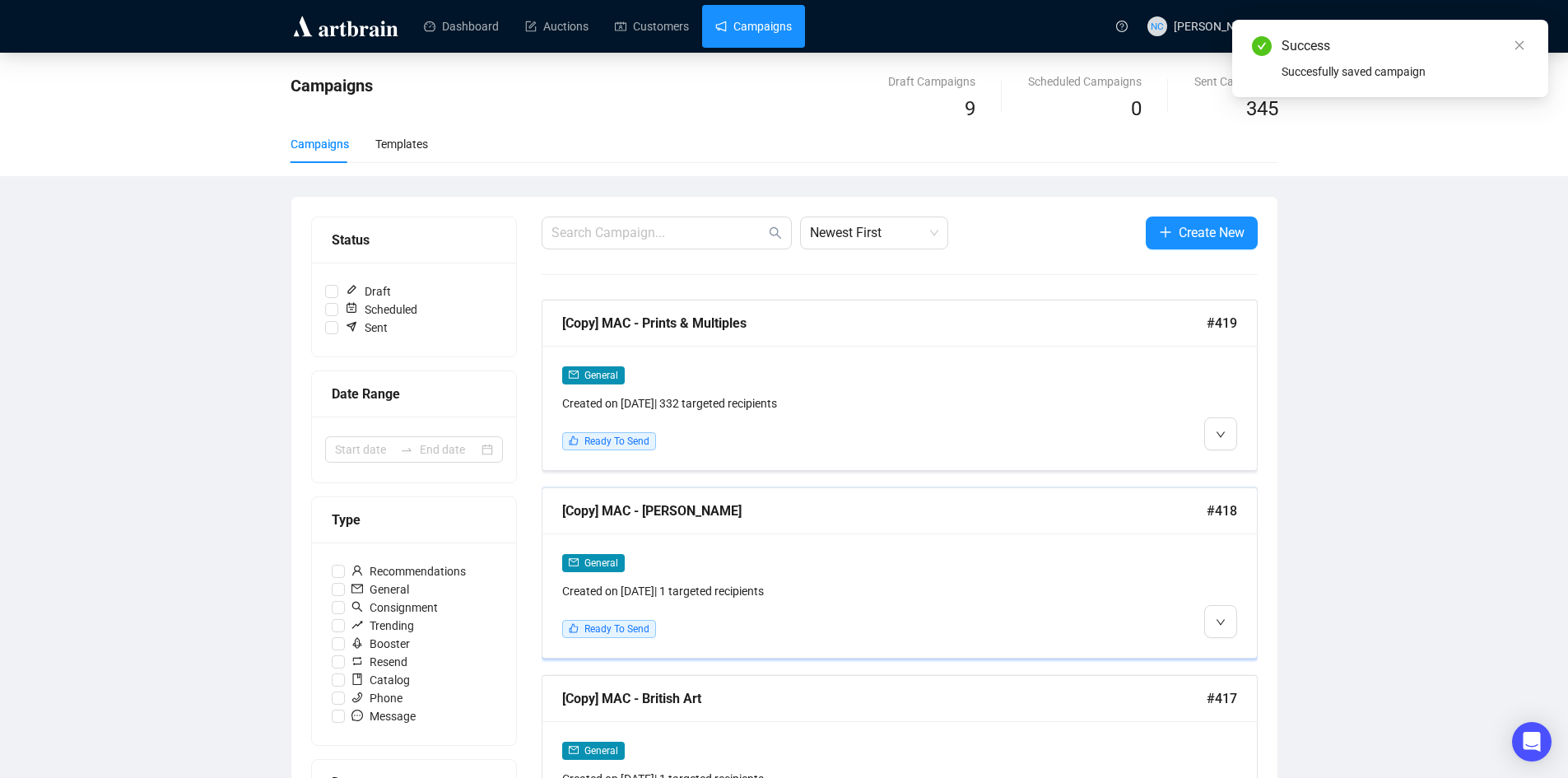
scroll to position [82, 0]
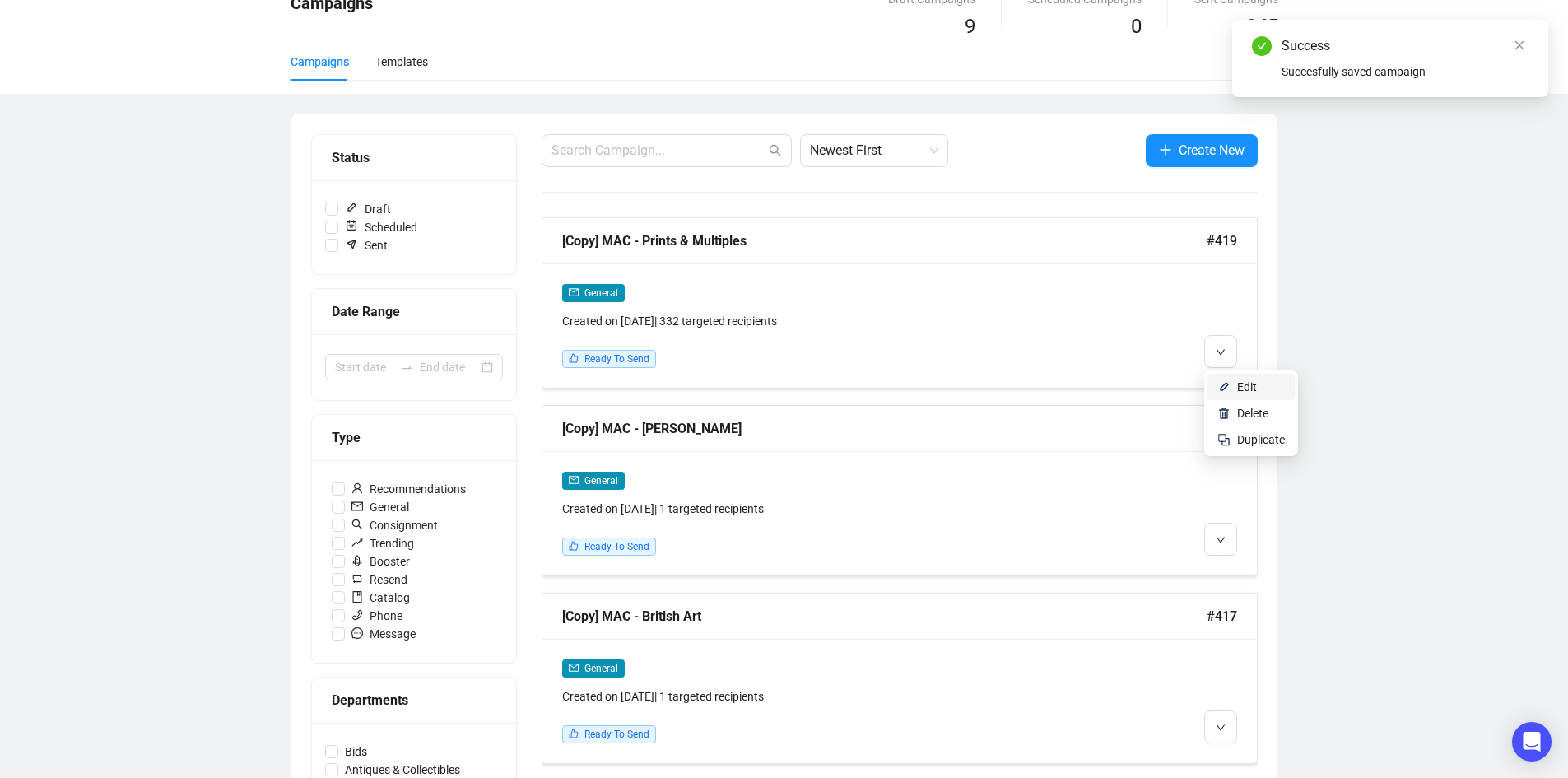
click at [1243, 380] on span "Edit" at bounding box center [1247, 387] width 20 height 13
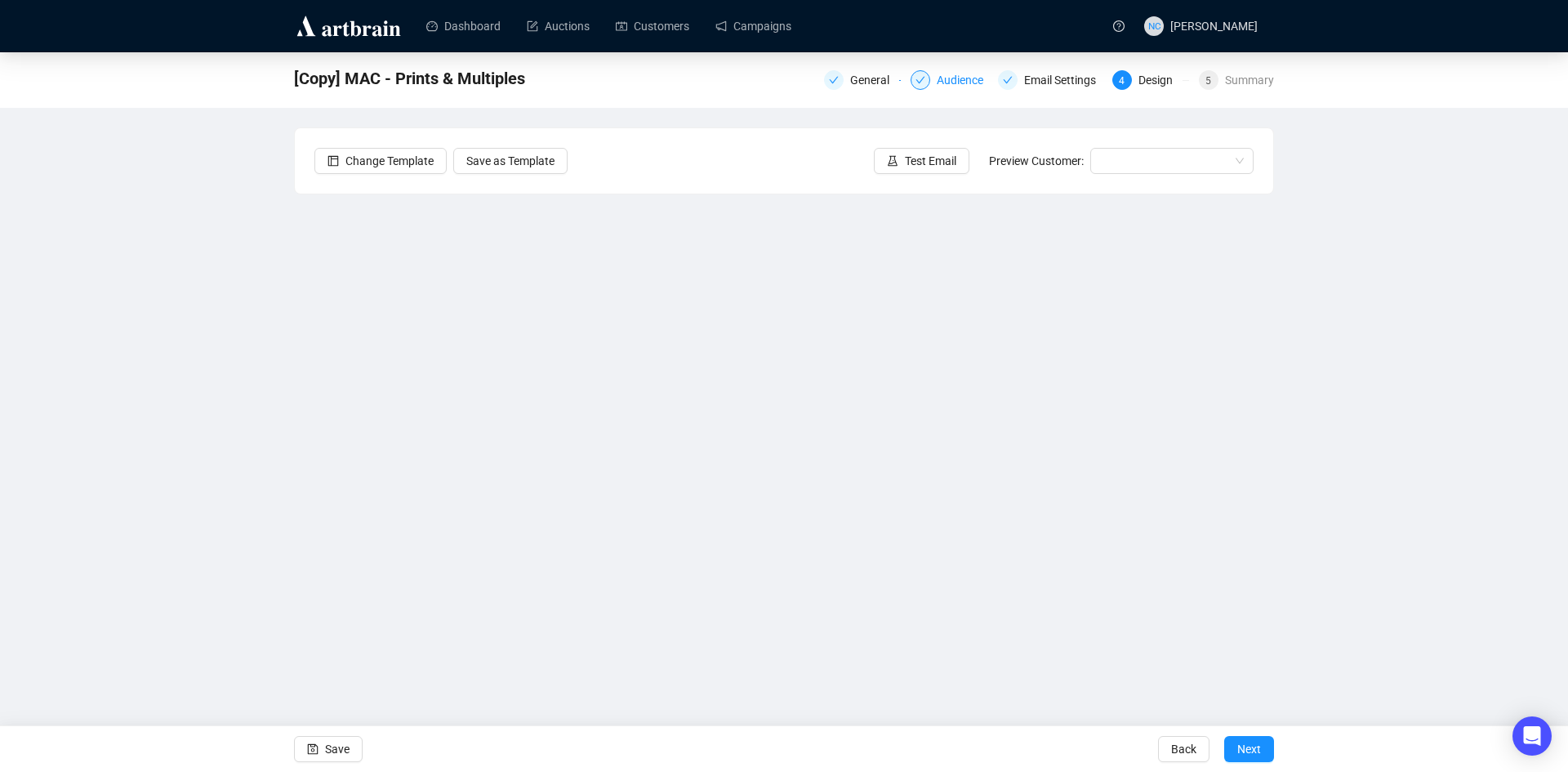
click at [936, 79] on div "Audience" at bounding box center [949, 80] width 77 height 20
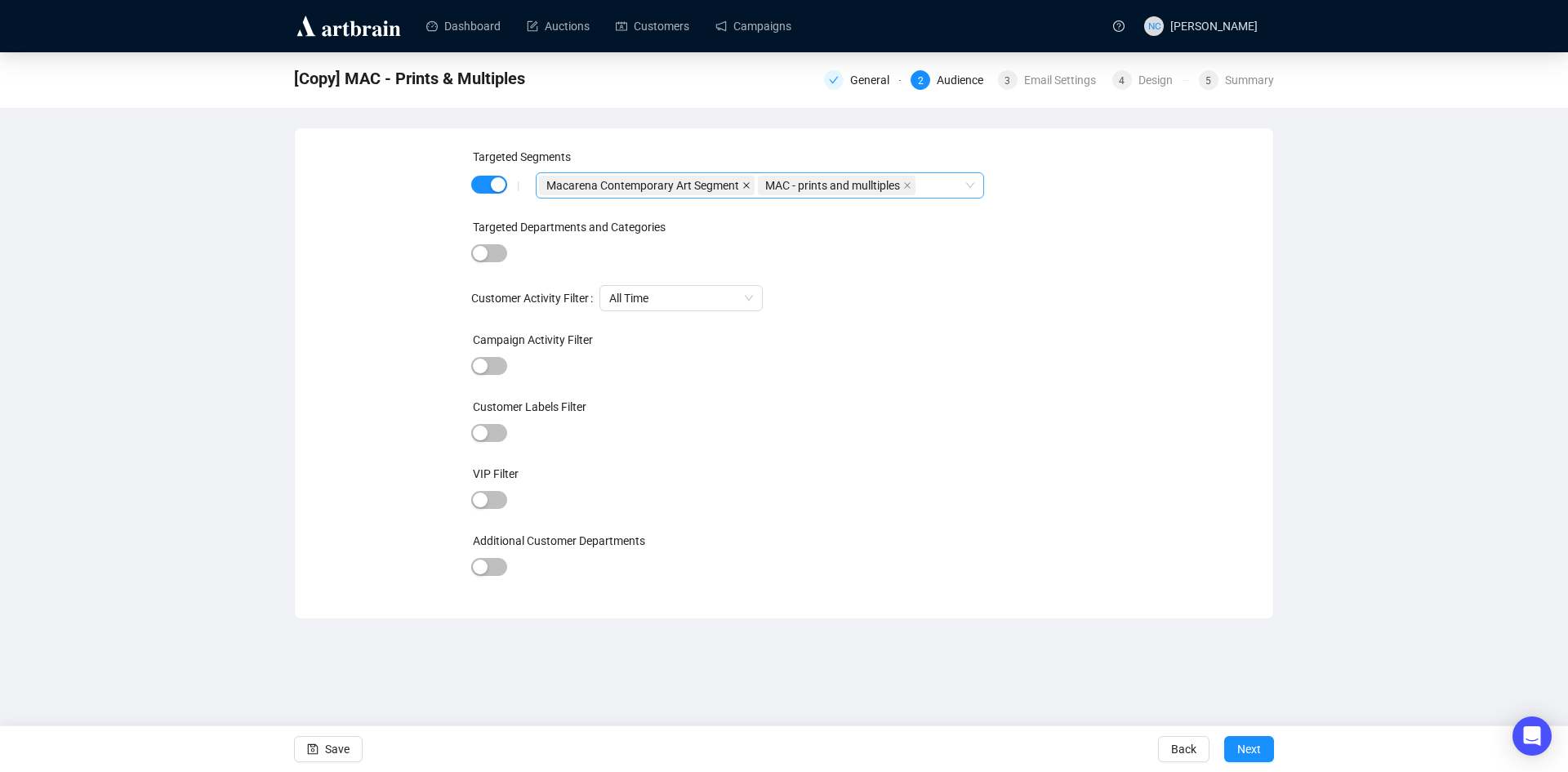
click at [747, 180] on span at bounding box center [746, 185] width 8 height 18
click at [692, 189] on span at bounding box center [688, 185] width 8 height 18
click at [692, 189] on div at bounding box center [751, 185] width 425 height 23
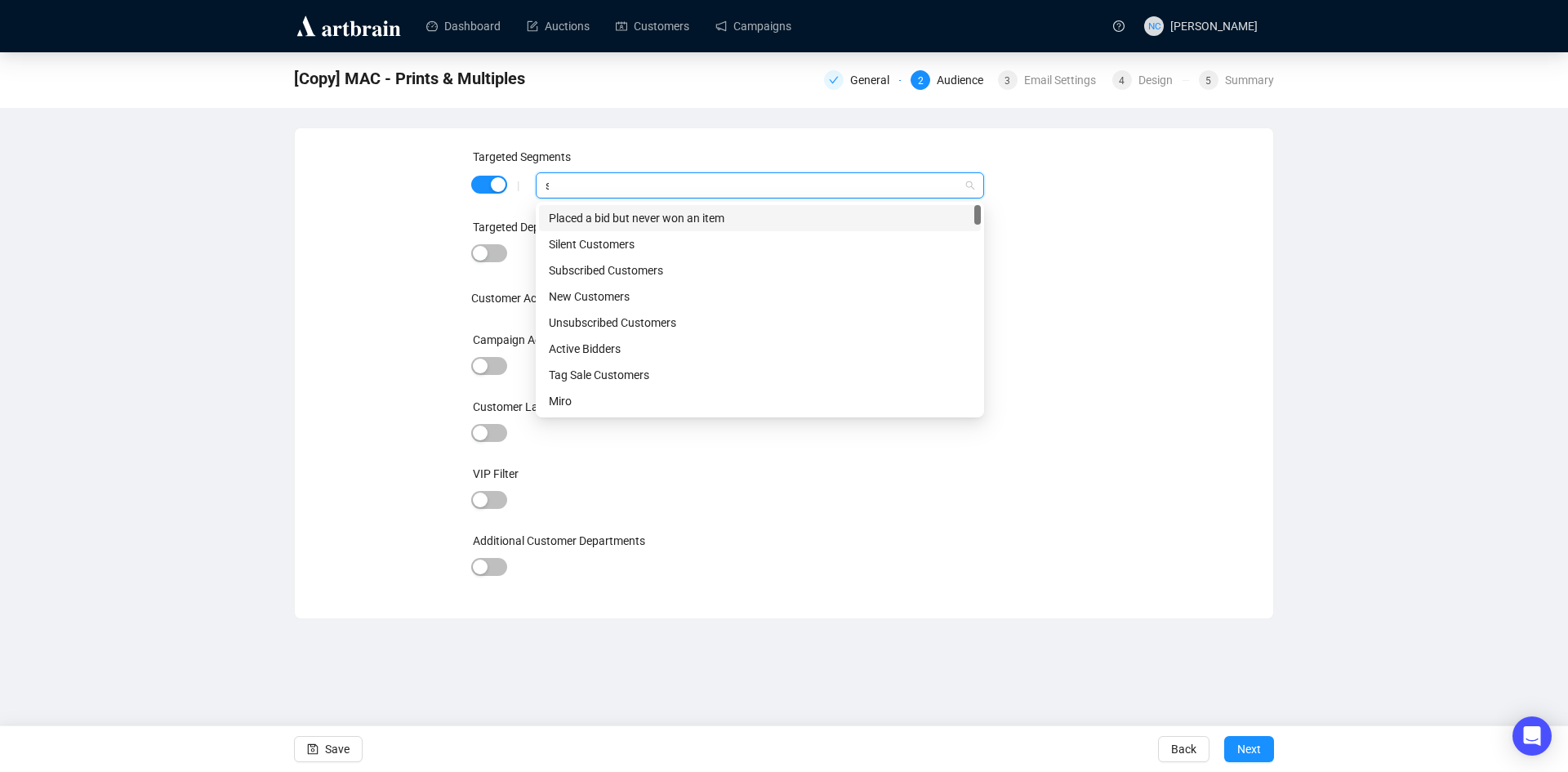
type input "sp"
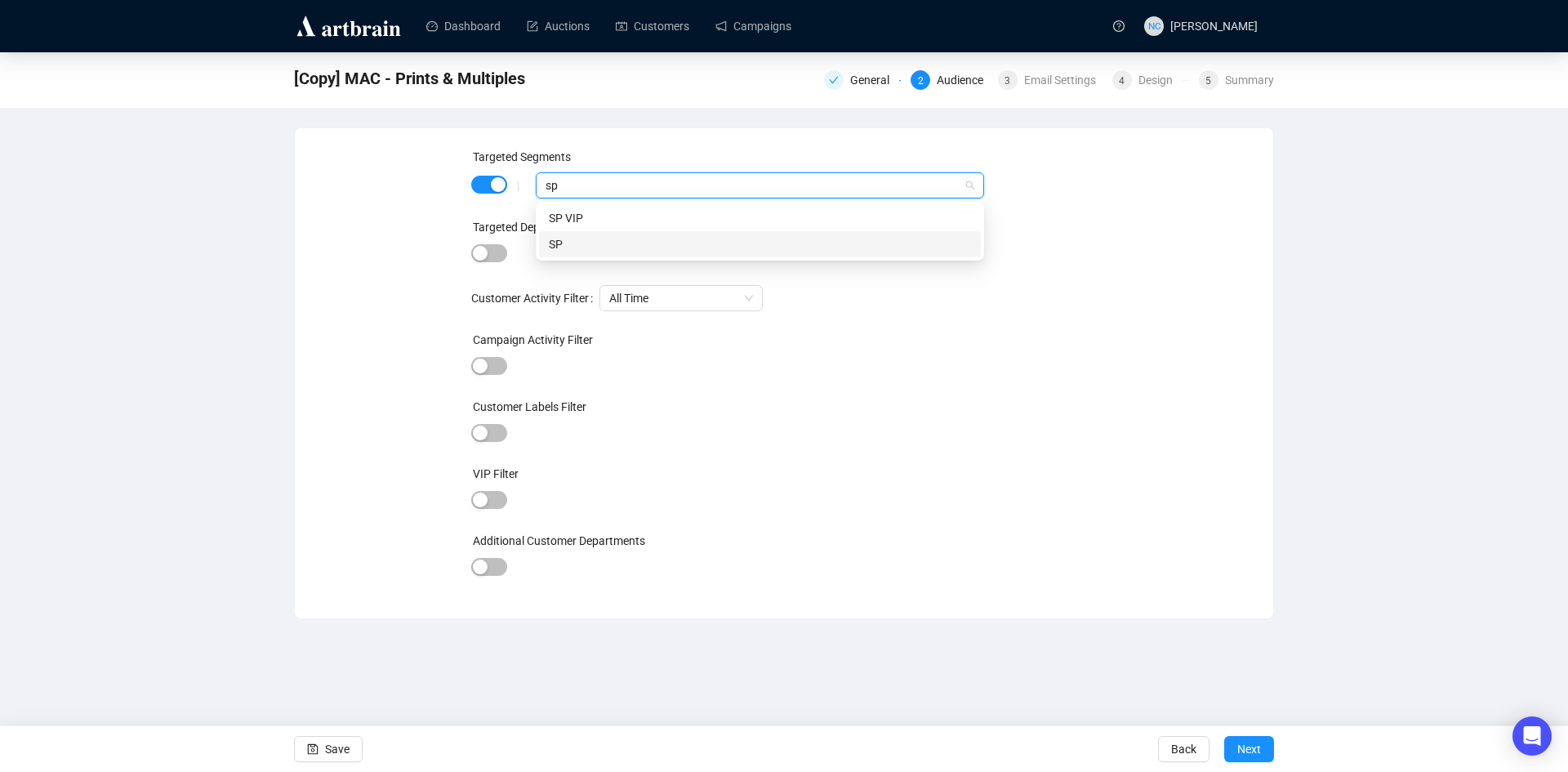
click at [661, 241] on div "SP" at bounding box center [759, 245] width 422 height 18
click at [337, 753] on span "Save" at bounding box center [338, 750] width 25 height 46
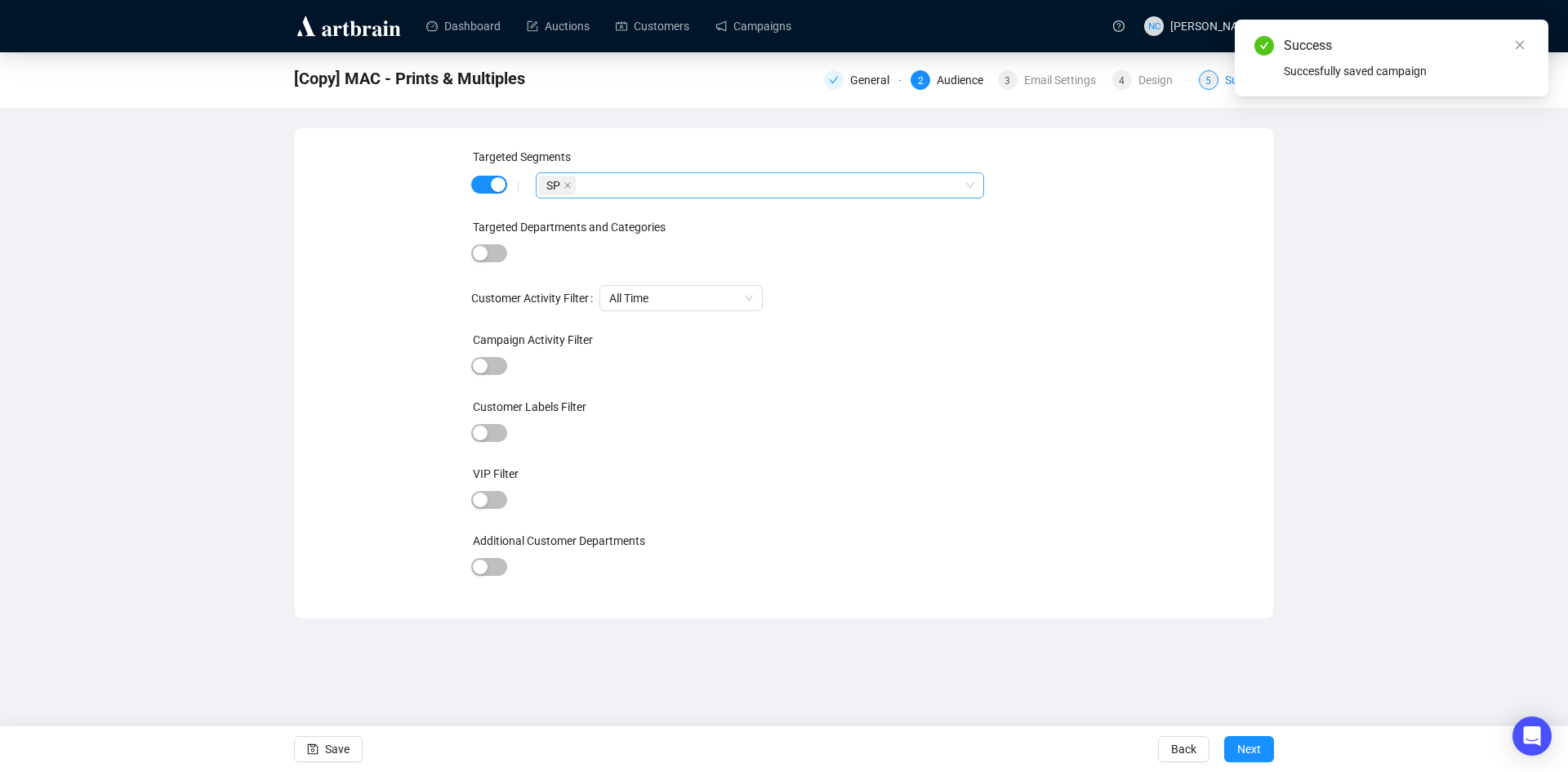
click at [1206, 83] on div "5" at bounding box center [1209, 80] width 20 height 20
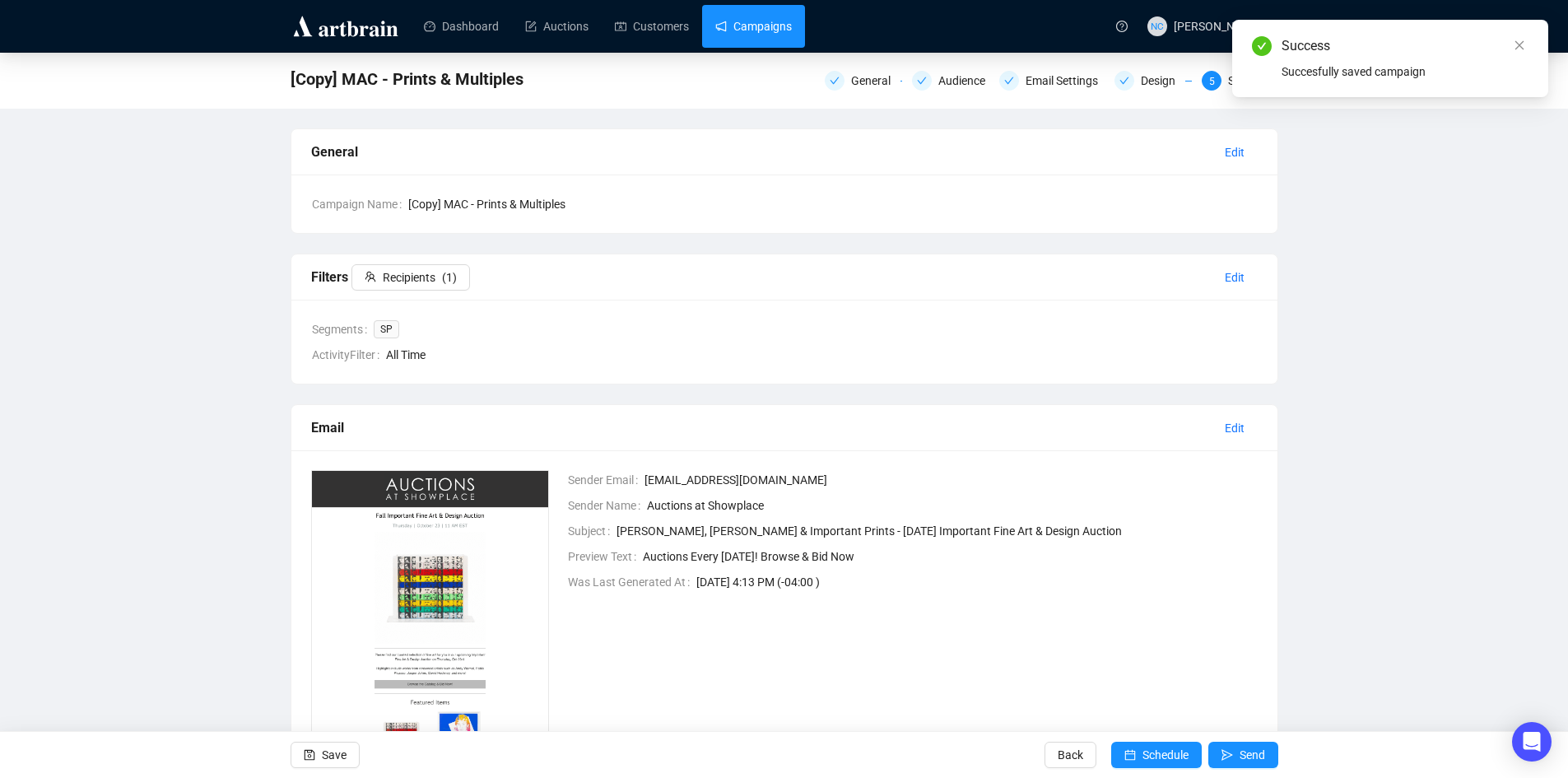
click at [738, 22] on link "Campaigns" at bounding box center [754, 27] width 76 height 43
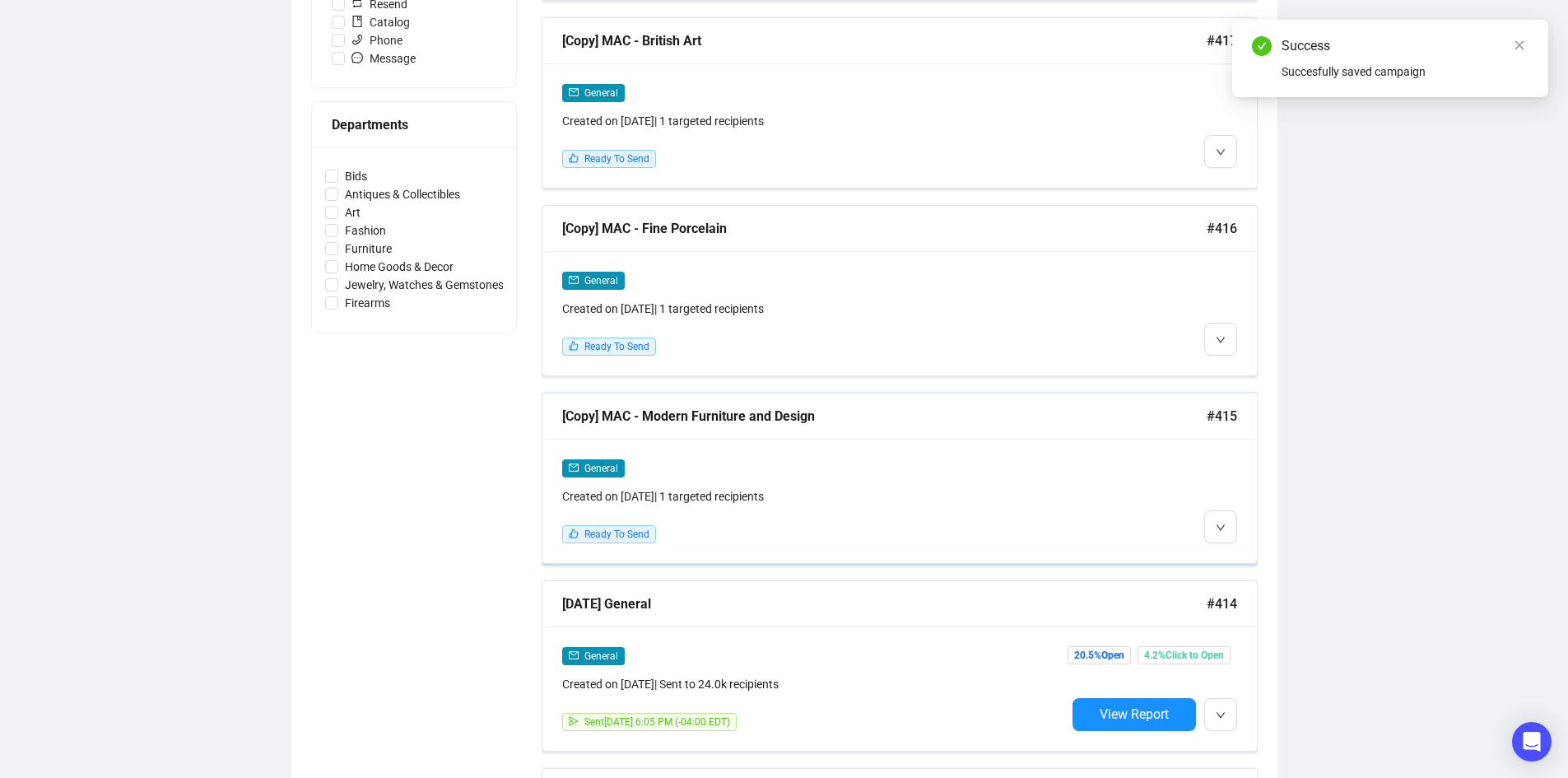
scroll to position [658, 0]
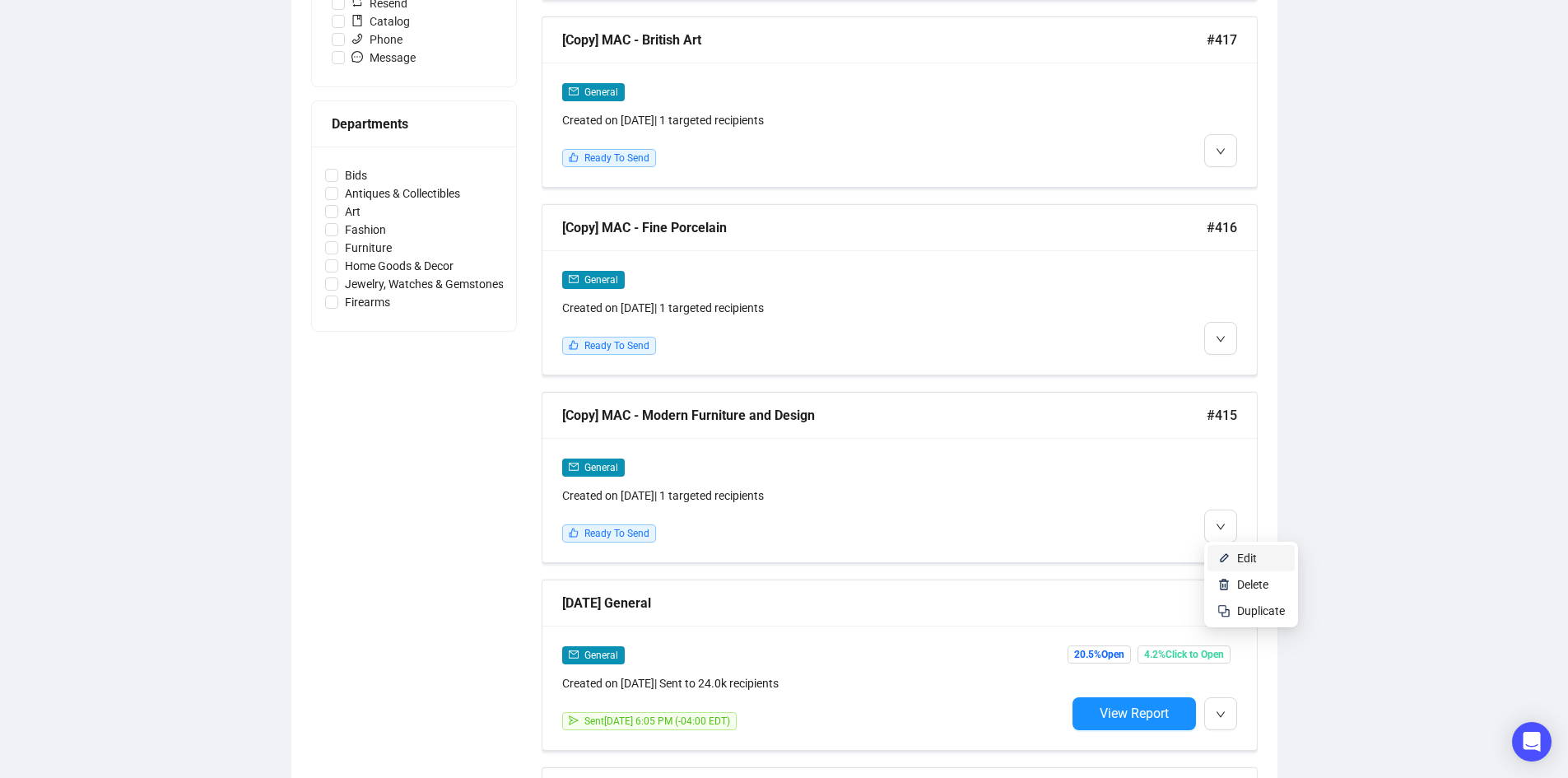
click at [1253, 558] on span "Edit" at bounding box center [1247, 558] width 20 height 13
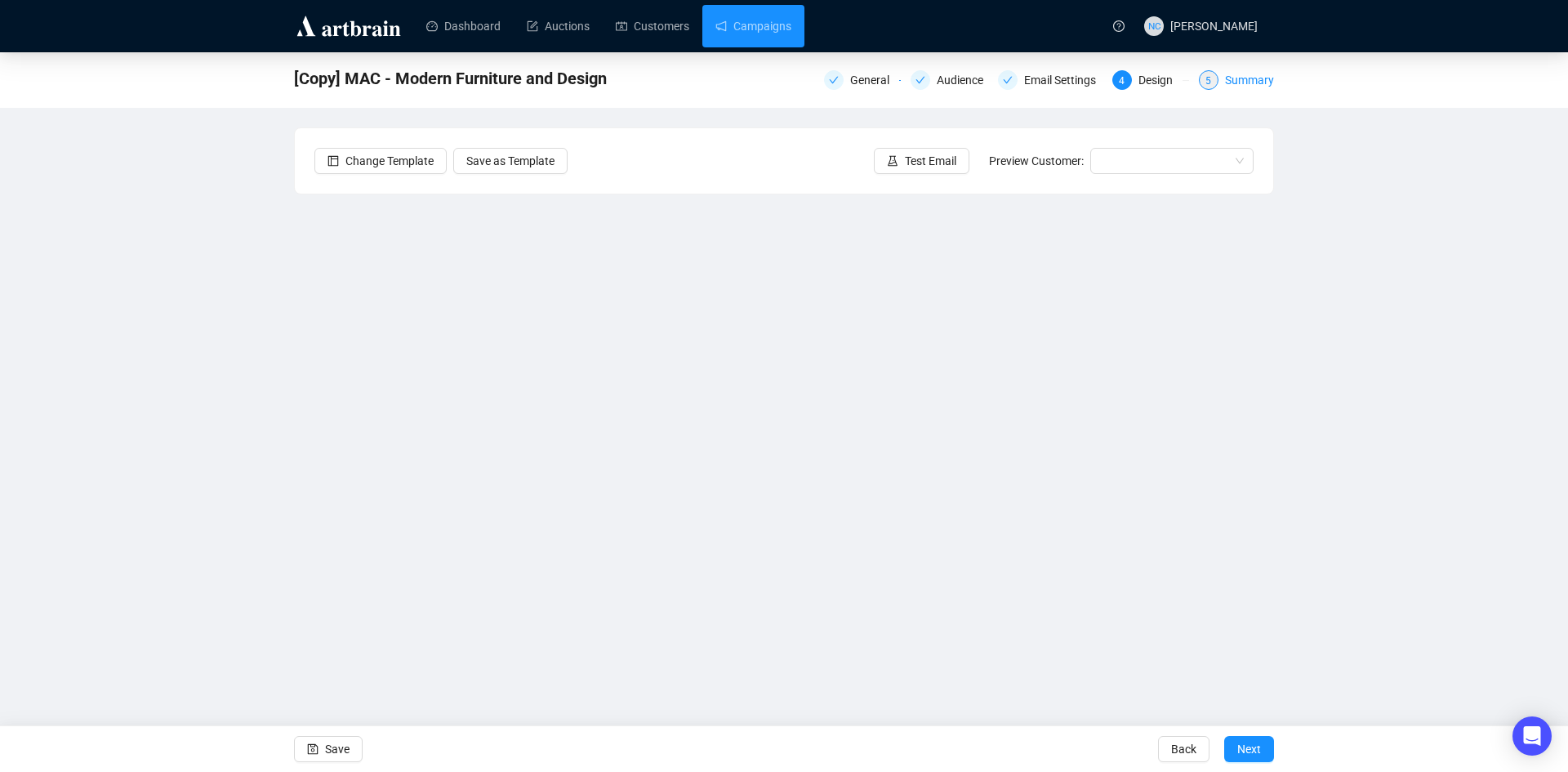
click at [1234, 82] on div "Summary" at bounding box center [1248, 80] width 49 height 20
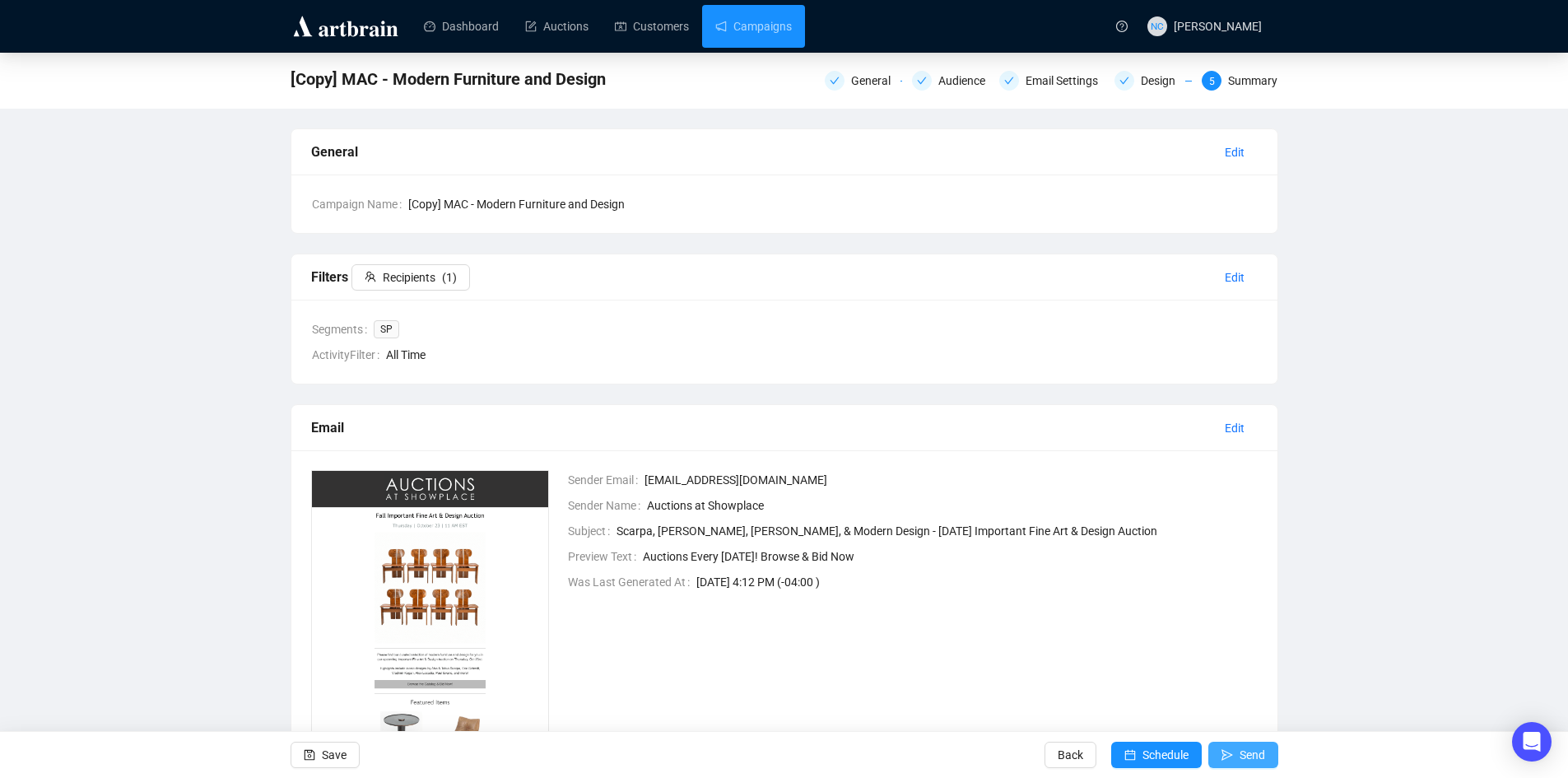
click at [1237, 756] on button "Send" at bounding box center [1243, 755] width 70 height 27
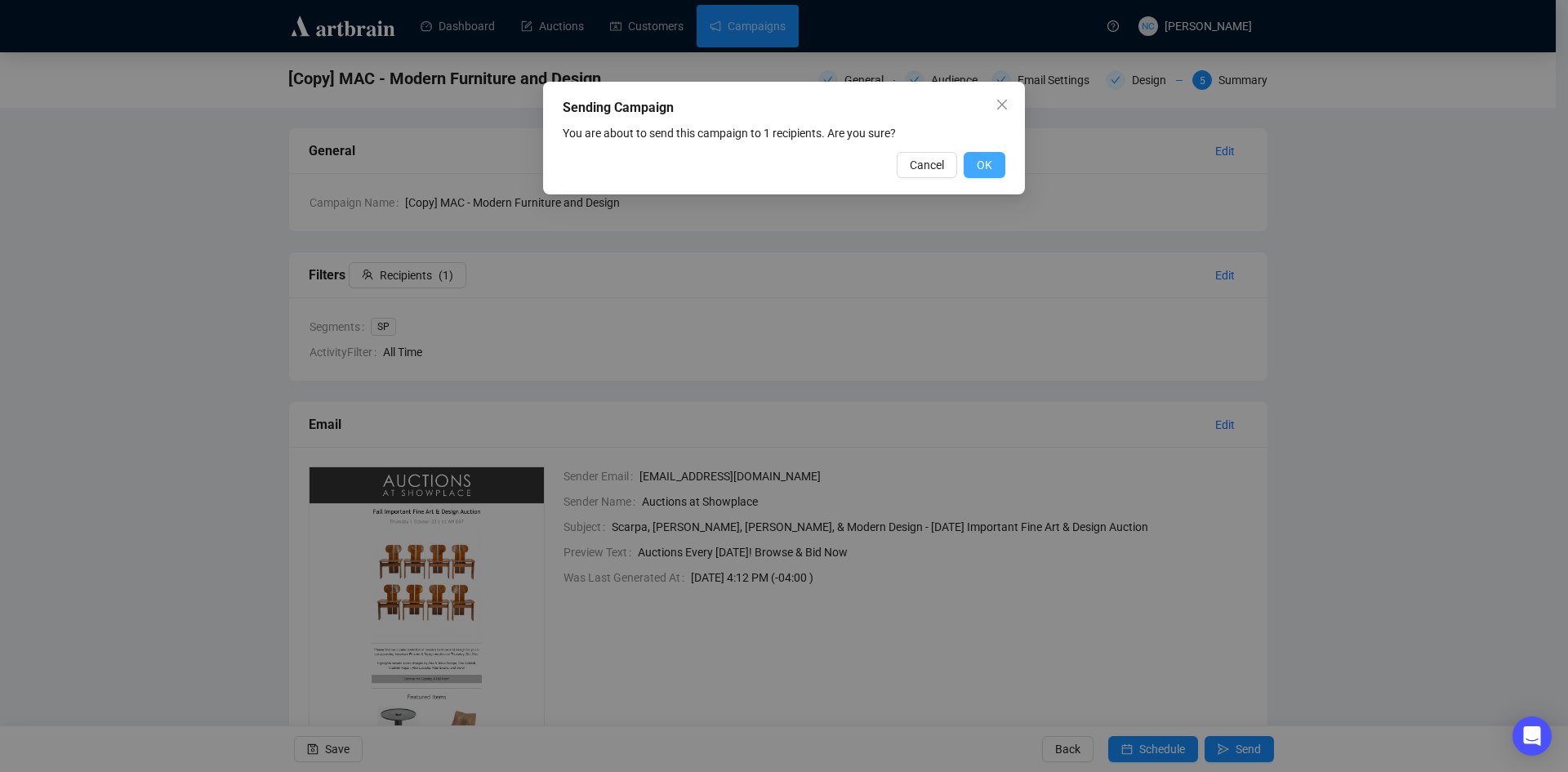
click at [985, 161] on span "OK" at bounding box center [984, 165] width 16 height 18
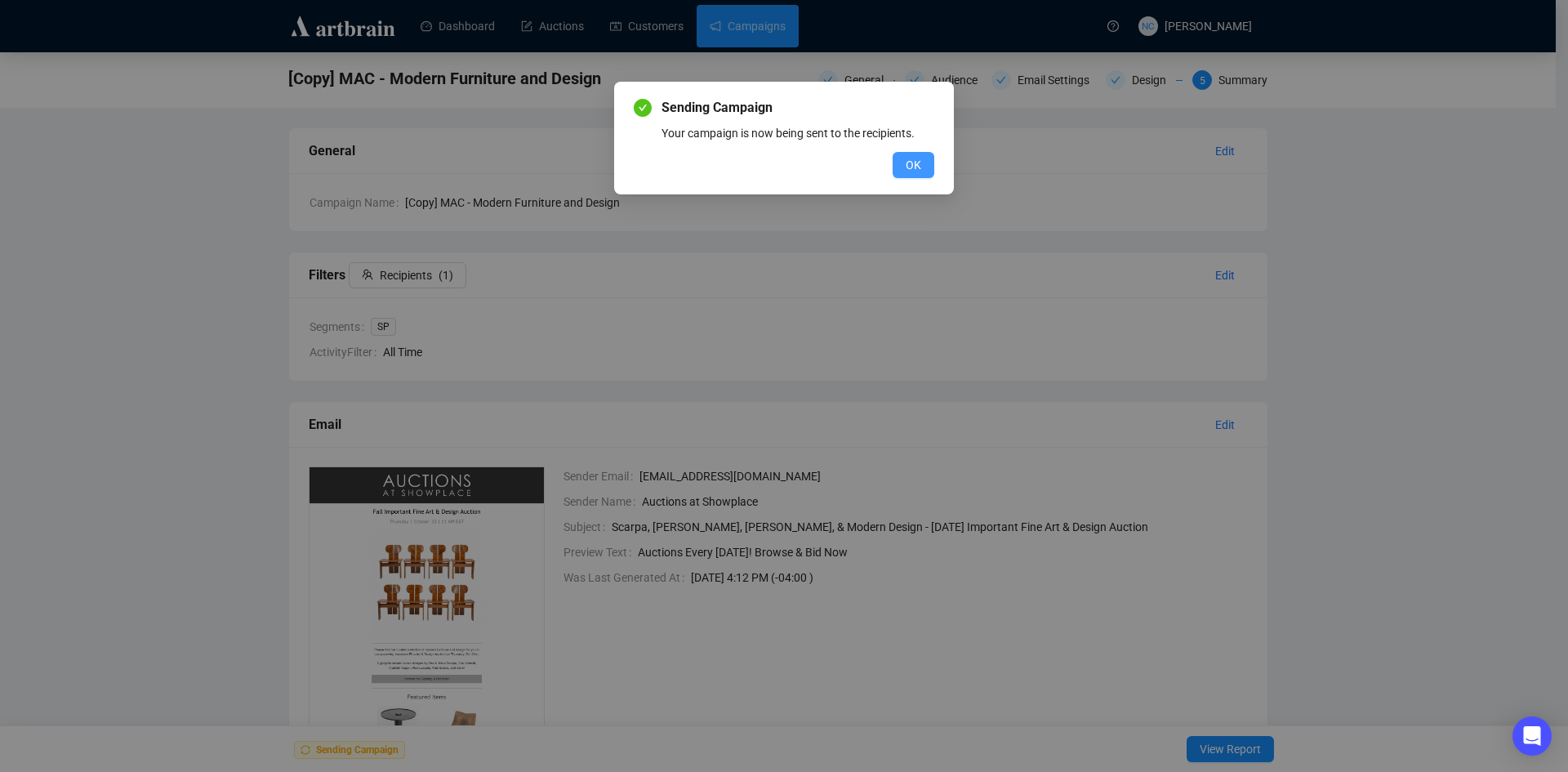
click at [914, 167] on span "OK" at bounding box center [913, 165] width 16 height 18
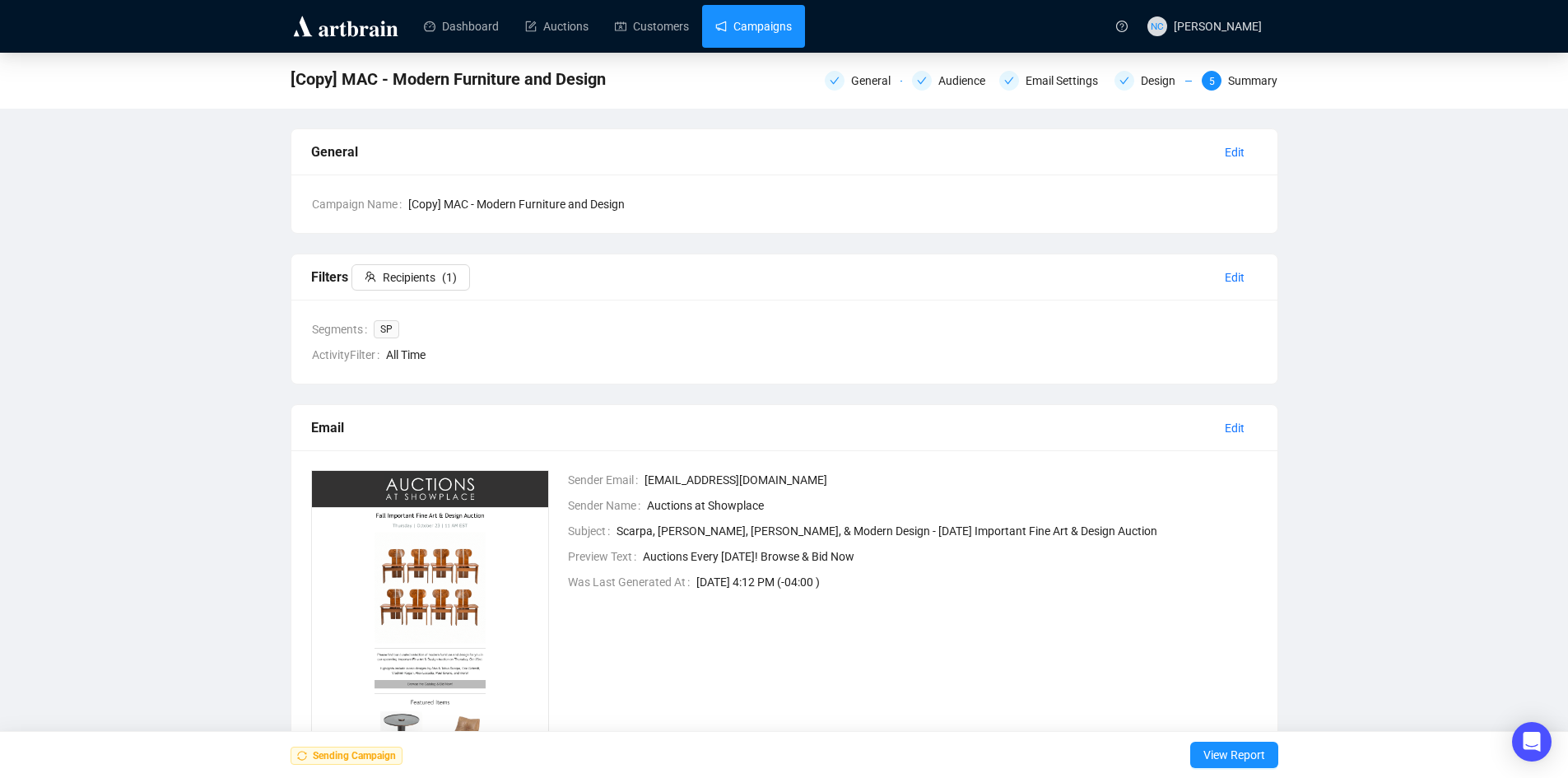
click at [751, 26] on link "Campaigns" at bounding box center [754, 27] width 76 height 43
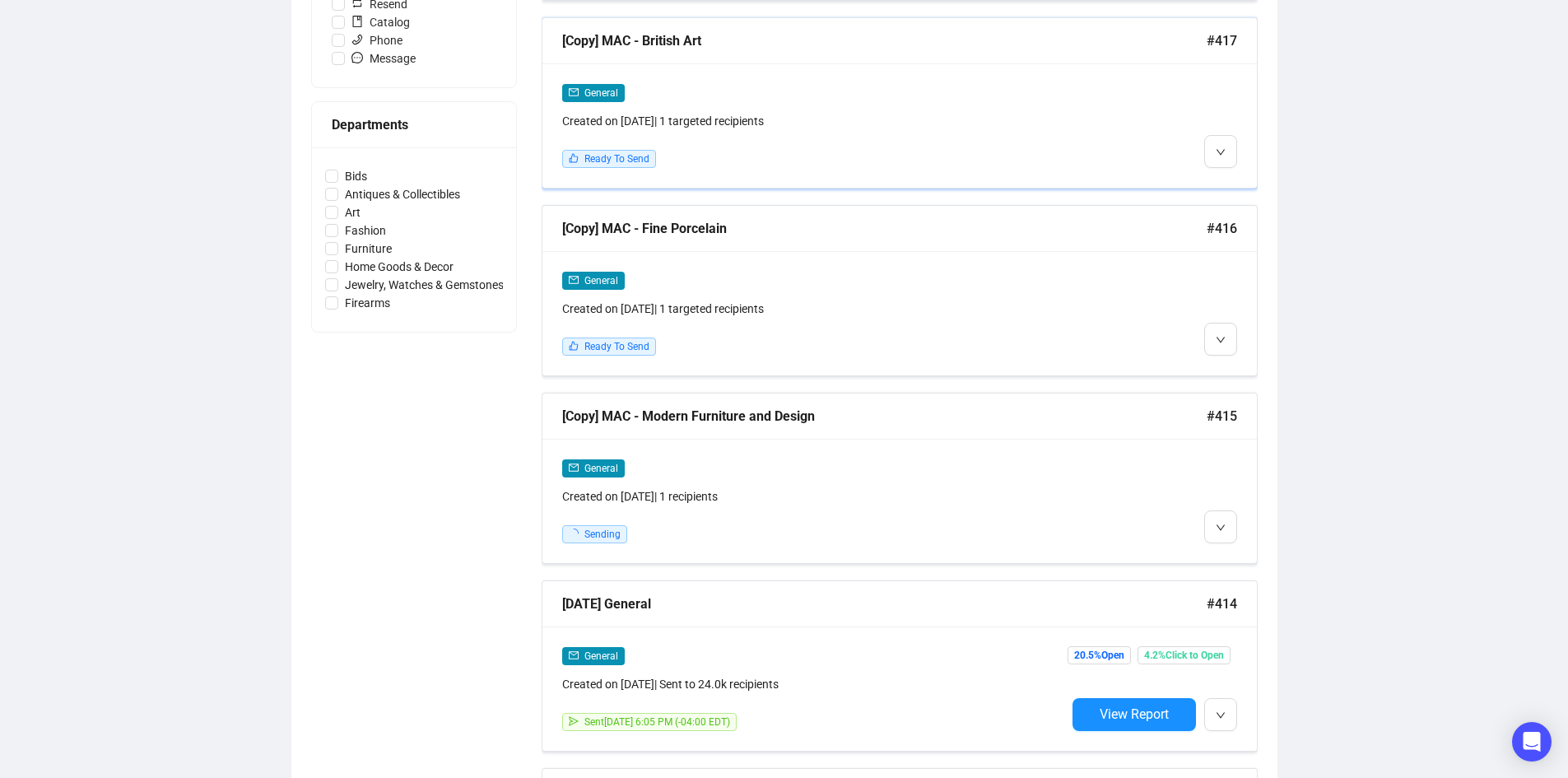
scroll to position [658, 0]
click at [1243, 375] on span "Edit" at bounding box center [1247, 371] width 20 height 13
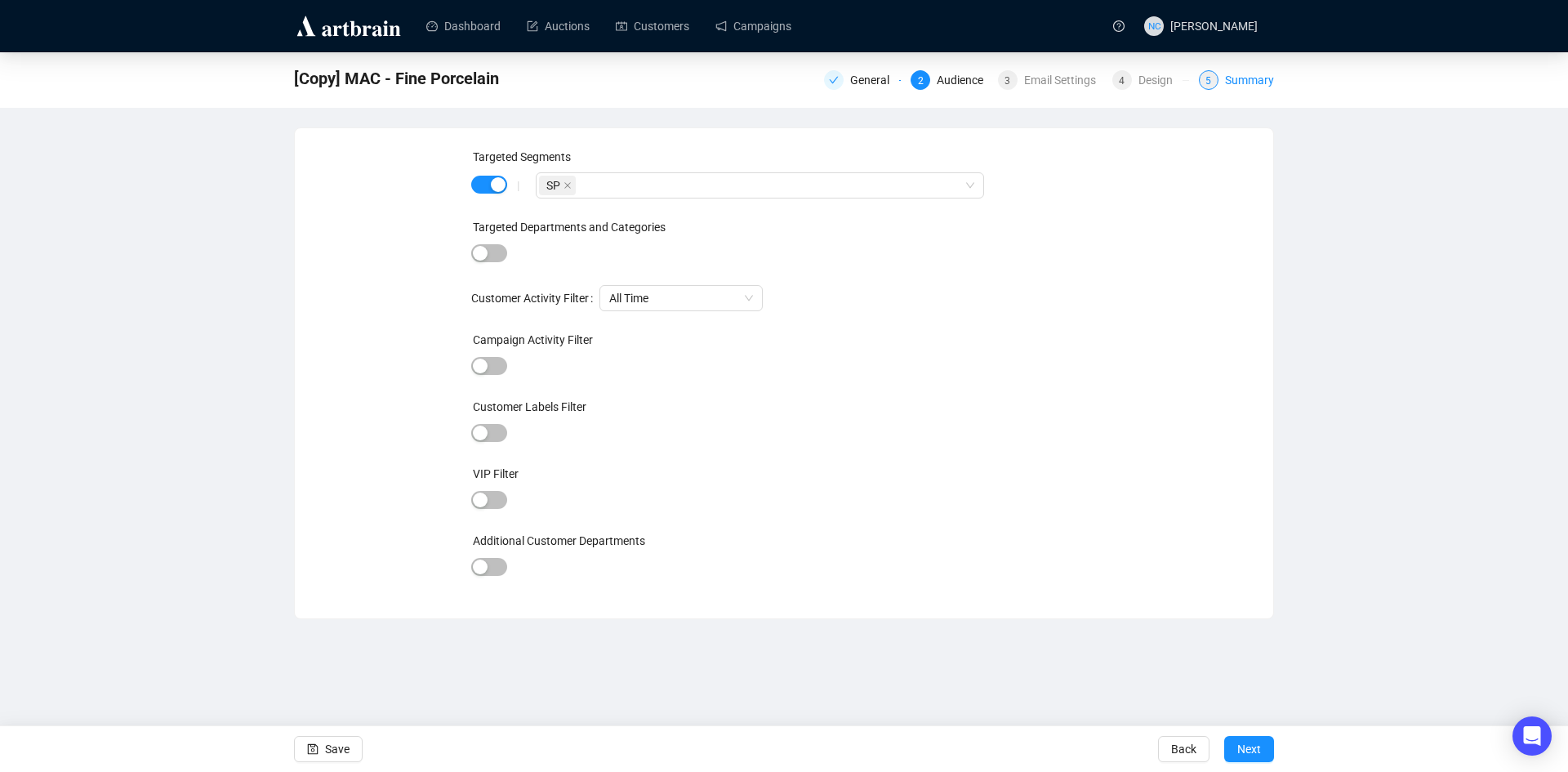
click at [1261, 84] on div "Summary" at bounding box center [1248, 80] width 49 height 20
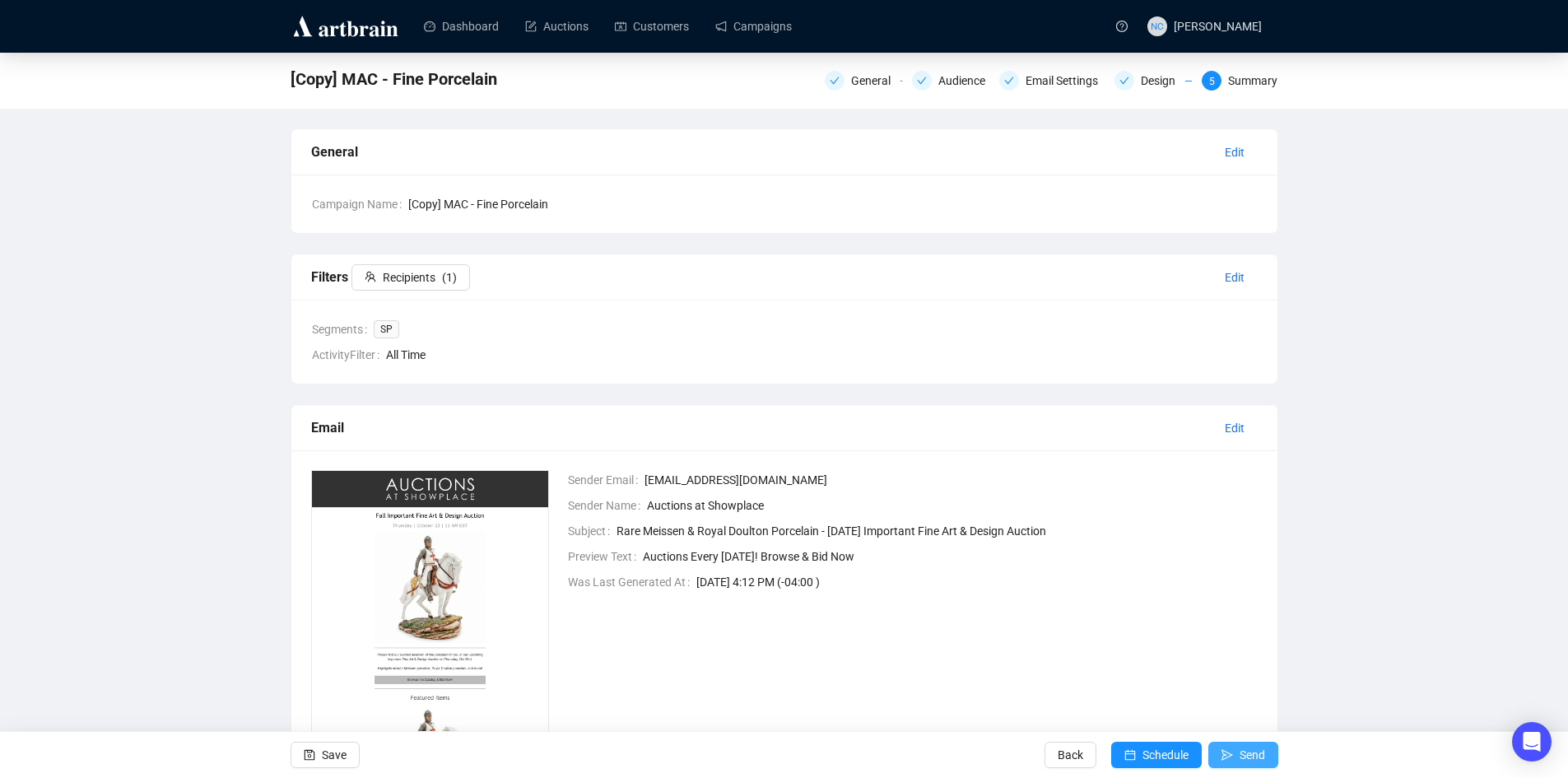
click at [1234, 753] on button "Send" at bounding box center [1243, 755] width 70 height 27
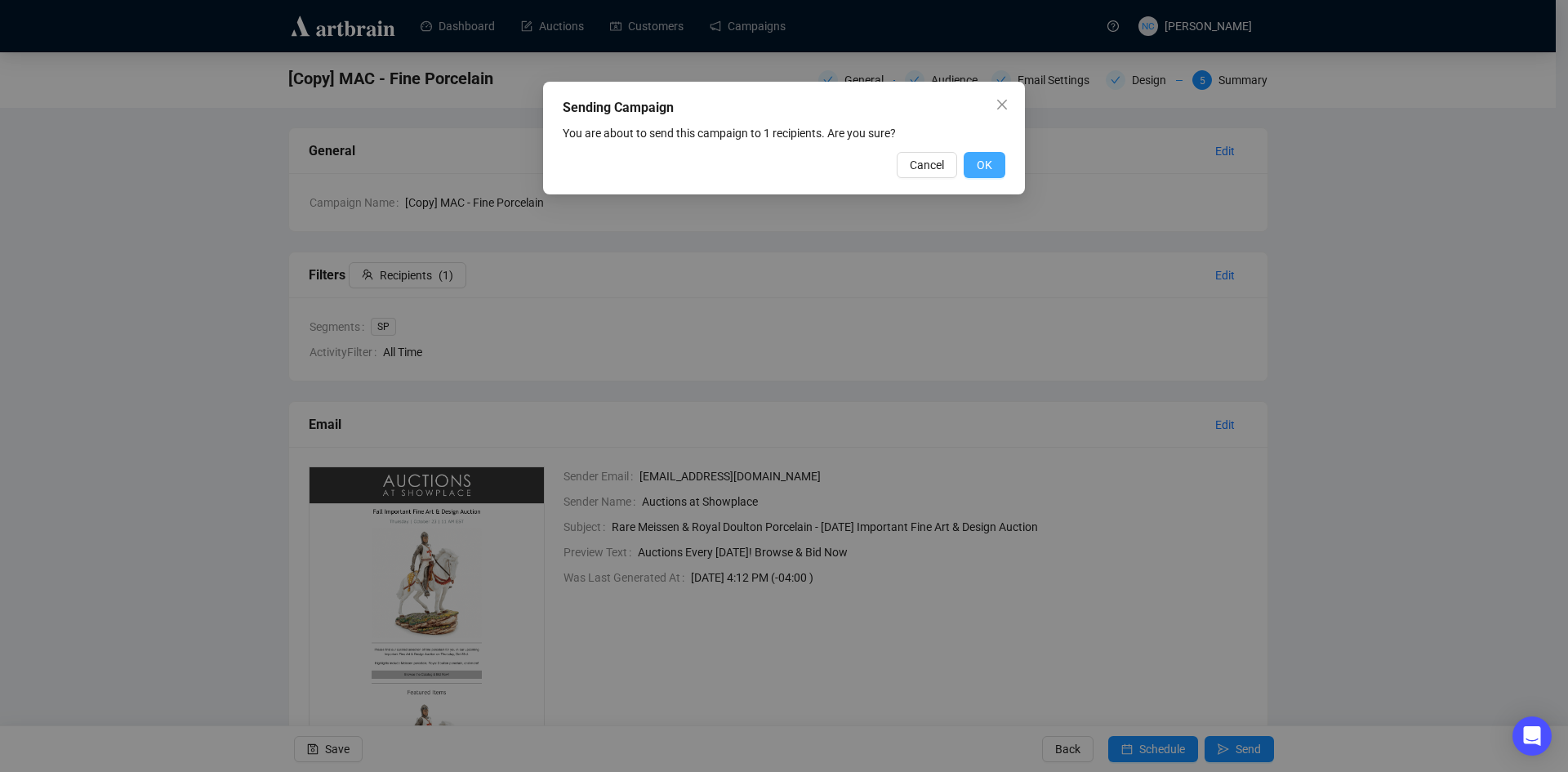
click at [987, 164] on span "OK" at bounding box center [984, 165] width 16 height 18
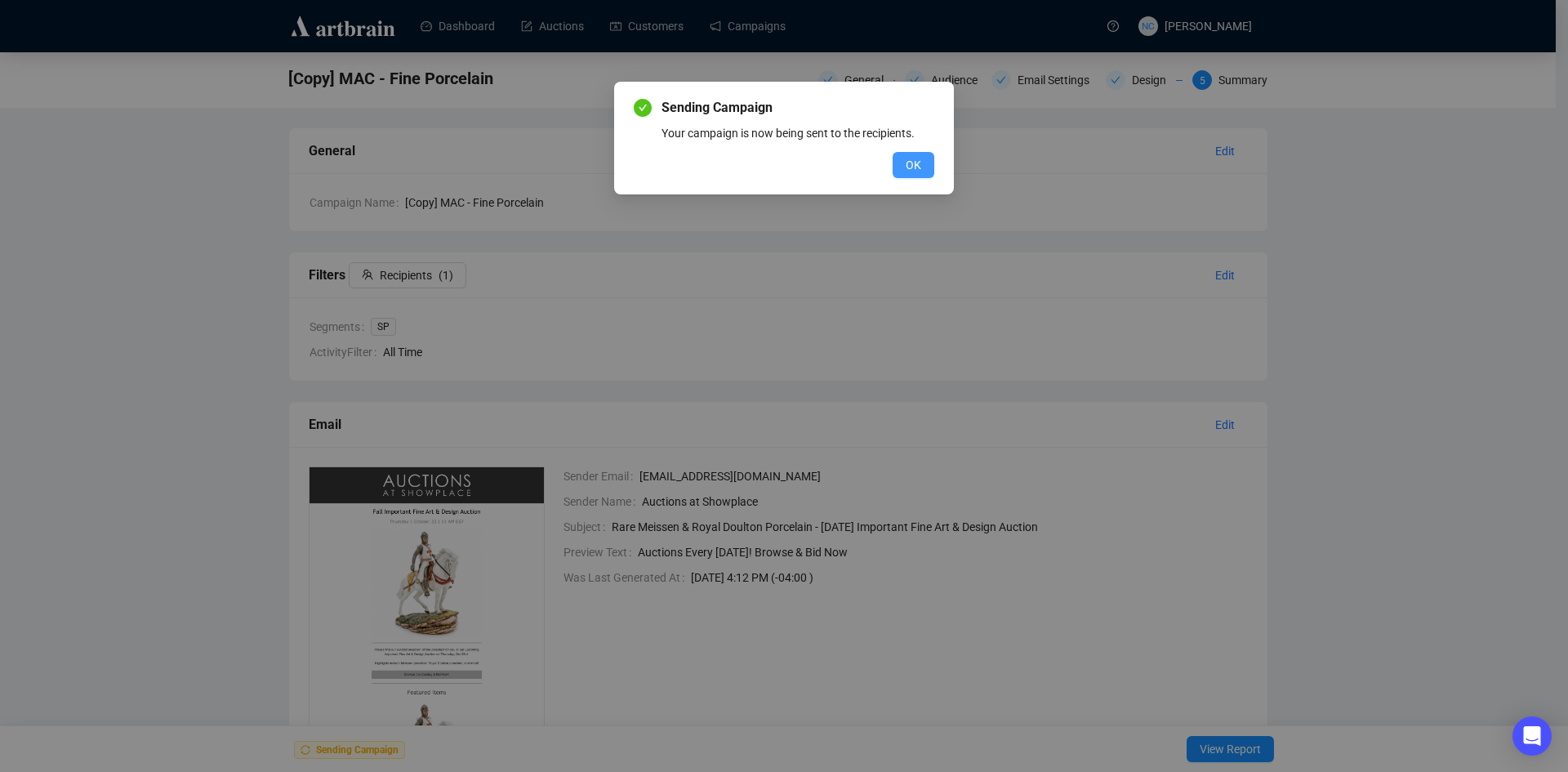
click at [918, 161] on span "OK" at bounding box center [913, 165] width 16 height 18
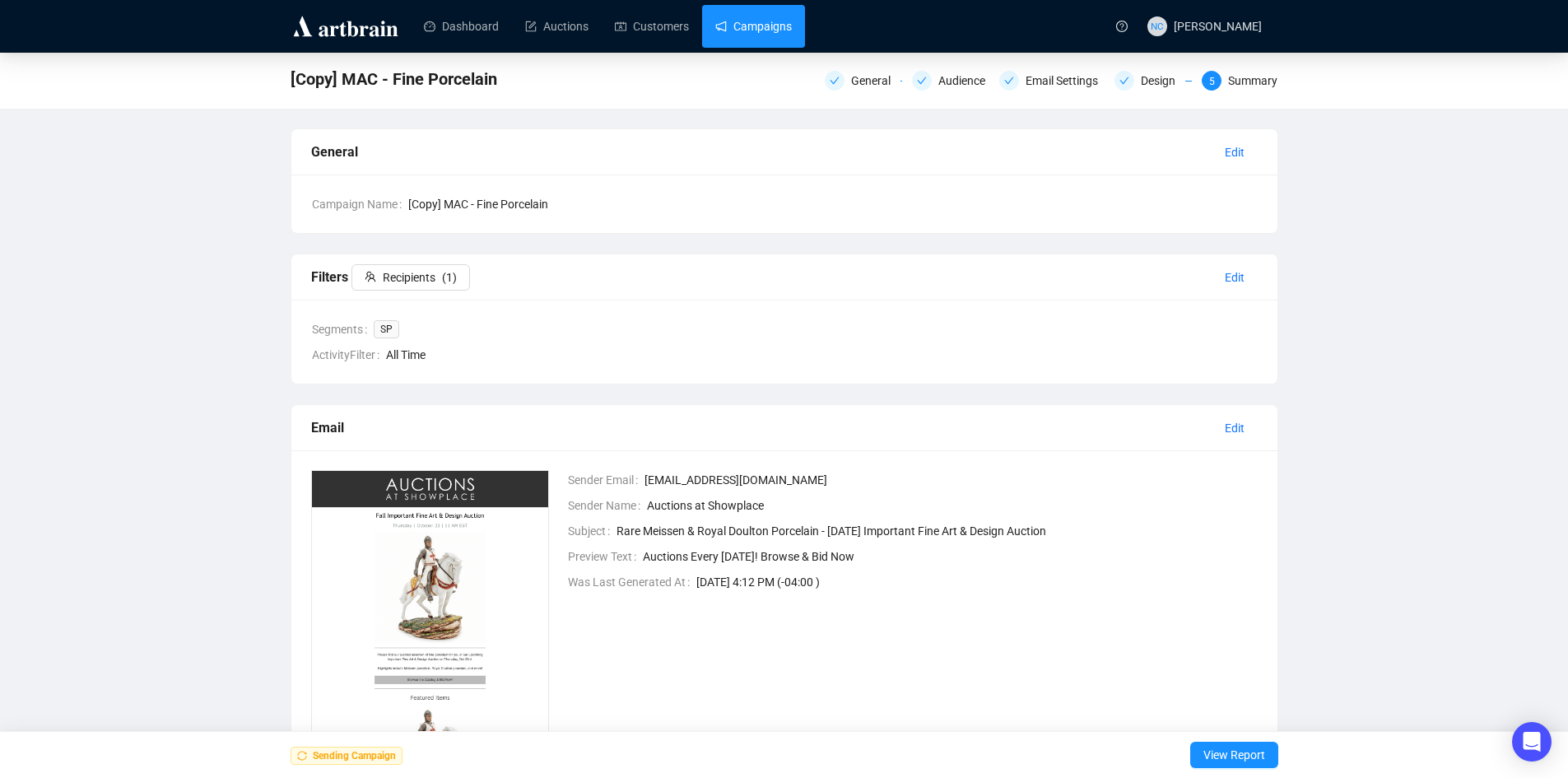
click at [750, 22] on link "Campaigns" at bounding box center [754, 27] width 76 height 43
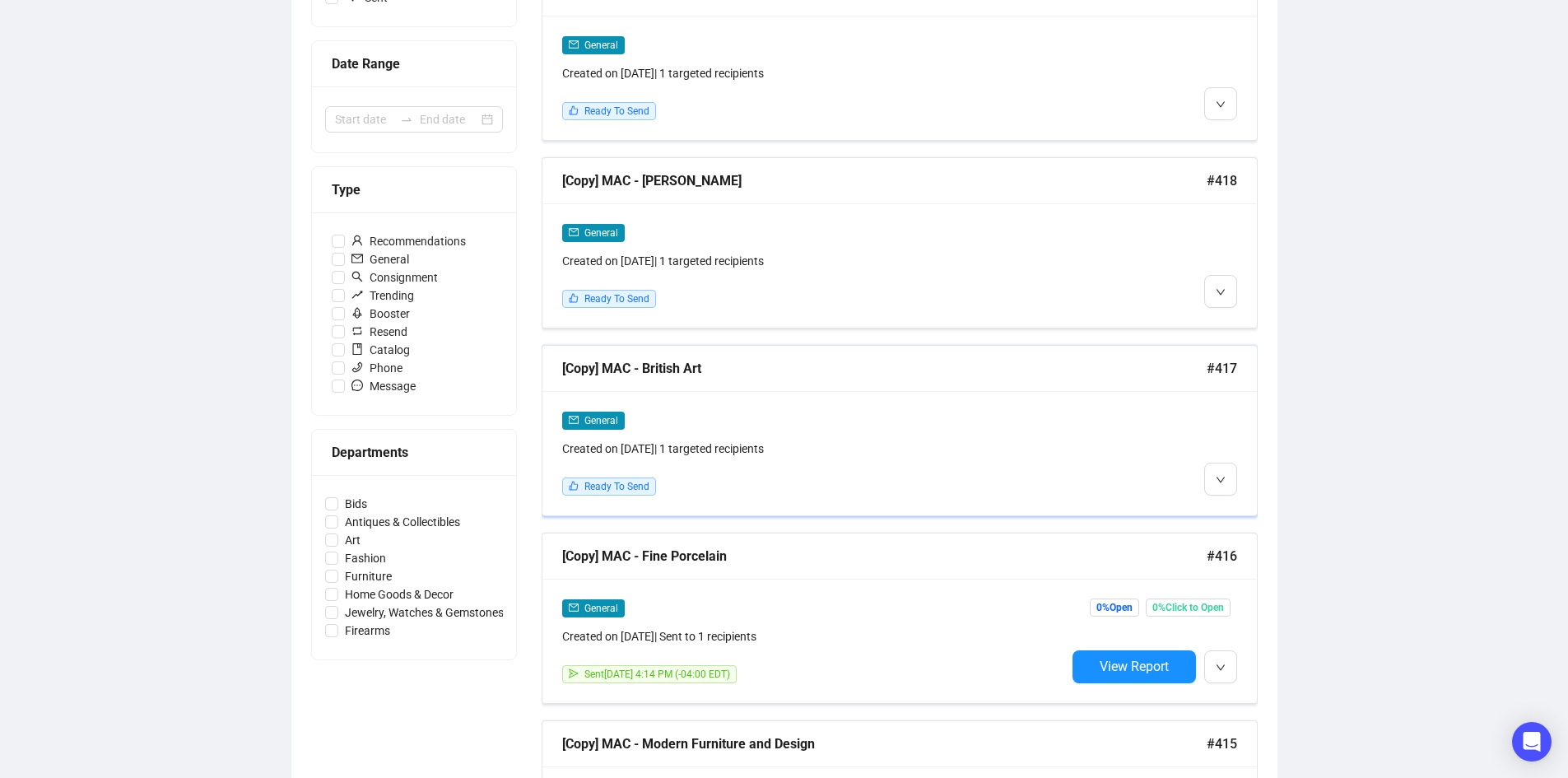
scroll to position [330, 0]
click at [1234, 507] on div "General Created on Oct 6, 2025 | 1 targeted recipients Ready To Send" at bounding box center [899, 454] width 715 height 125
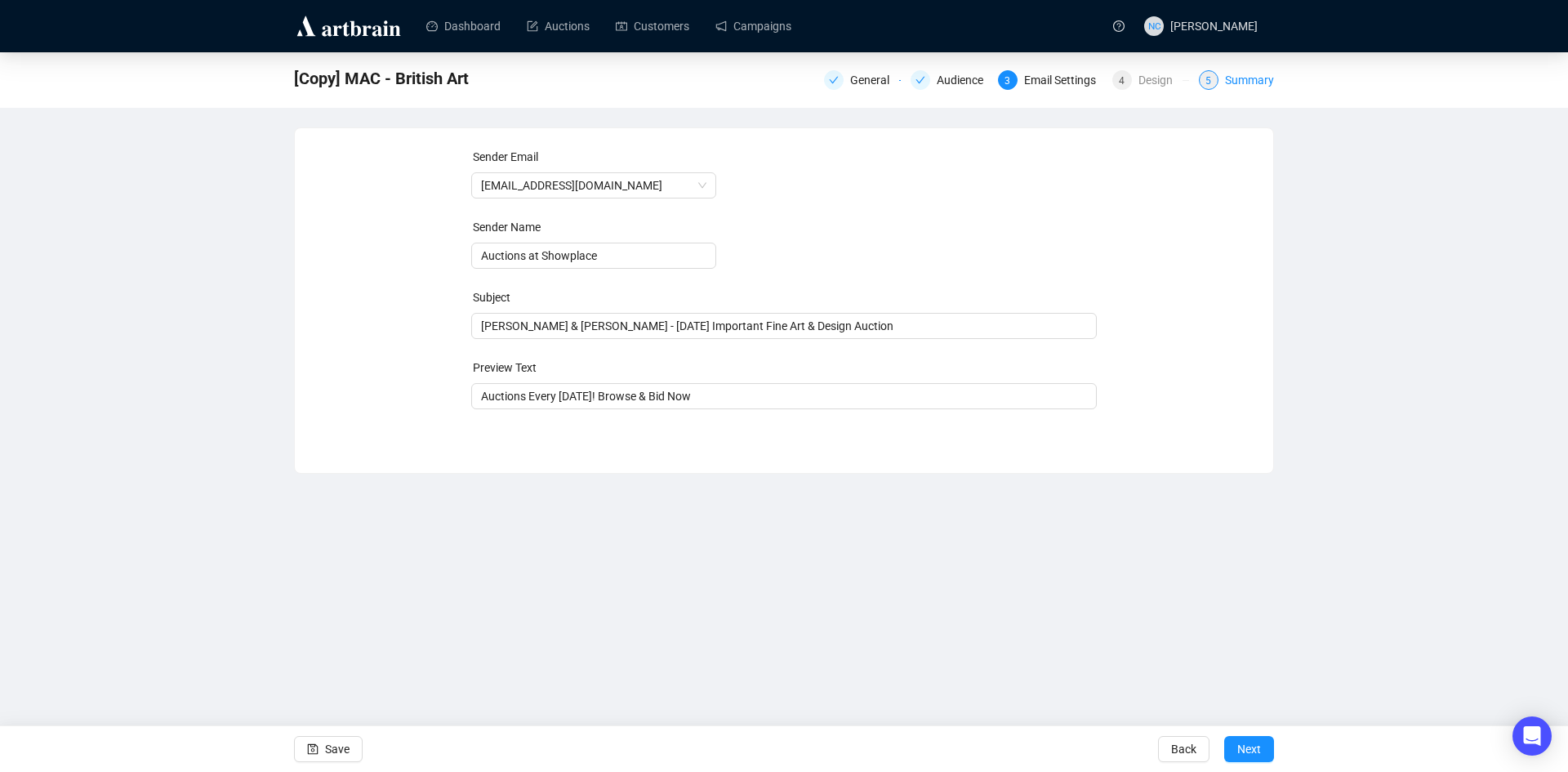
click at [1258, 75] on div "Summary" at bounding box center [1248, 80] width 49 height 20
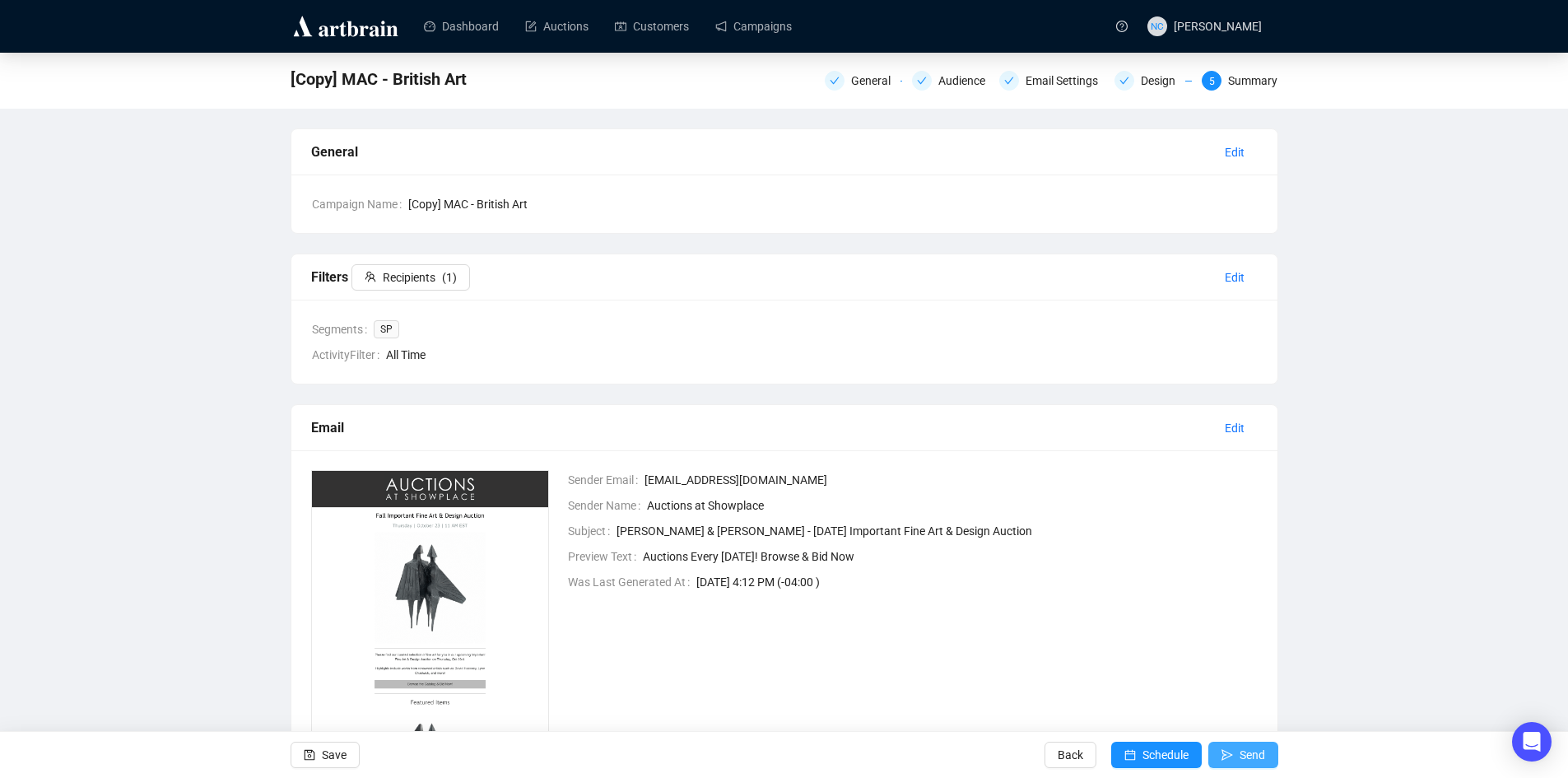
click at [1229, 749] on icon "send" at bounding box center [1228, 755] width 12 height 12
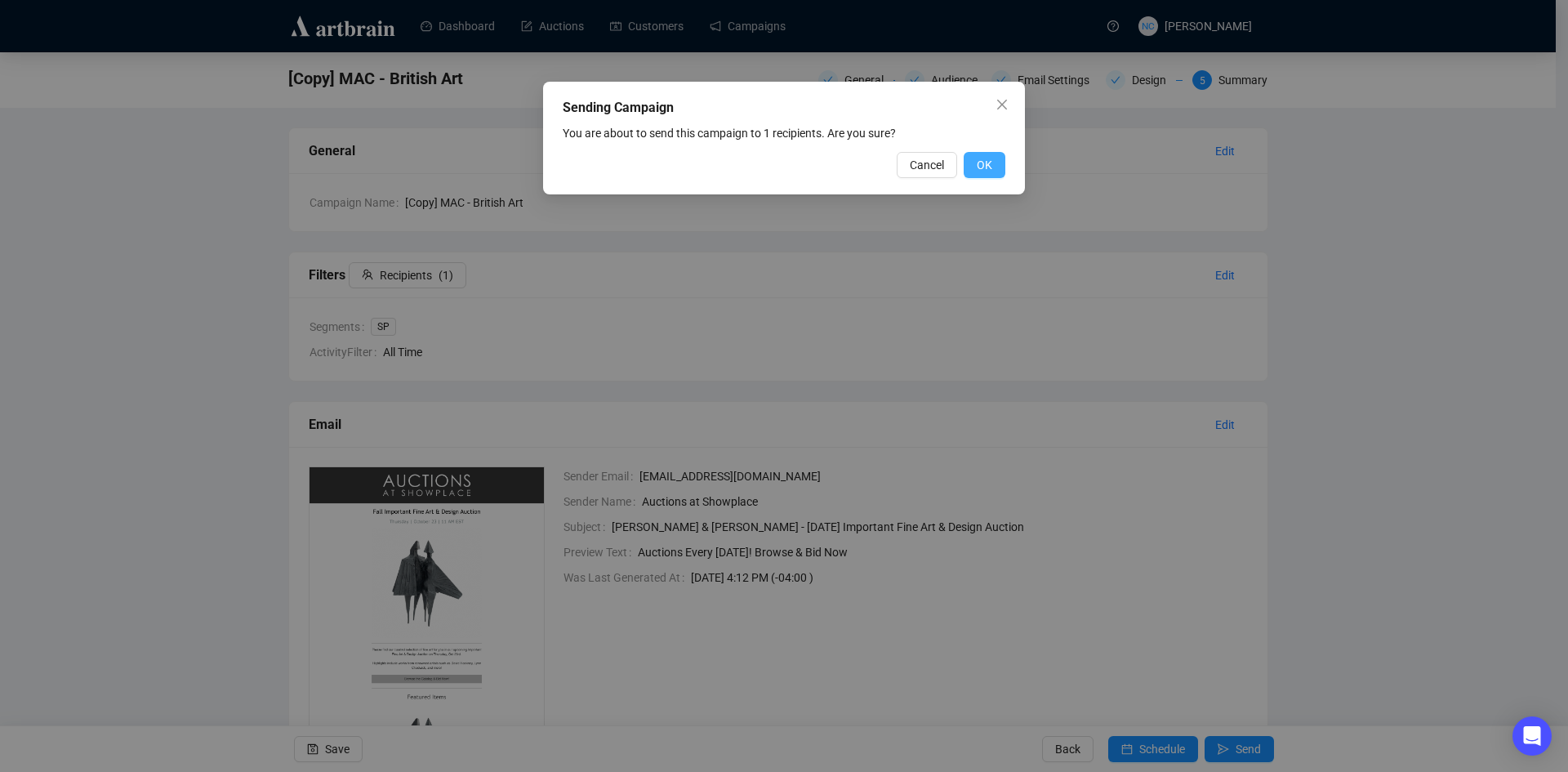
click at [992, 168] on button "OK" at bounding box center [984, 165] width 42 height 26
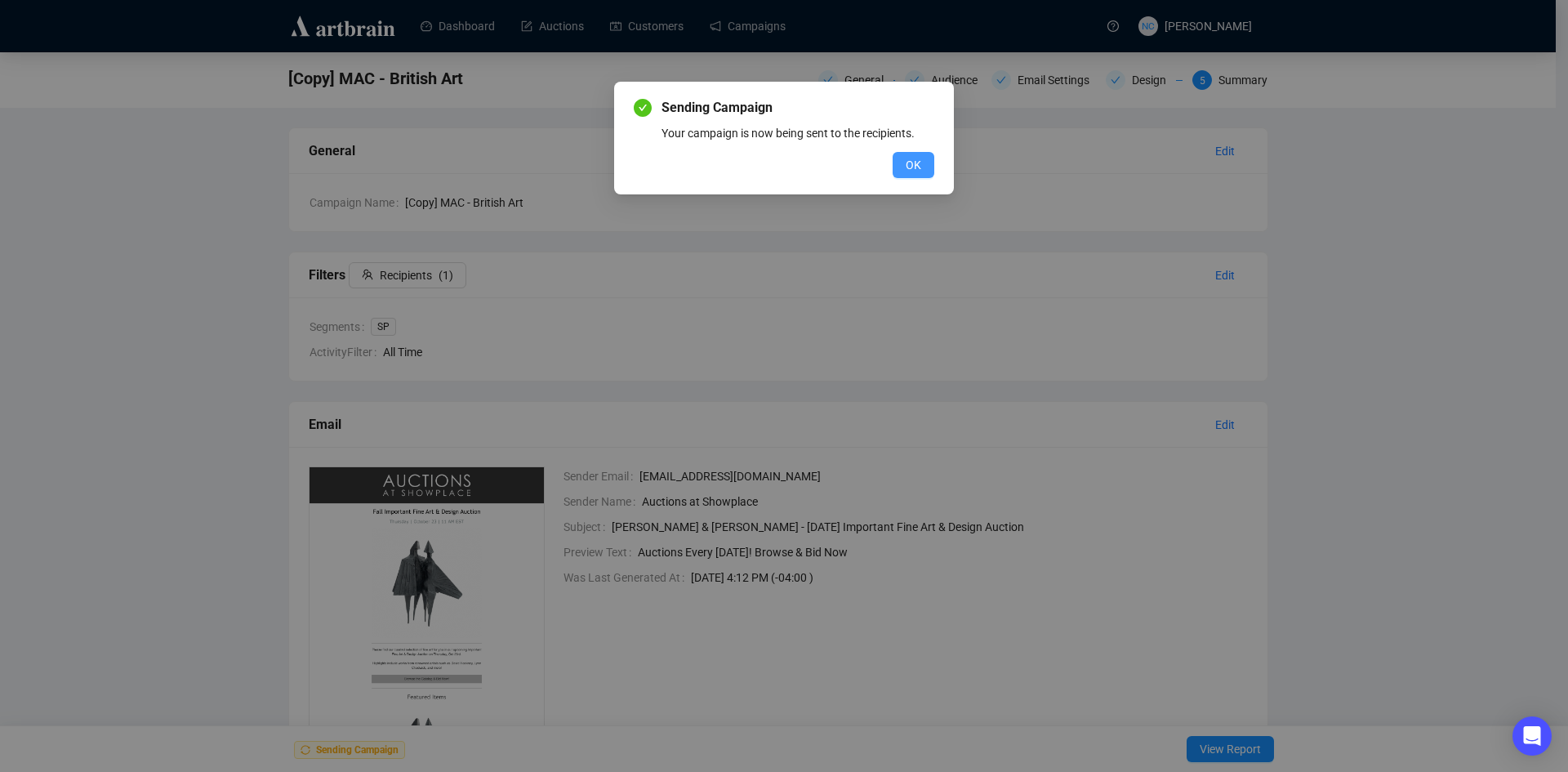
click at [915, 153] on button "OK" at bounding box center [913, 165] width 42 height 26
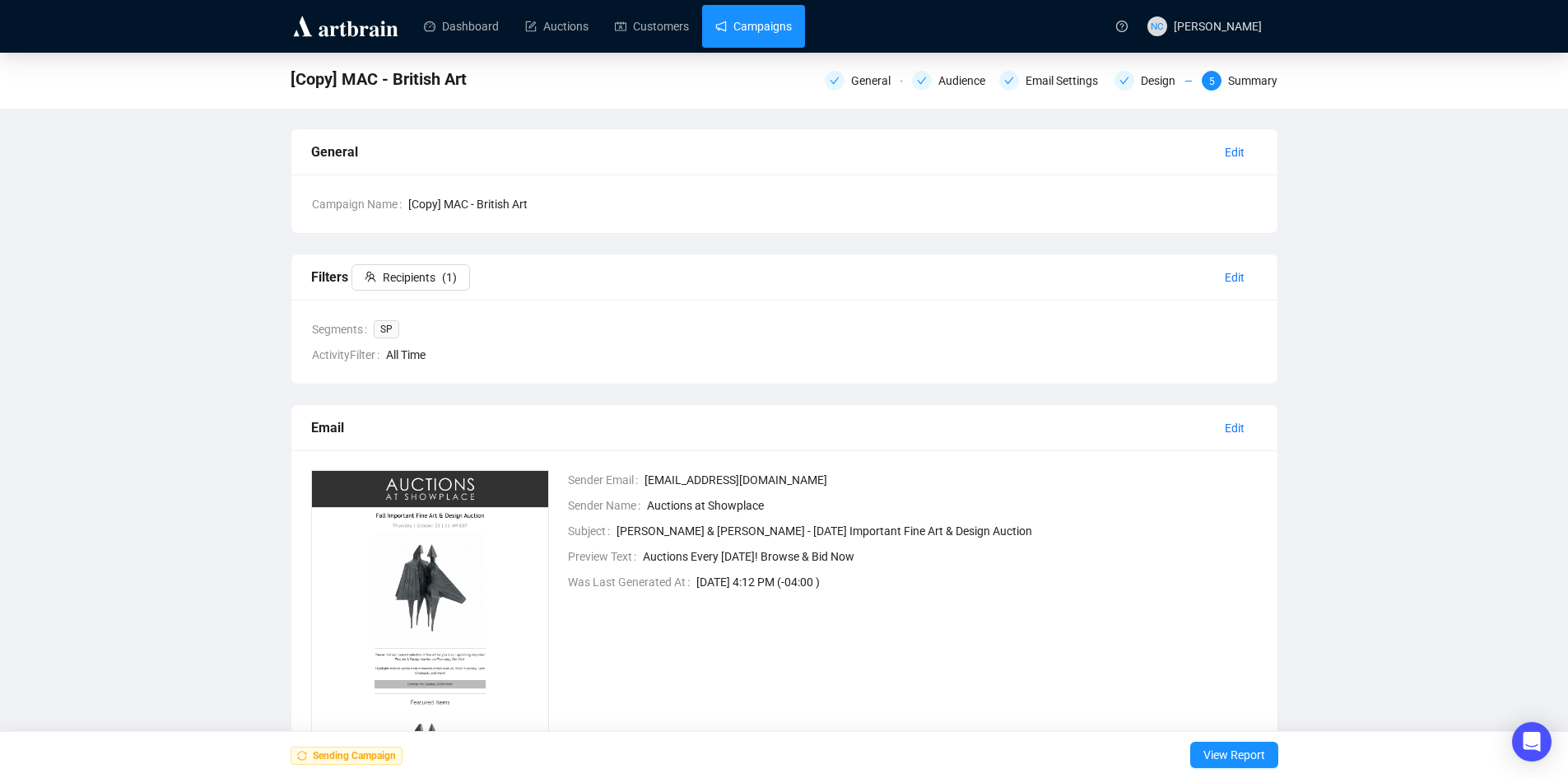
click at [757, 33] on link "Campaigns" at bounding box center [754, 27] width 76 height 43
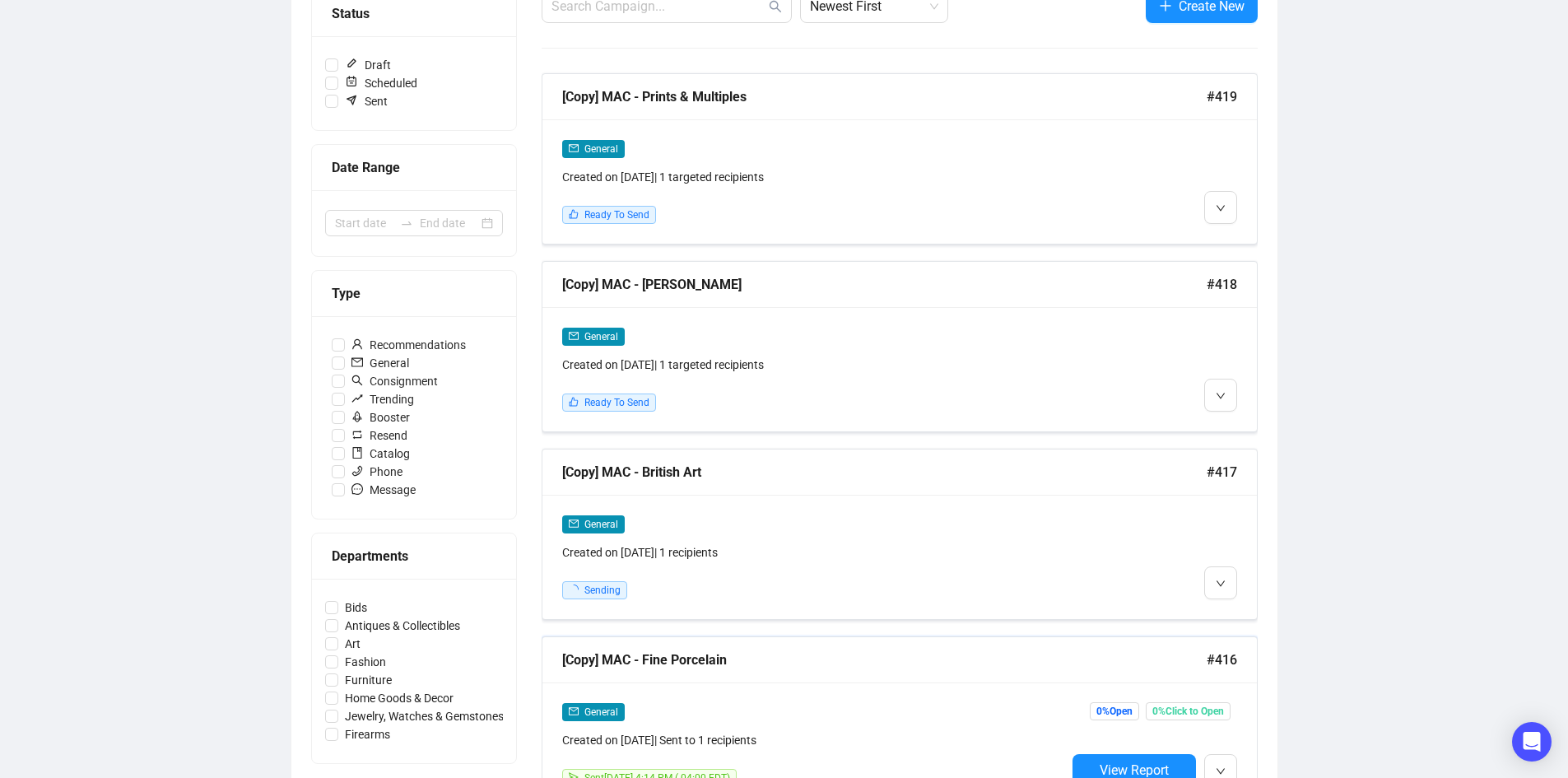
scroll to position [247, 0]
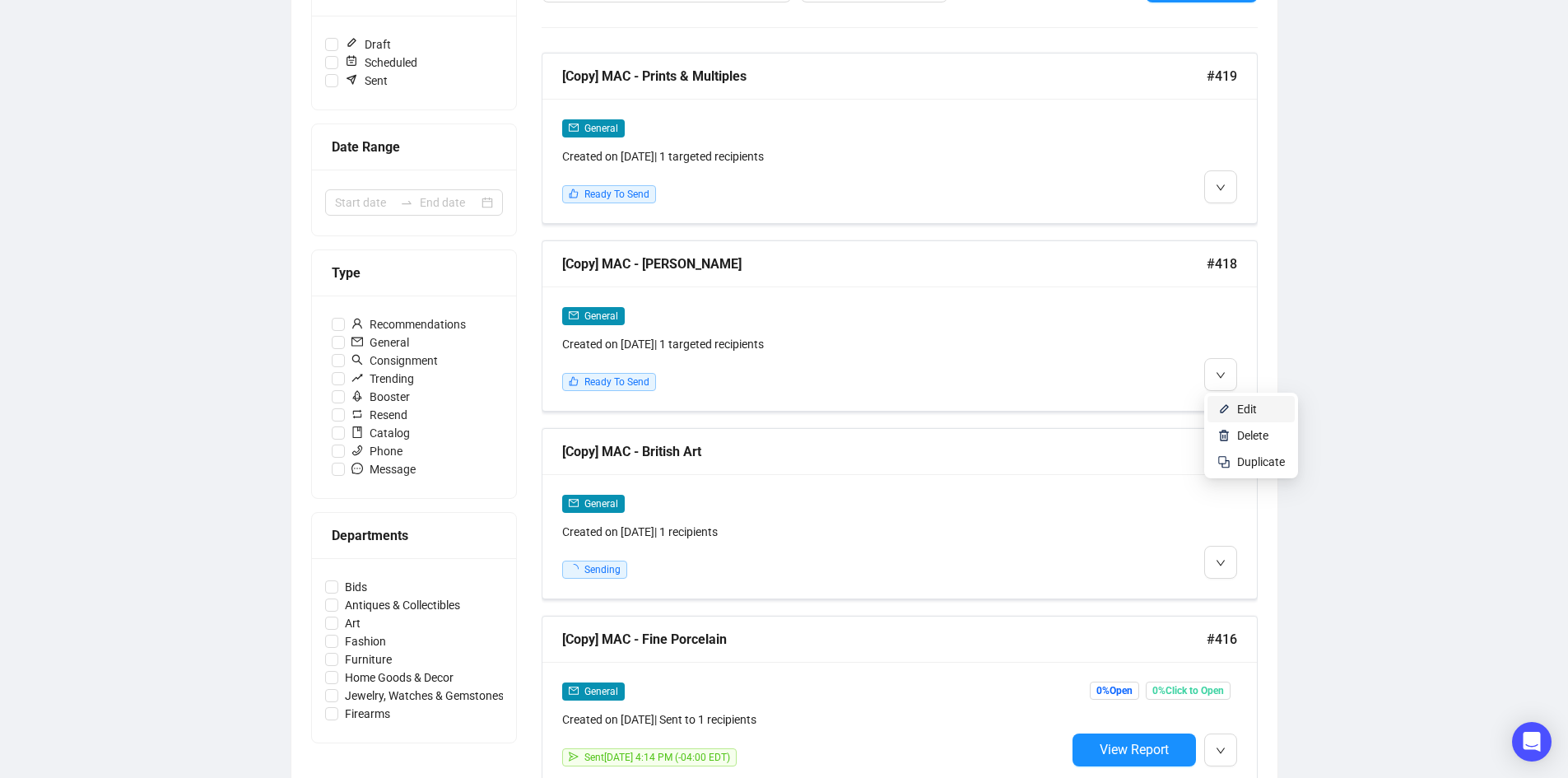
click at [1227, 406] on img at bounding box center [1224, 409] width 13 height 13
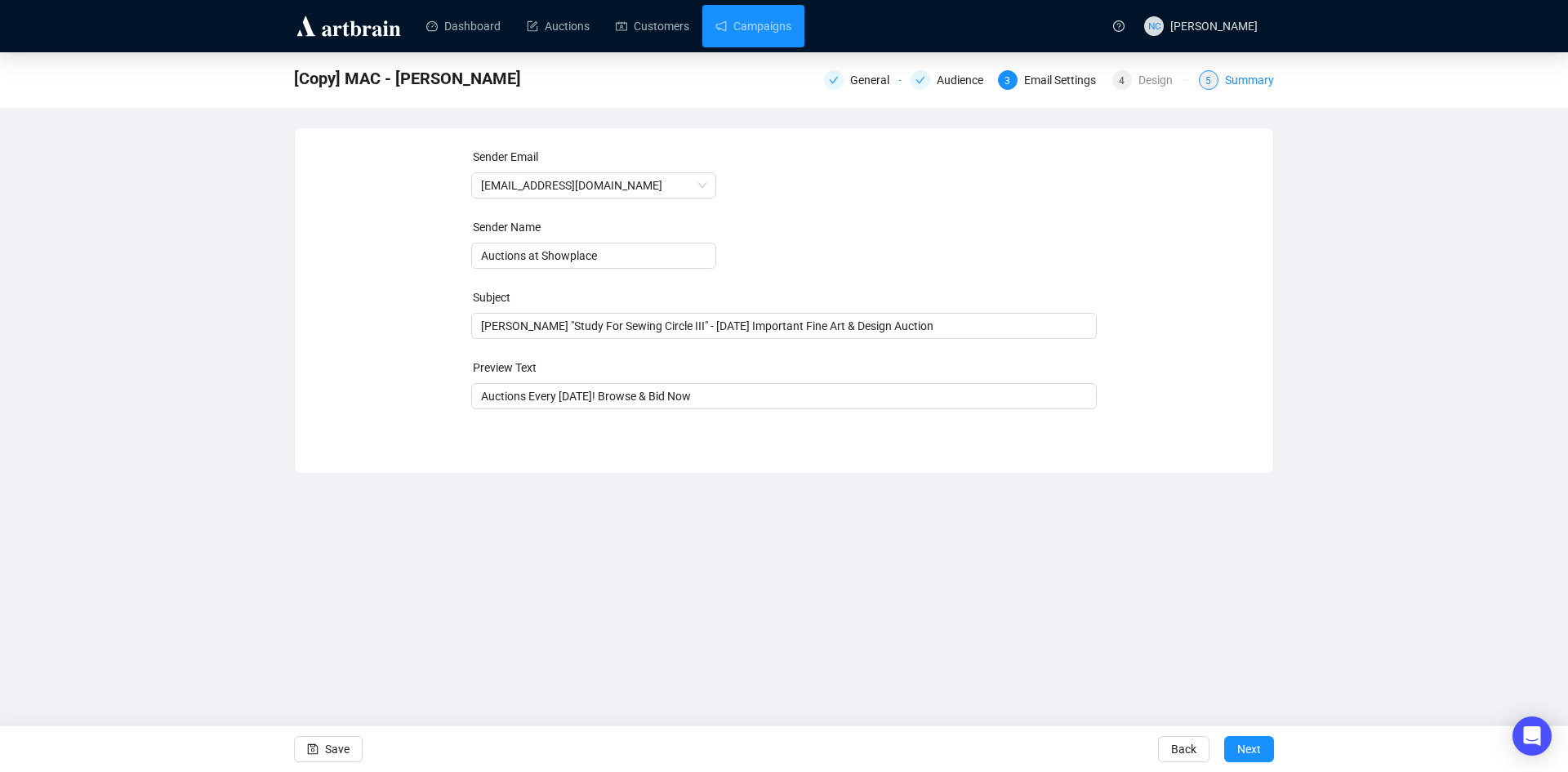
click at [1236, 76] on div "Summary" at bounding box center [1248, 80] width 49 height 20
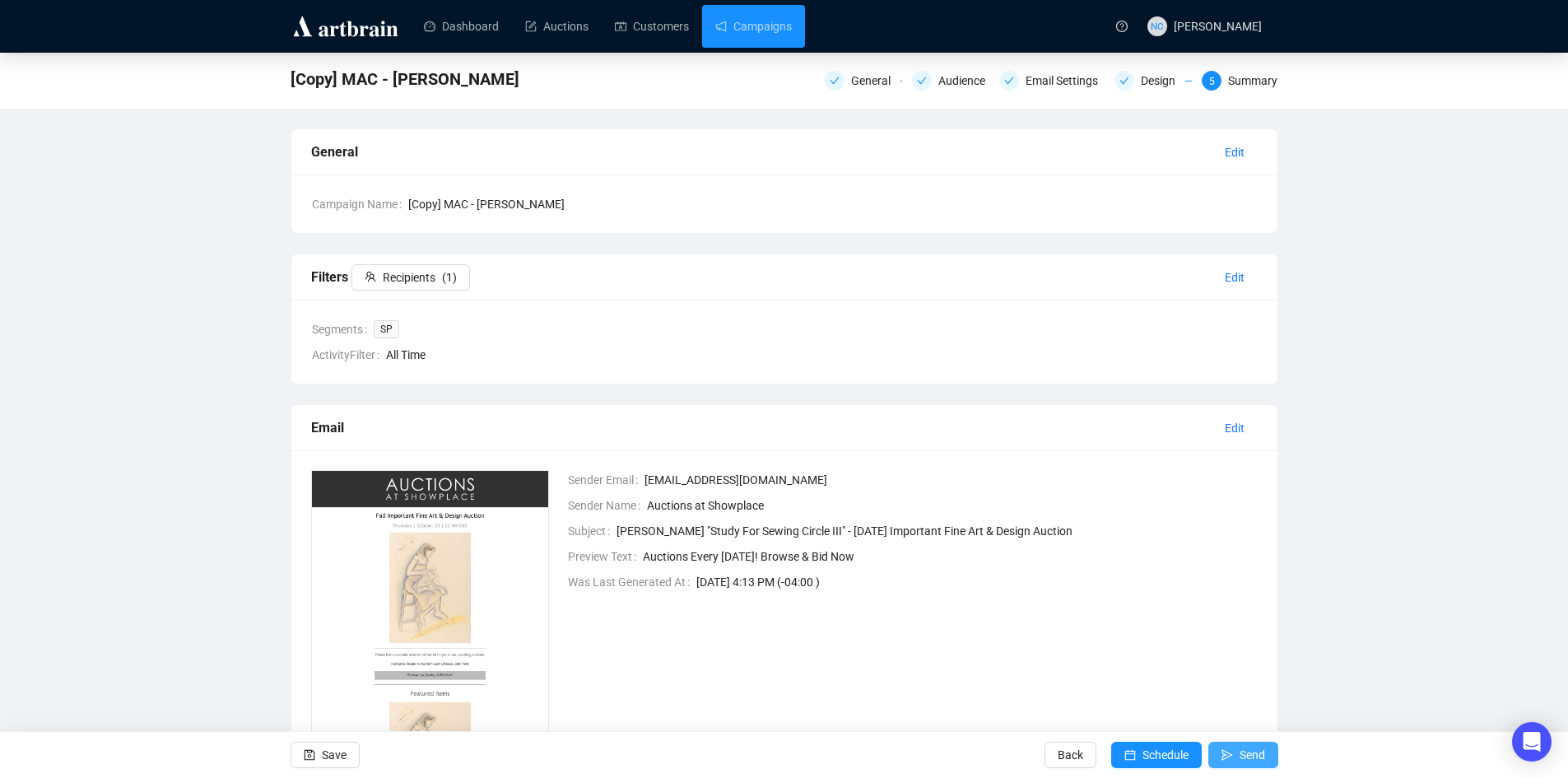
click at [1243, 752] on span "Send" at bounding box center [1252, 756] width 26 height 46
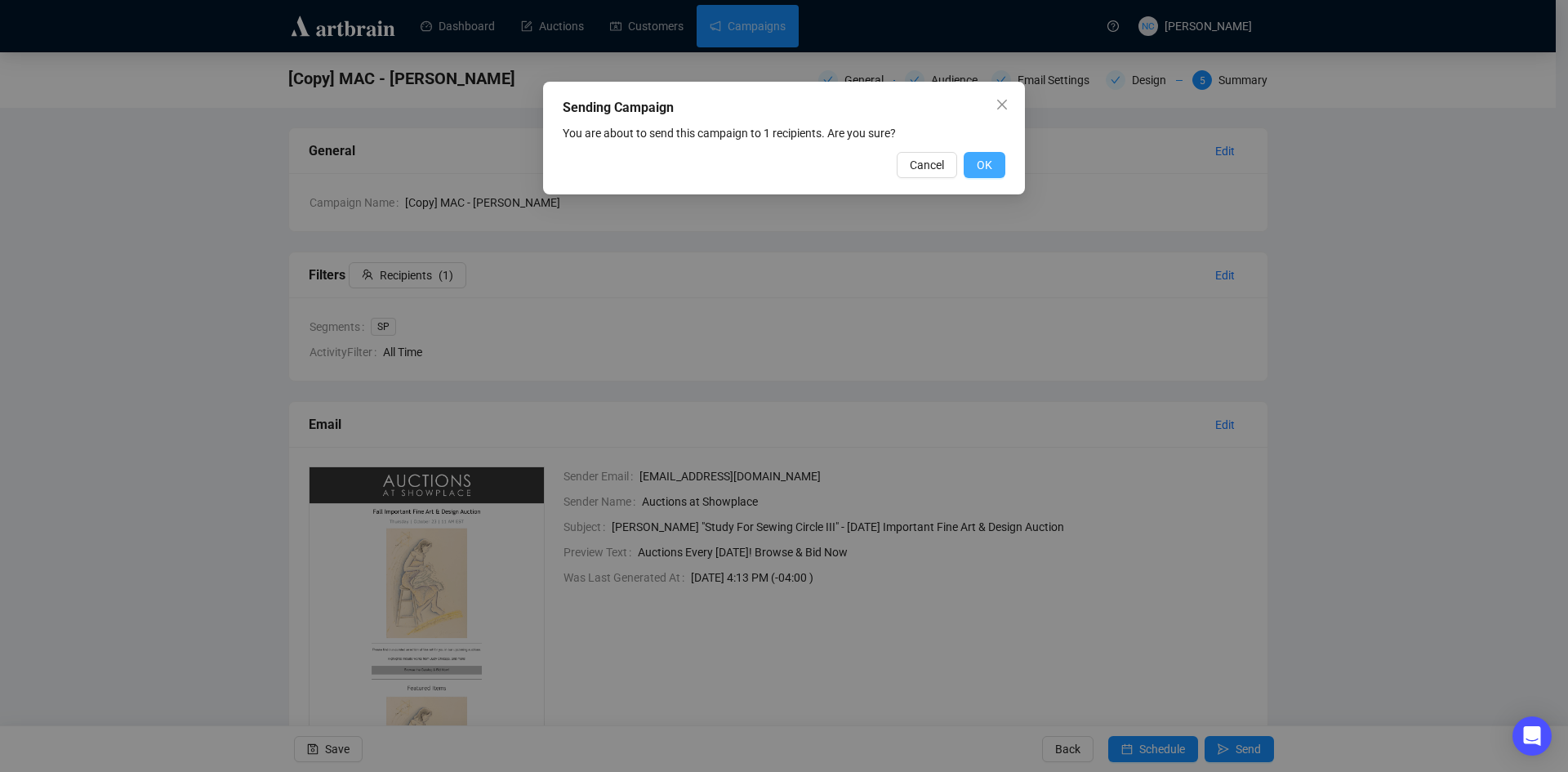
click at [986, 159] on span "OK" at bounding box center [984, 165] width 16 height 18
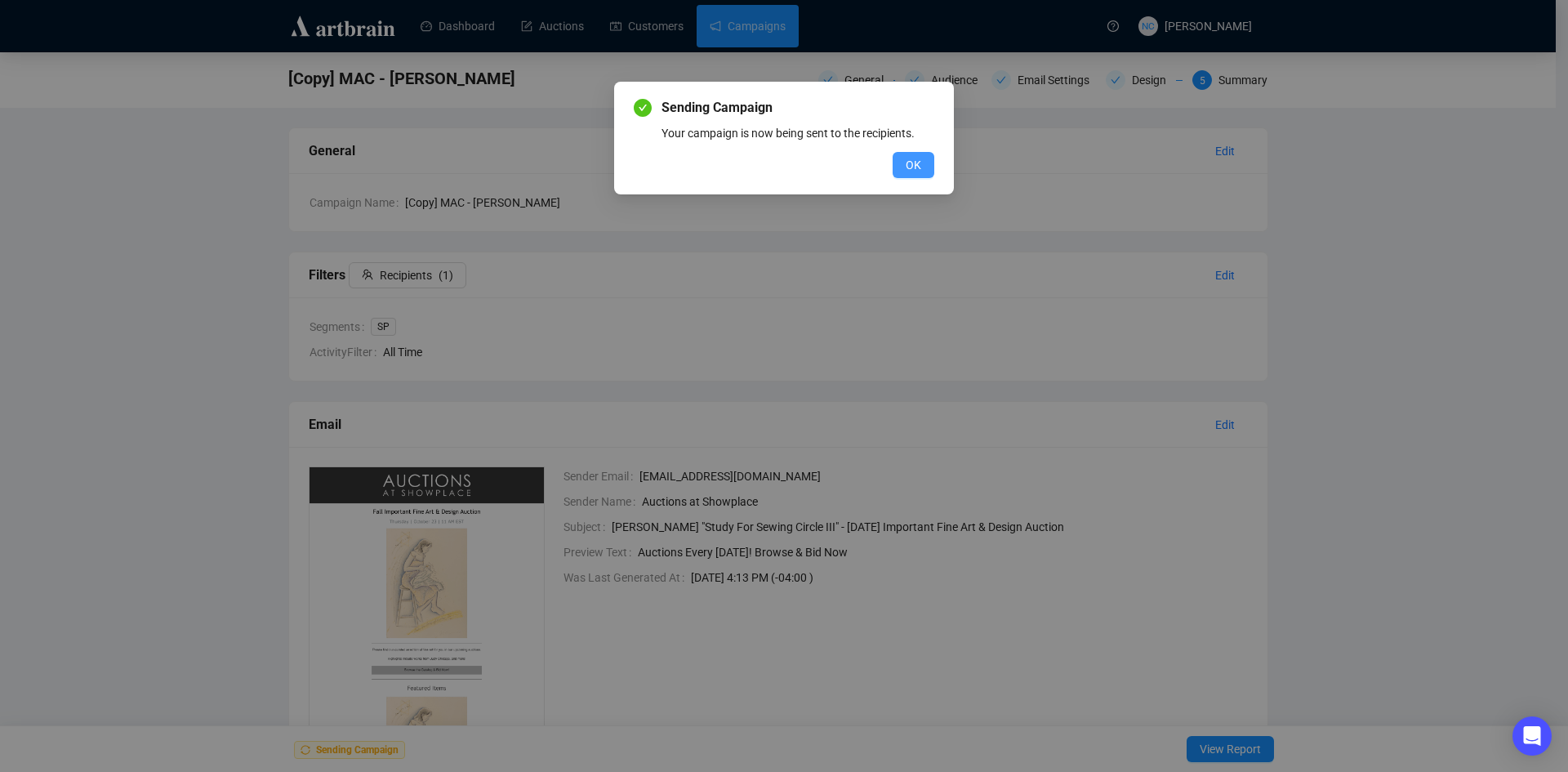
click at [906, 167] on button "OK" at bounding box center [913, 165] width 42 height 26
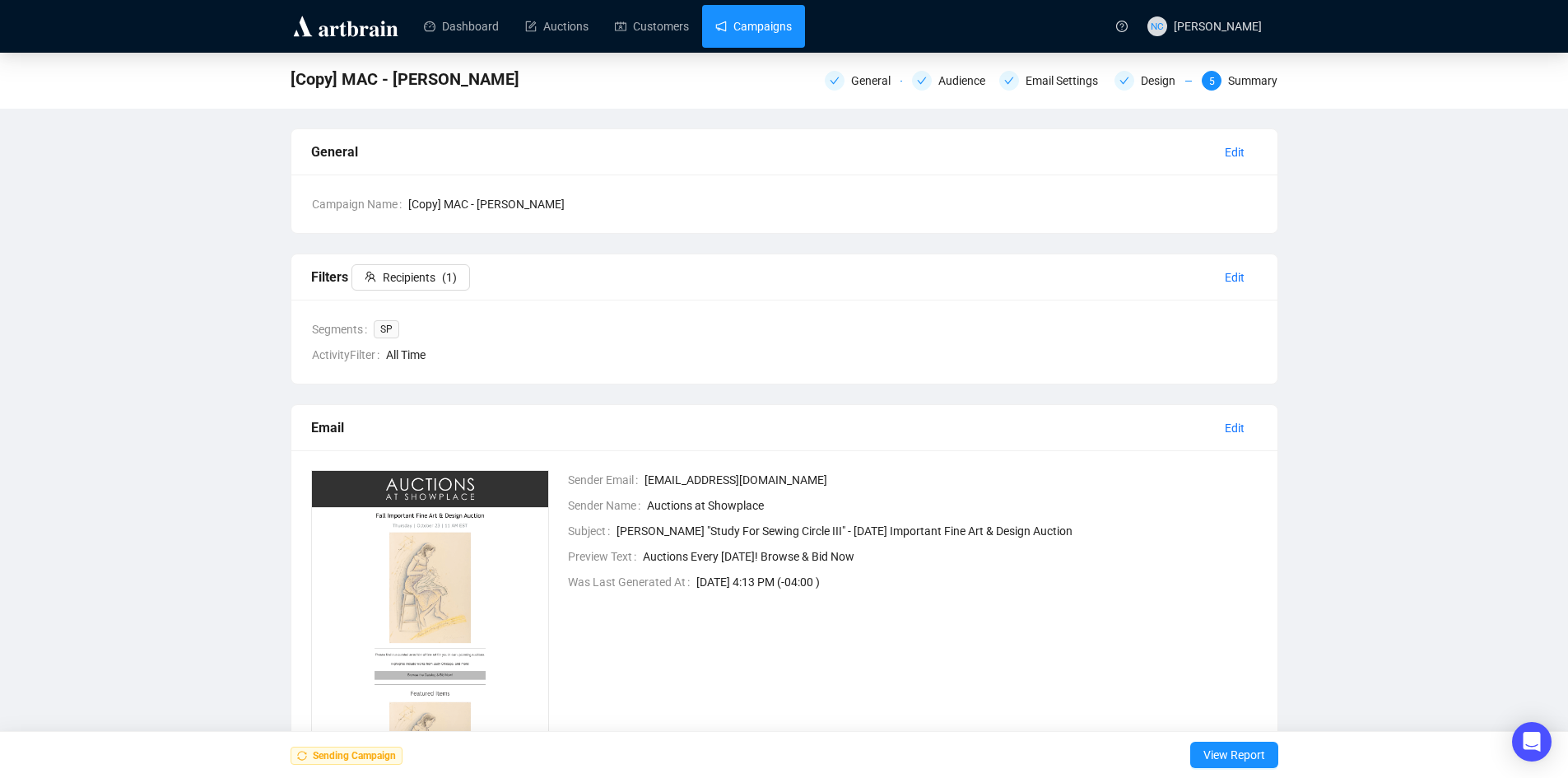
click at [758, 33] on link "Campaigns" at bounding box center [754, 27] width 76 height 43
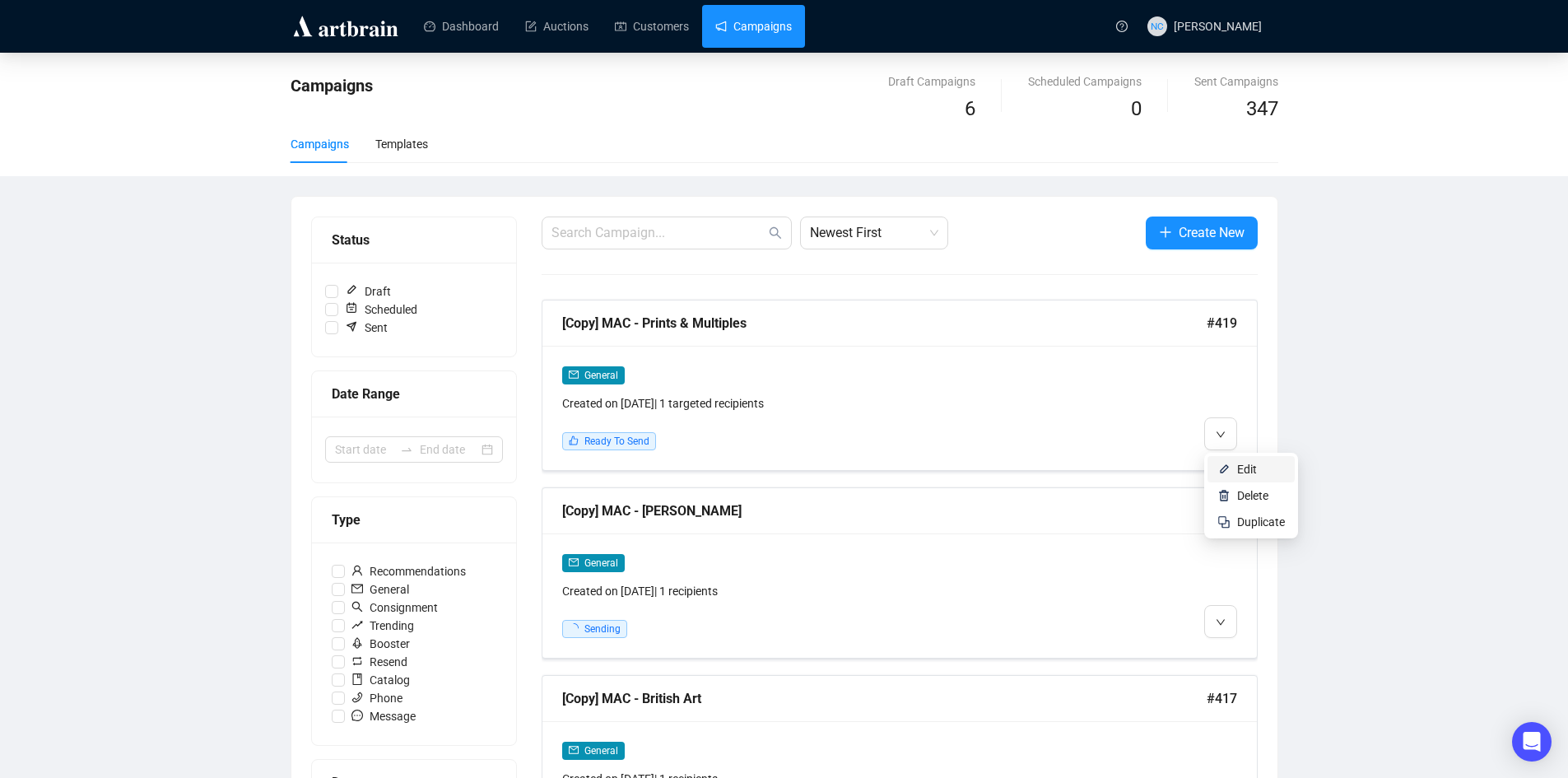
click at [1224, 464] on img at bounding box center [1224, 469] width 13 height 13
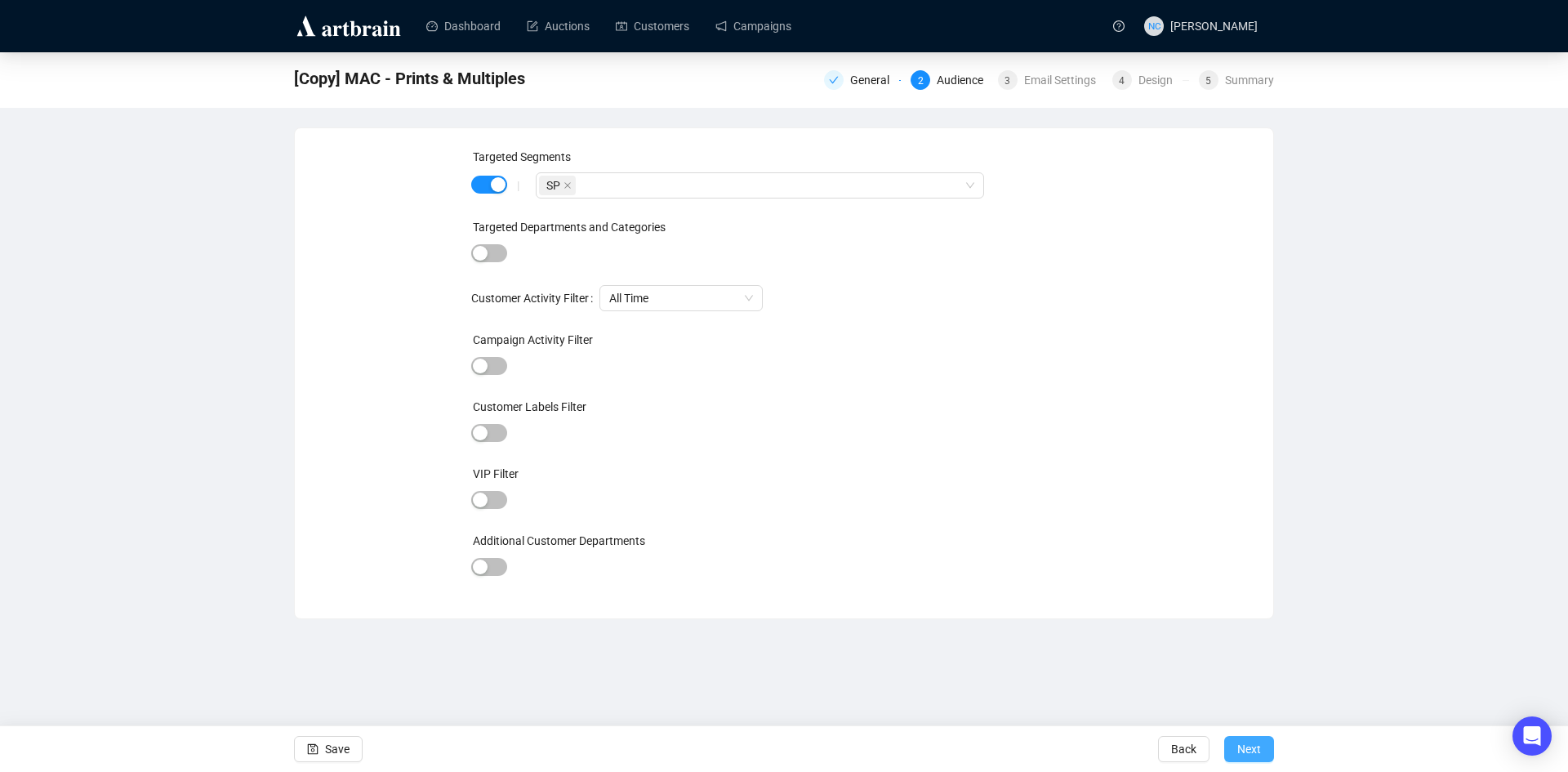
click at [1260, 751] on button "Next" at bounding box center [1248, 749] width 49 height 26
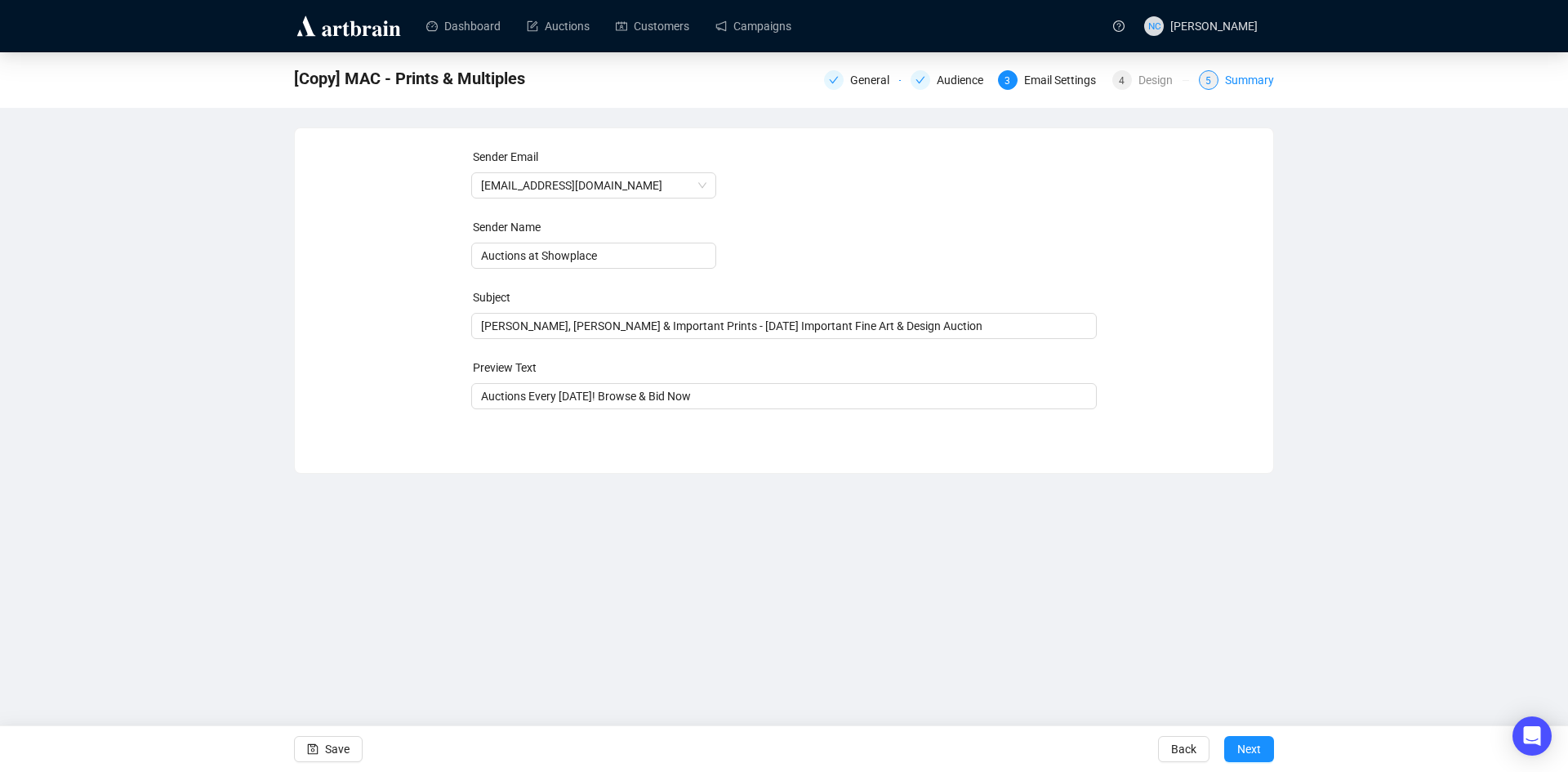
click at [1230, 86] on div "Summary" at bounding box center [1248, 80] width 49 height 20
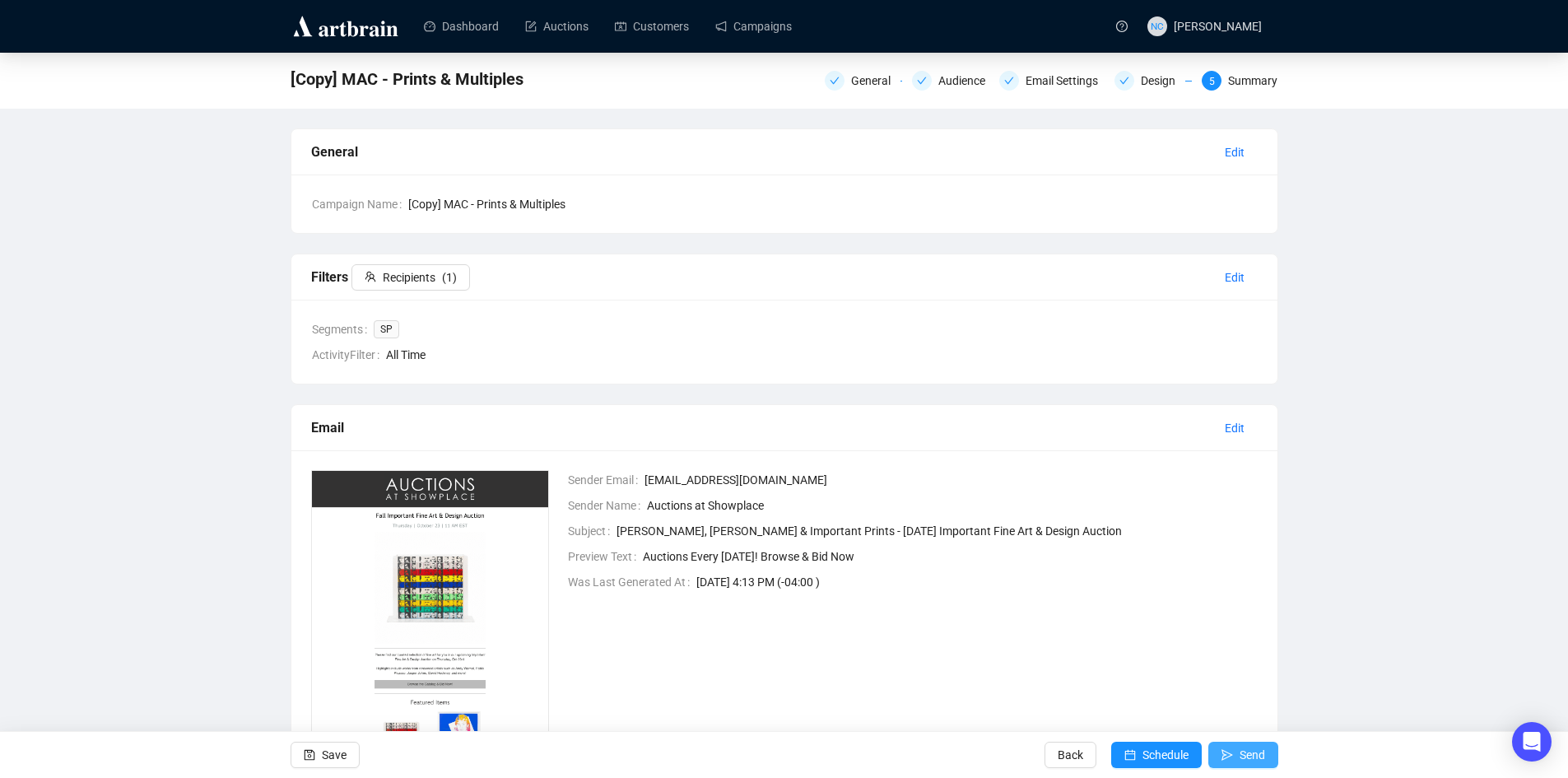
click at [1230, 756] on icon "send" at bounding box center [1228, 755] width 12 height 12
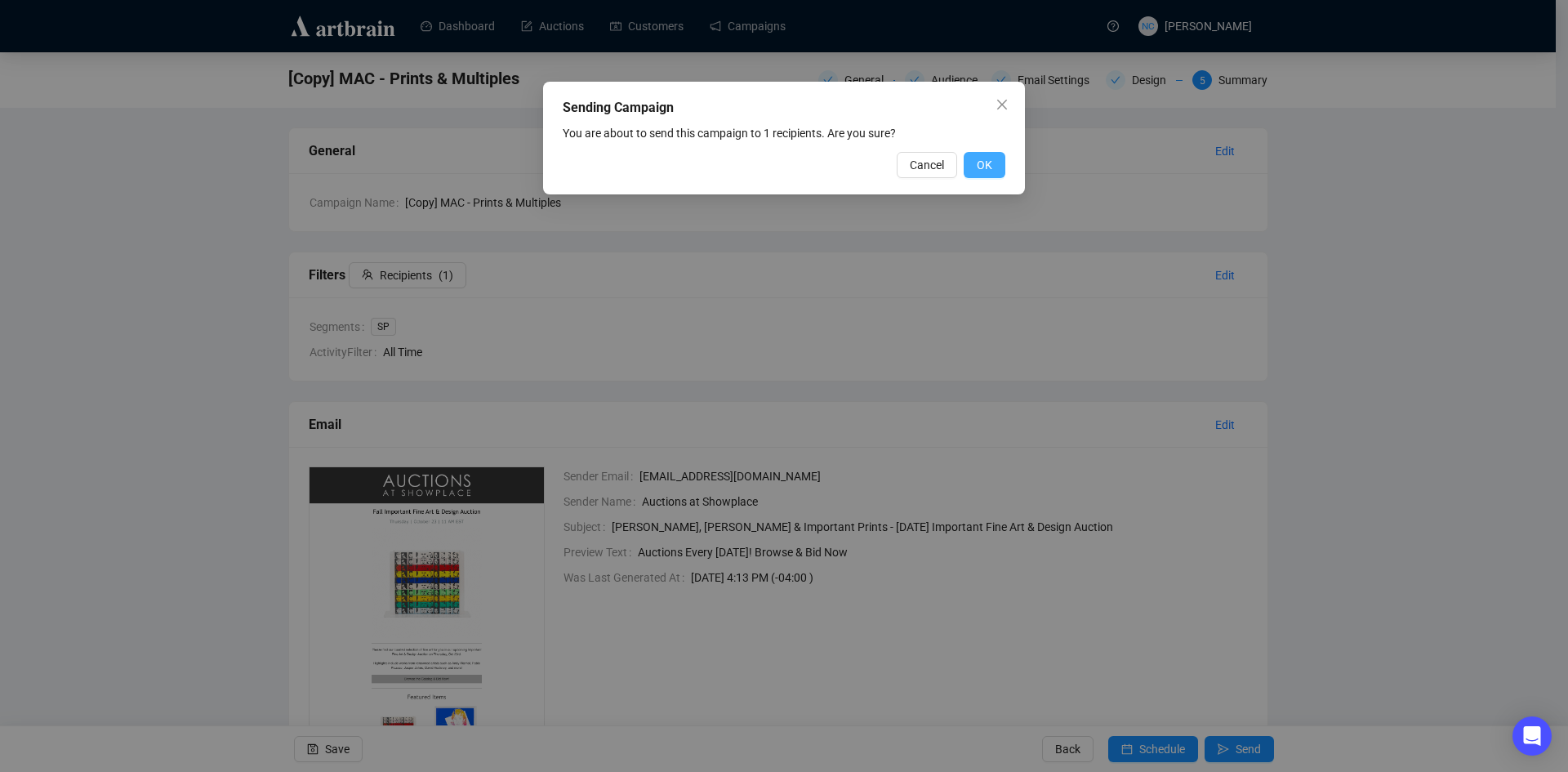
click at [986, 168] on span "OK" at bounding box center [984, 165] width 16 height 18
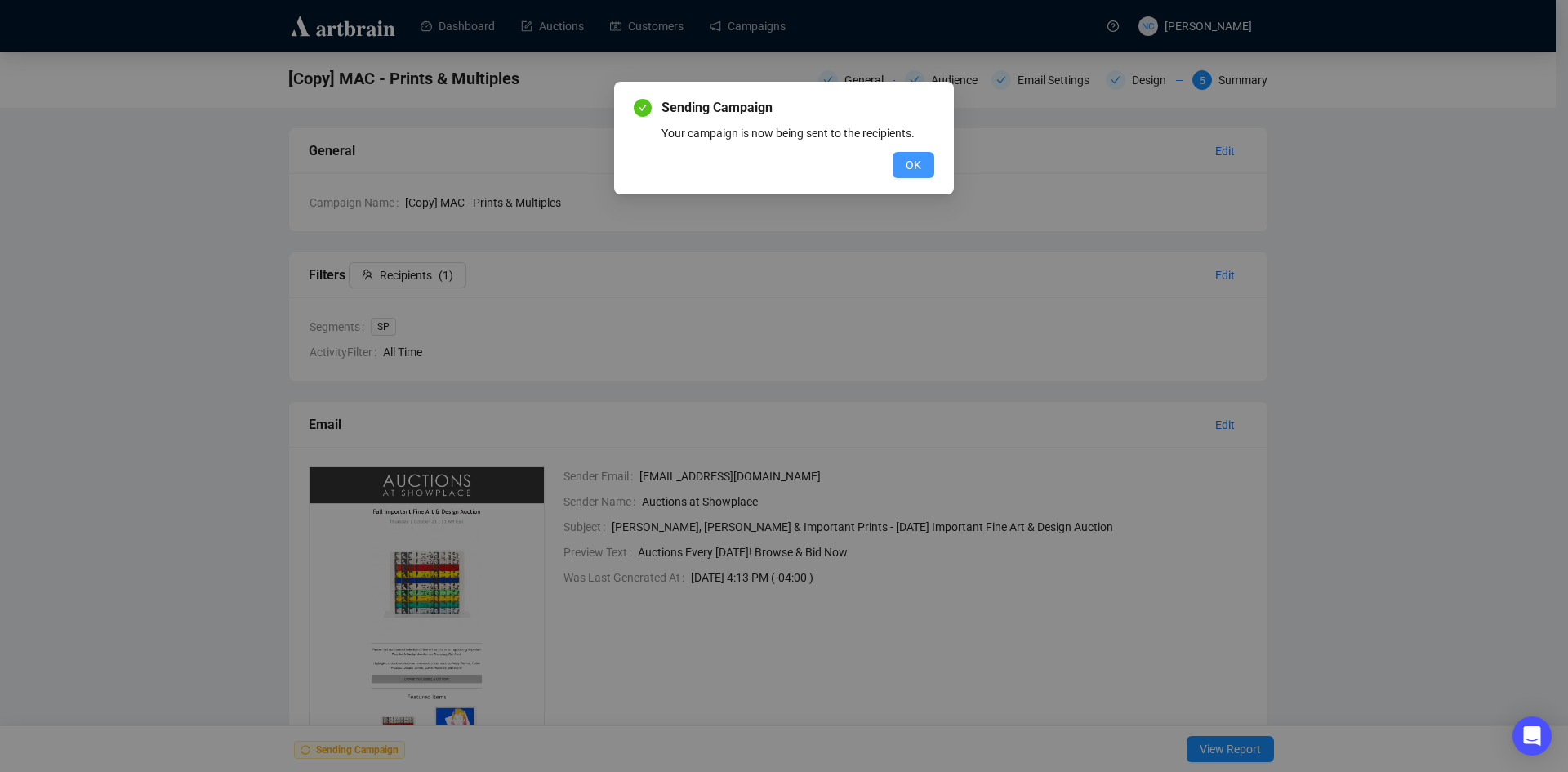
click at [915, 171] on span "OK" at bounding box center [913, 165] width 16 height 18
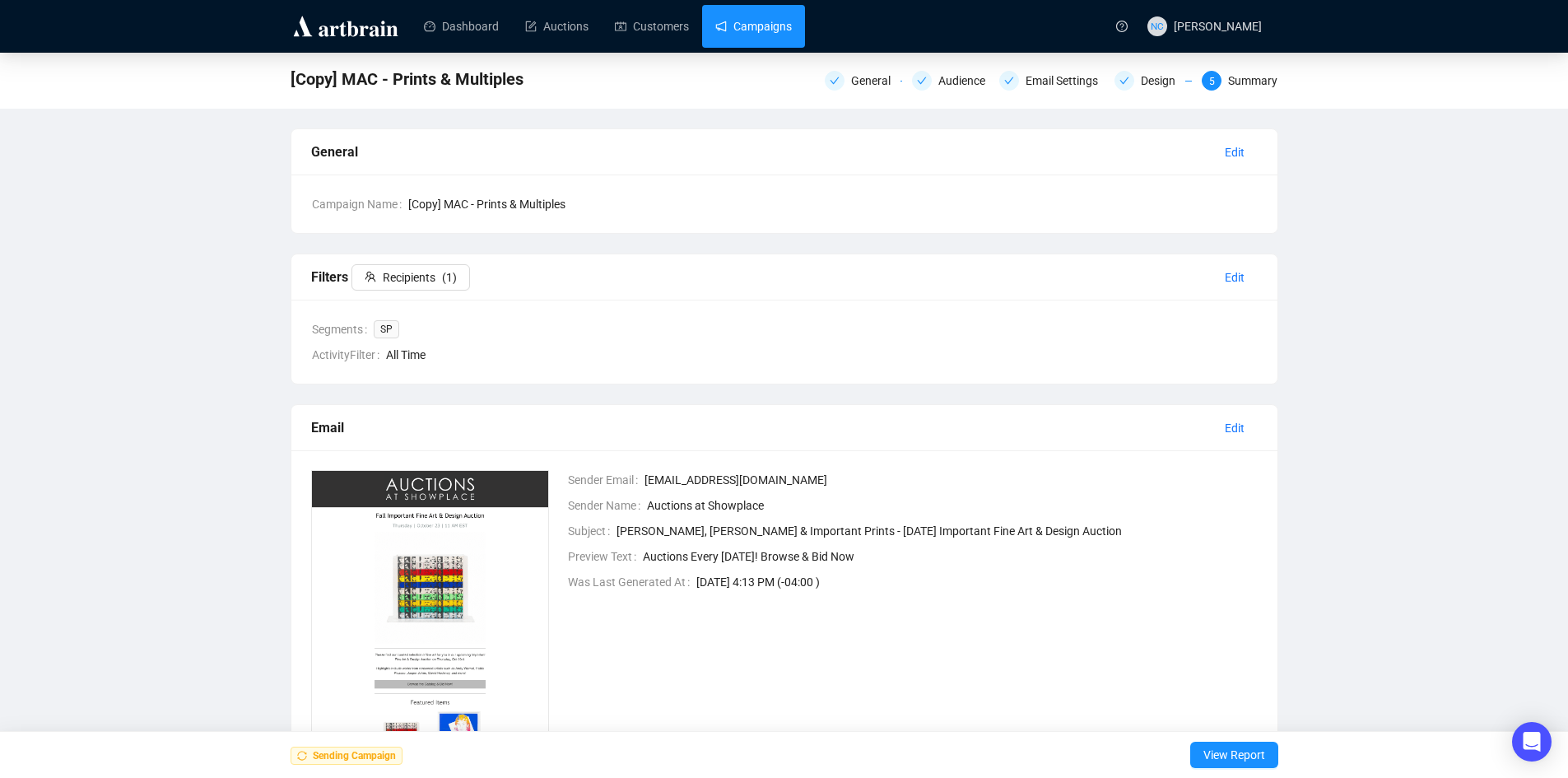
click at [762, 32] on link "Campaigns" at bounding box center [754, 27] width 76 height 43
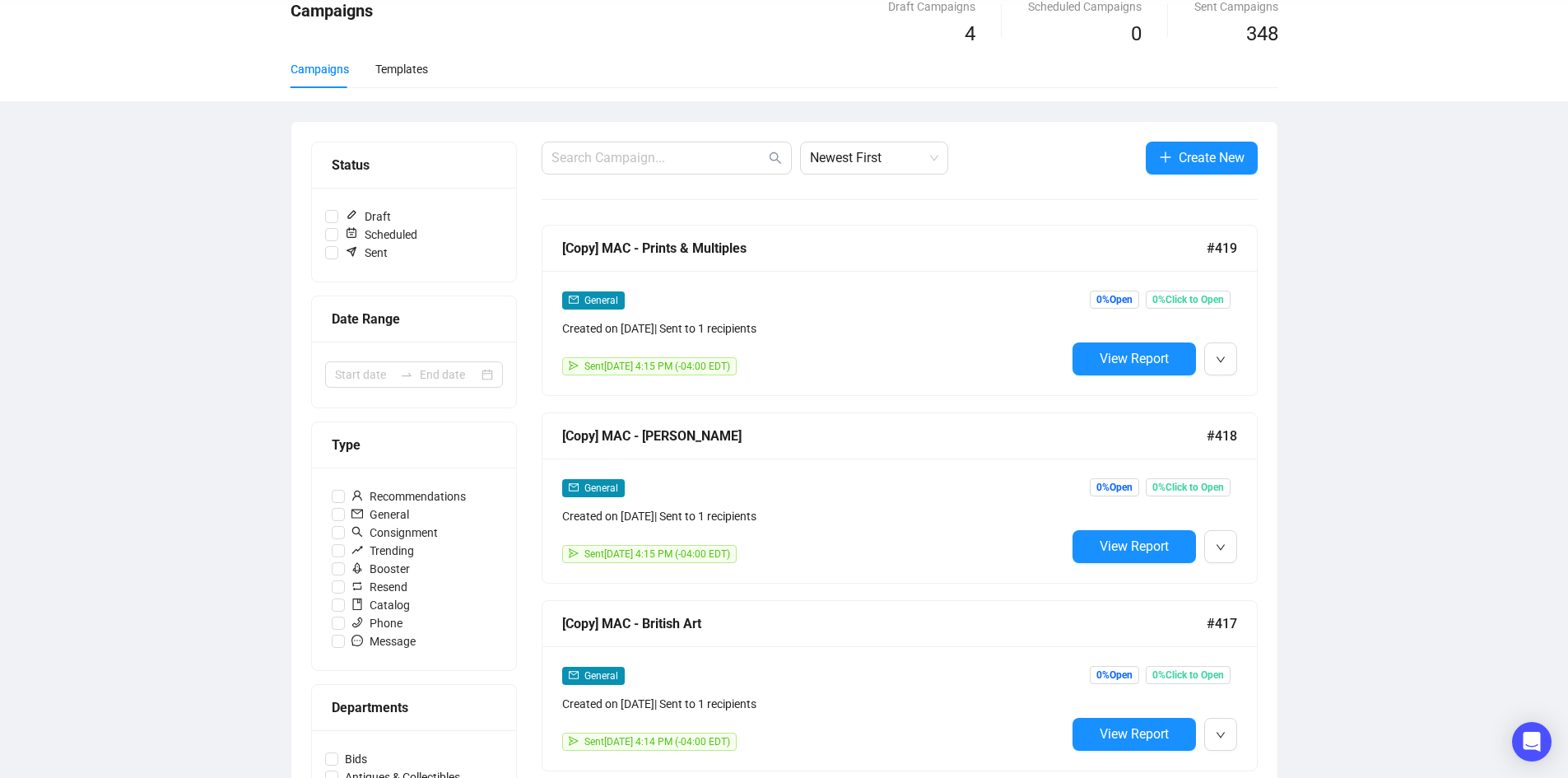
scroll to position [247, 0]
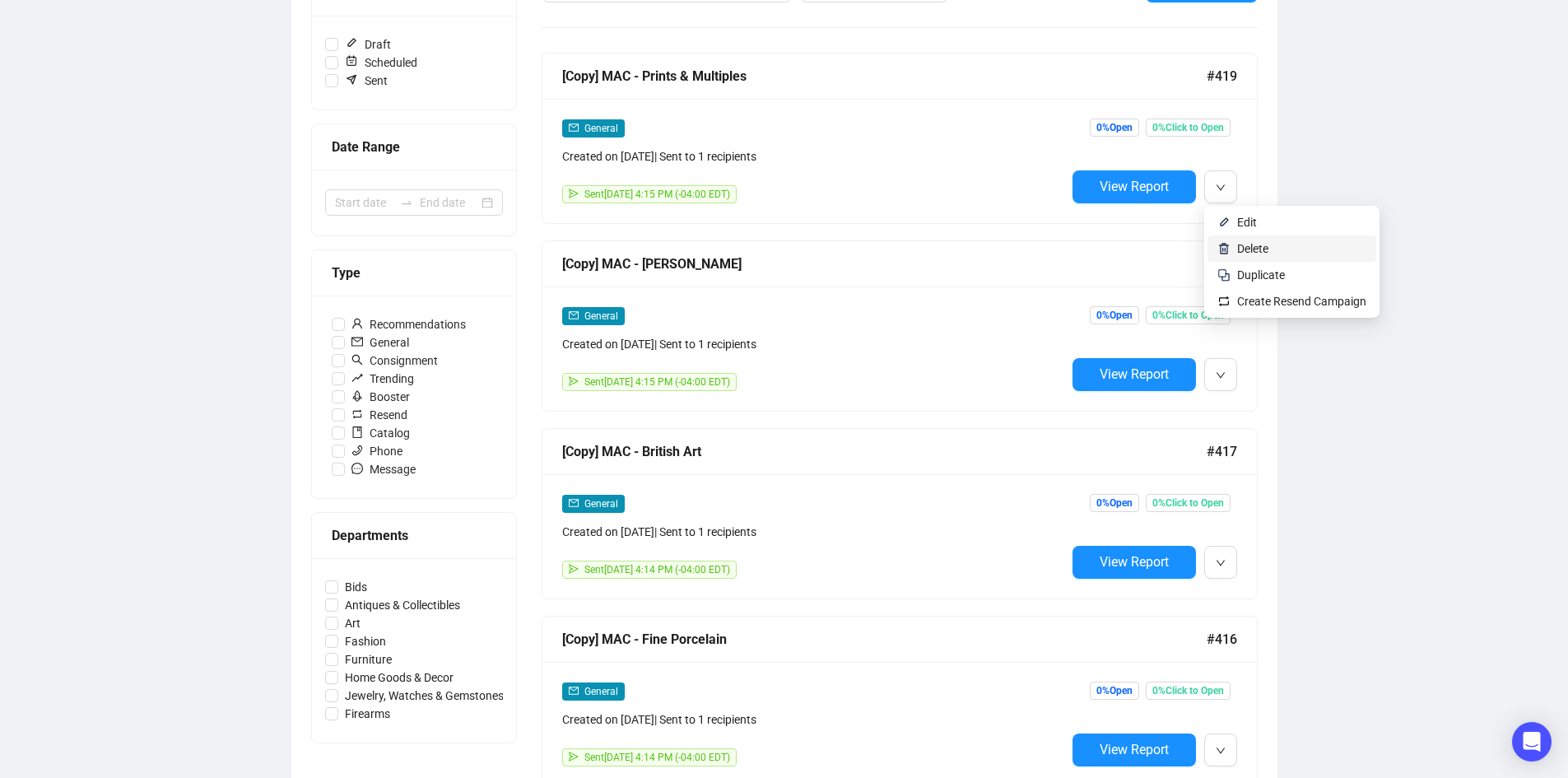
click at [1273, 249] on span "Delete" at bounding box center [1302, 249] width 129 height 18
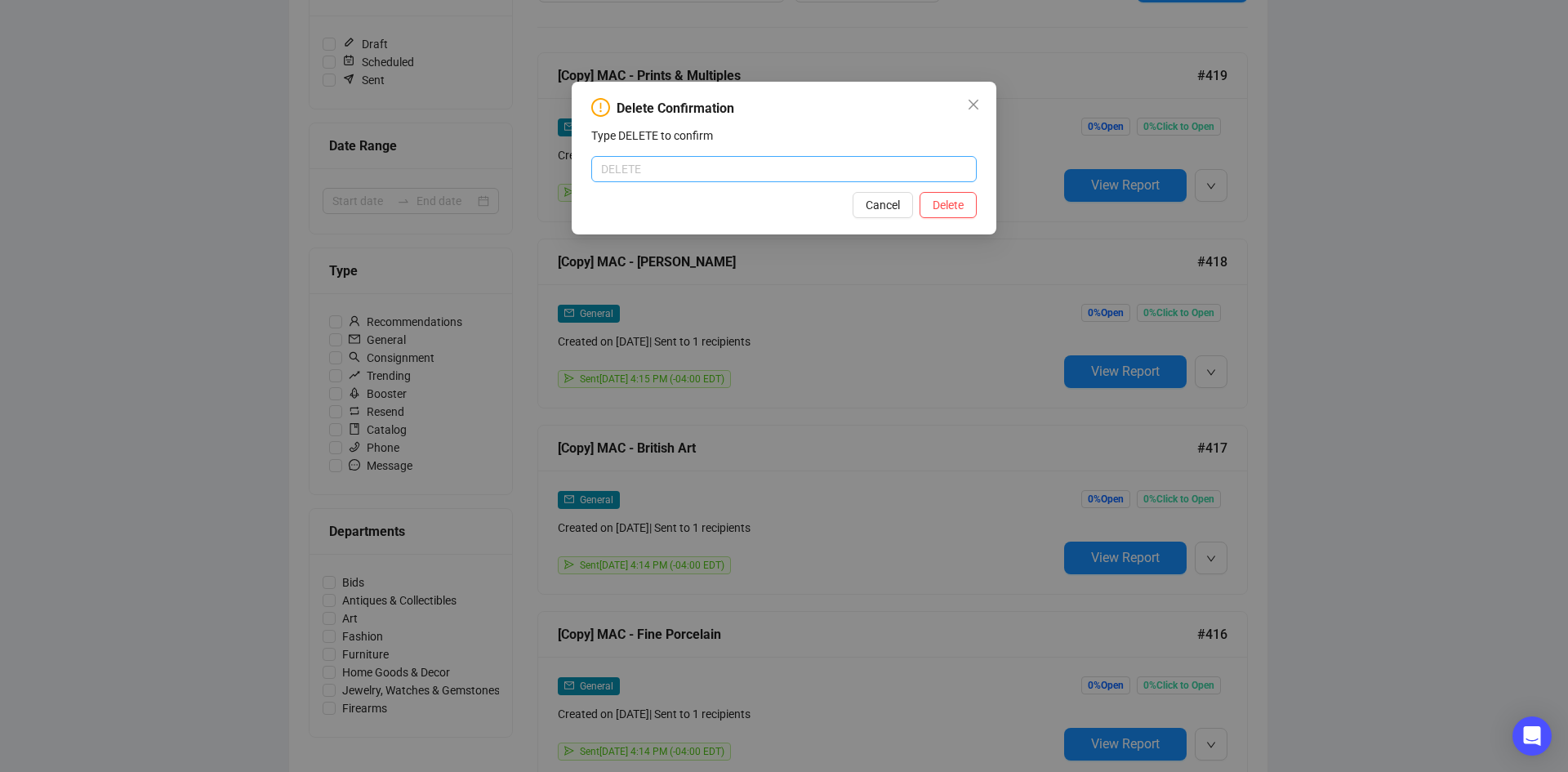
click at [793, 166] on input "text" at bounding box center [784, 169] width 385 height 26
click at [742, 204] on div "Cancel Delete" at bounding box center [784, 205] width 385 height 26
click at [735, 184] on div "Delete Confirmation Type DELETE to confirm Cancel Delete" at bounding box center [784, 157] width 425 height 152
click at [738, 166] on input "text" at bounding box center [784, 169] width 385 height 26
type input "DELETE"
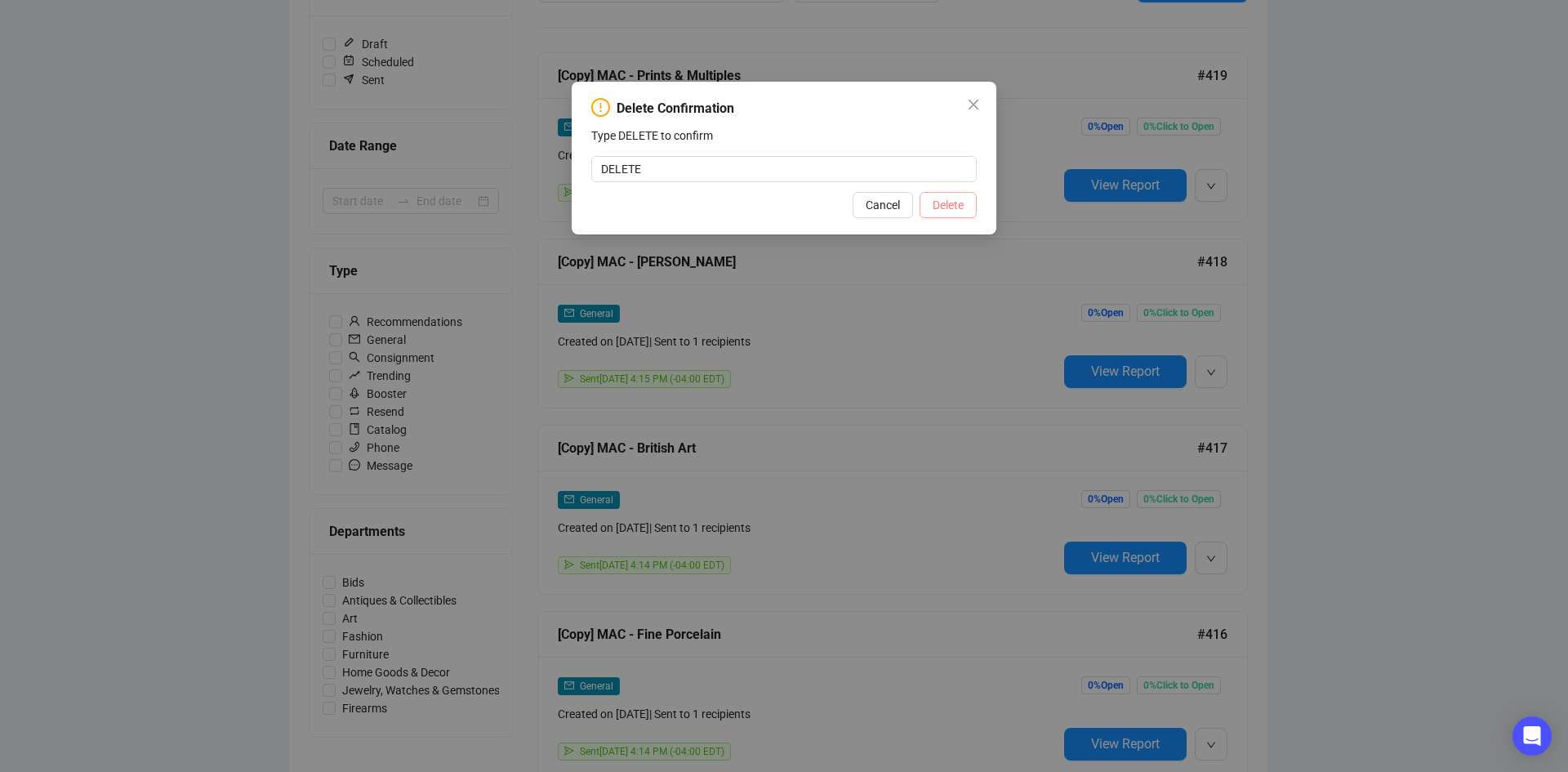
click at [945, 210] on span "Delete" at bounding box center [948, 205] width 31 height 18
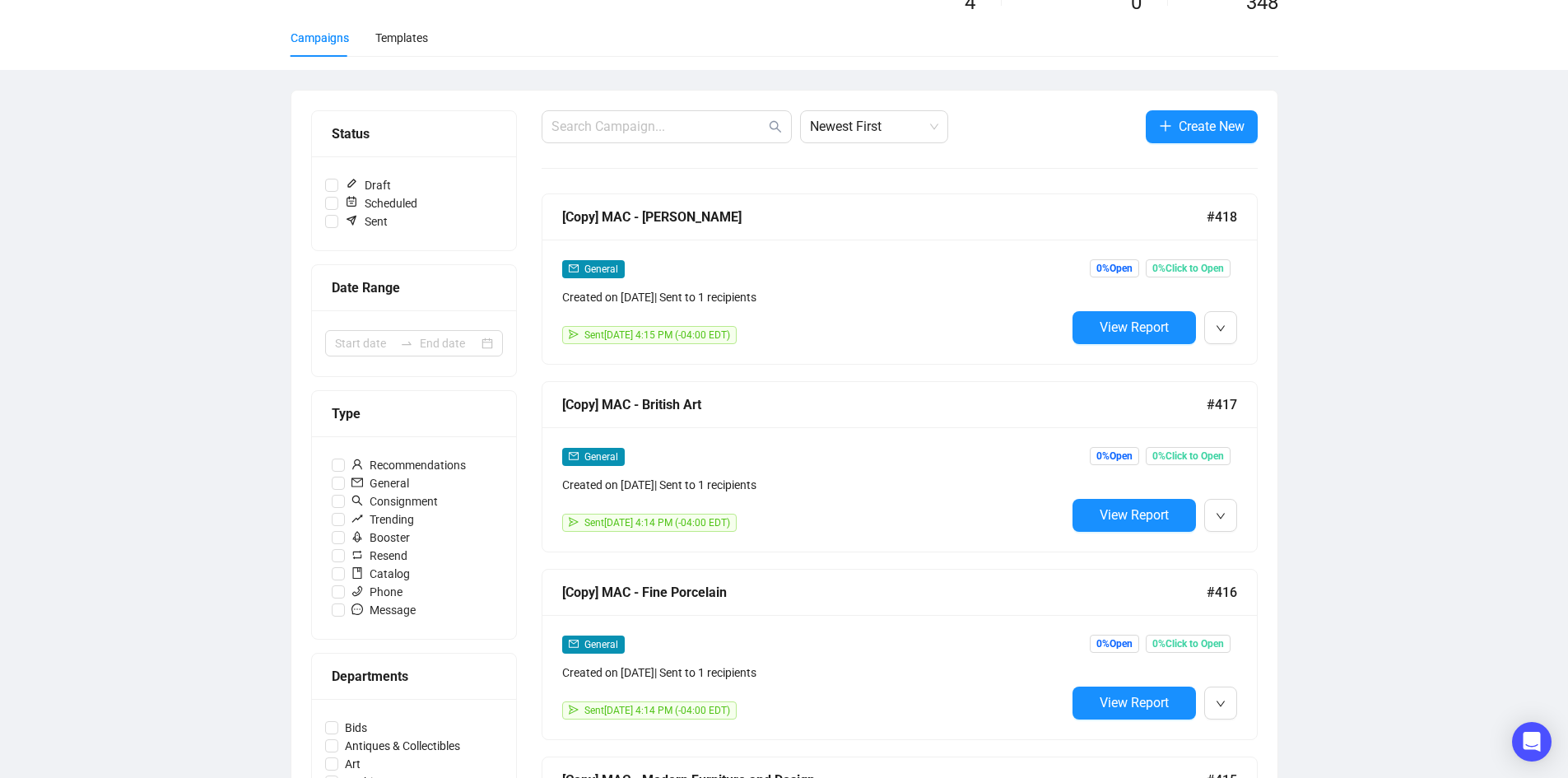
scroll to position [82, 0]
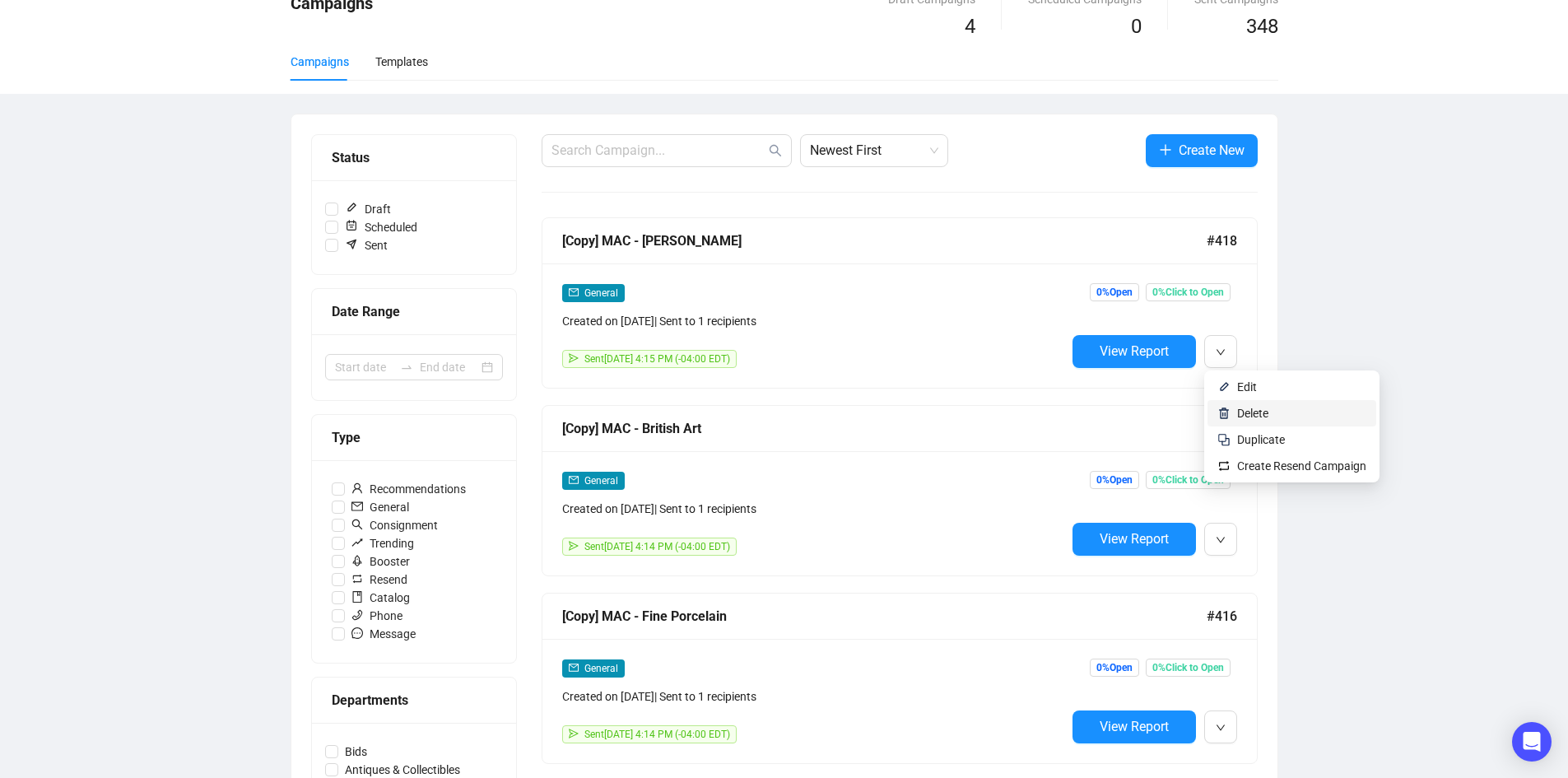
click at [1238, 413] on span "Delete" at bounding box center [1253, 413] width 32 height 13
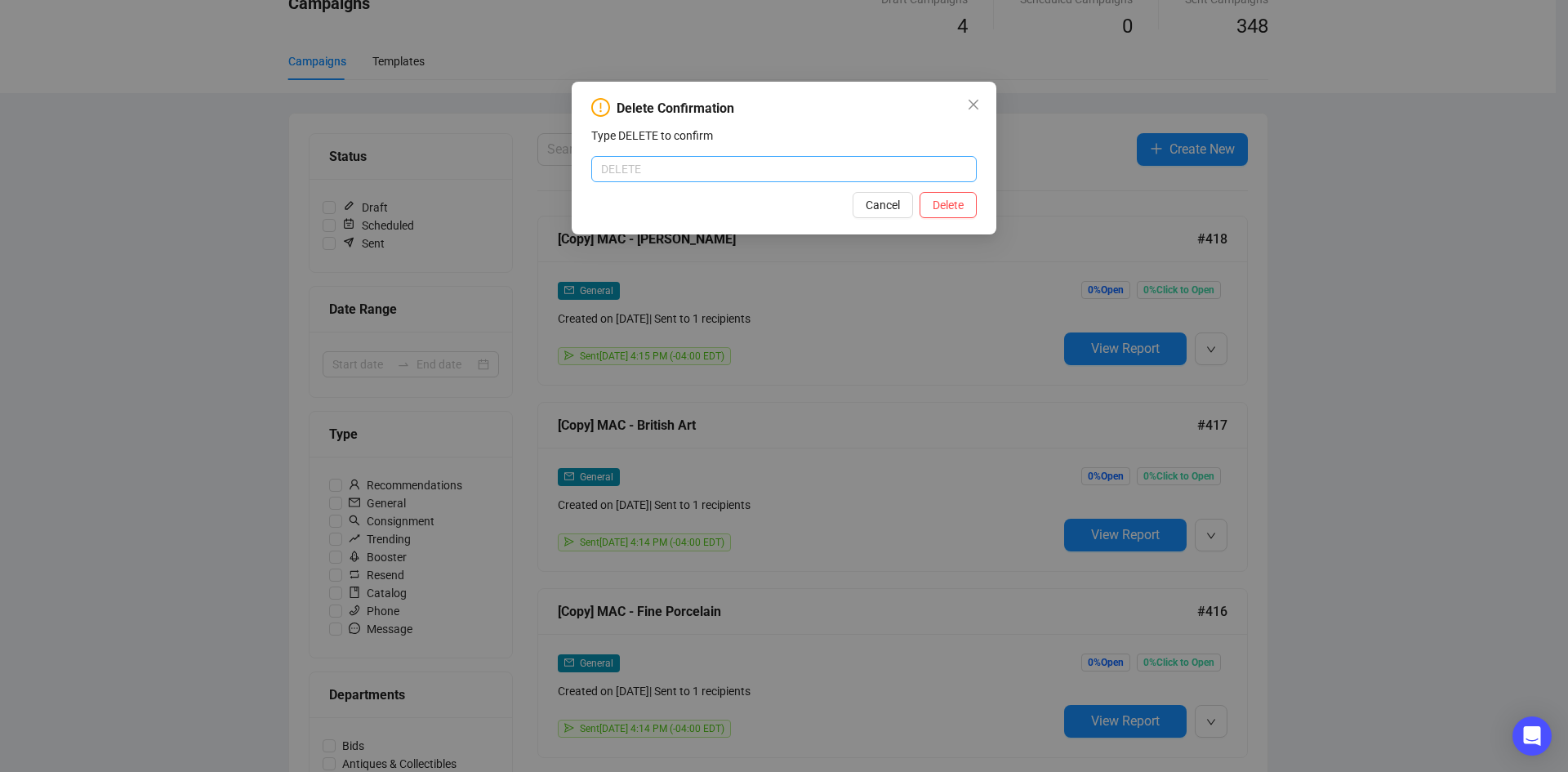
click at [656, 169] on input "text" at bounding box center [784, 169] width 385 height 26
type input "DELETE"
click at [937, 203] on span "Delete" at bounding box center [948, 205] width 31 height 18
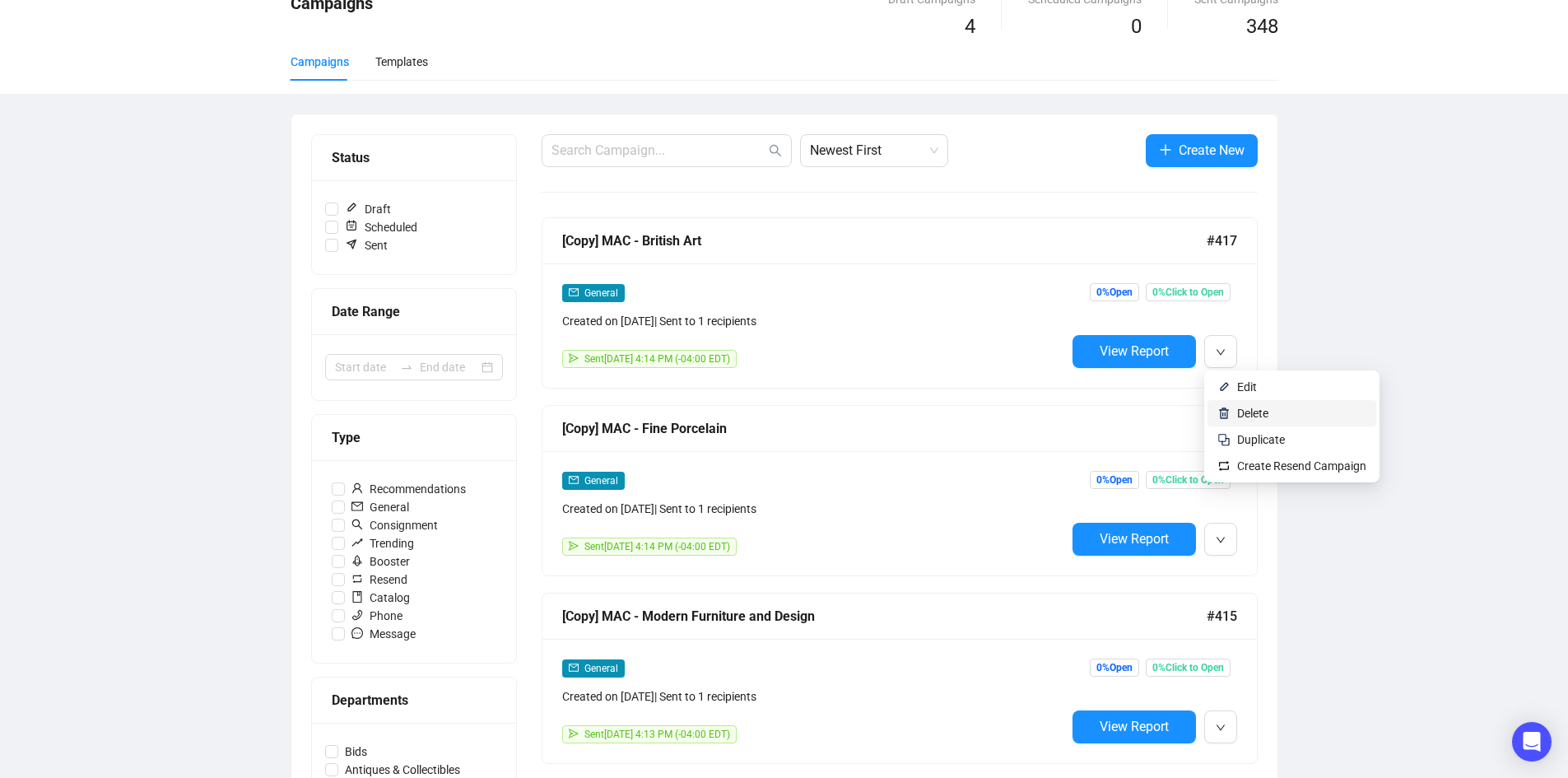
click at [1244, 410] on span "Delete" at bounding box center [1253, 413] width 32 height 13
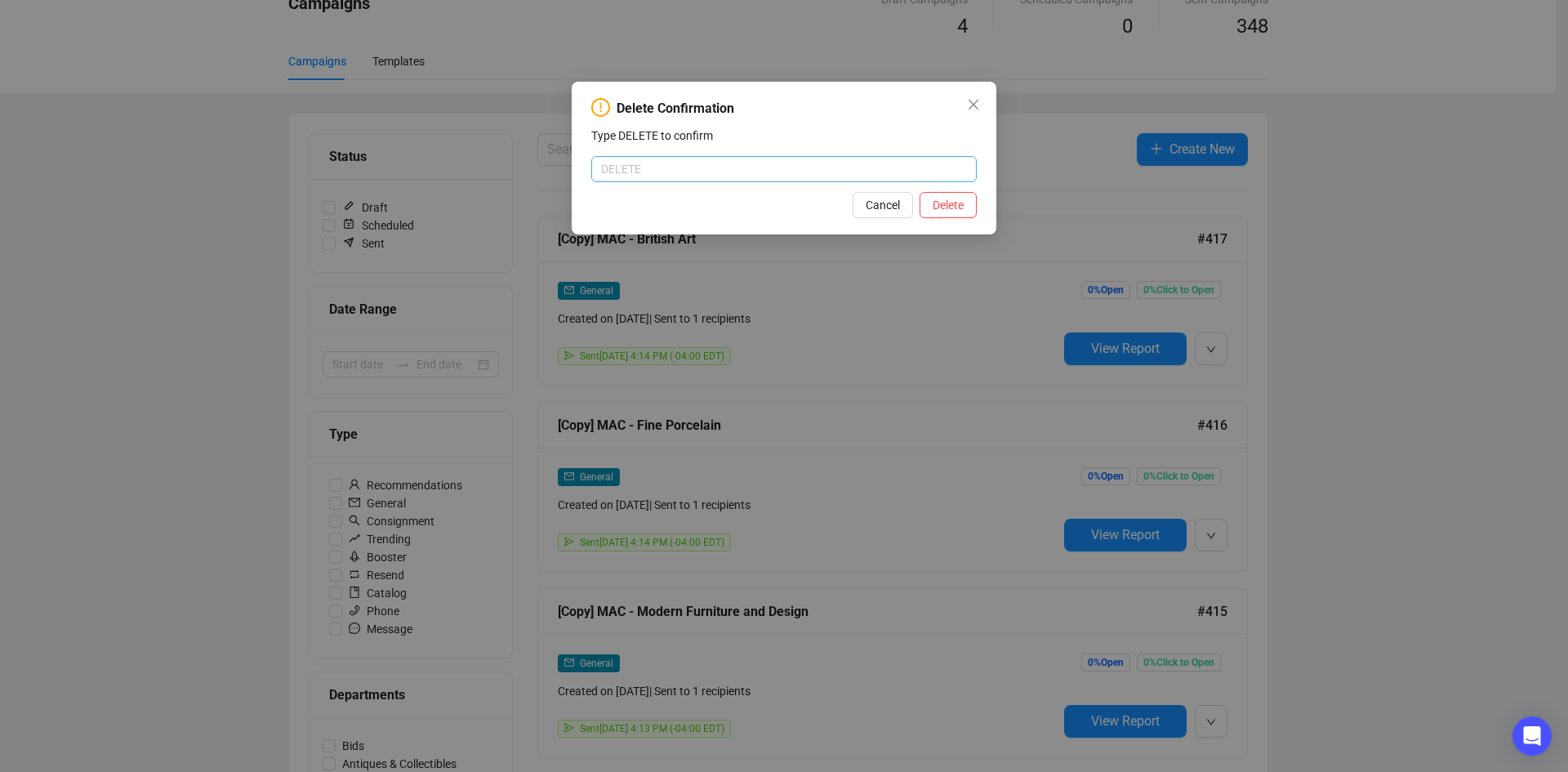
click at [623, 168] on input "text" at bounding box center [784, 169] width 385 height 26
type input "DELETE"
click at [945, 201] on span "Delete" at bounding box center [948, 205] width 31 height 18
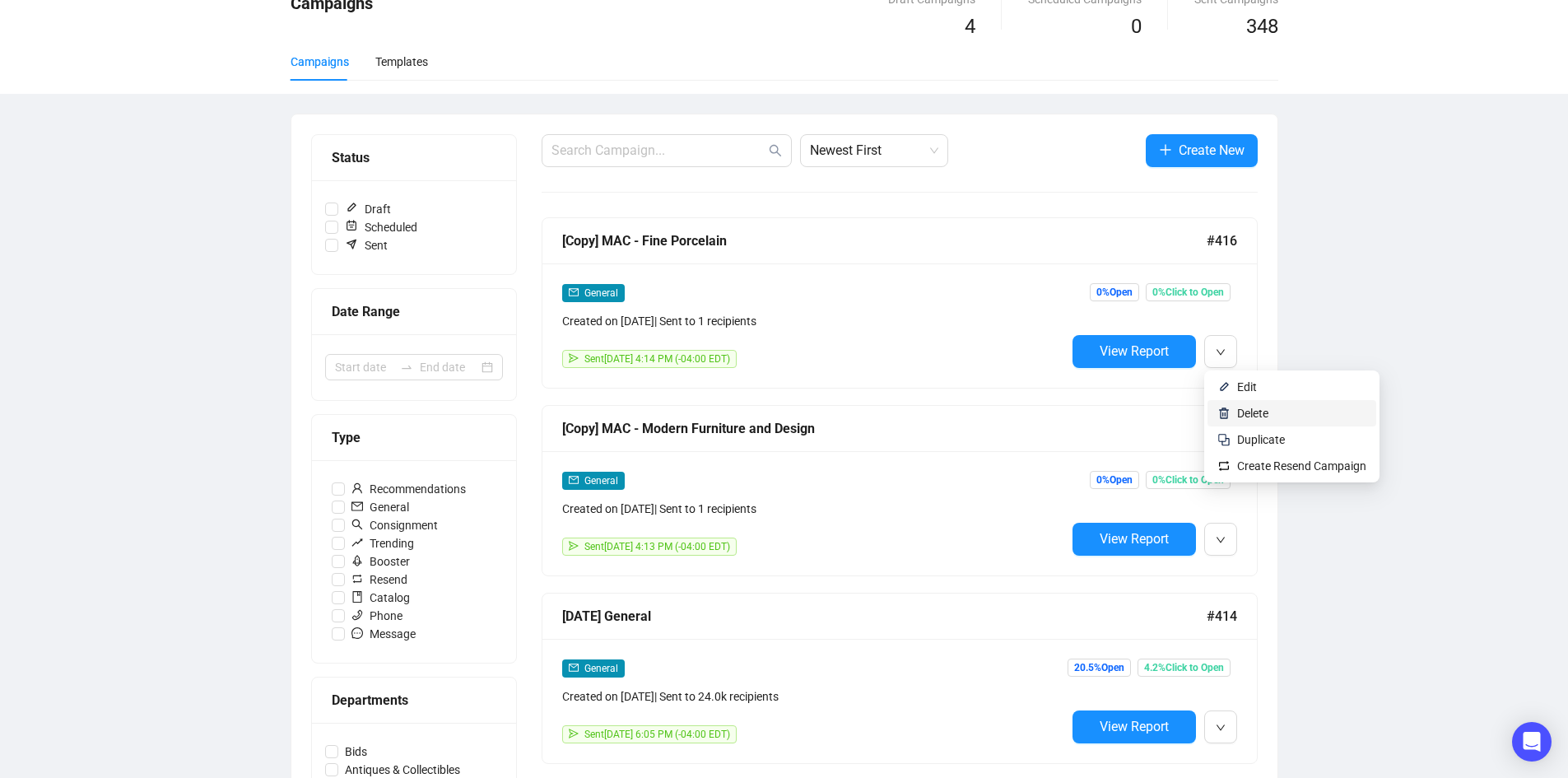
click at [1252, 419] on span "Delete" at bounding box center [1253, 413] width 32 height 13
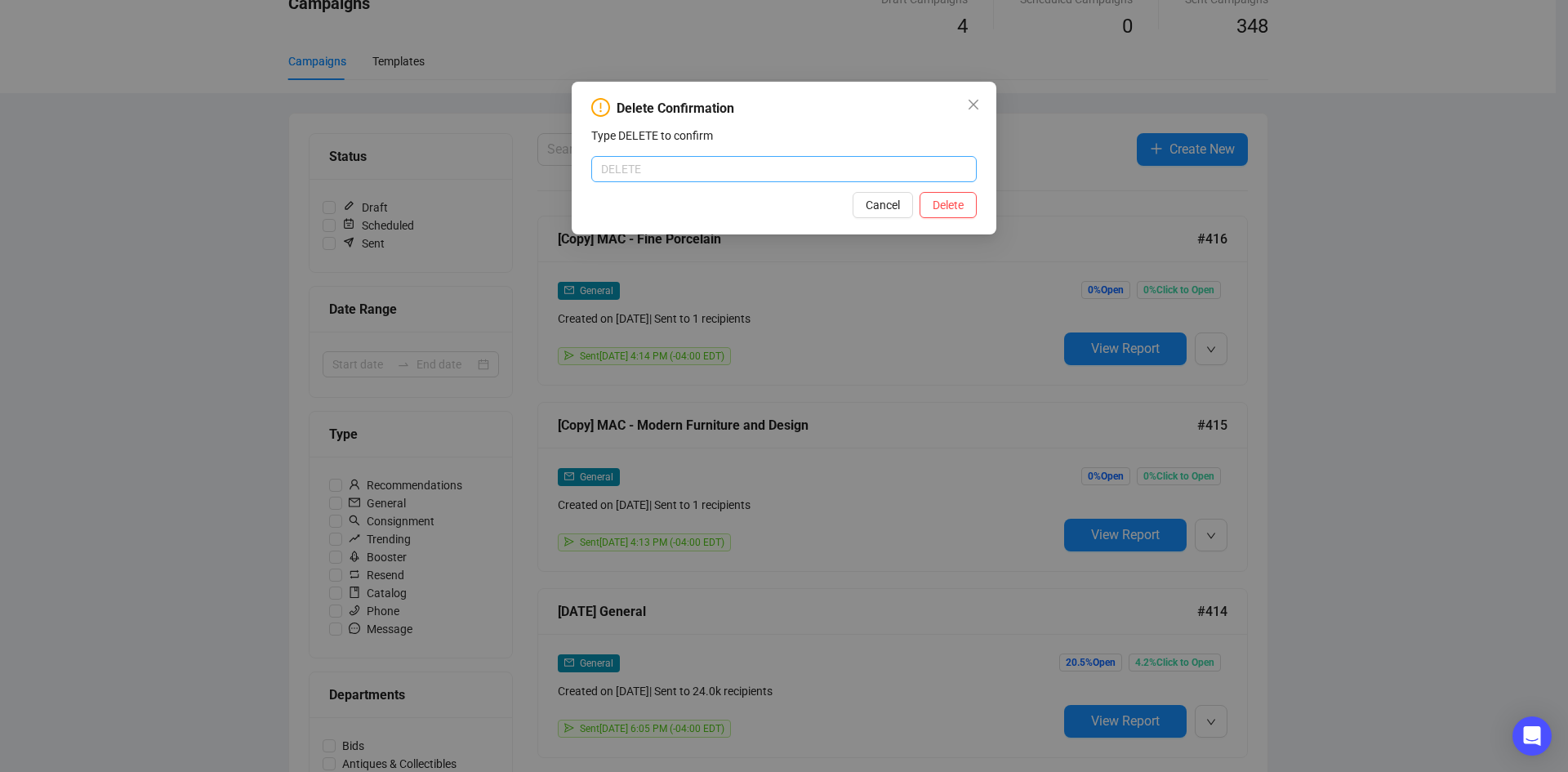
click at [701, 171] on input "text" at bounding box center [784, 169] width 385 height 26
type input "DELETE"
click at [937, 198] on span "Delete" at bounding box center [948, 205] width 31 height 18
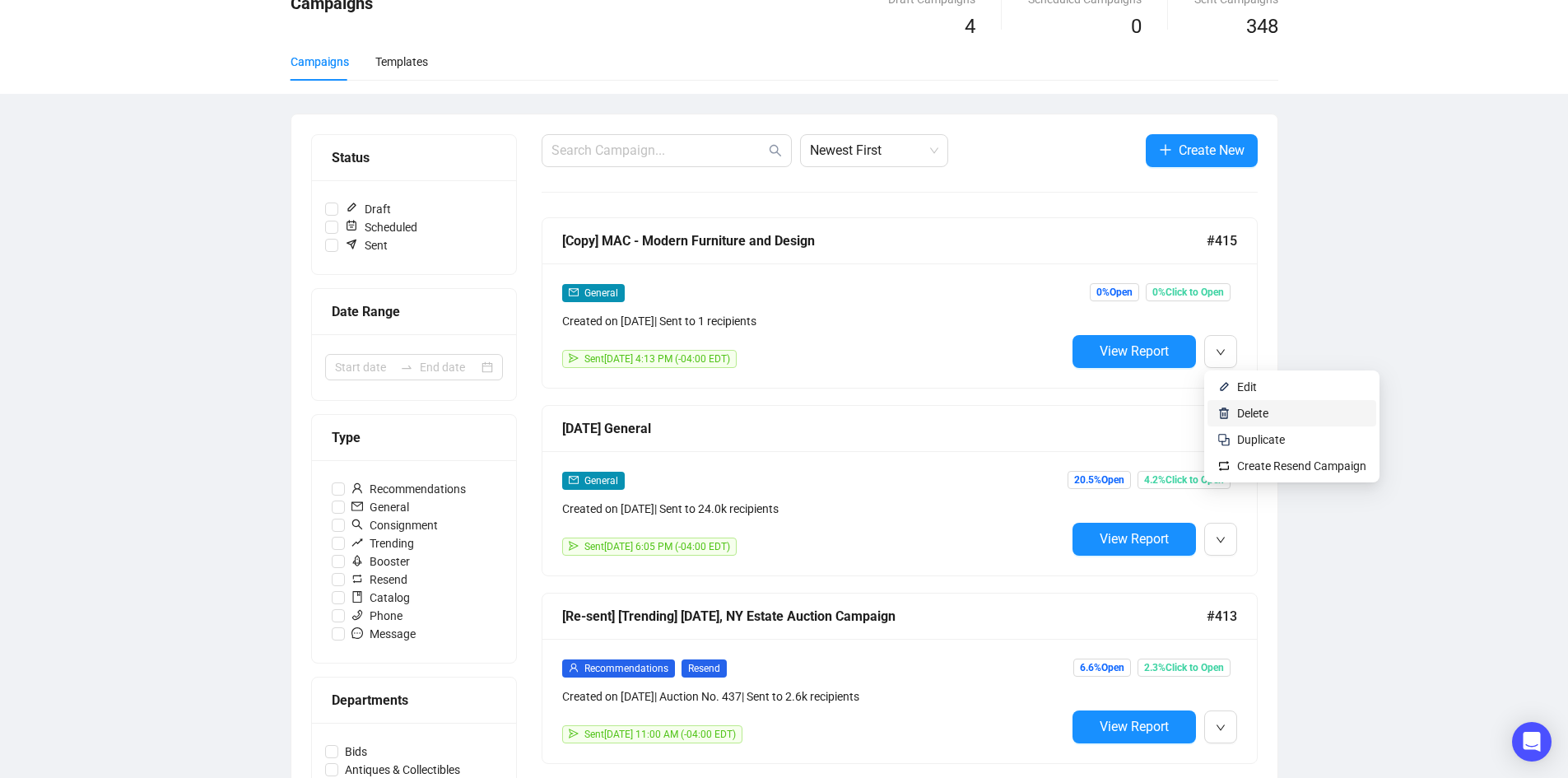
click at [1253, 419] on span "Delete" at bounding box center [1253, 413] width 32 height 13
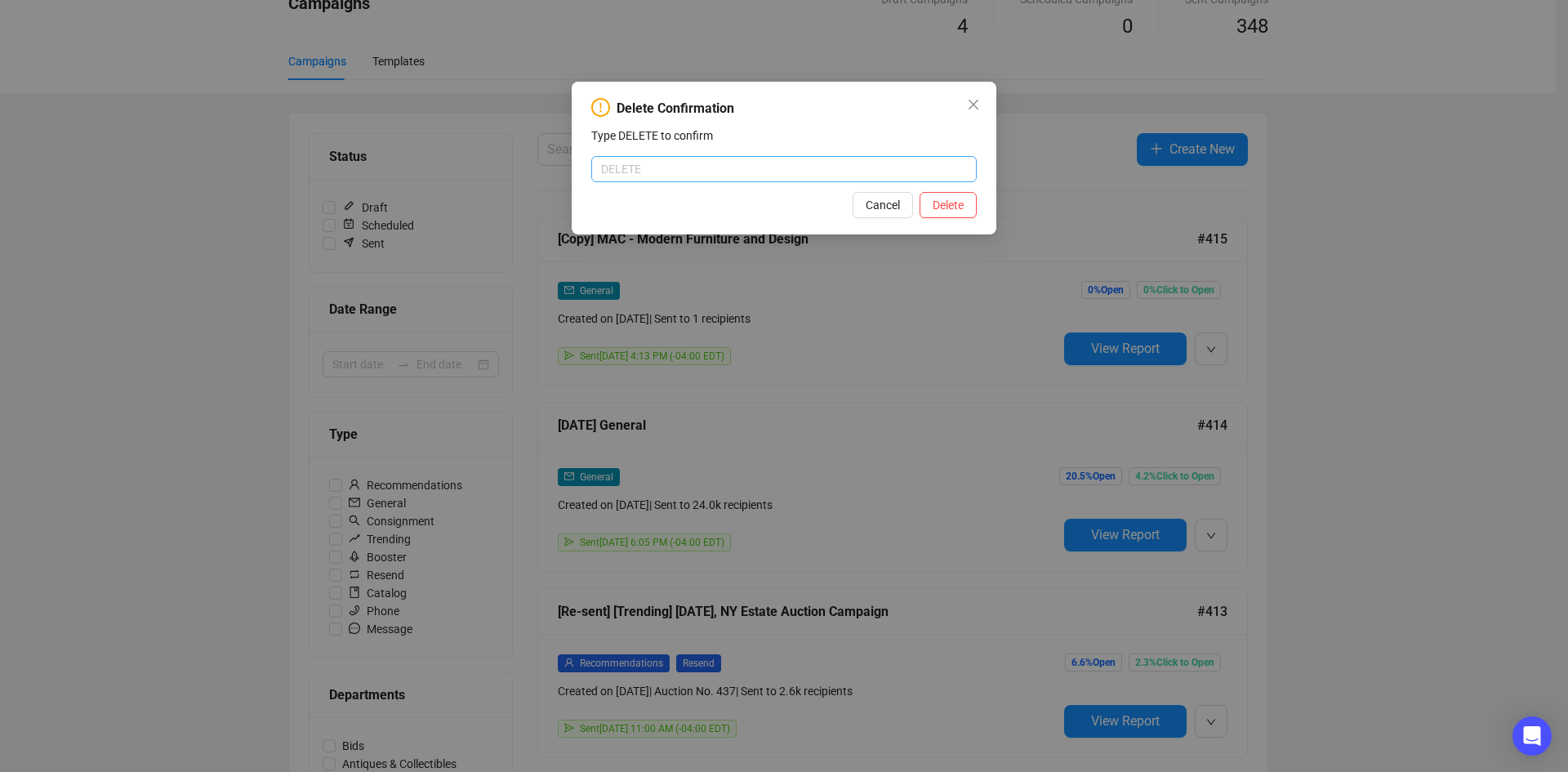
click at [688, 162] on input "text" at bounding box center [784, 169] width 385 height 26
type input "DELETE"
click at [951, 205] on span "Delete" at bounding box center [948, 205] width 31 height 18
